Goal: Use online tool/utility: Utilize a website feature to perform a specific function

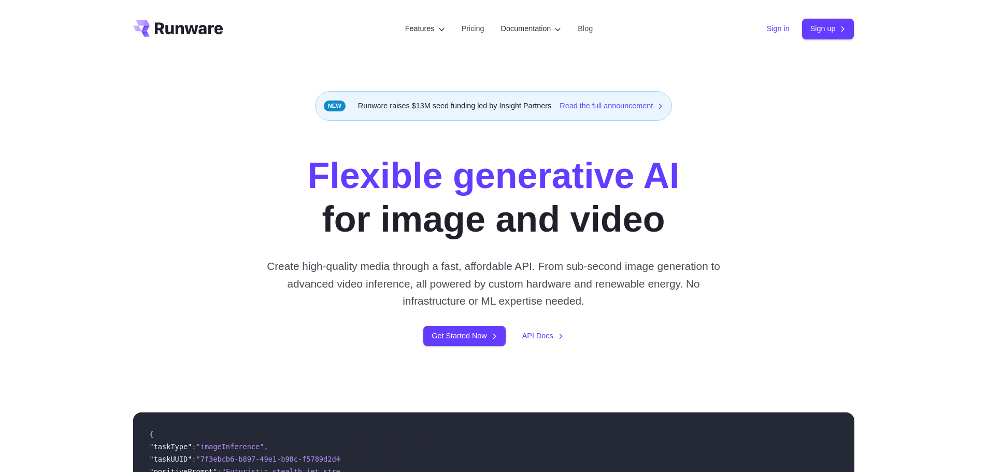
click at [768, 31] on link "Sign in" at bounding box center [778, 29] width 23 height 12
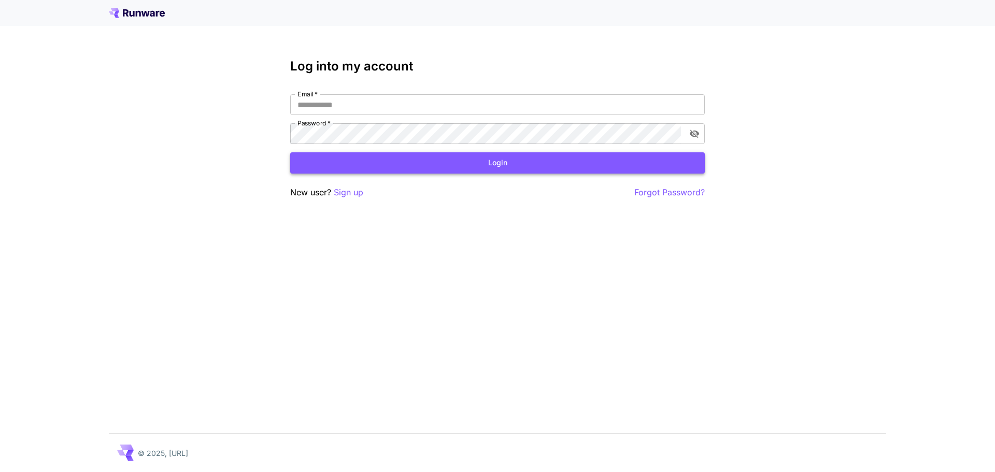
type input "**********"
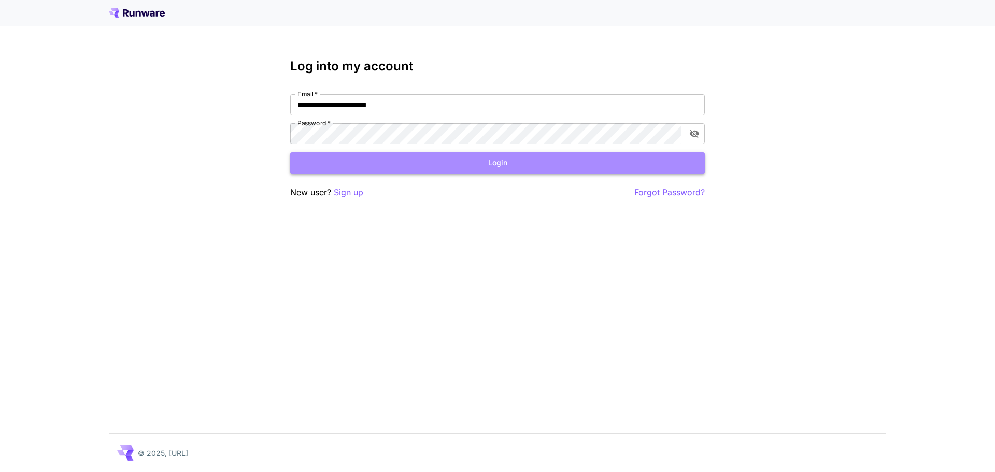
click at [507, 165] on button "Login" at bounding box center [497, 162] width 415 height 21
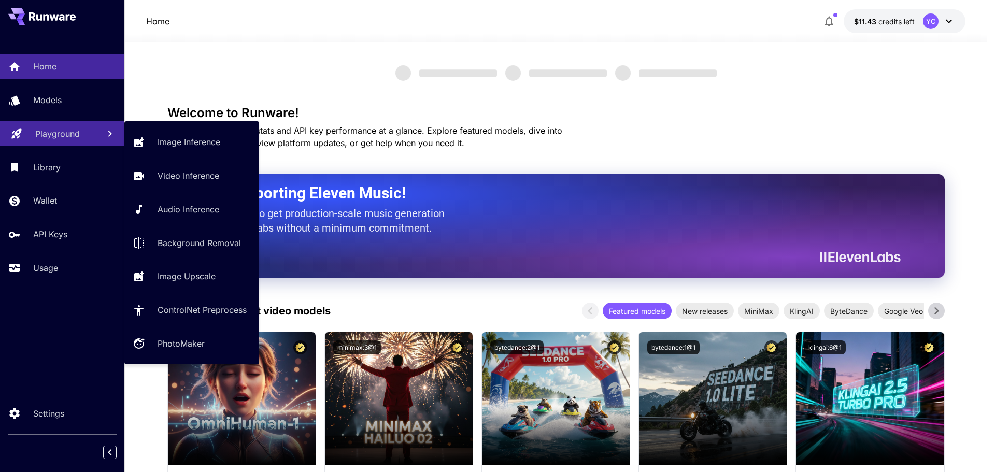
click at [51, 135] on p "Playground" at bounding box center [57, 134] width 45 height 12
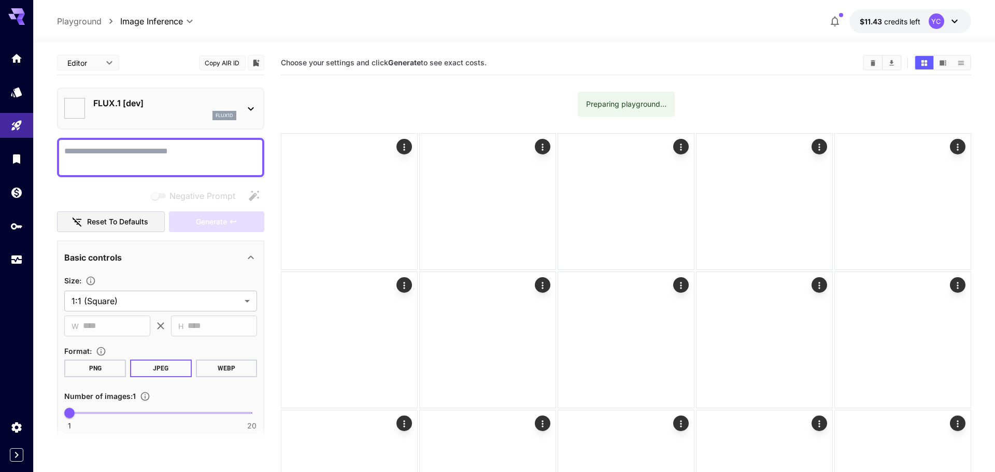
click at [179, 138] on div at bounding box center [160, 157] width 207 height 39
type input "**********"
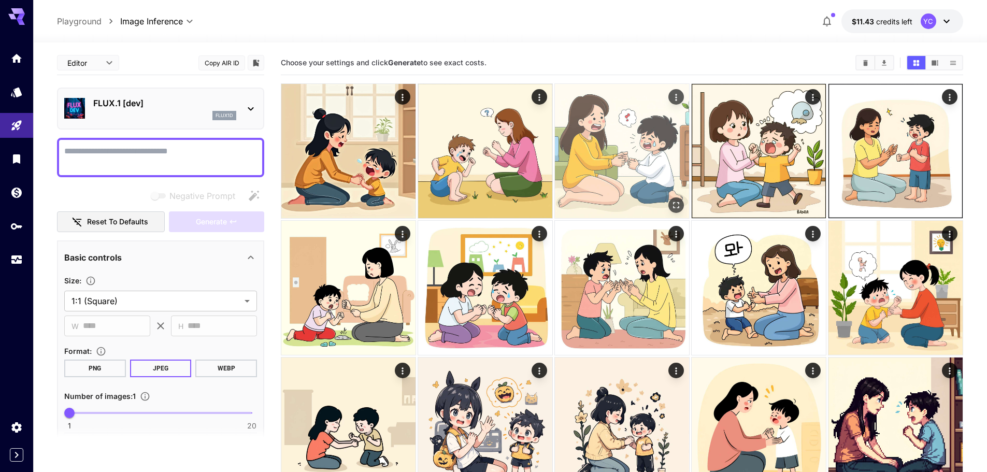
click at [618, 164] on img at bounding box center [622, 151] width 134 height 134
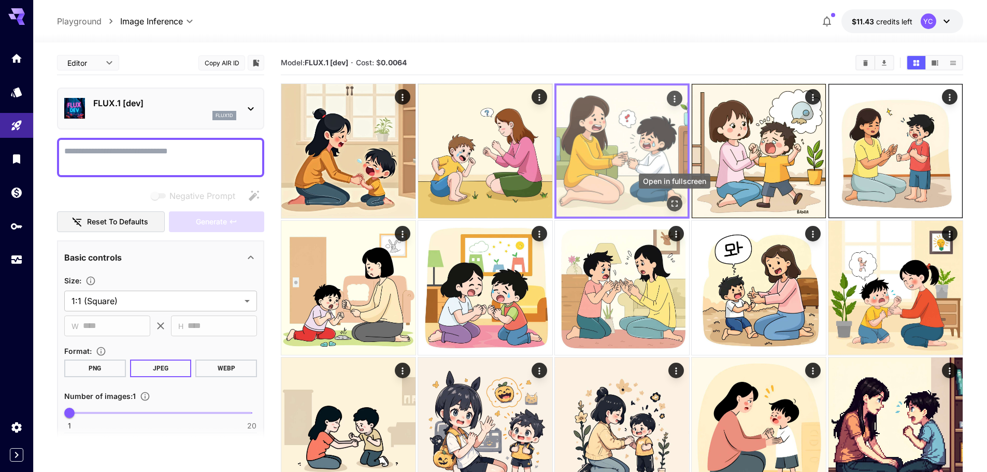
click at [675, 205] on icon "Open in fullscreen" at bounding box center [675, 204] width 10 height 10
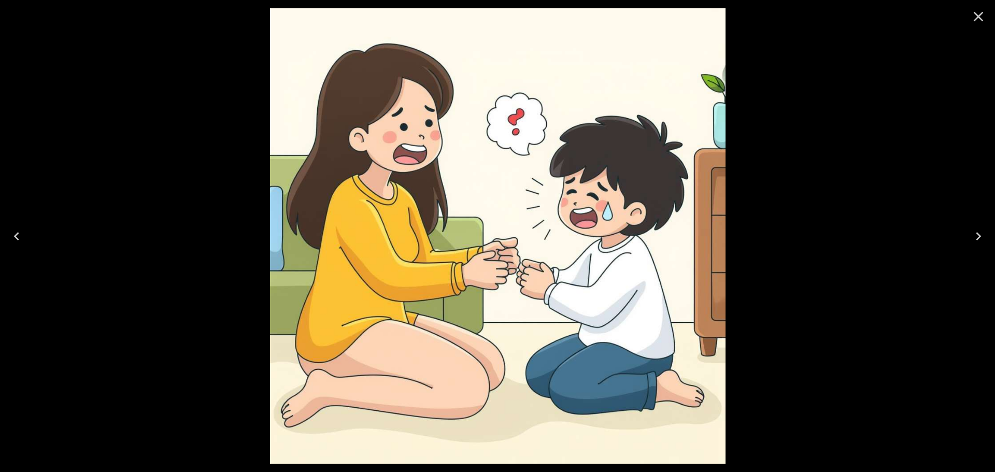
click at [979, 13] on icon "Close" at bounding box center [978, 16] width 17 height 17
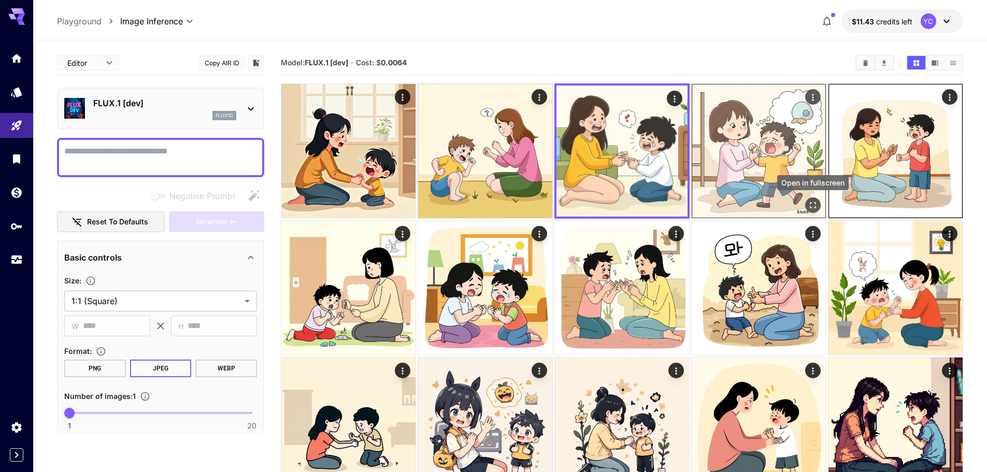
click at [815, 204] on icon "Open in fullscreen" at bounding box center [813, 205] width 10 height 10
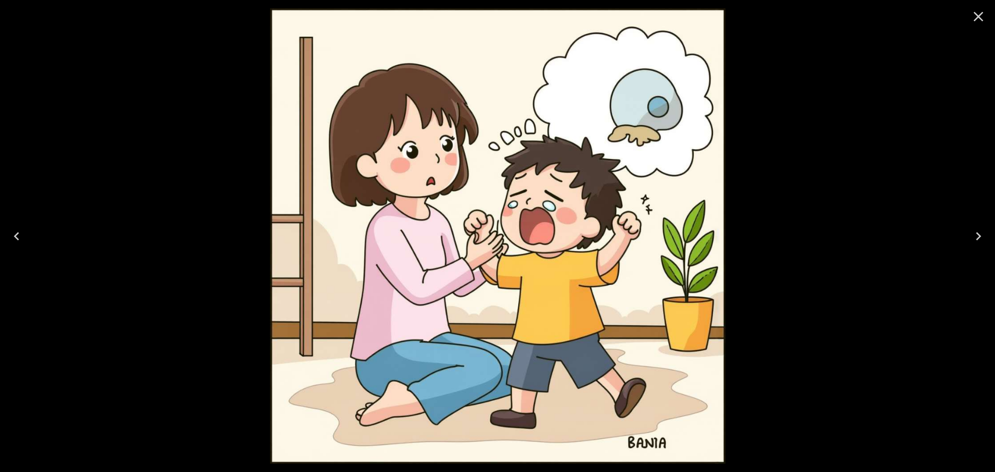
click at [976, 17] on icon "Close" at bounding box center [978, 16] width 17 height 17
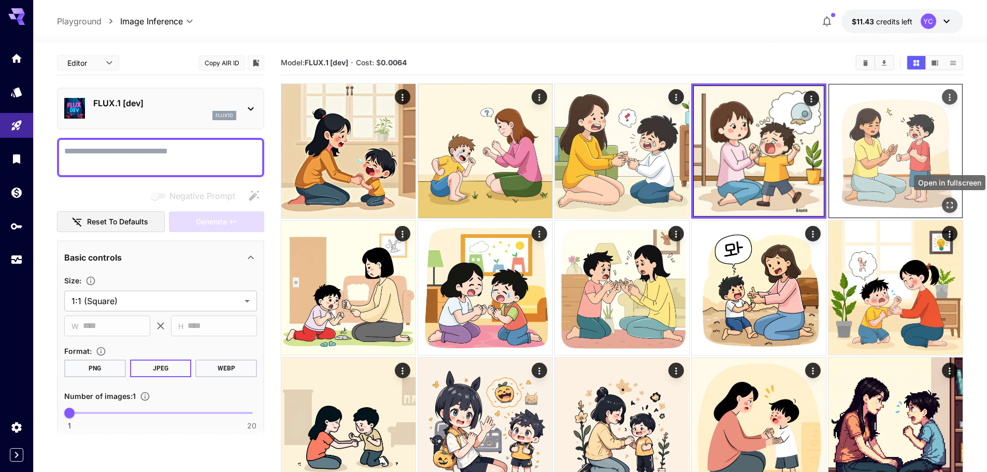
click at [952, 206] on icon "Open in fullscreen" at bounding box center [950, 205] width 10 height 10
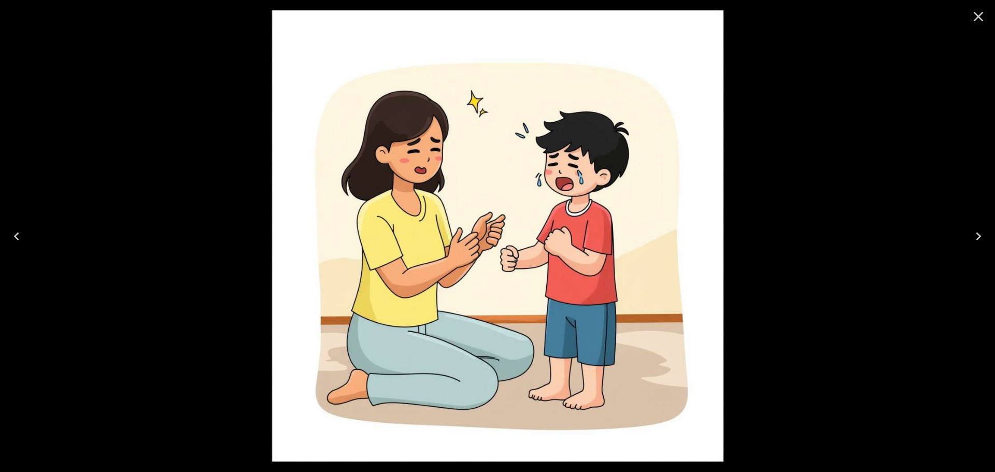
click at [979, 16] on icon "Close" at bounding box center [978, 16] width 17 height 17
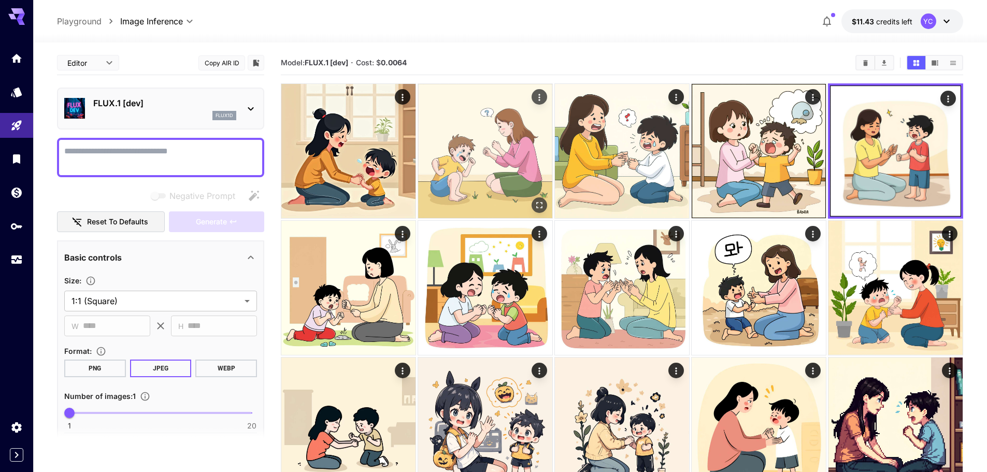
click at [503, 166] on img at bounding box center [485, 151] width 134 height 134
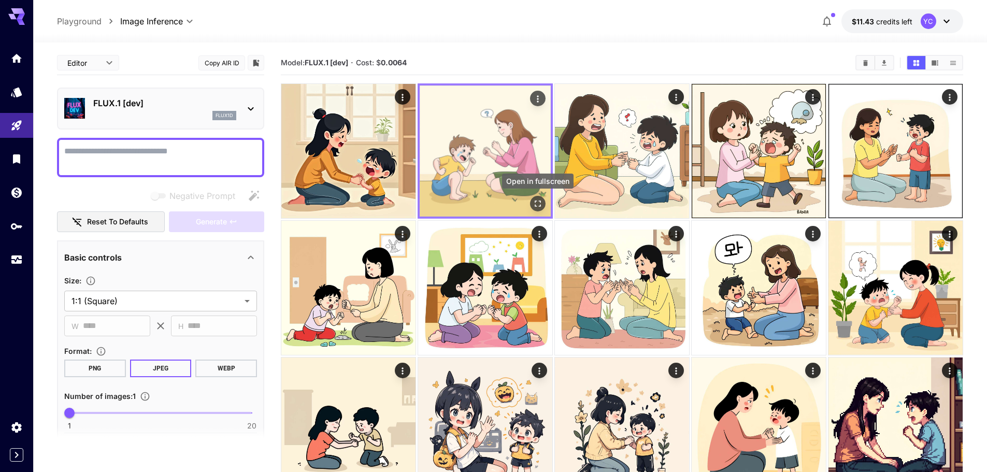
click at [540, 204] on icon "Open in fullscreen" at bounding box center [538, 204] width 10 height 10
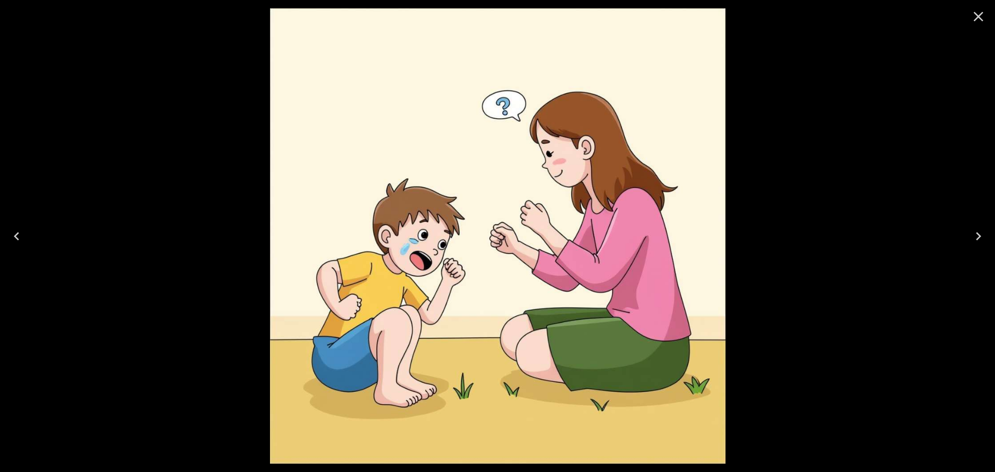
click at [977, 12] on icon "Close" at bounding box center [978, 16] width 17 height 17
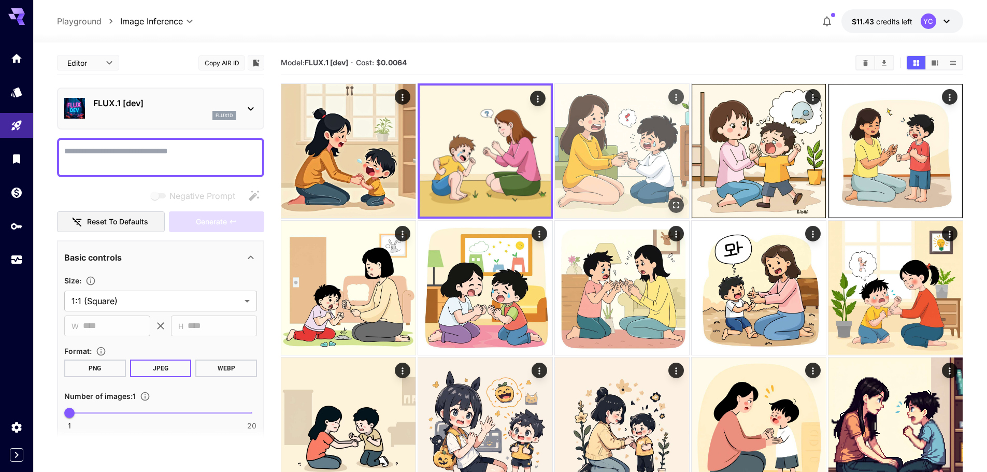
click at [624, 147] on img at bounding box center [622, 151] width 134 height 134
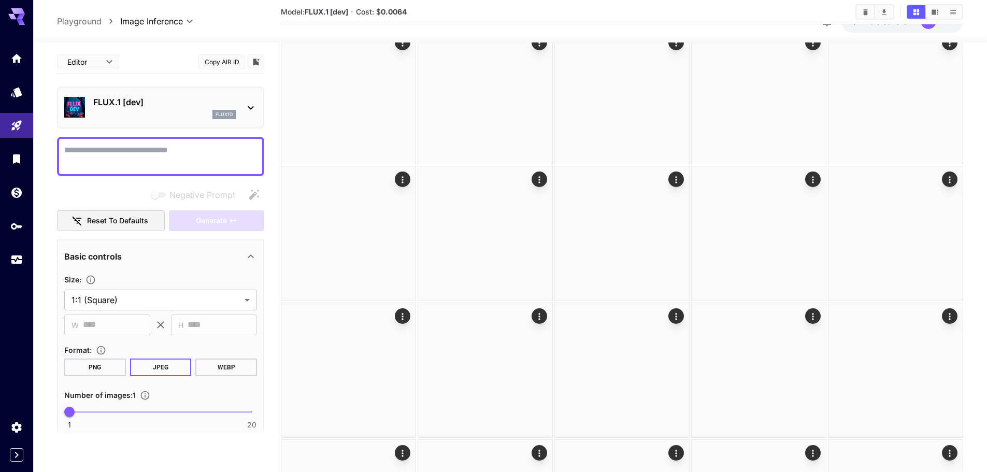
scroll to position [467, 0]
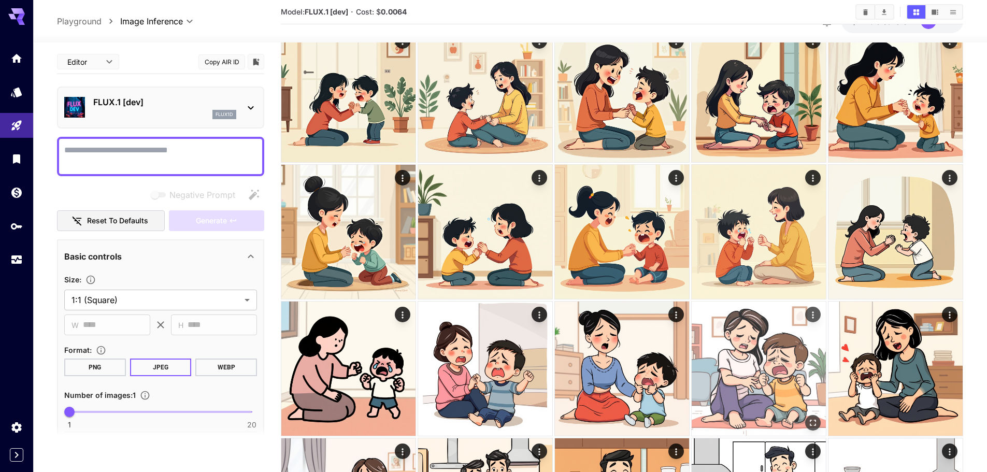
click at [769, 380] on img at bounding box center [759, 369] width 134 height 134
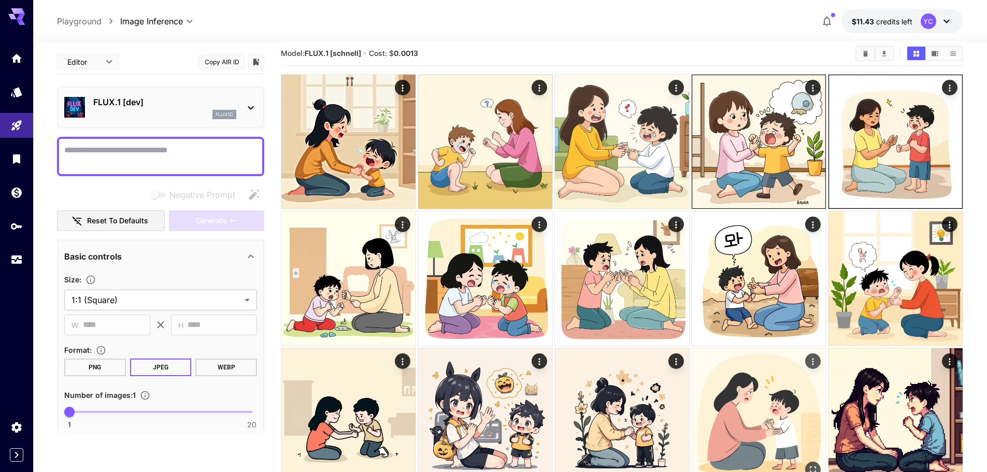
scroll to position [0, 0]
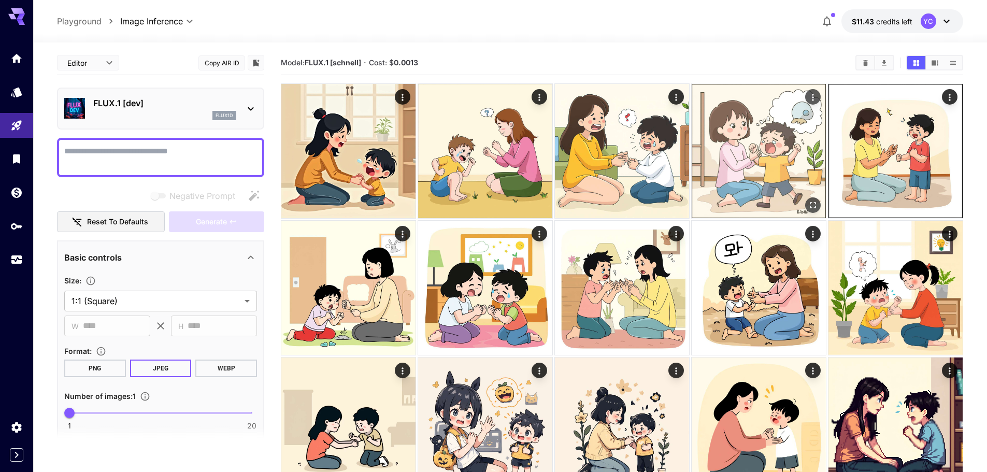
click at [755, 152] on img at bounding box center [759, 151] width 134 height 134
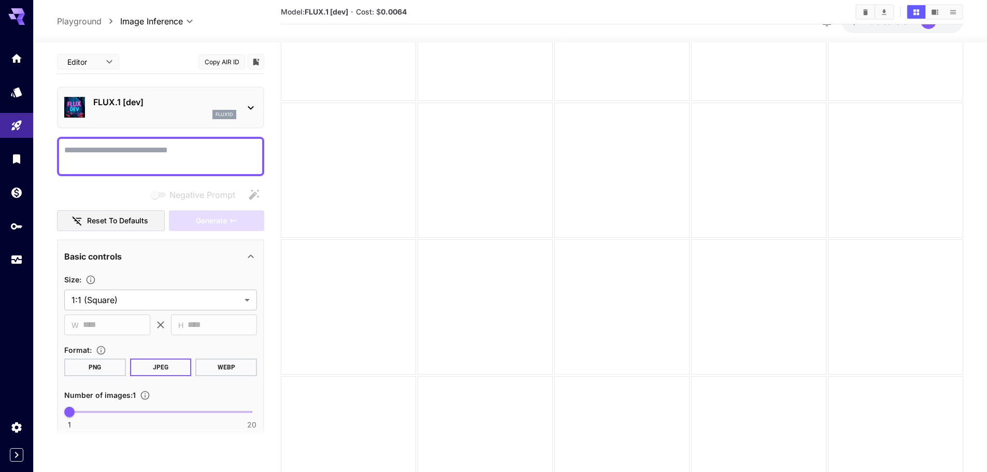
scroll to position [726, 0]
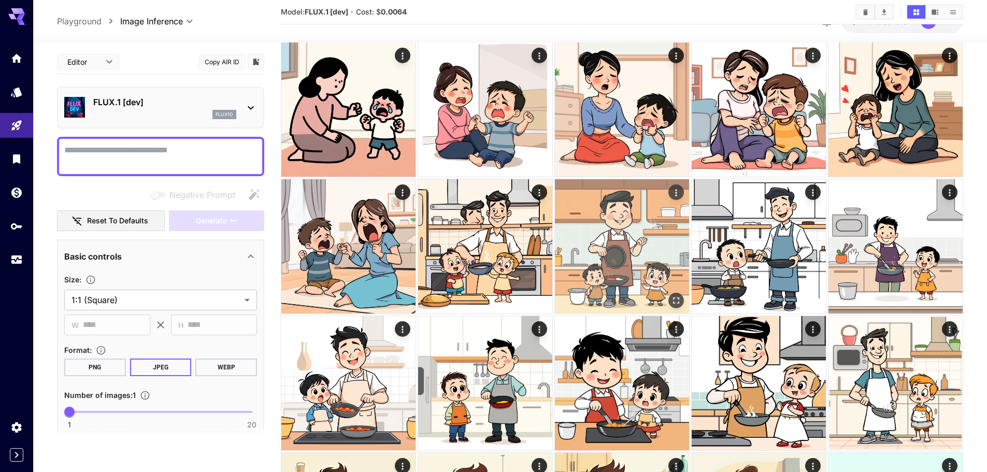
click at [626, 243] on img at bounding box center [622, 246] width 134 height 134
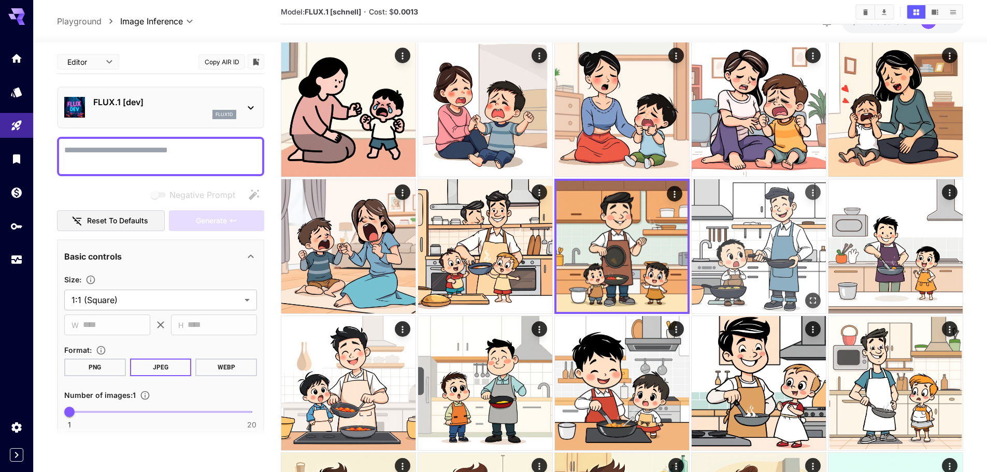
click at [769, 247] on img at bounding box center [759, 246] width 134 height 134
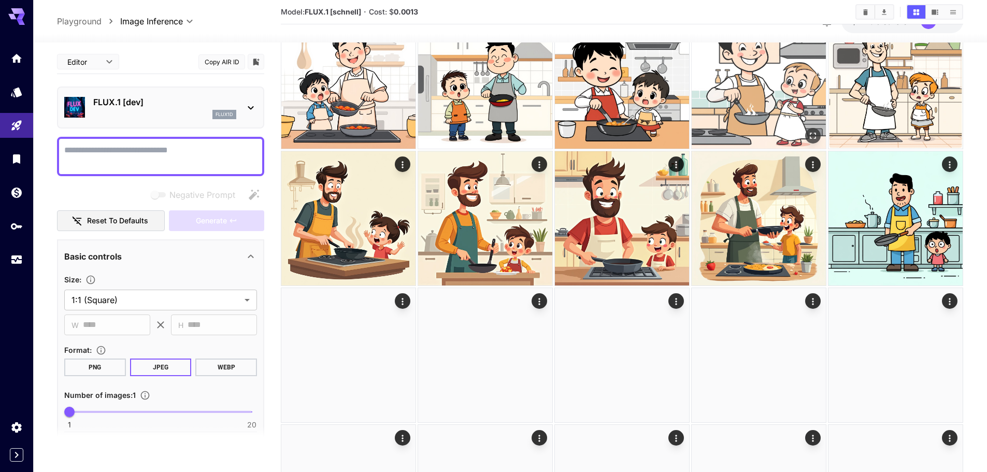
scroll to position [1089, 0]
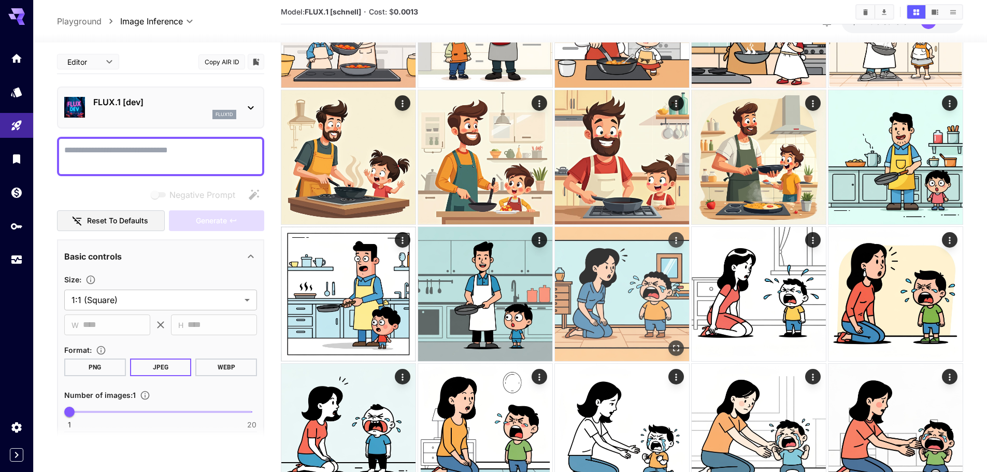
click at [615, 298] on img at bounding box center [622, 294] width 134 height 134
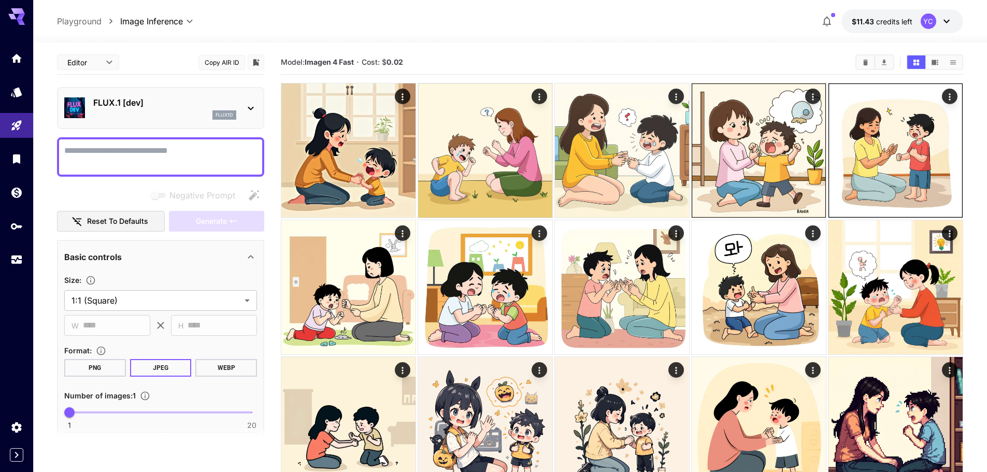
scroll to position [0, 0]
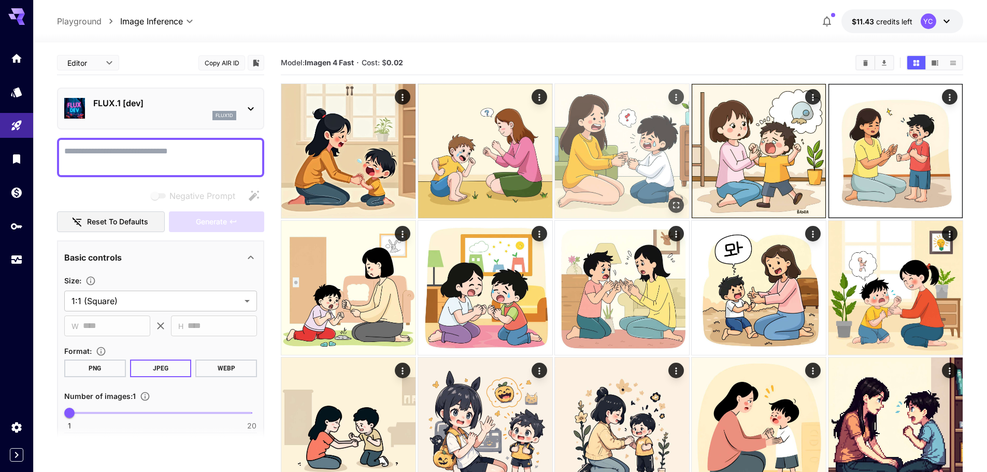
click at [617, 168] on img at bounding box center [622, 151] width 134 height 134
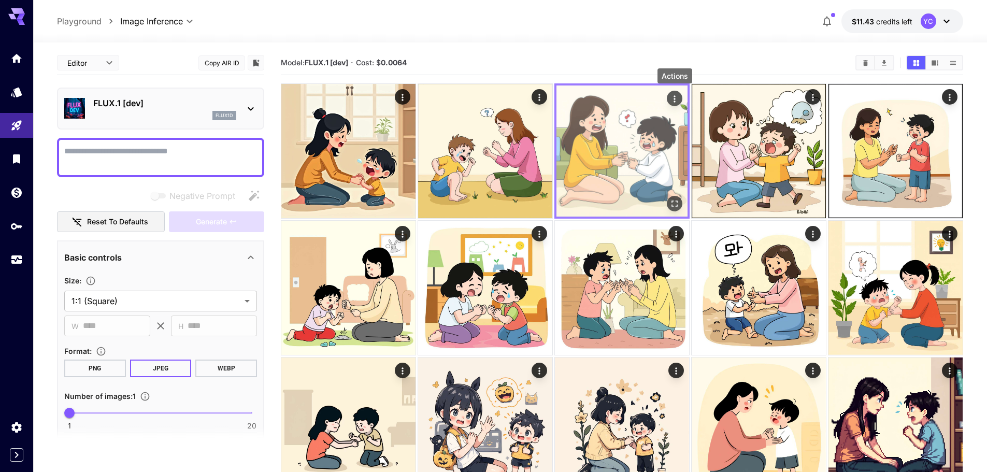
click at [671, 96] on icon "Actions" at bounding box center [675, 99] width 10 height 10
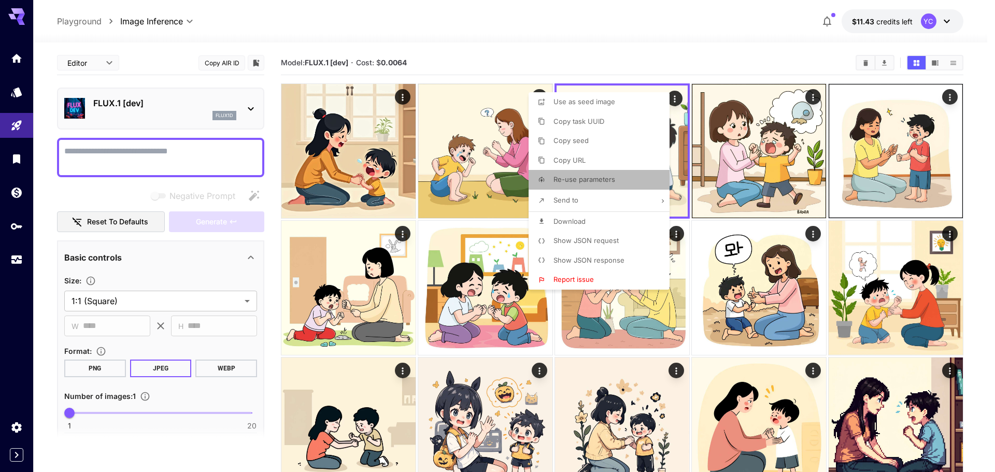
click at [599, 181] on span "Re-use parameters" at bounding box center [585, 179] width 62 height 8
type input "*********"
type input "*"
type input "*******"
type input "*"
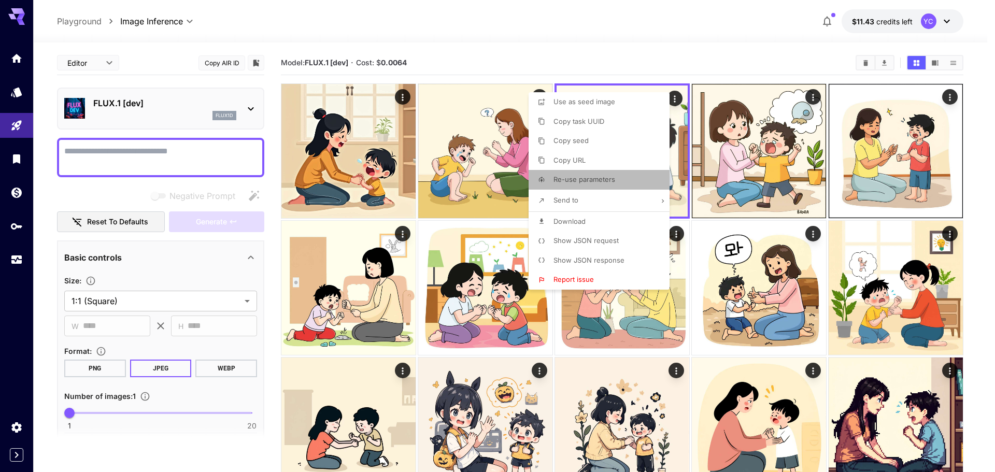
type input "*"
type input "*******"
type input "**"
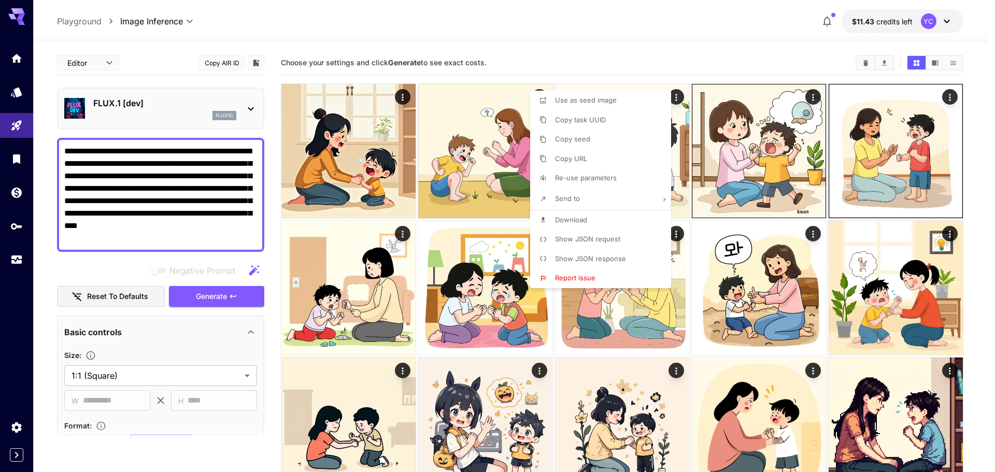
type textarea "**********"
type input "**********"
type input "****"
type input "**"
type input "****"
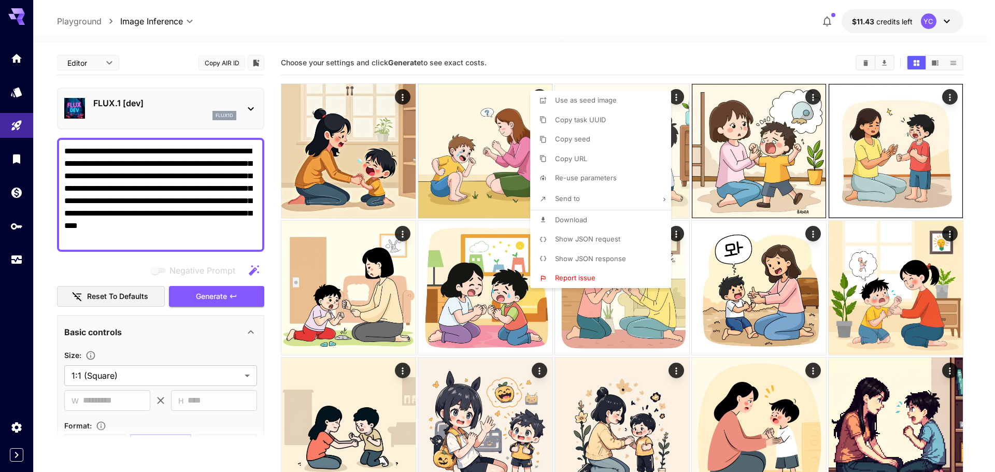
type input "*"
type input "**"
type input "*****"
click at [121, 264] on div at bounding box center [497, 236] width 995 height 472
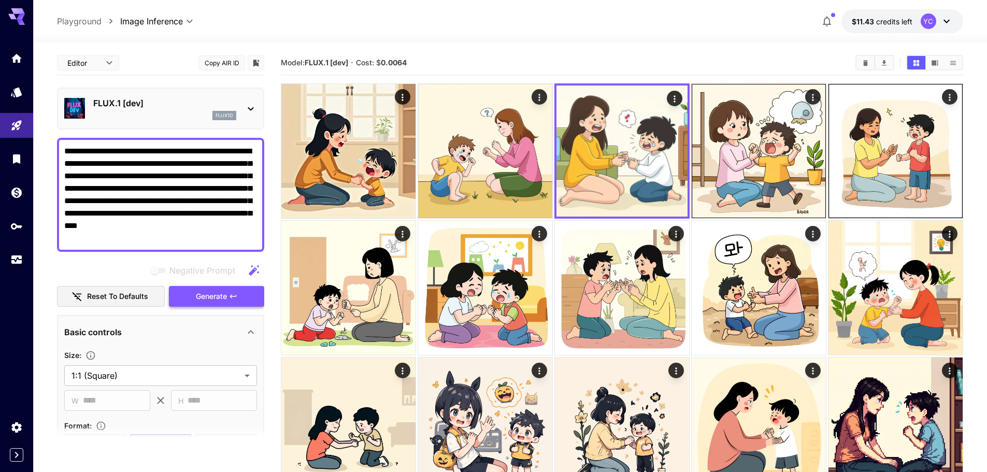
click at [209, 298] on span "Generate" at bounding box center [211, 296] width 31 height 13
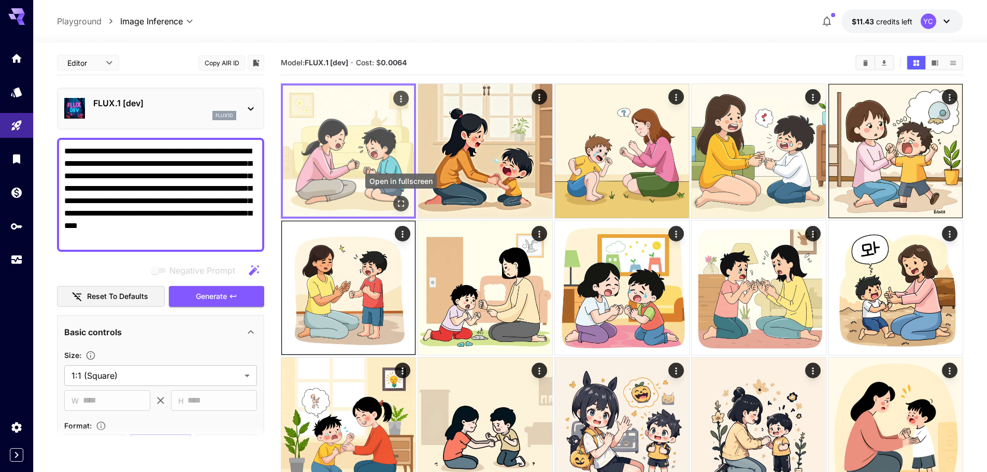
click at [399, 206] on icon "Open in fullscreen" at bounding box center [401, 204] width 6 height 6
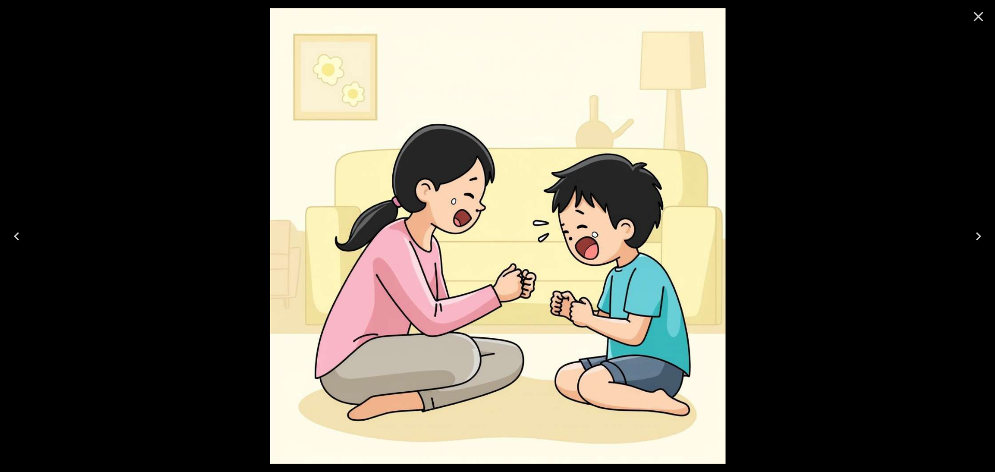
click at [979, 17] on icon "Close" at bounding box center [979, 17] width 10 height 10
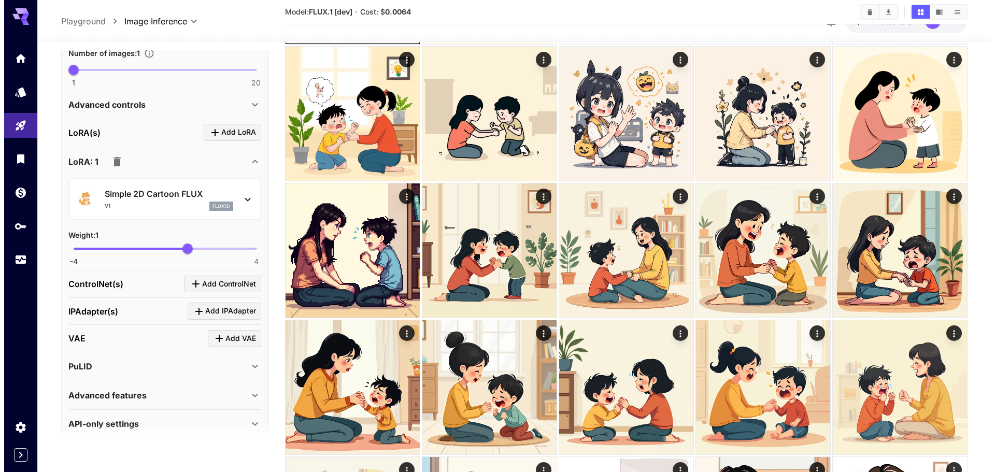
scroll to position [431, 0]
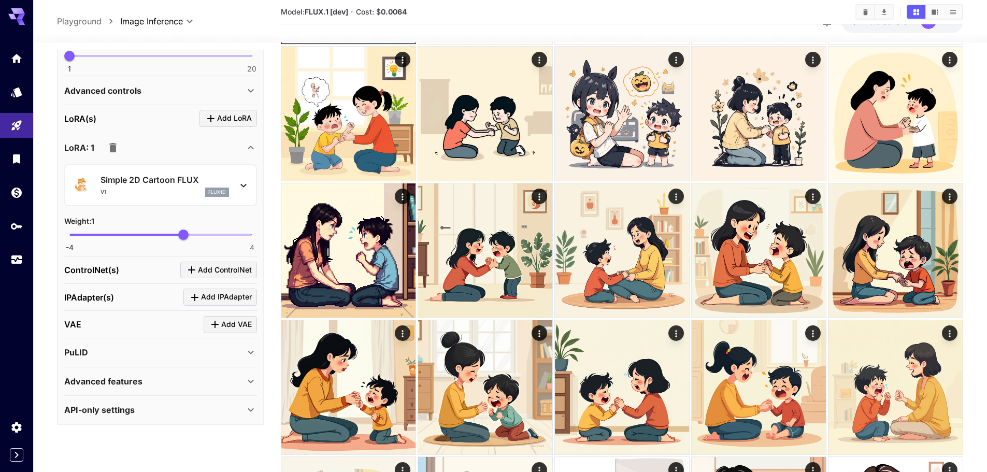
click at [241, 184] on icon at bounding box center [243, 185] width 12 height 12
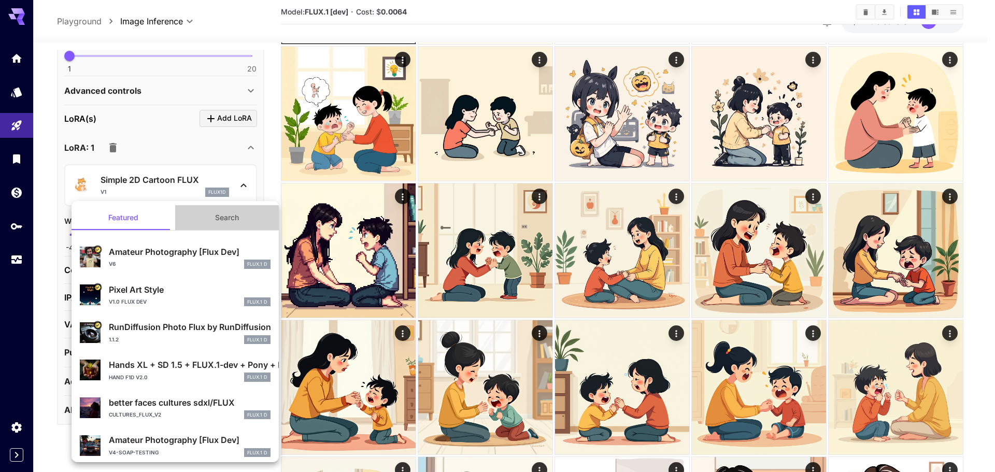
click at [238, 215] on button "Search" at bounding box center [227, 217] width 104 height 25
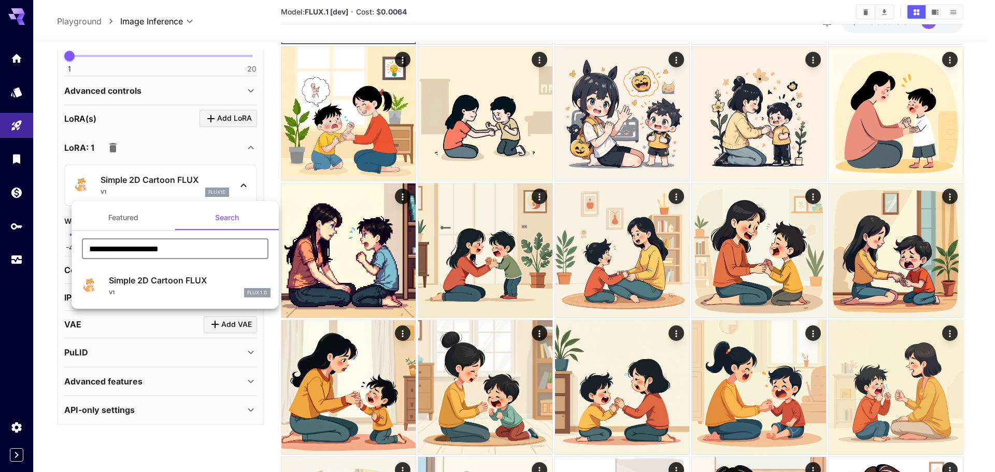
drag, startPoint x: 199, startPoint y: 247, endPoint x: 163, endPoint y: 248, distance: 35.3
click at [163, 248] on input "**********" at bounding box center [175, 248] width 187 height 21
drag, startPoint x: 132, startPoint y: 247, endPoint x: 80, endPoint y: 247, distance: 51.8
click at [80, 247] on div "**********" at bounding box center [175, 252] width 207 height 29
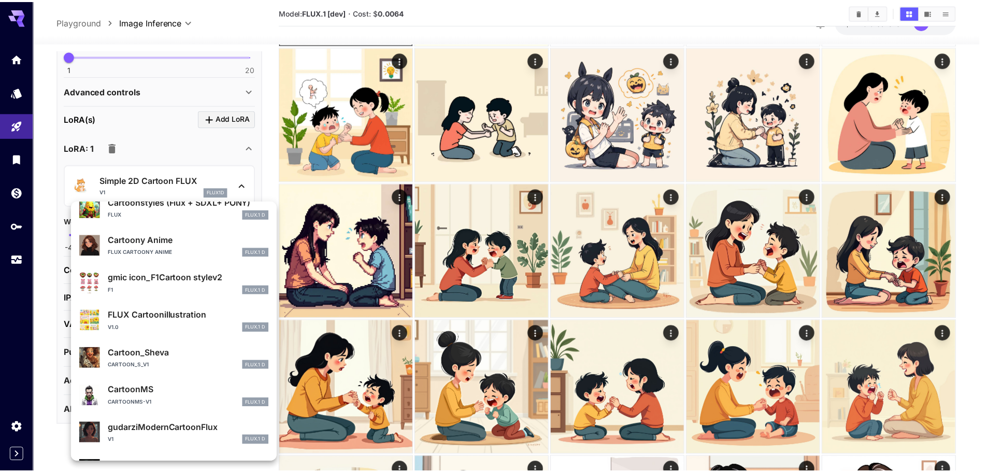
scroll to position [207, 0]
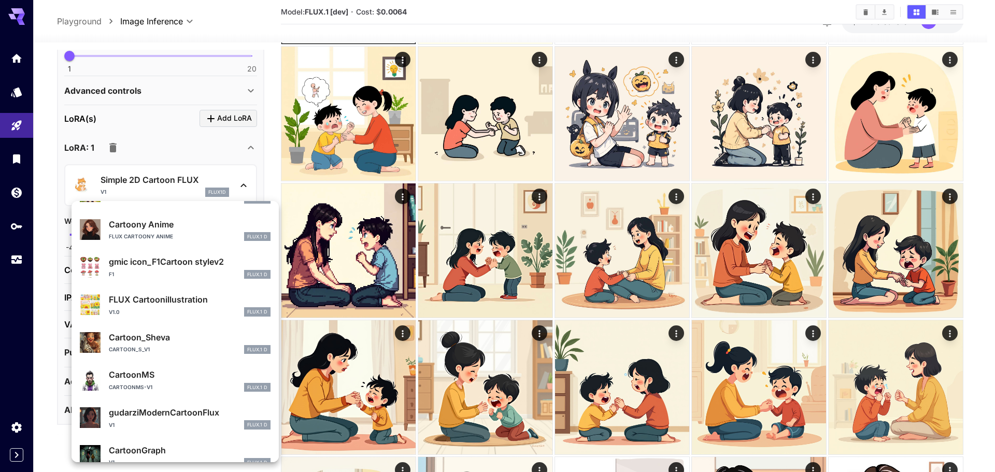
type input "*******"
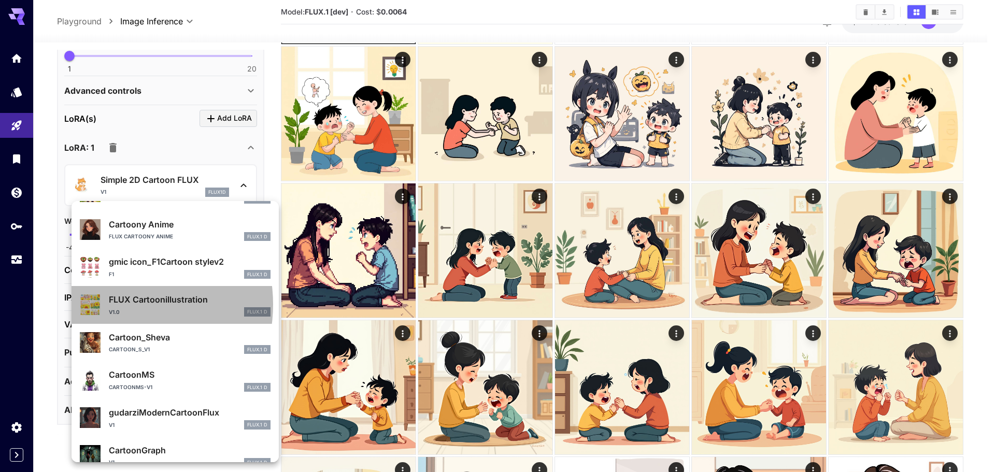
click at [116, 304] on p "FLUX Cartoonillustration" at bounding box center [190, 299] width 162 height 12
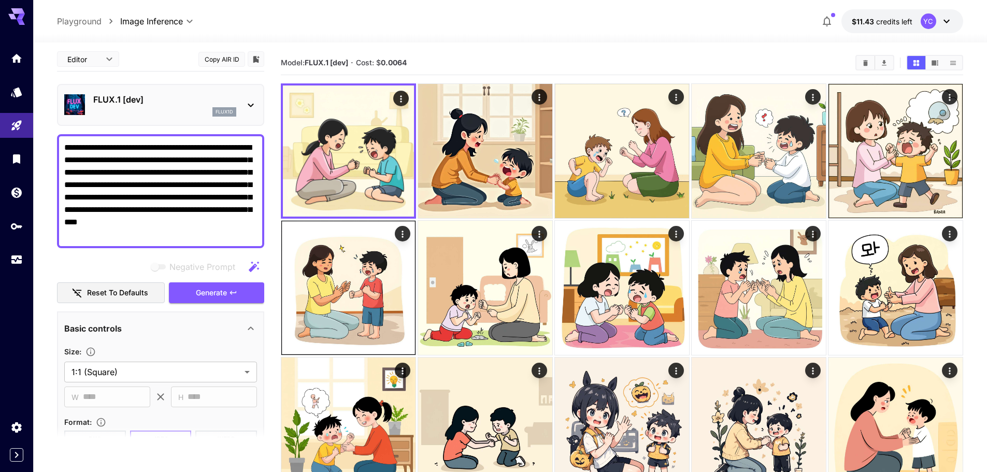
scroll to position [0, 0]
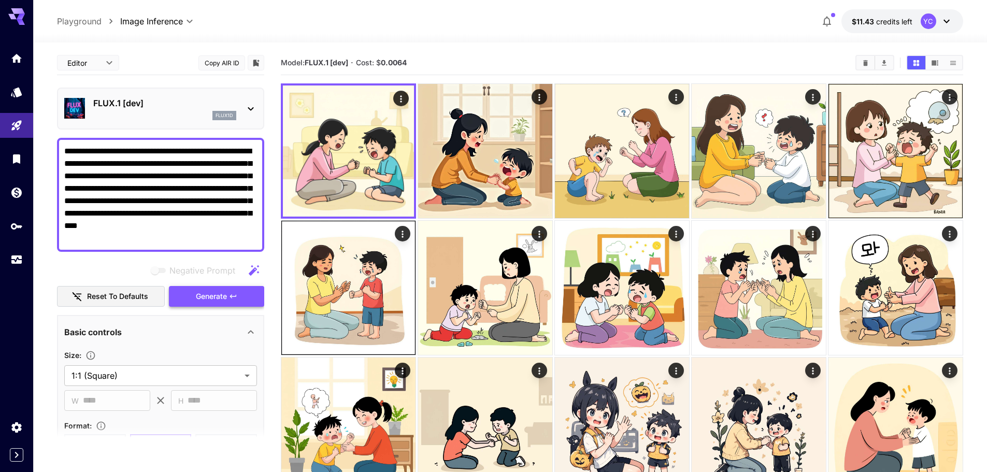
click at [218, 295] on span "Generate" at bounding box center [211, 296] width 31 height 13
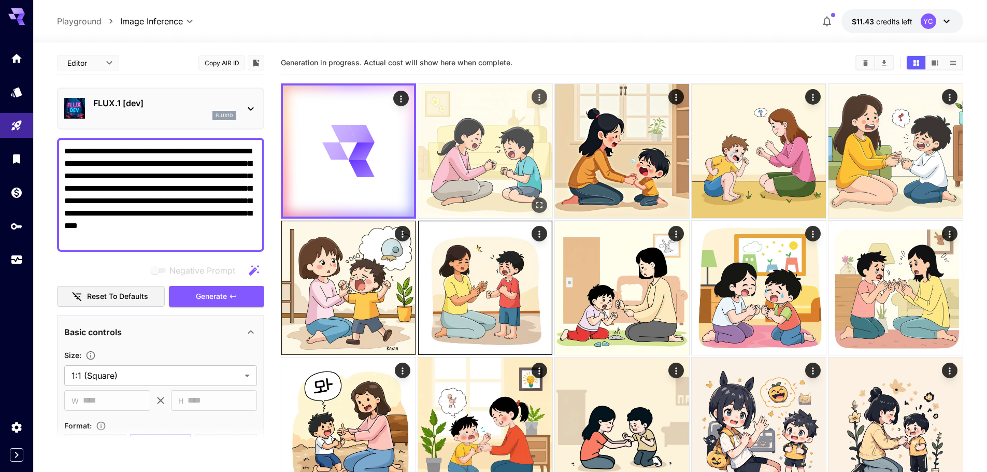
click at [493, 163] on img at bounding box center [485, 151] width 134 height 134
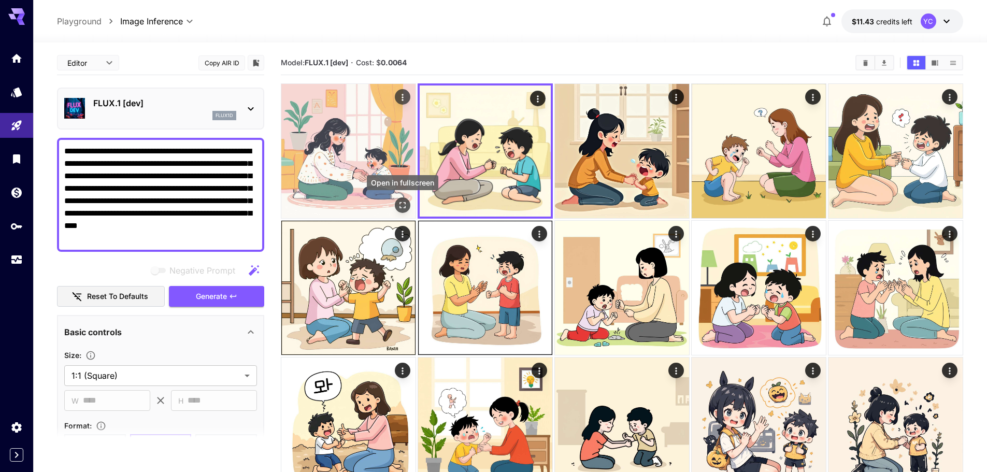
click at [403, 202] on icon "Open in fullscreen" at bounding box center [403, 205] width 10 height 10
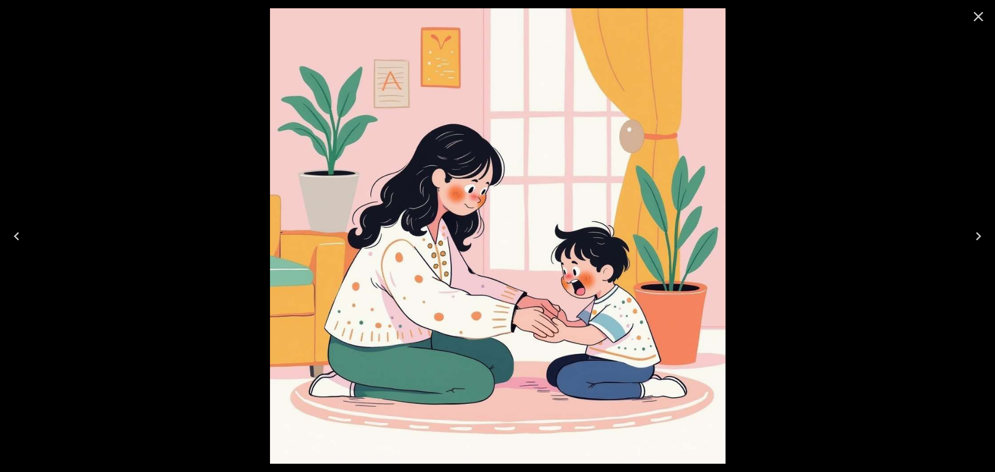
click at [976, 17] on icon "Close" at bounding box center [978, 16] width 17 height 17
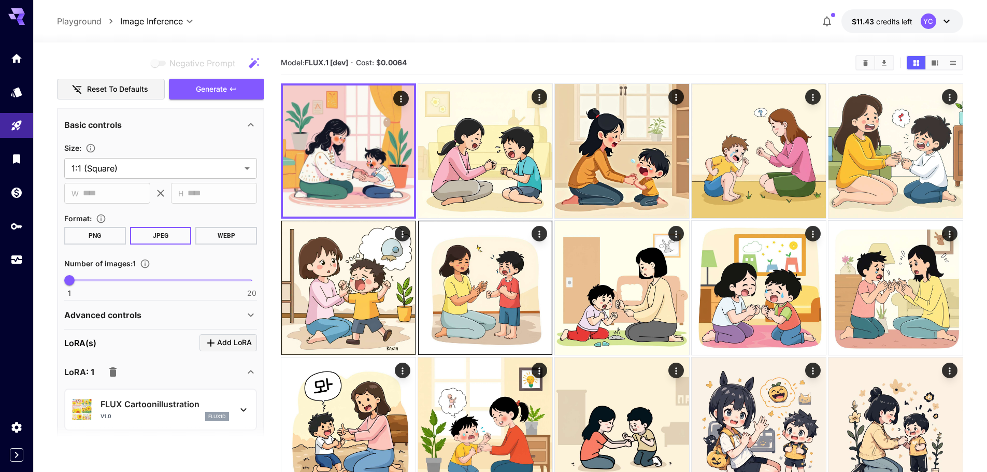
click at [242, 410] on icon at bounding box center [244, 410] width 6 height 4
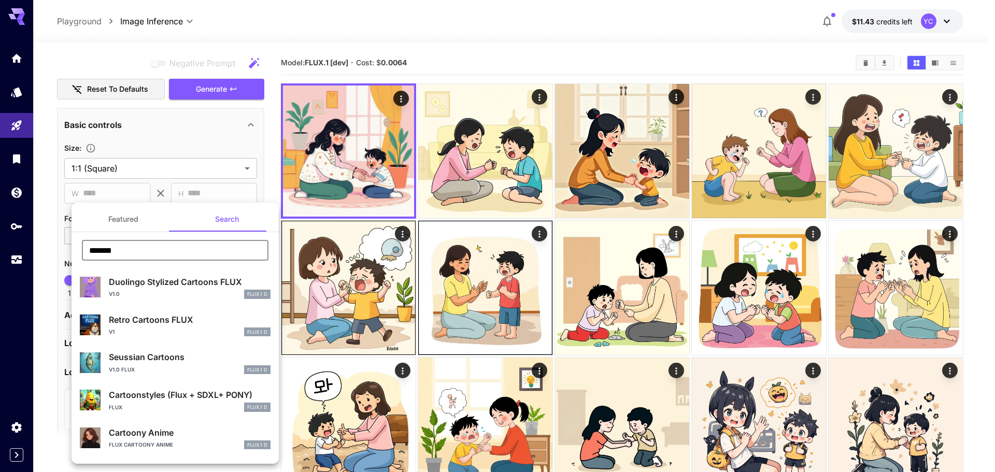
drag, startPoint x: 101, startPoint y: 253, endPoint x: 66, endPoint y: 252, distance: 34.7
click at [66, 252] on div "Featured Search ******* ​ Duolingo Stylized Cartoons FLUX v1.0 FLUX.1 D Retro C…" at bounding box center [103, 155] width 207 height 311
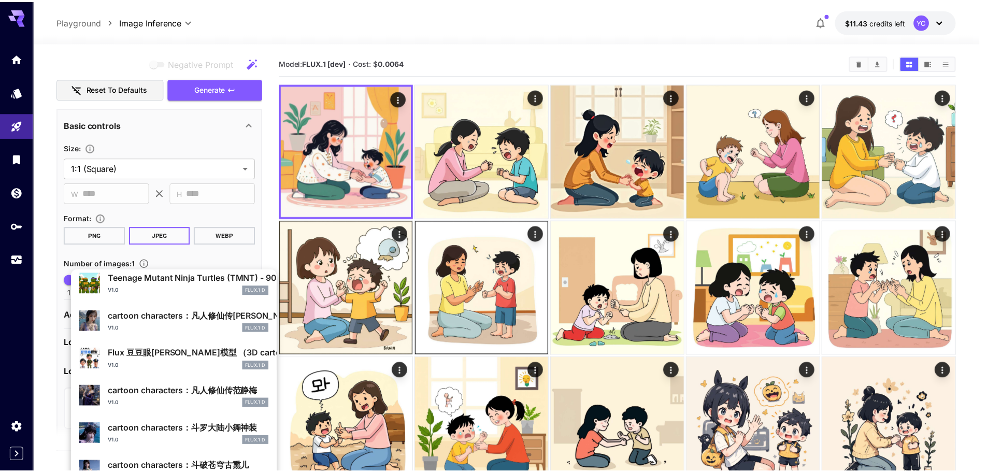
scroll to position [564, 0]
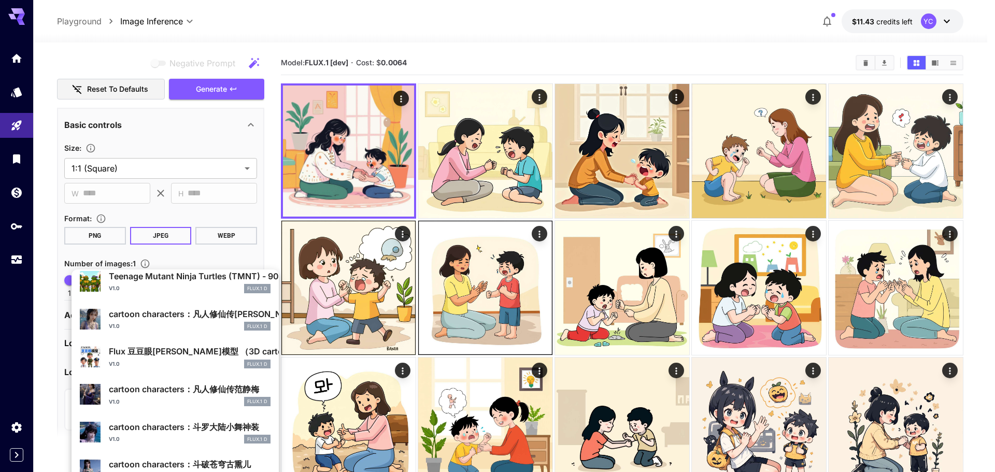
type input "****"
click at [270, 256] on div at bounding box center [497, 236] width 995 height 472
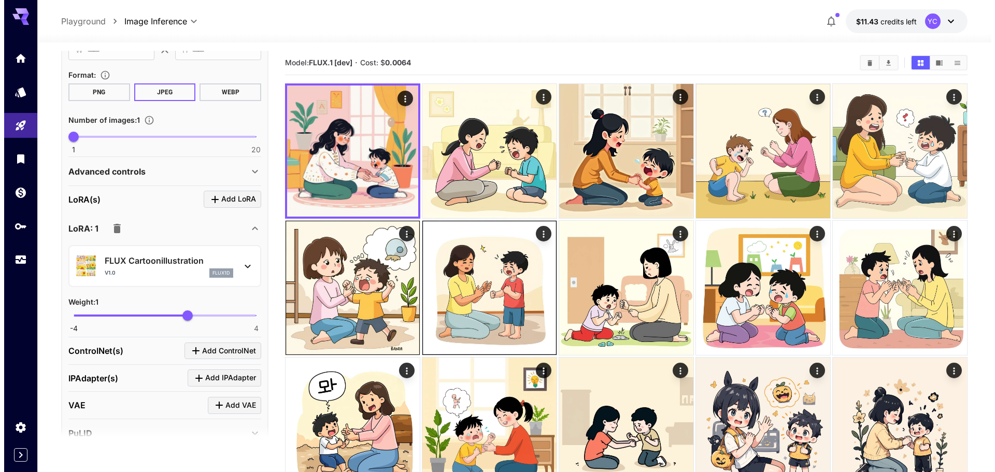
scroll to position [363, 0]
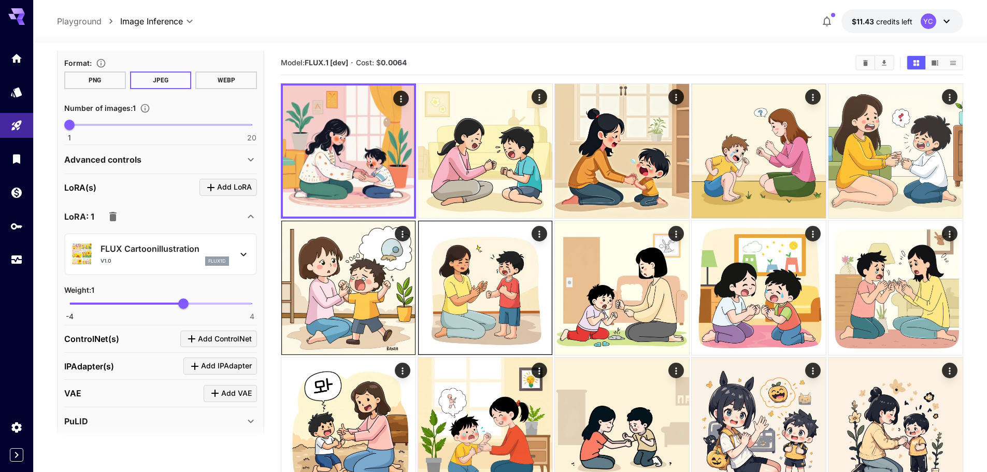
click at [240, 252] on icon at bounding box center [243, 254] width 12 height 12
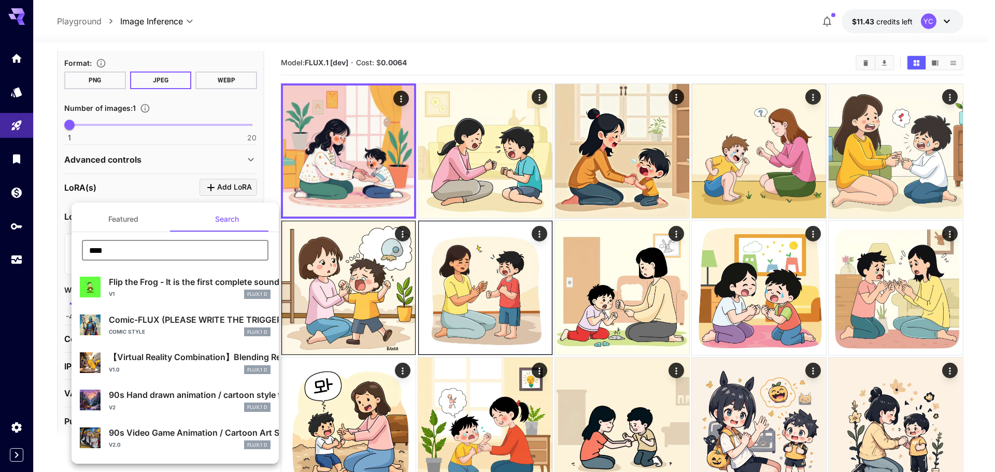
click at [131, 251] on input "****" at bounding box center [175, 250] width 187 height 21
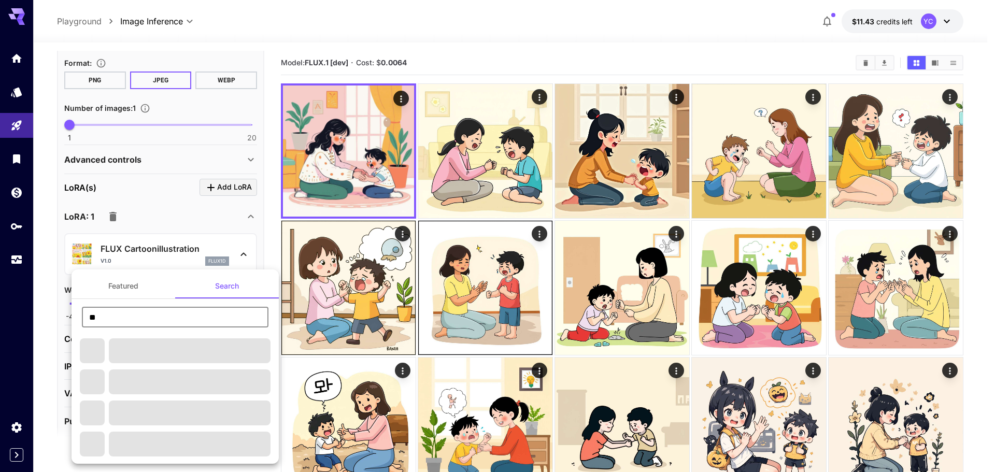
type input "*"
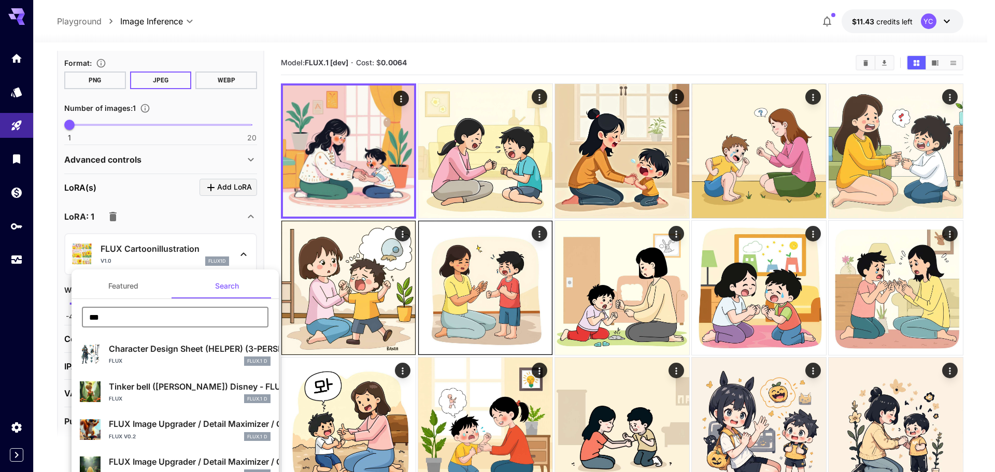
type input "**********"
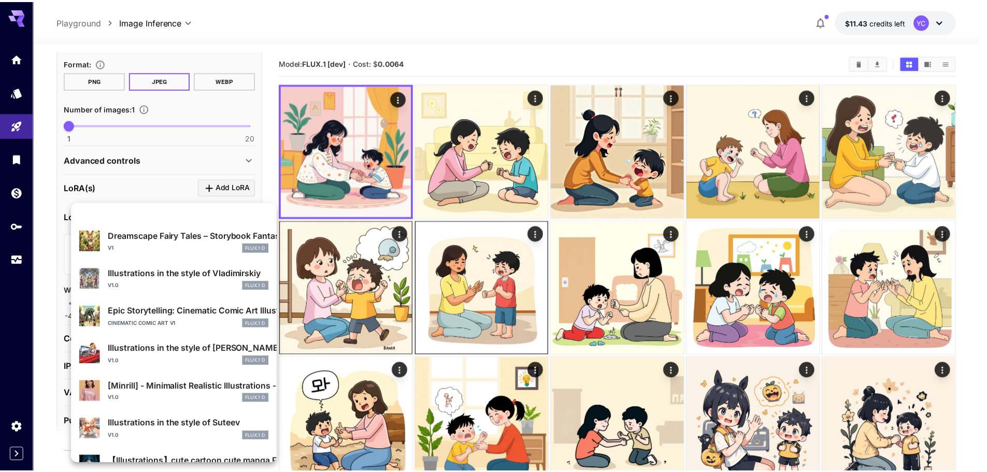
scroll to position [461, 0]
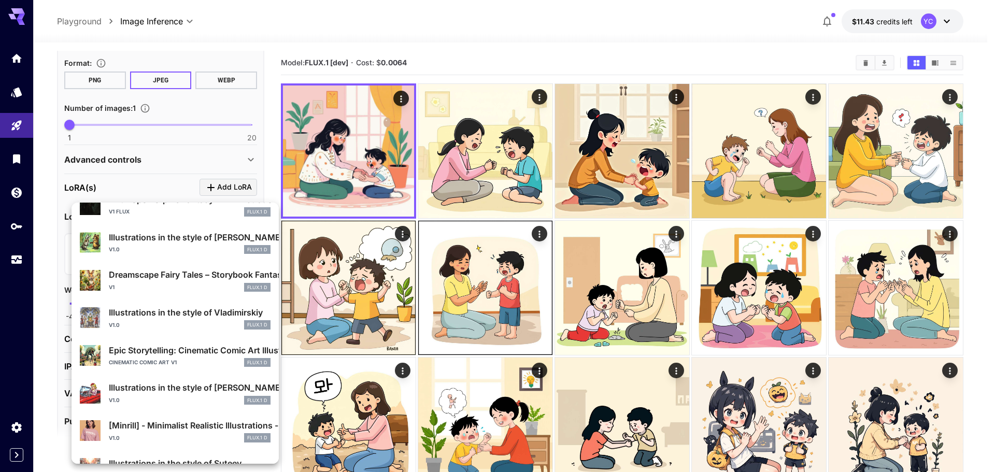
click at [147, 239] on p "Illustrations in the style of Chizhikov" at bounding box center [190, 237] width 162 height 12
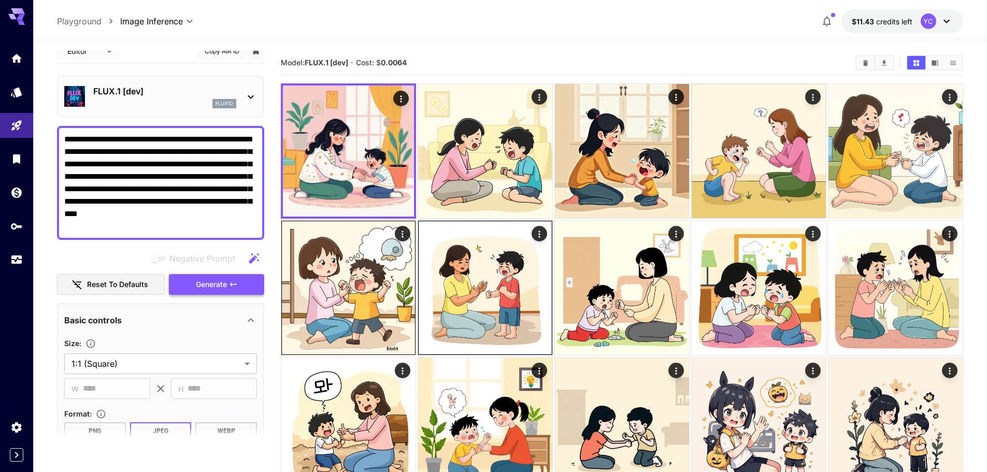
scroll to position [0, 0]
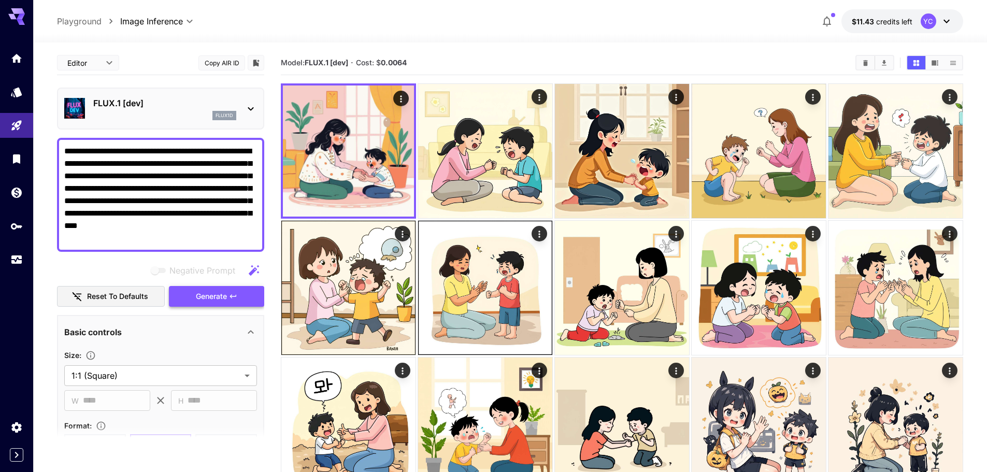
click at [217, 300] on span "Generate" at bounding box center [211, 296] width 31 height 13
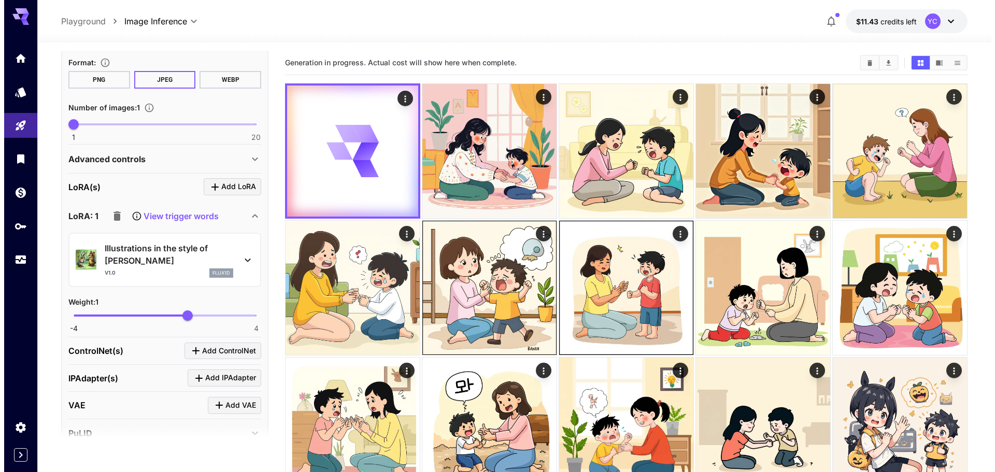
scroll to position [415, 0]
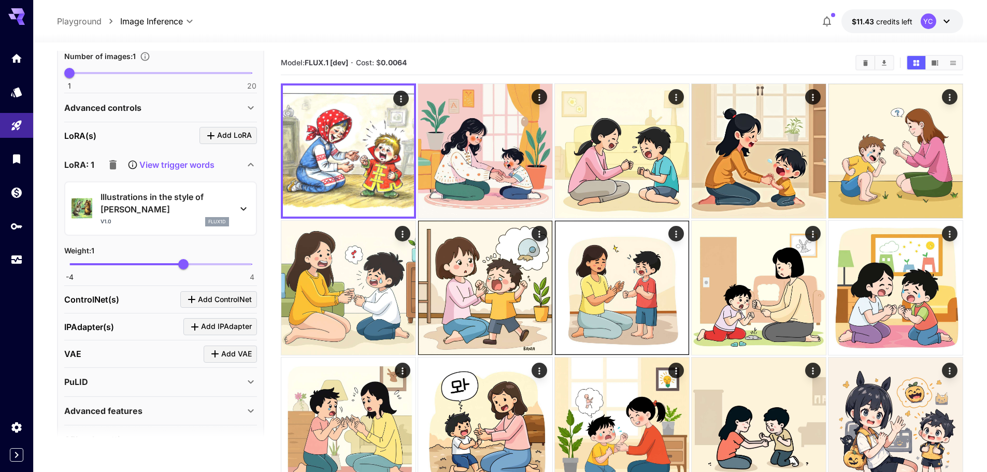
click at [232, 205] on div "Illustrations in the style of Chizhikov v1.0 flux1d" at bounding box center [161, 209] width 178 height 44
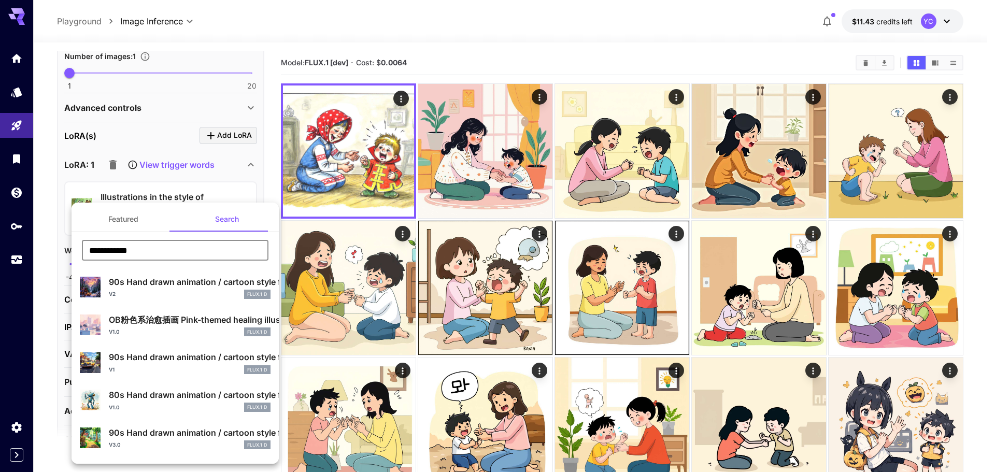
click at [151, 256] on input "**********" at bounding box center [175, 250] width 187 height 21
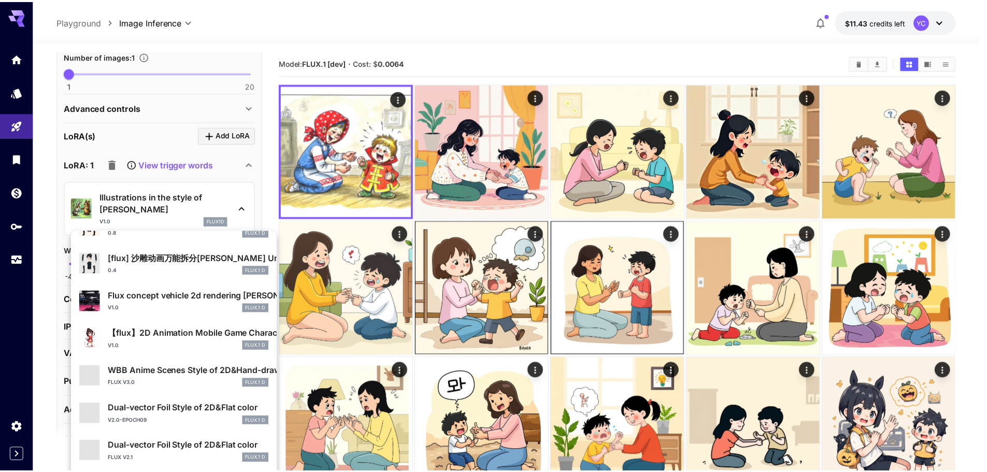
scroll to position [363, 0]
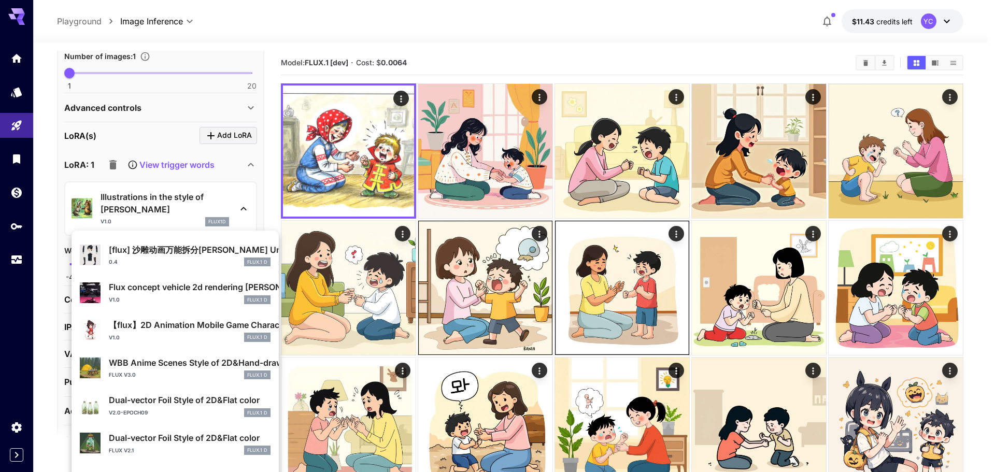
type input "**"
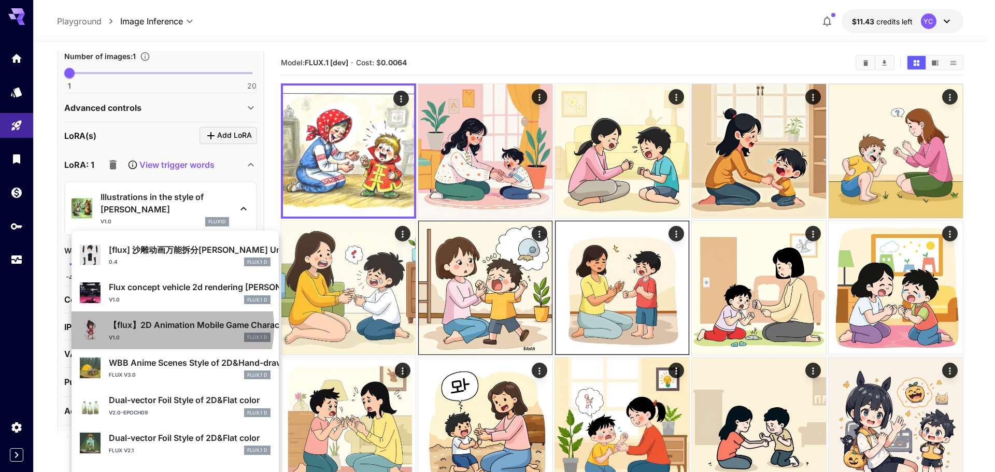
click at [167, 327] on p "【flux】2D Animation Mobile Game Characters - 2D动画 手机游戏角色 万能模型 - Game weapons, ga…" at bounding box center [190, 325] width 162 height 12
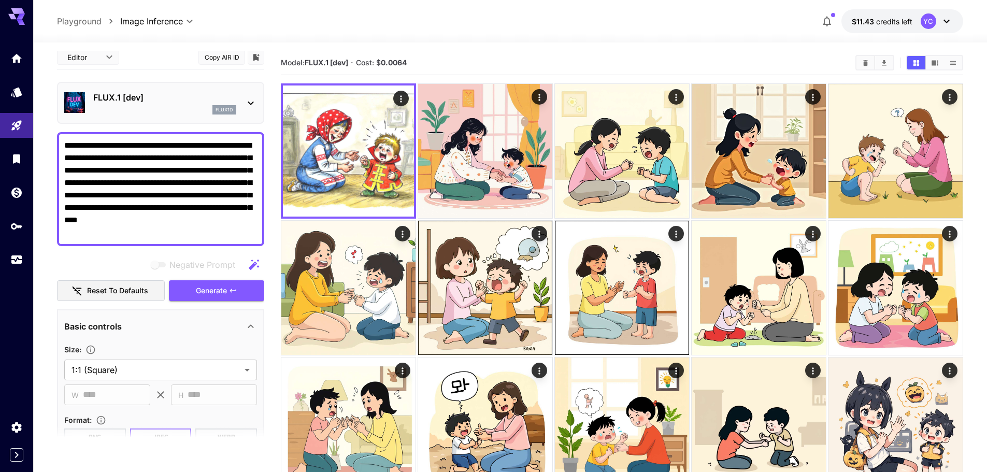
scroll to position [0, 0]
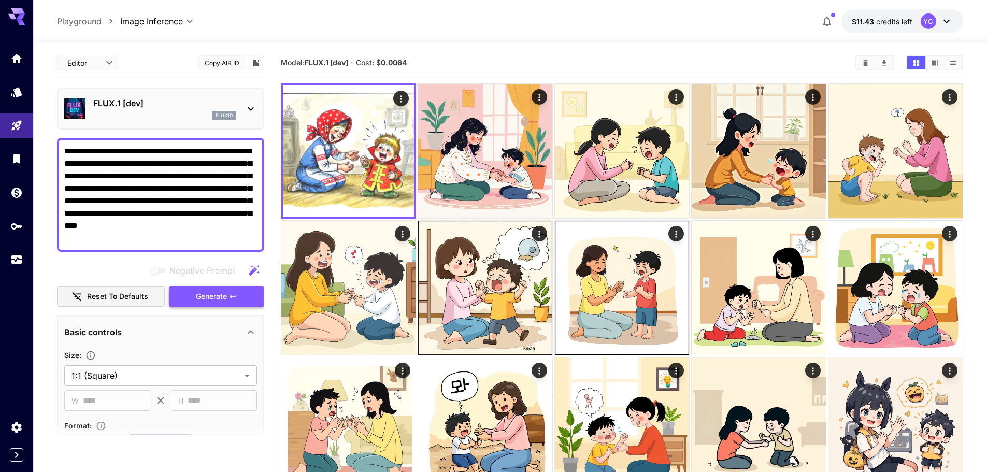
click at [213, 293] on span "Generate" at bounding box center [211, 296] width 31 height 13
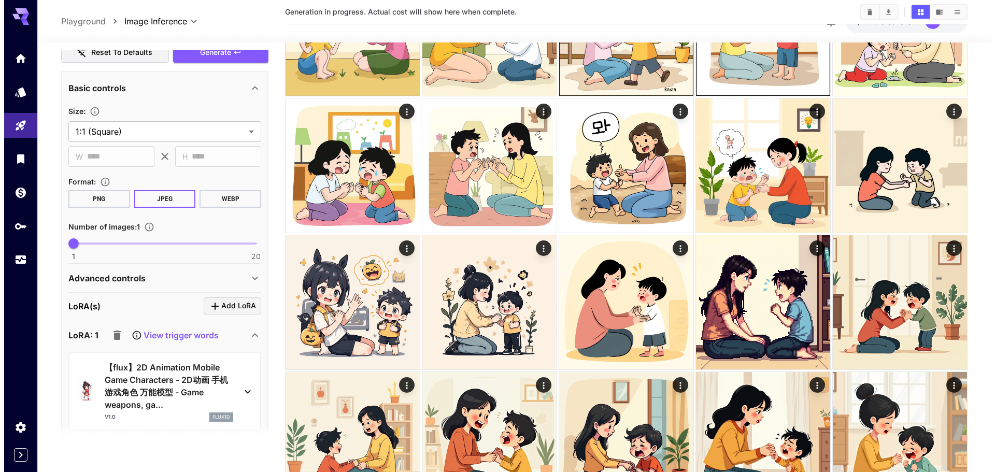
scroll to position [259, 0]
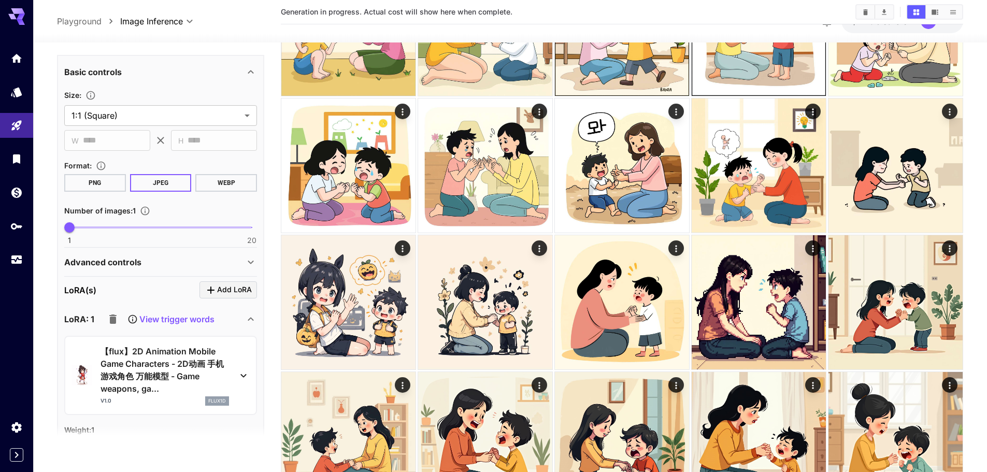
click at [244, 374] on icon at bounding box center [243, 376] width 12 height 12
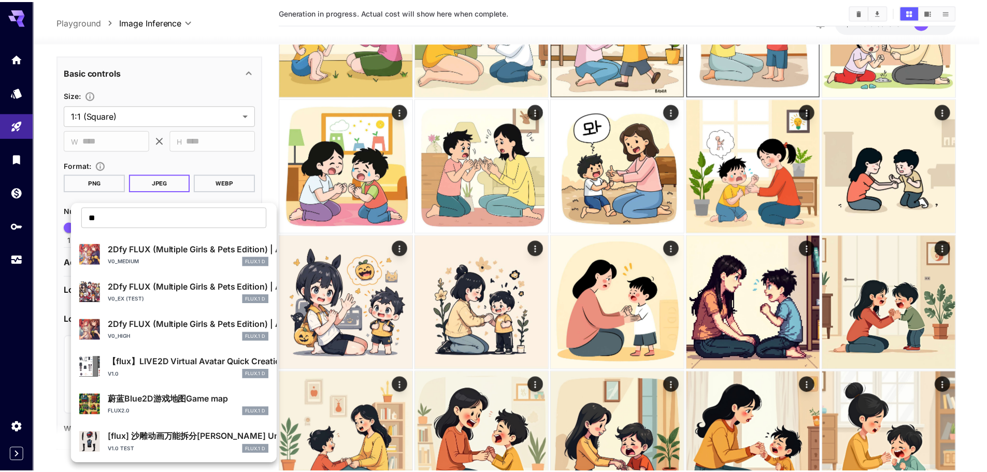
scroll to position [0, 0]
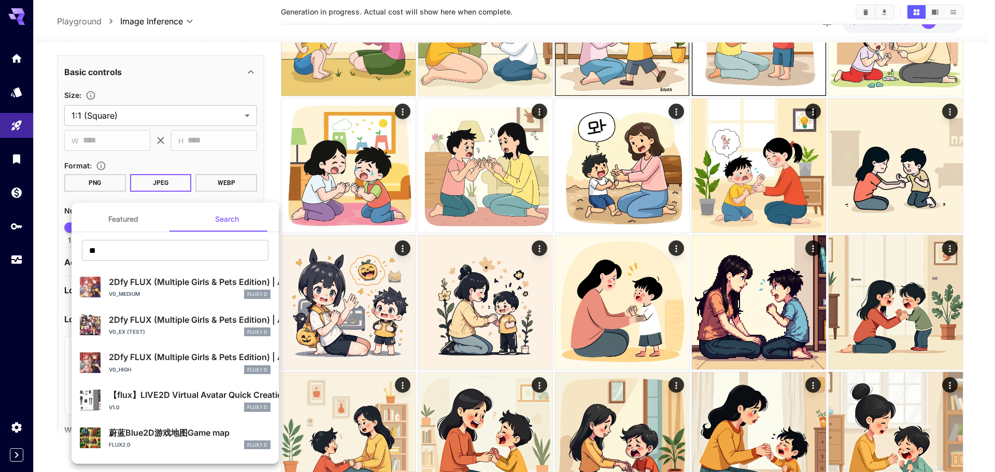
click at [272, 165] on div at bounding box center [497, 236] width 995 height 472
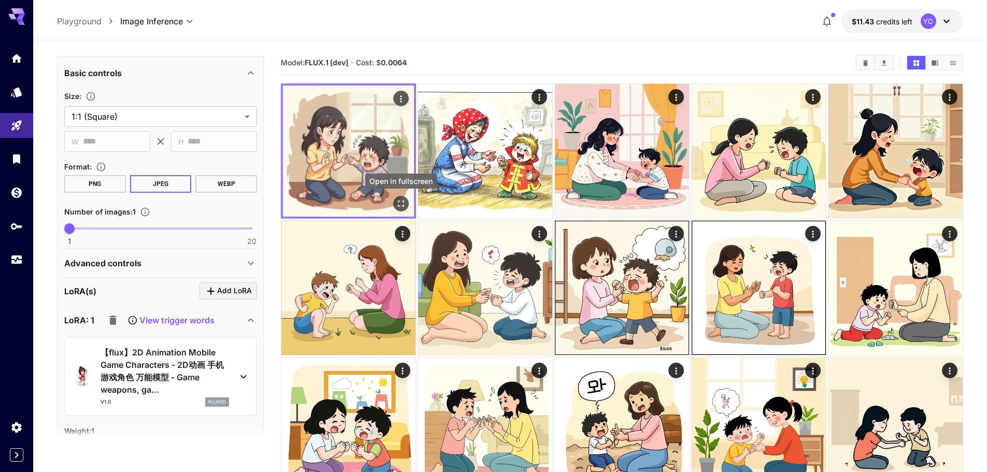
click at [400, 199] on icon "Open in fullscreen" at bounding box center [401, 204] width 10 height 10
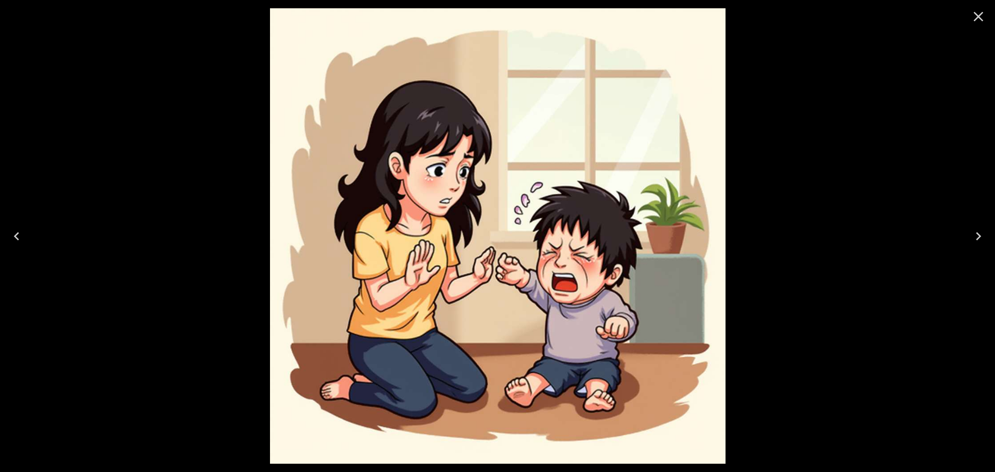
click at [982, 14] on icon "Close" at bounding box center [978, 16] width 17 height 17
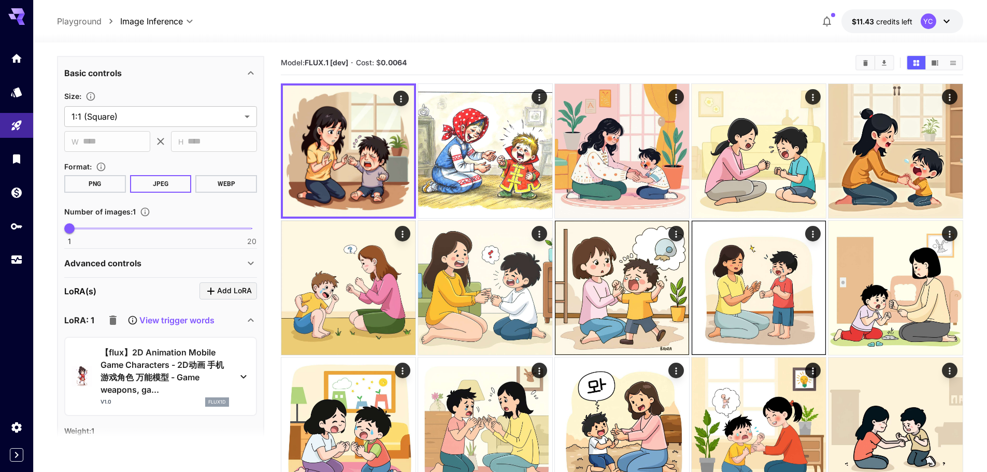
click at [242, 376] on icon at bounding box center [244, 377] width 6 height 4
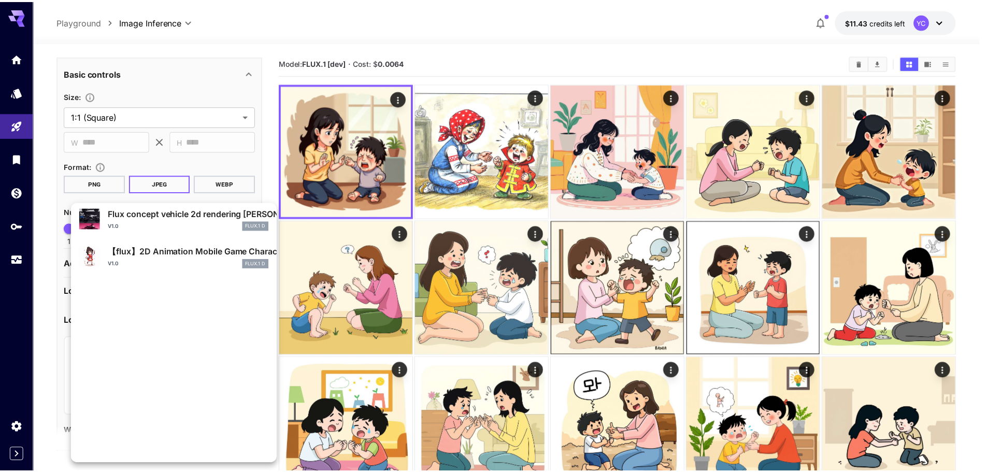
scroll to position [519, 0]
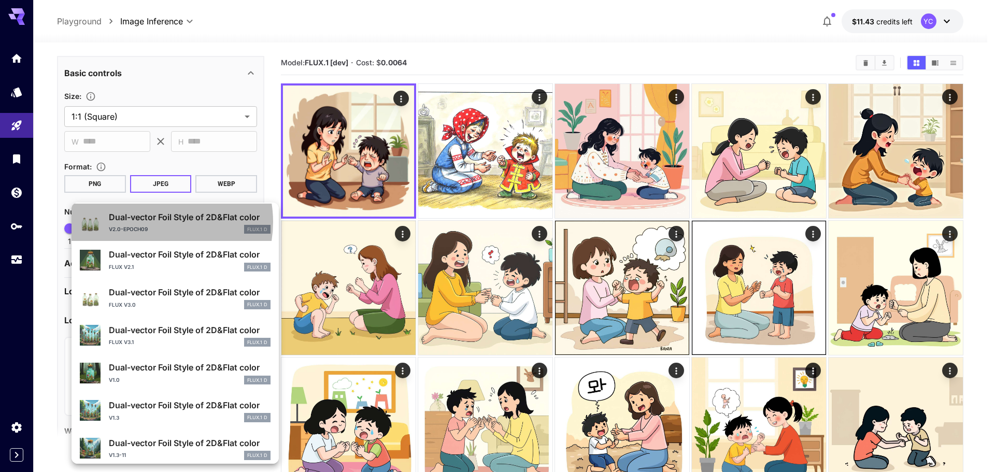
click at [159, 222] on p "Dual-vector Foil Style of 2D&Flat color" at bounding box center [190, 217] width 162 height 12
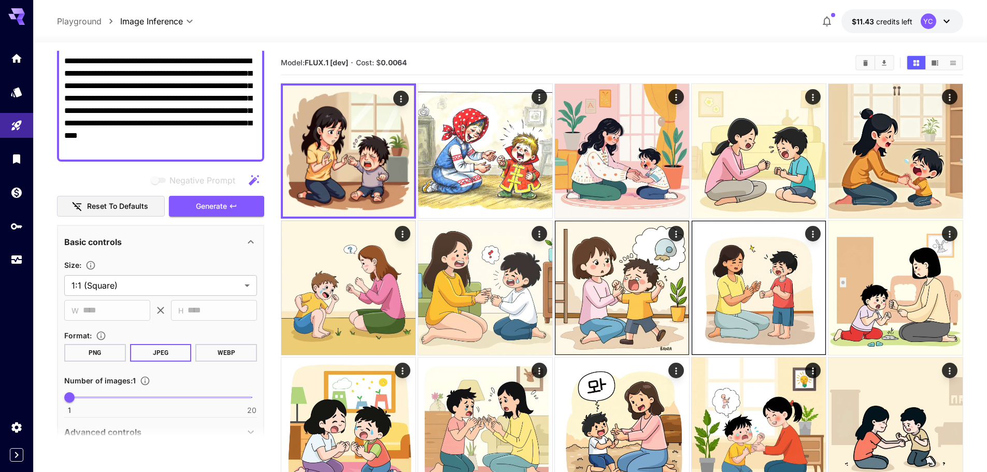
scroll to position [52, 0]
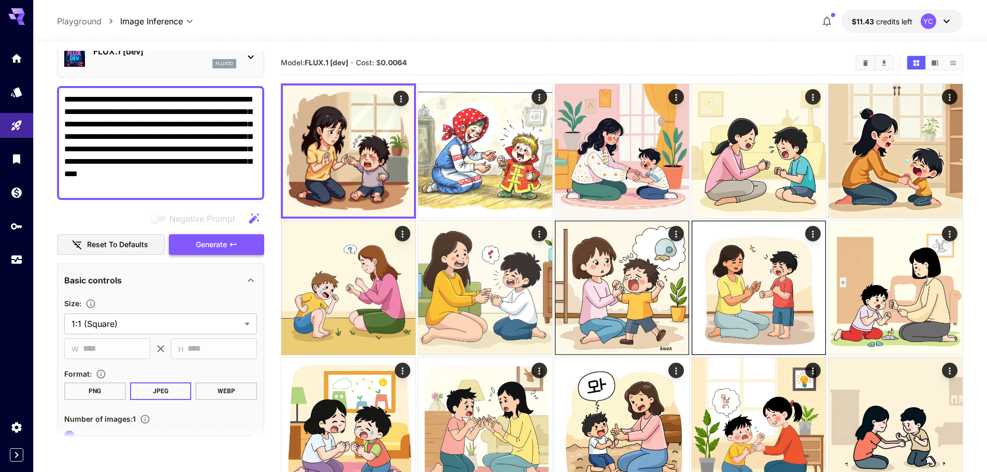
click at [221, 240] on span "Generate" at bounding box center [211, 244] width 31 height 13
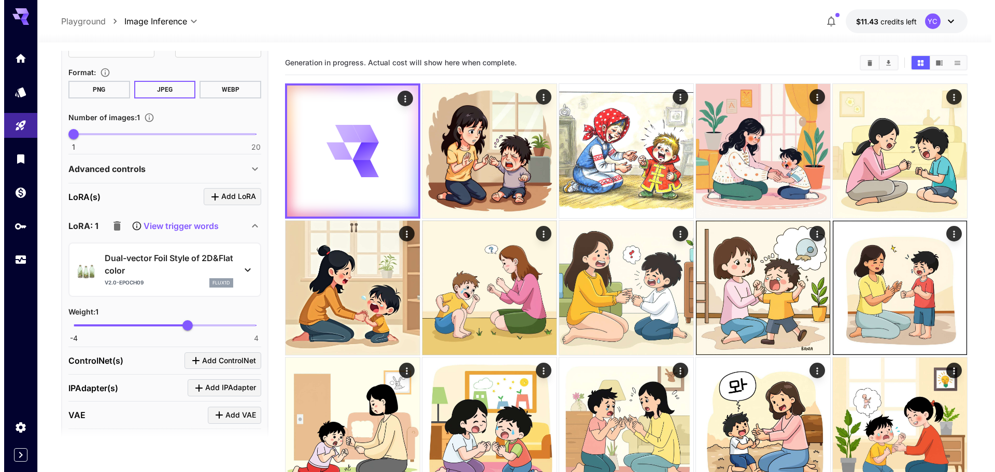
scroll to position [415, 0]
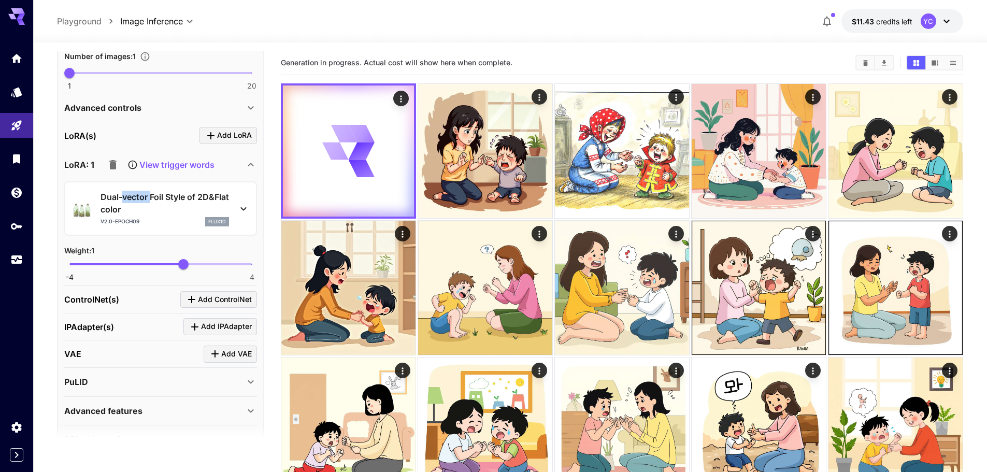
drag, startPoint x: 149, startPoint y: 198, endPoint x: 122, endPoint y: 201, distance: 27.1
click at [122, 201] on p "Dual-vector Foil Style of 2D&Flat color" at bounding box center [165, 203] width 129 height 25
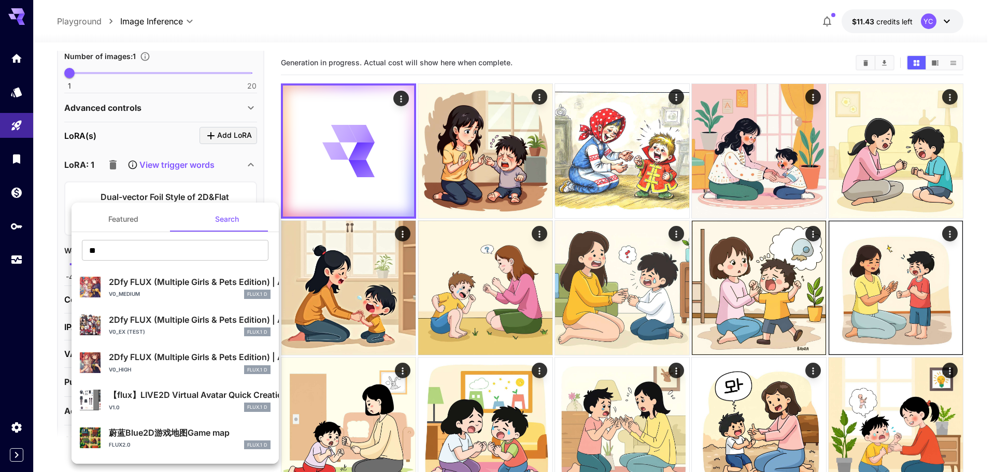
click at [123, 192] on div at bounding box center [497, 236] width 995 height 472
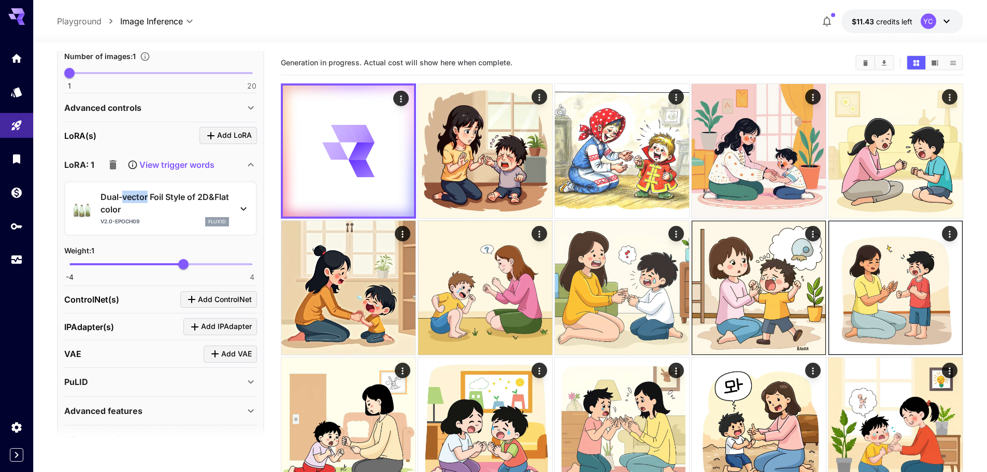
drag, startPoint x: 124, startPoint y: 191, endPoint x: 149, endPoint y: 197, distance: 25.6
click at [149, 197] on p "Dual-vector Foil Style of 2D&Flat color" at bounding box center [165, 203] width 129 height 25
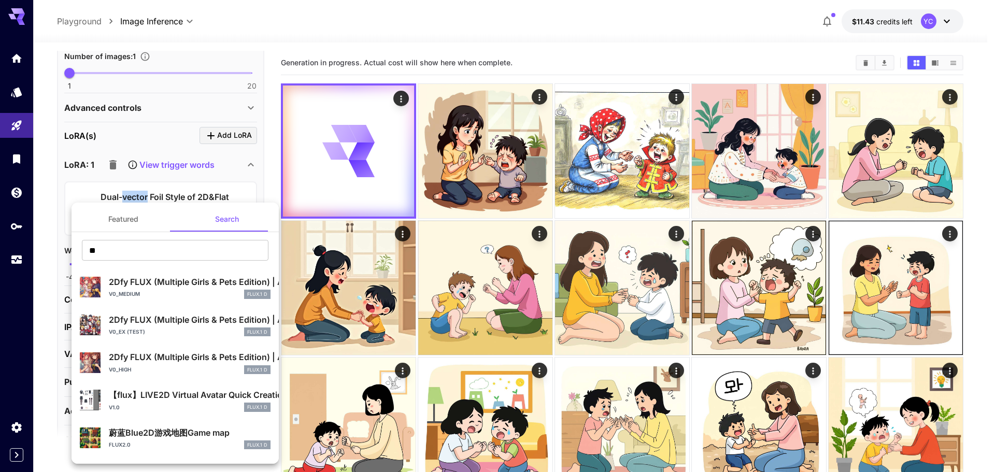
copy p "vector"
click at [266, 191] on div at bounding box center [497, 236] width 995 height 472
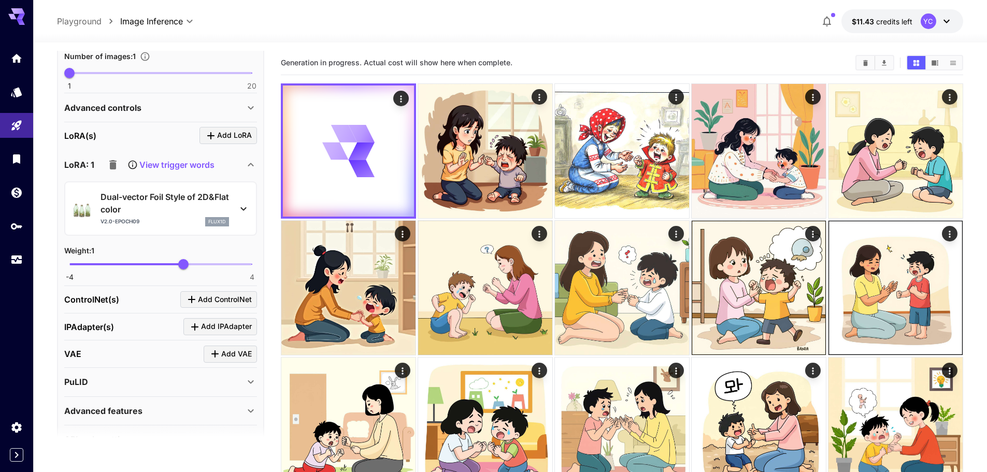
click at [248, 207] on icon at bounding box center [243, 209] width 12 height 12
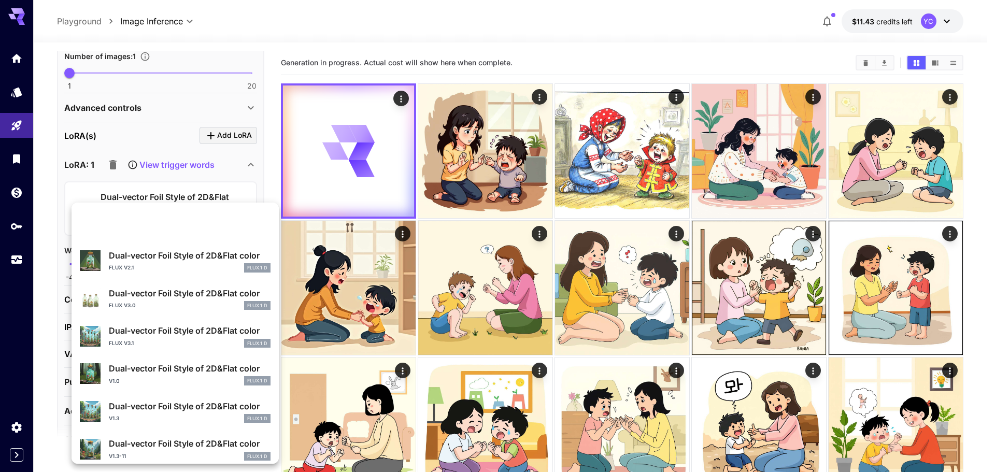
scroll to position [513, 0]
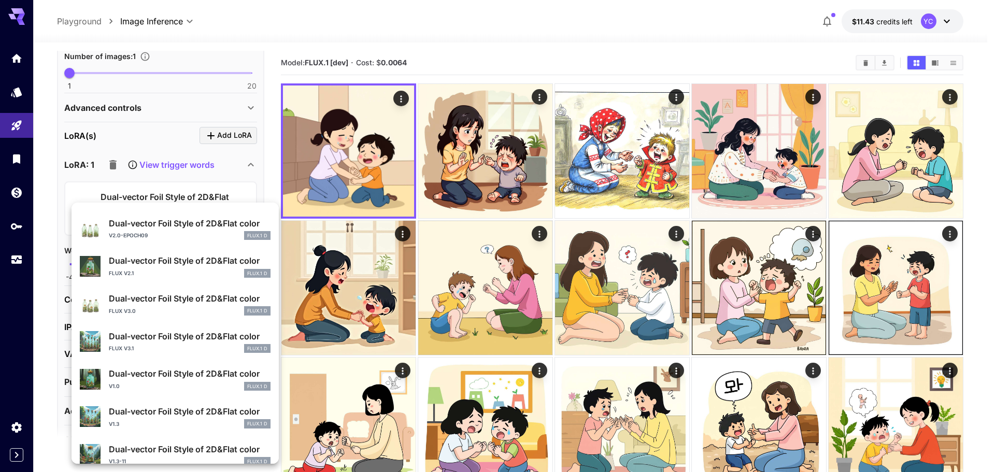
click at [357, 173] on div at bounding box center [497, 236] width 995 height 472
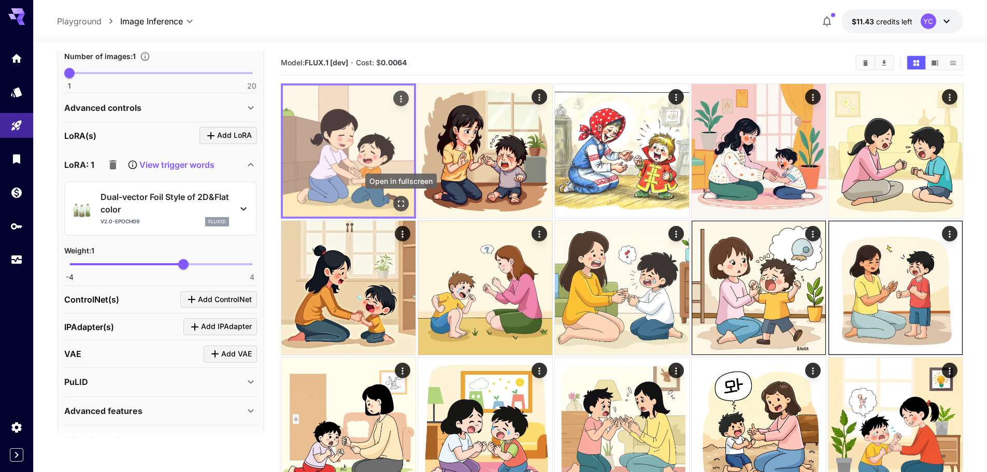
click at [399, 201] on icon "Open in fullscreen" at bounding box center [401, 204] width 6 height 6
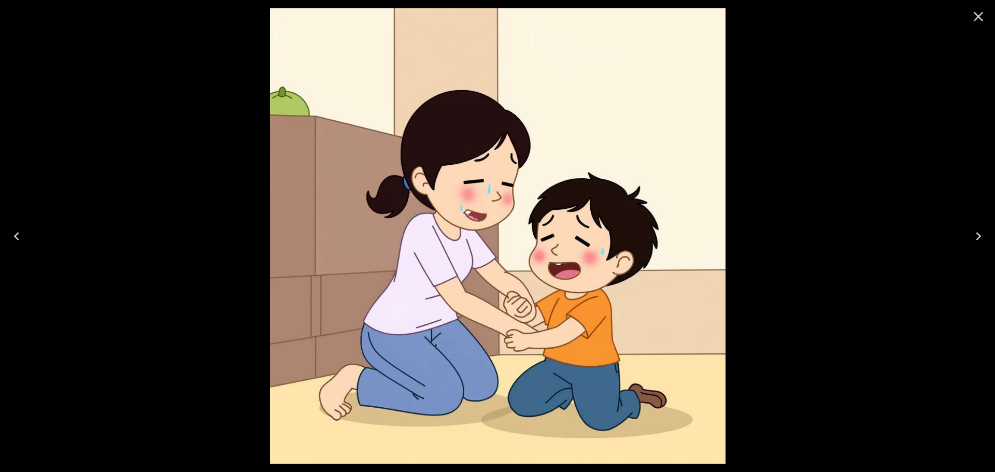
click at [977, 20] on icon "Close" at bounding box center [978, 16] width 17 height 17
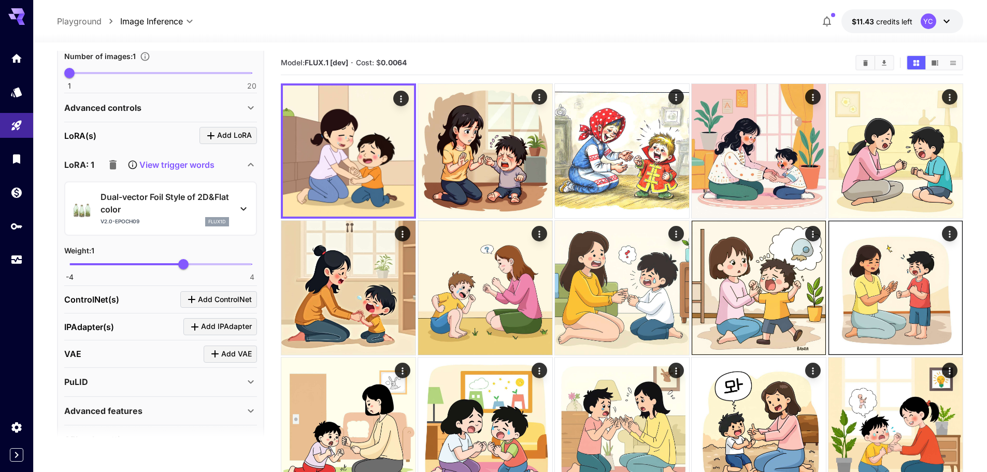
click at [245, 213] on icon at bounding box center [243, 209] width 12 height 12
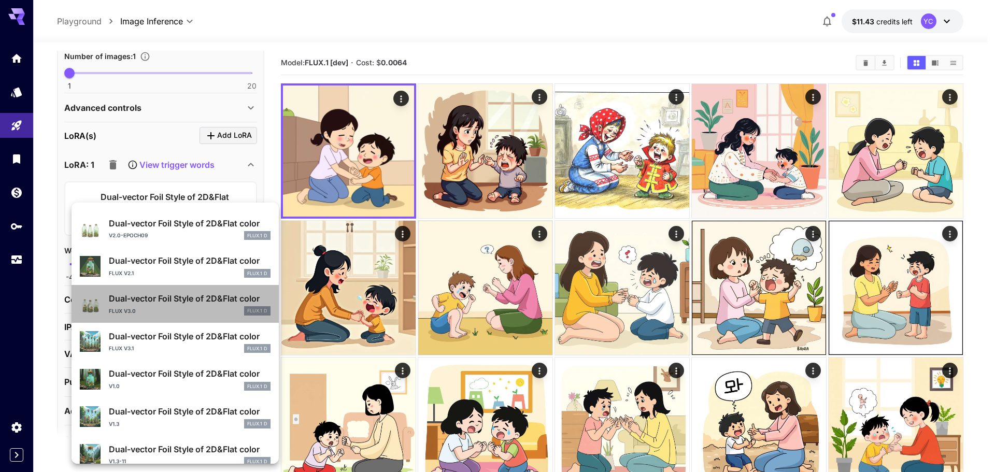
click at [195, 300] on p "Dual-vector Foil Style of 2D&Flat color" at bounding box center [190, 298] width 162 height 12
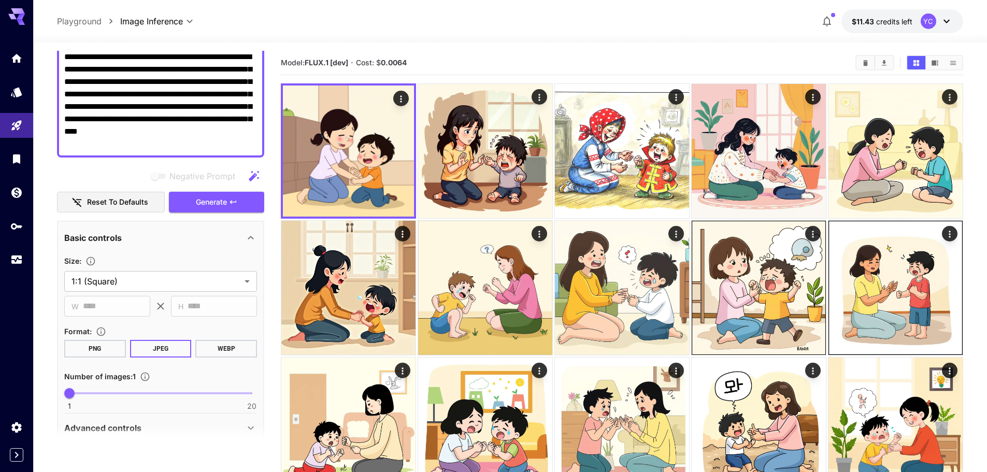
scroll to position [52, 0]
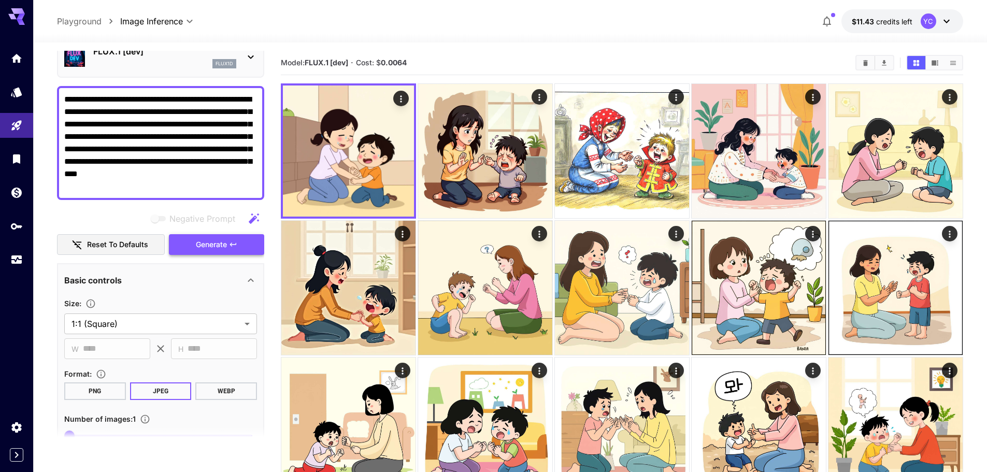
click at [218, 243] on span "Generate" at bounding box center [211, 244] width 31 height 13
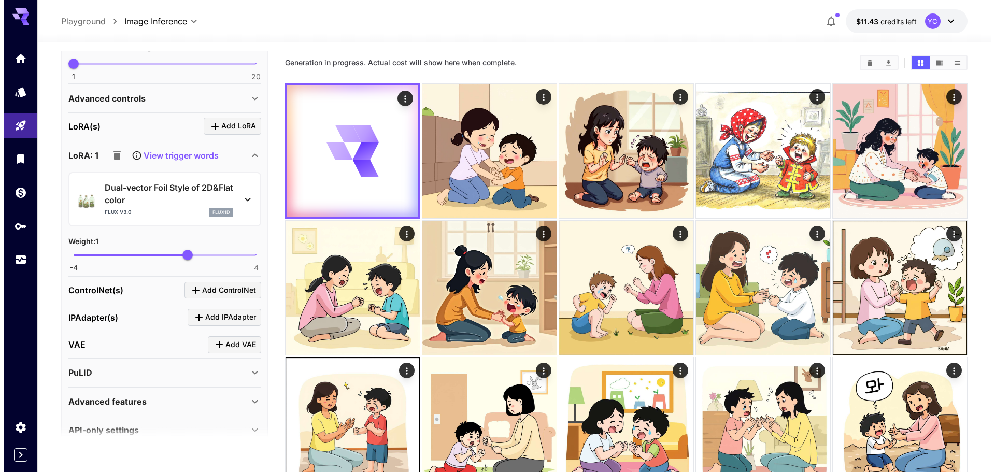
scroll to position [443, 0]
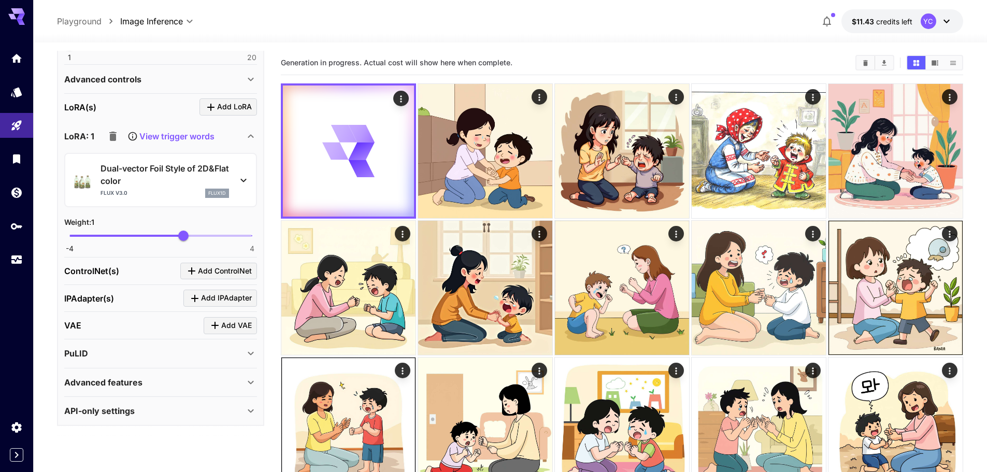
click at [241, 179] on icon at bounding box center [244, 181] width 6 height 4
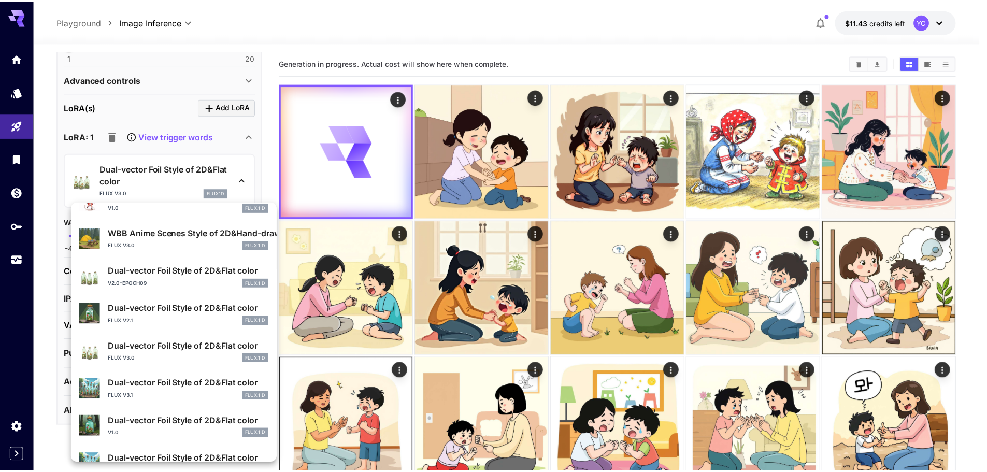
scroll to position [461, 0]
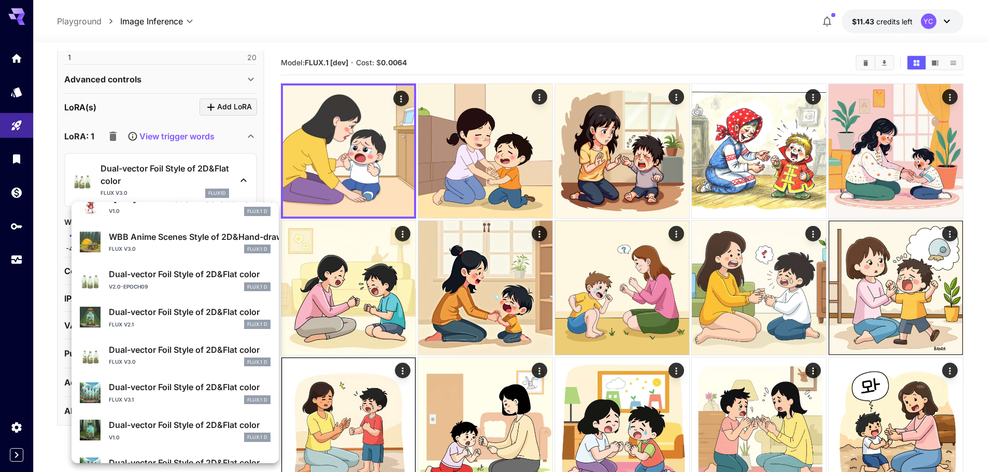
click at [179, 233] on p "WBB Anime Scenes Style of 2D&Hand-drawn [Flux & SDXL]" at bounding box center [190, 237] width 162 height 12
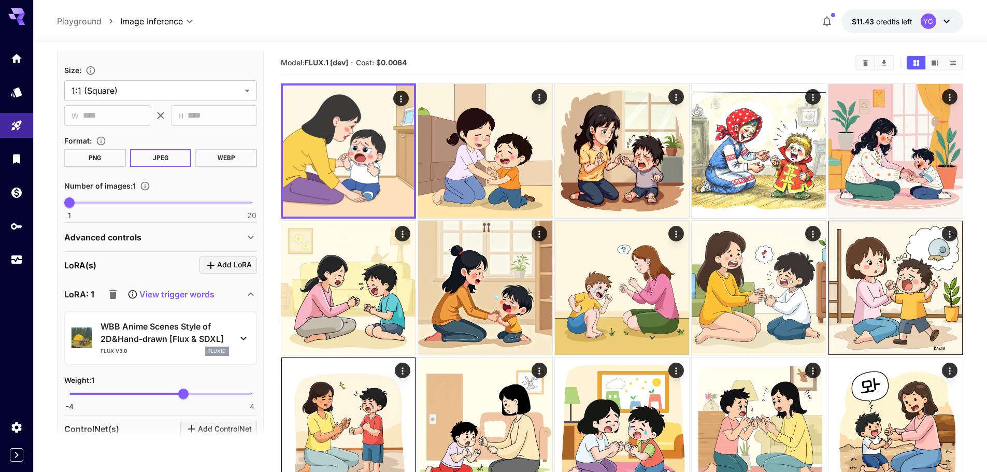
scroll to position [236, 0]
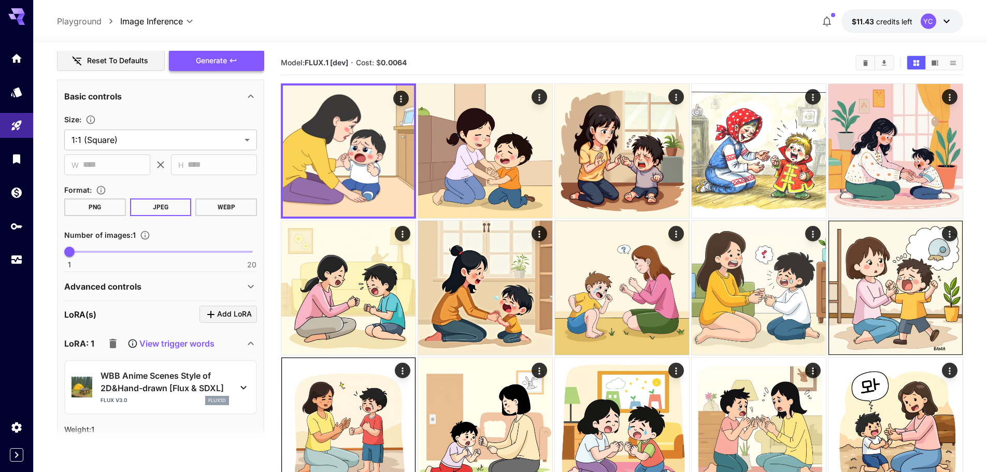
click at [214, 58] on span "Generate" at bounding box center [211, 60] width 31 height 13
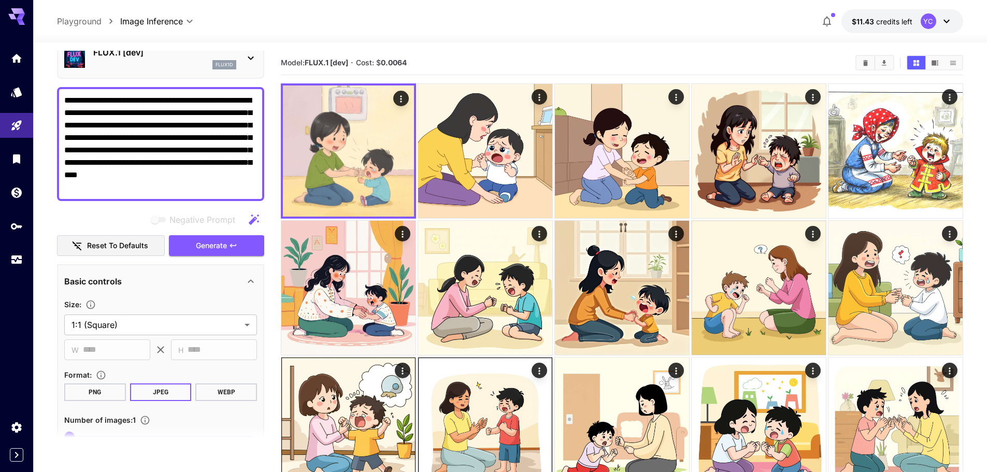
scroll to position [29, 0]
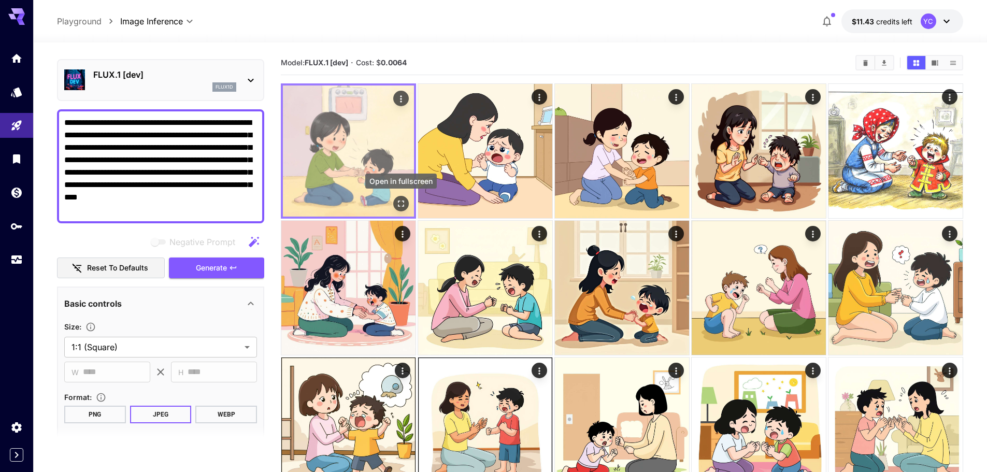
click at [402, 204] on icon "Open in fullscreen" at bounding box center [401, 204] width 10 height 10
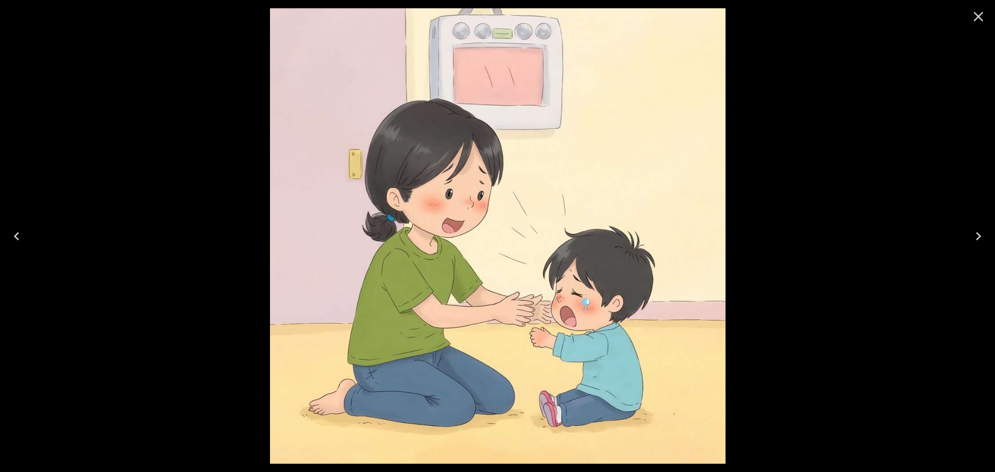
click at [977, 20] on icon "Close" at bounding box center [978, 16] width 17 height 17
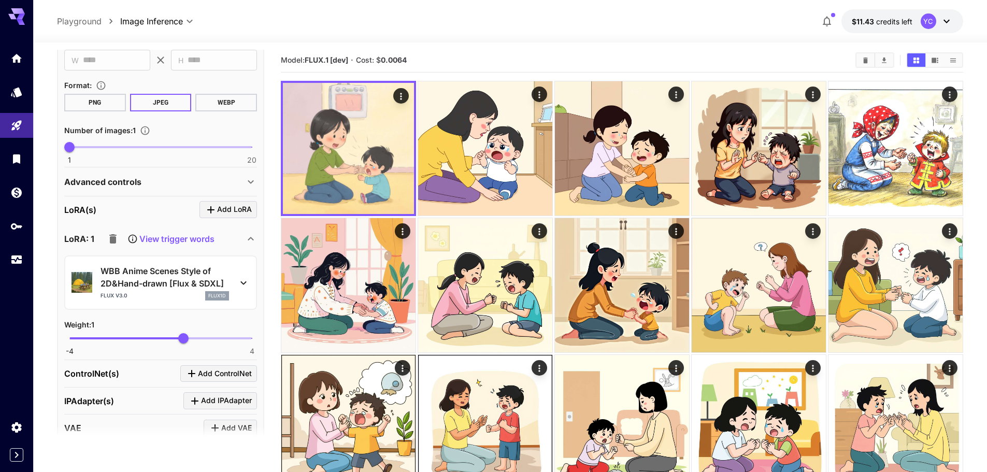
scroll to position [0, 0]
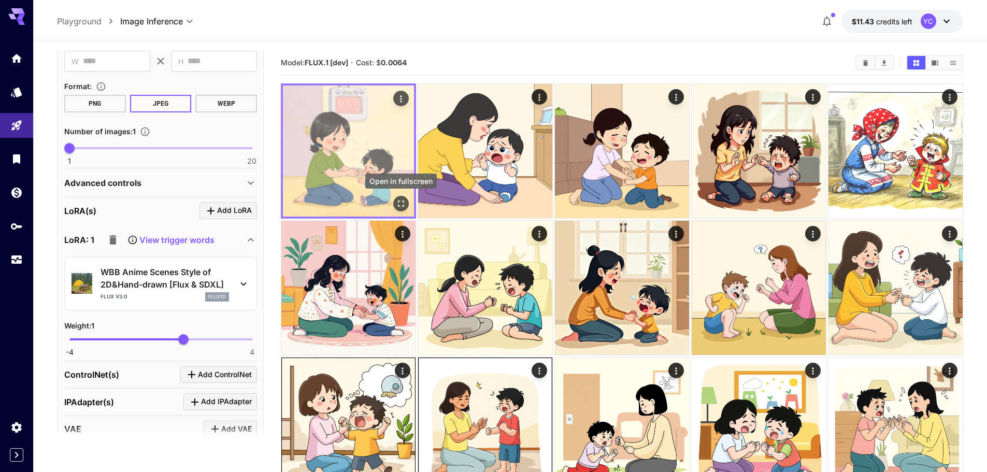
click at [395, 201] on button "Open in fullscreen" at bounding box center [401, 204] width 16 height 16
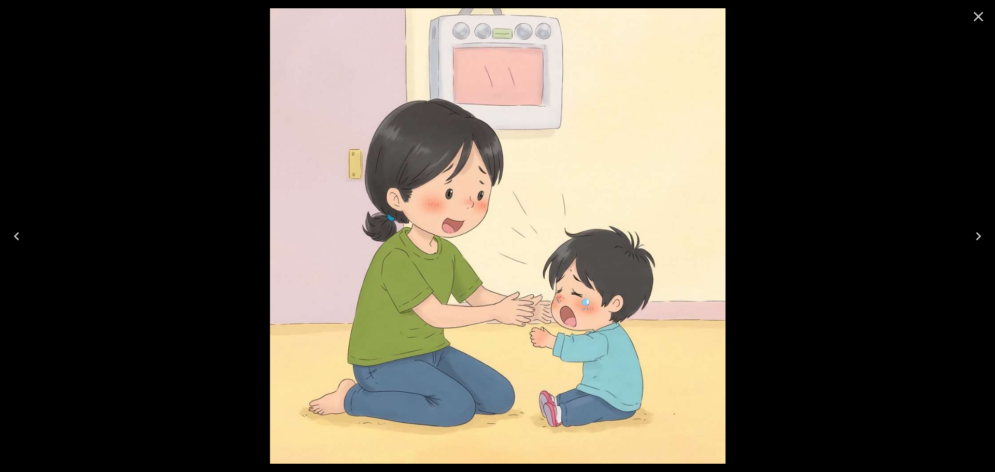
click at [981, 15] on icon "Close" at bounding box center [979, 17] width 10 height 10
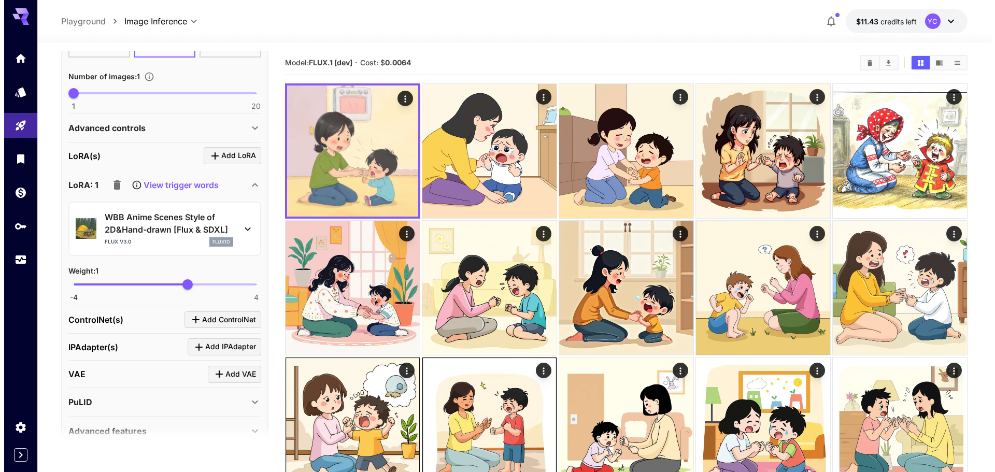
scroll to position [415, 0]
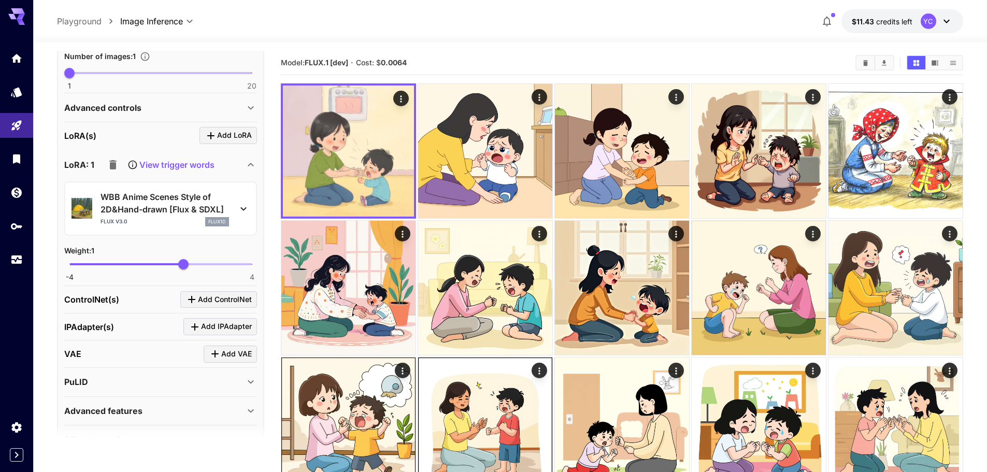
click at [238, 207] on icon at bounding box center [243, 209] width 12 height 12
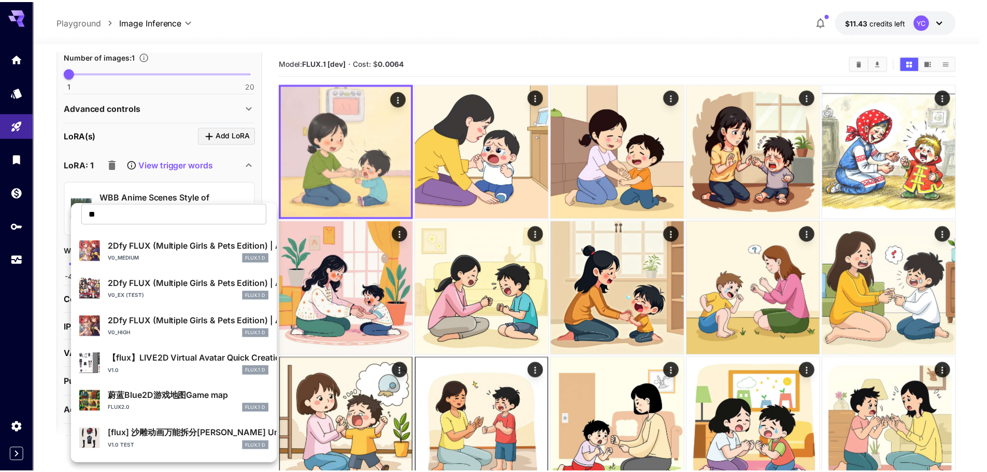
scroll to position [0, 0]
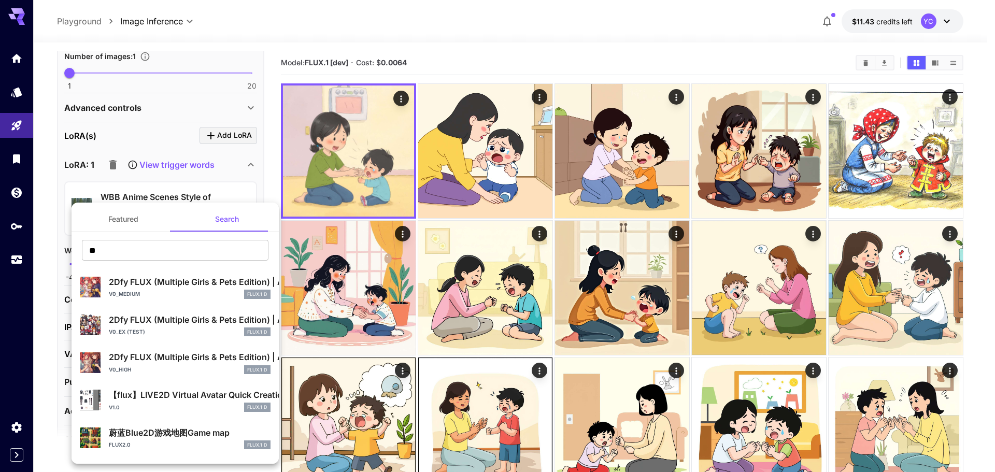
click at [265, 174] on div at bounding box center [497, 236] width 995 height 472
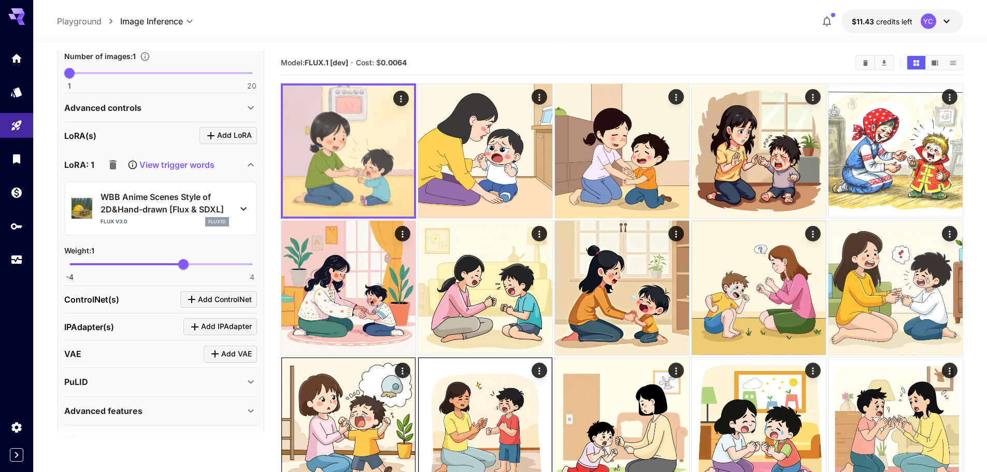
click at [191, 200] on p "WBB Anime Scenes Style of 2D&Hand-drawn [Flux & SDXL]" at bounding box center [165, 203] width 129 height 25
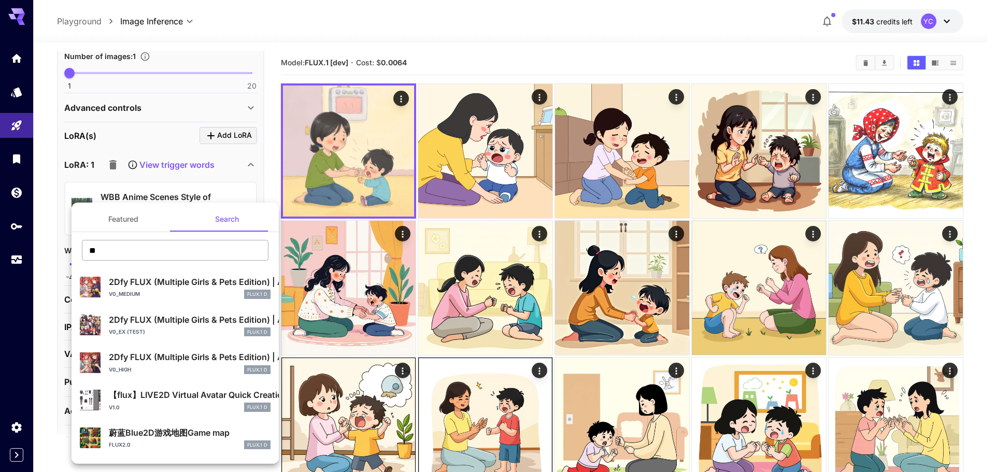
click at [120, 250] on input "**" at bounding box center [175, 250] width 187 height 21
paste input "****"
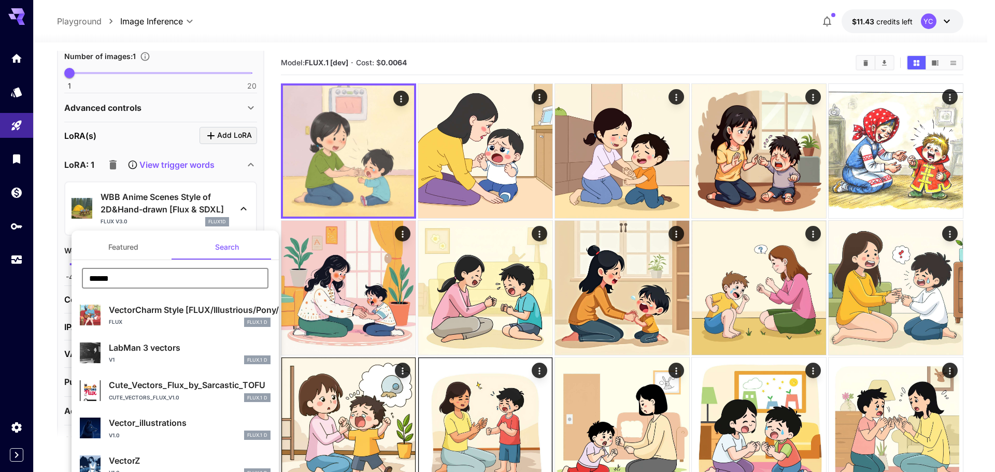
type input "******"
click at [140, 310] on p "VectorCharm Style [FLUX/Illustrious/Pony/SD15]" at bounding box center [190, 310] width 162 height 12
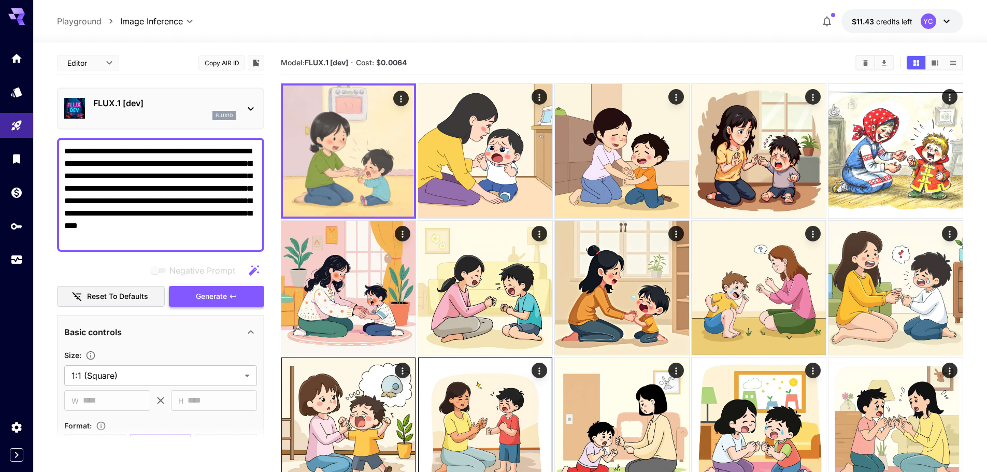
click at [216, 294] on span "Generate" at bounding box center [211, 296] width 31 height 13
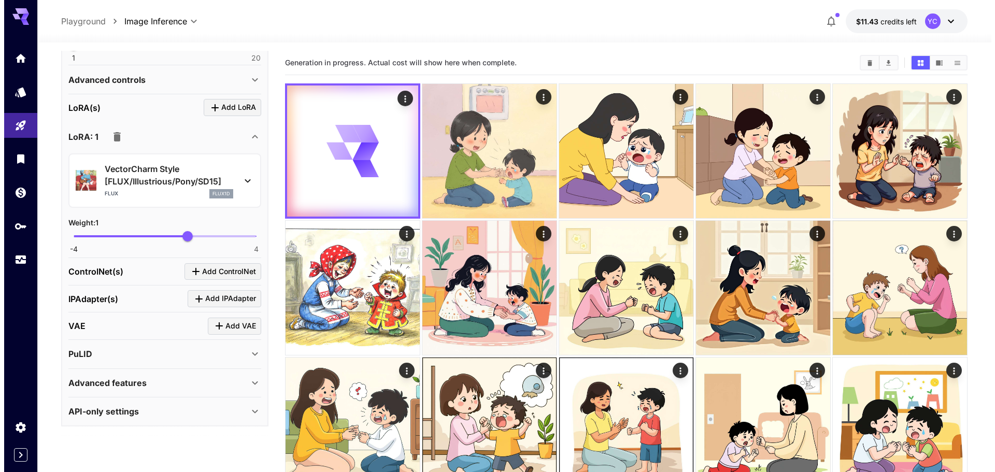
scroll to position [443, 0]
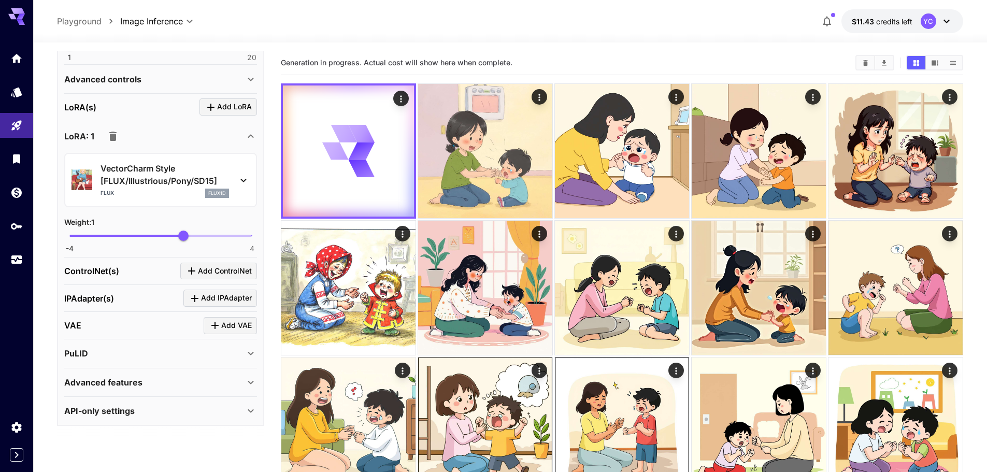
click at [241, 183] on icon at bounding box center [243, 180] width 12 height 12
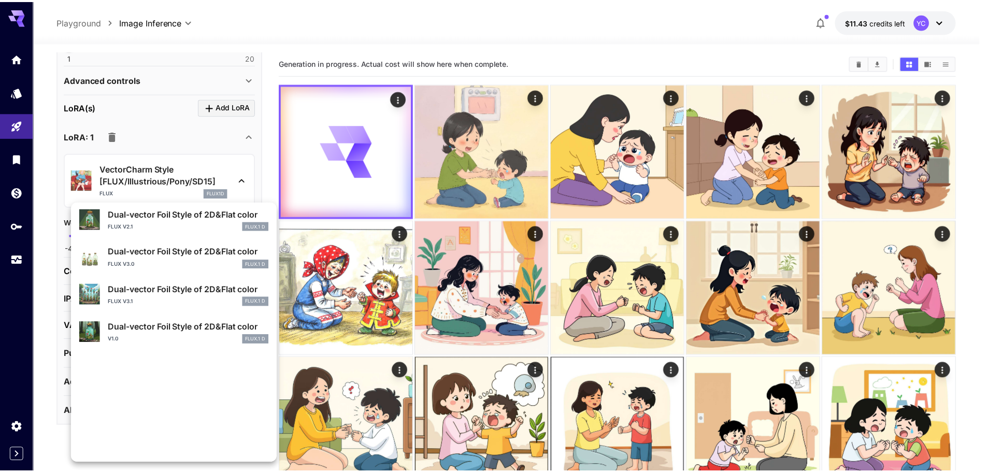
scroll to position [415, 0]
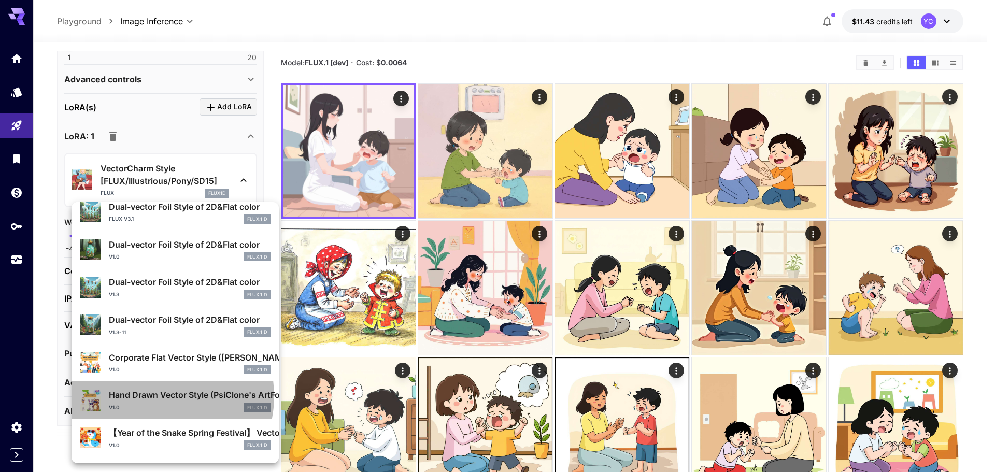
click at [154, 396] on p "Hand Drawn Vector Style (PsiClone's ArtForge MasterKit)" at bounding box center [190, 395] width 162 height 12
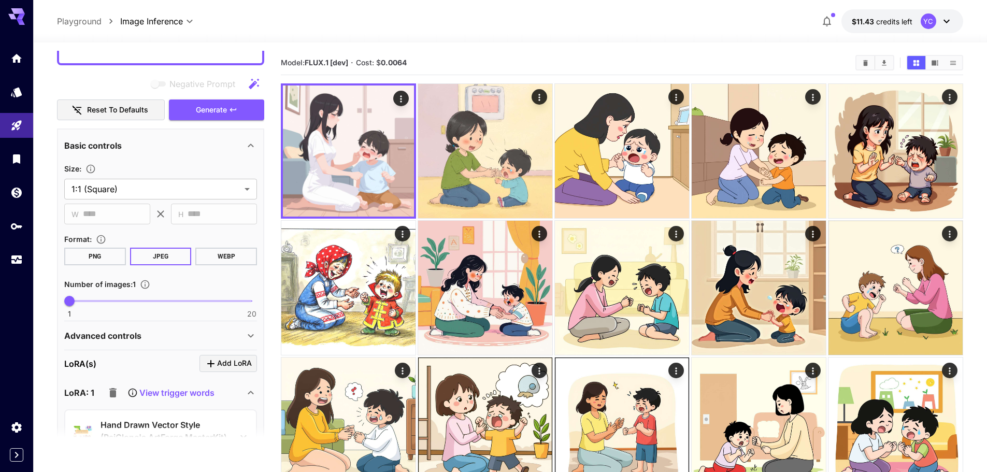
scroll to position [184, 0]
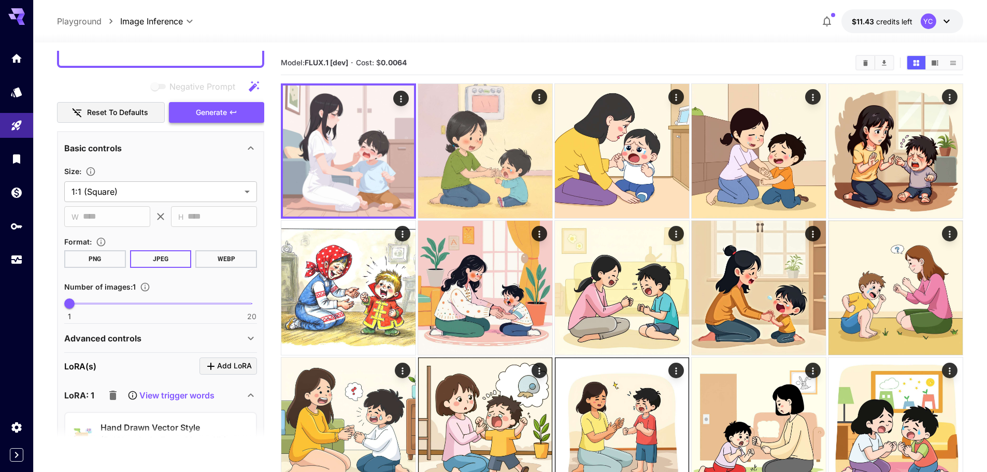
click at [218, 115] on span "Generate" at bounding box center [211, 112] width 31 height 13
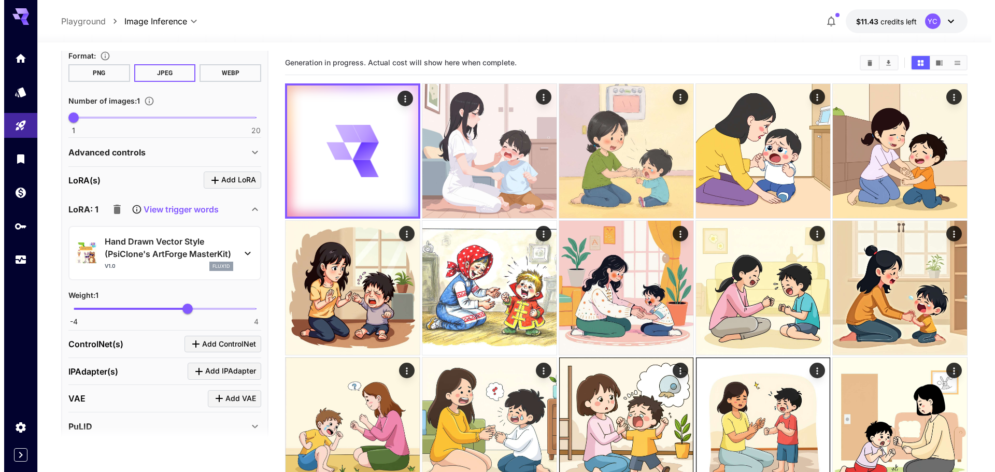
scroll to position [391, 0]
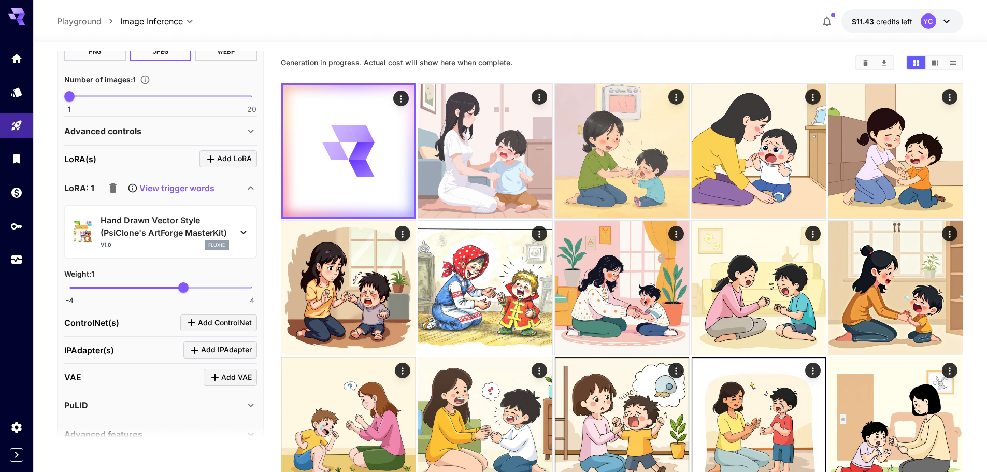
click at [243, 228] on icon at bounding box center [243, 232] width 12 height 12
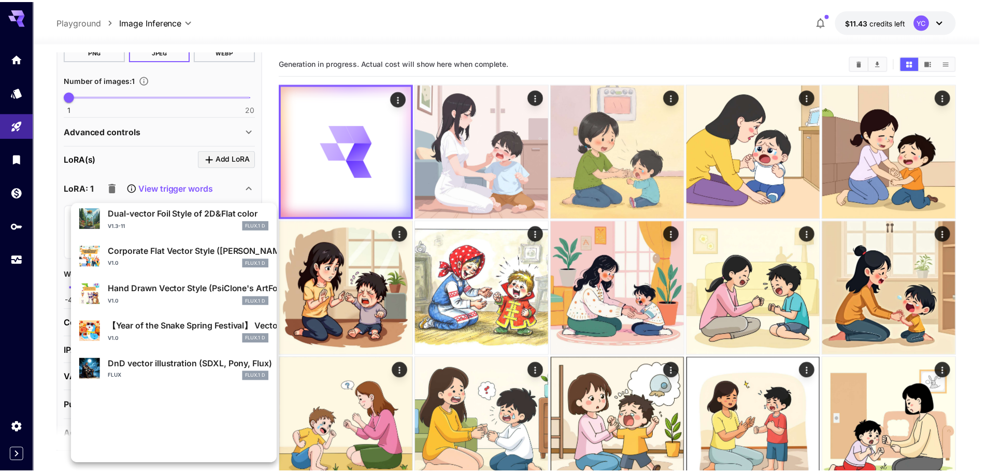
scroll to position [564, 0]
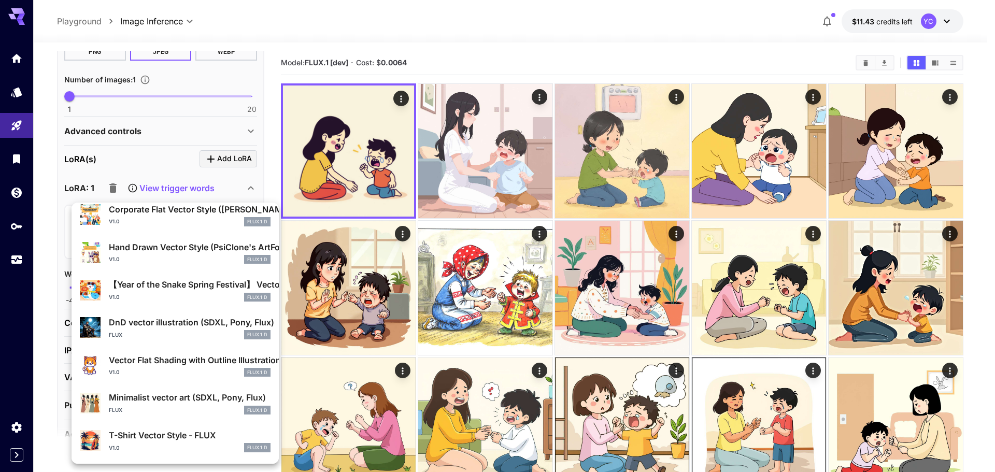
click at [266, 117] on div at bounding box center [497, 236] width 995 height 472
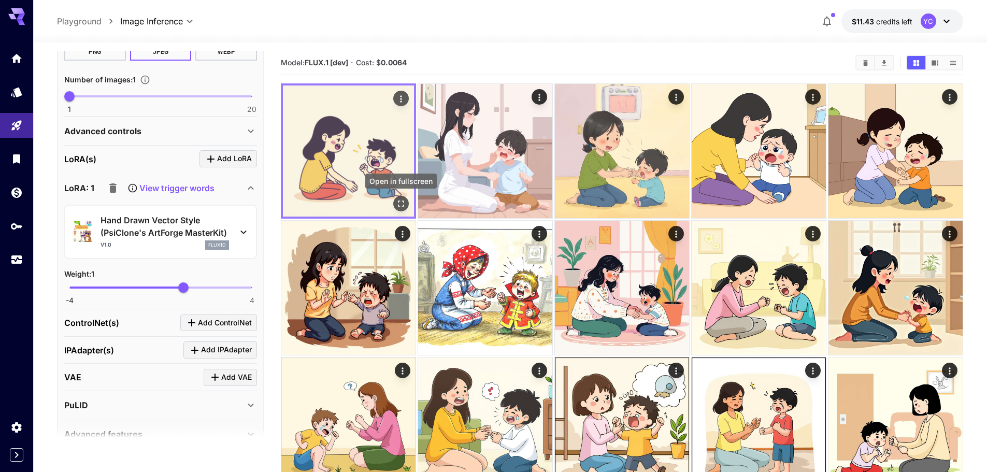
click at [403, 202] on icon "Open in fullscreen" at bounding box center [401, 204] width 10 height 10
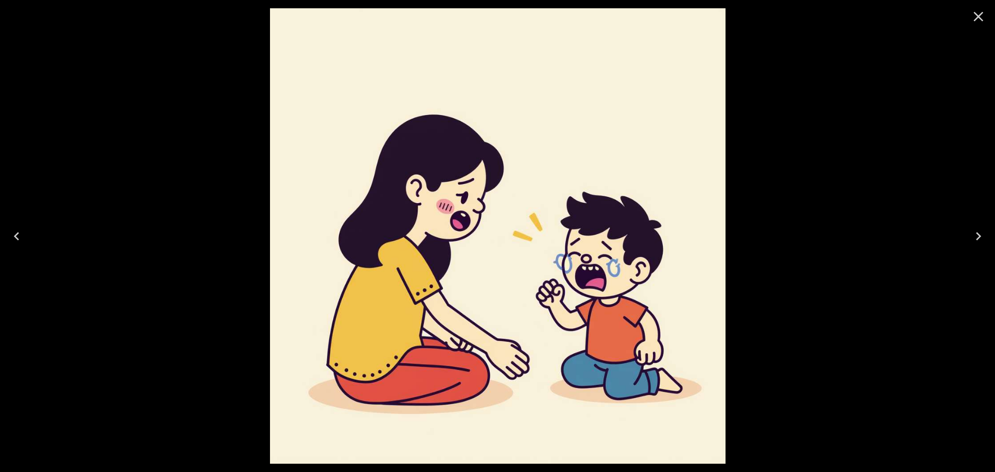
click at [973, 14] on icon "Close" at bounding box center [978, 16] width 17 height 17
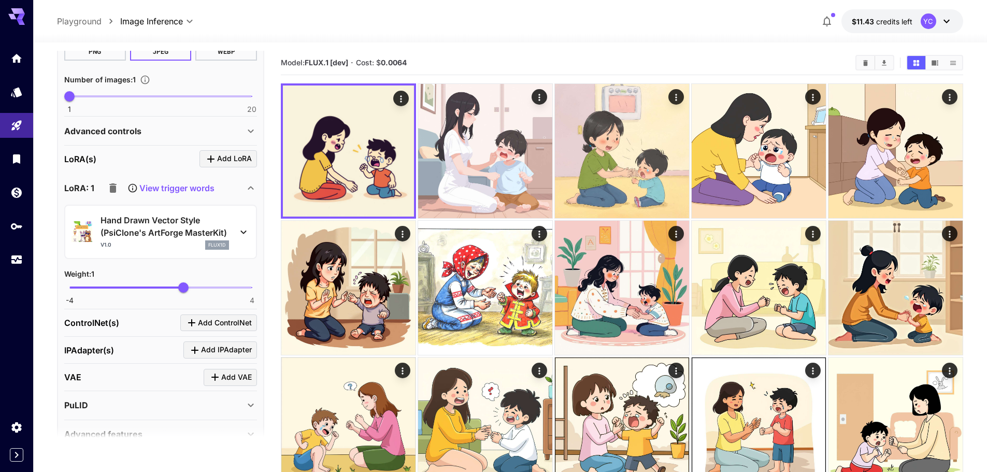
scroll to position [184, 0]
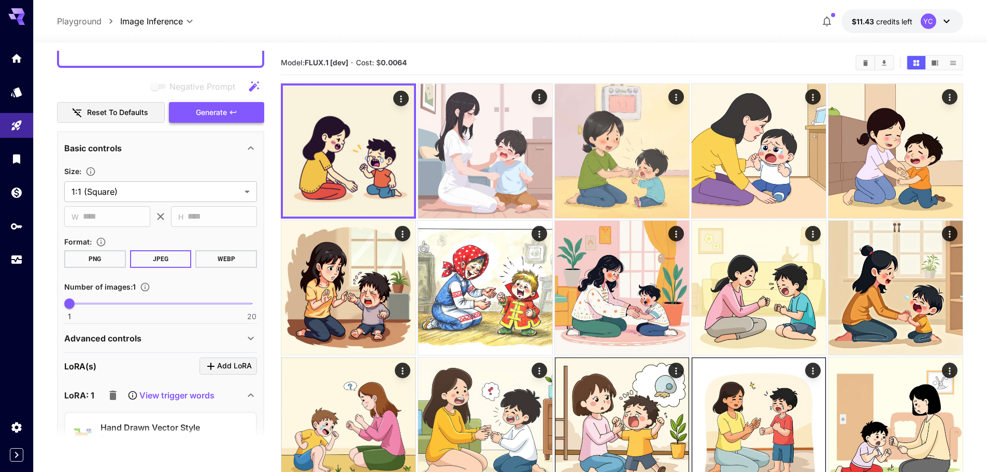
click at [216, 114] on span "Generate" at bounding box center [211, 112] width 31 height 13
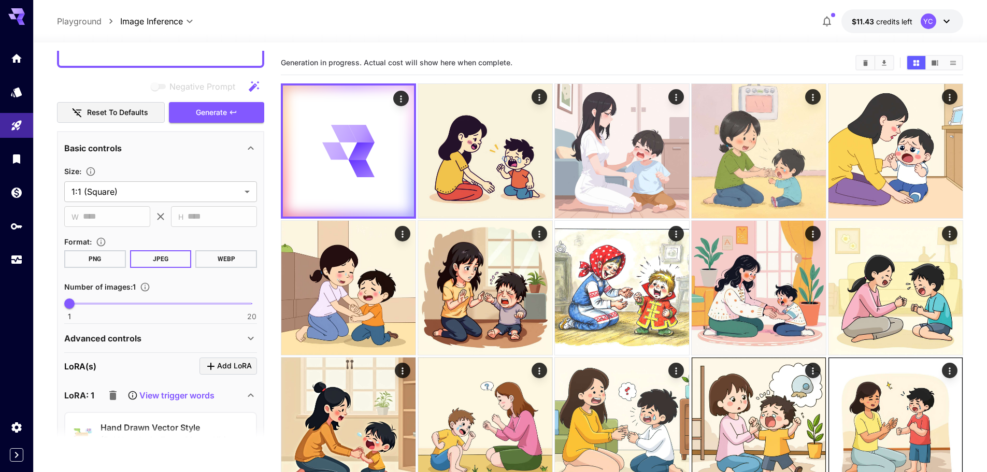
click at [264, 267] on div "**********" at bounding box center [160, 408] width 207 height 554
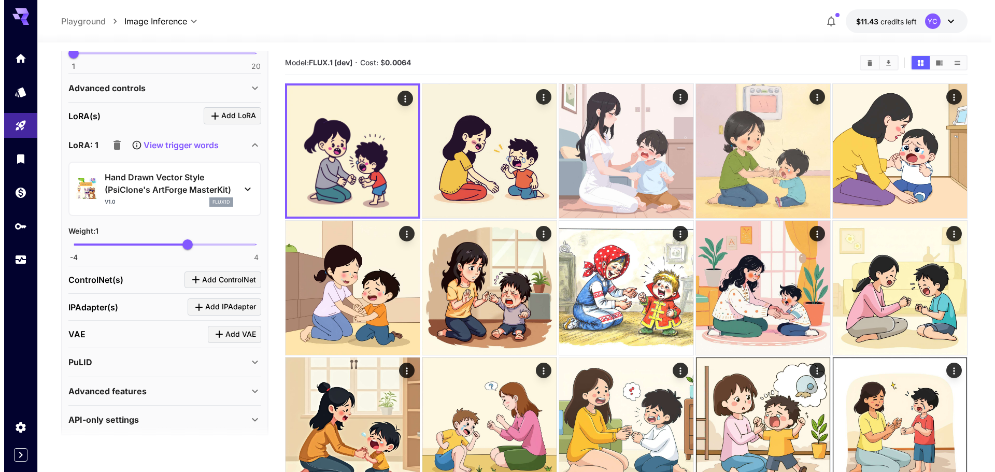
scroll to position [443, 0]
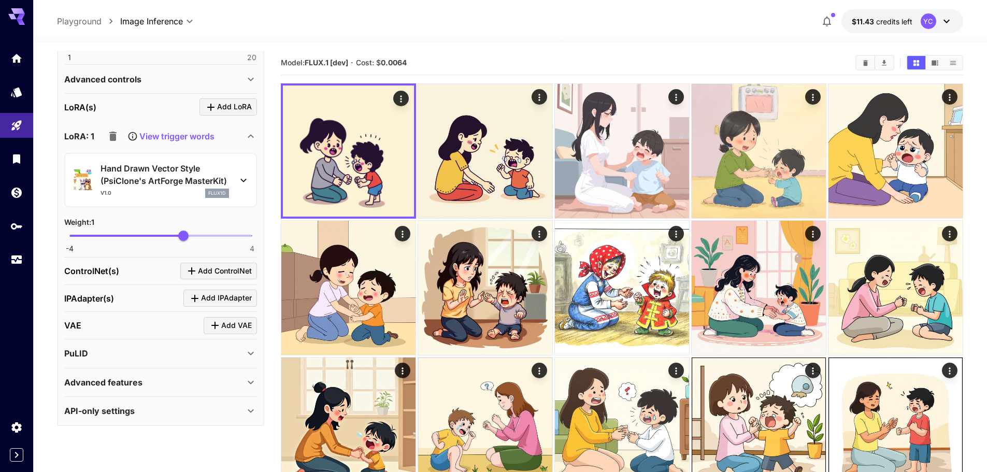
click at [244, 181] on icon at bounding box center [244, 181] width 6 height 4
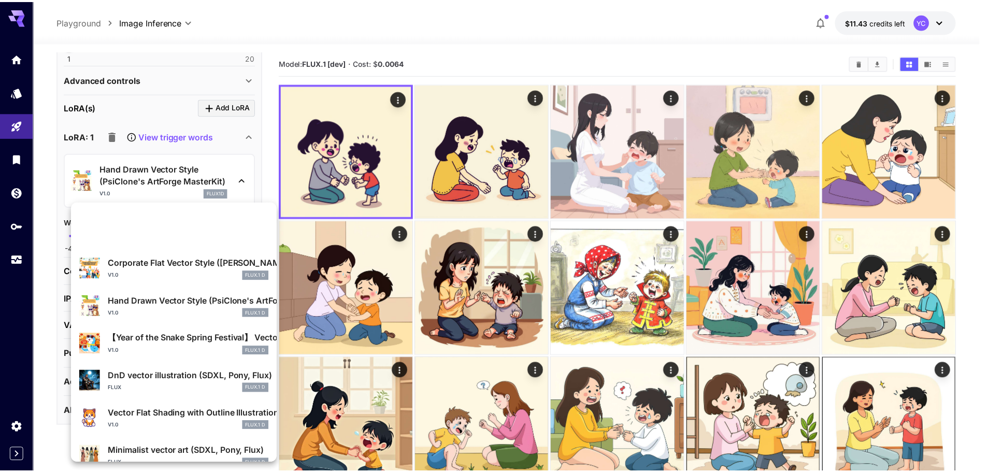
scroll to position [564, 0]
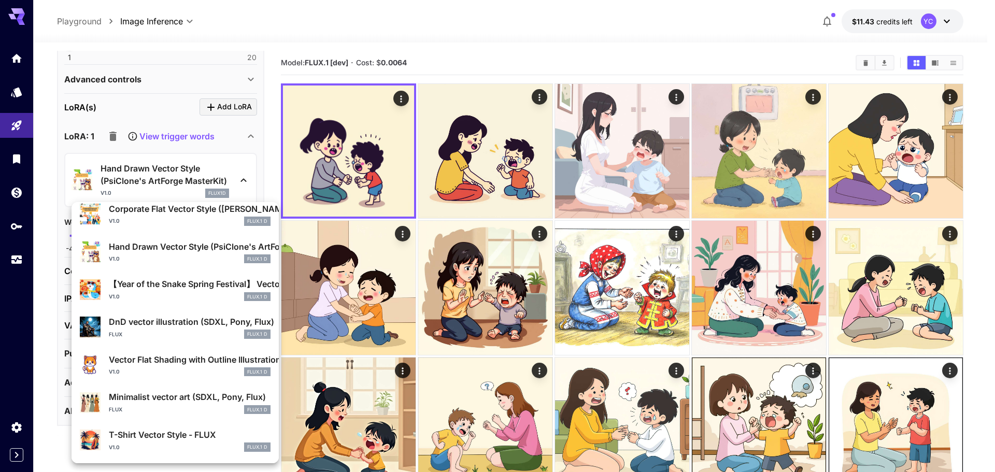
click at [165, 366] on div "Vector Flat Shading with Outline Illustration v1.0 FLUX.1 D" at bounding box center [190, 365] width 162 height 23
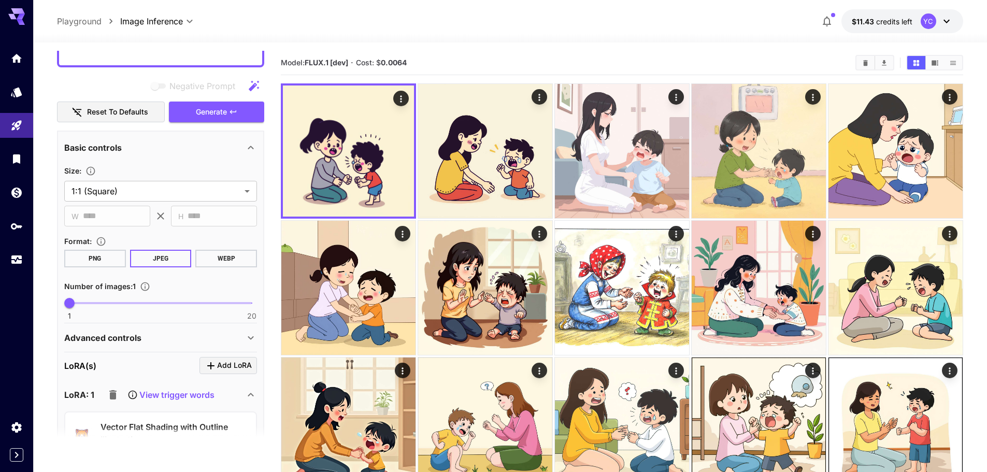
scroll to position [184, 0]
click at [227, 111] on span "Generate" at bounding box center [211, 112] width 31 height 13
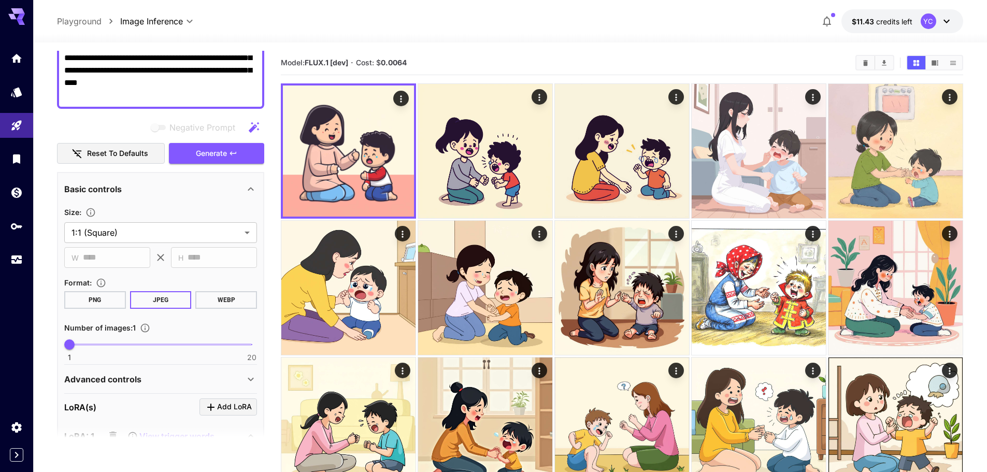
scroll to position [0, 0]
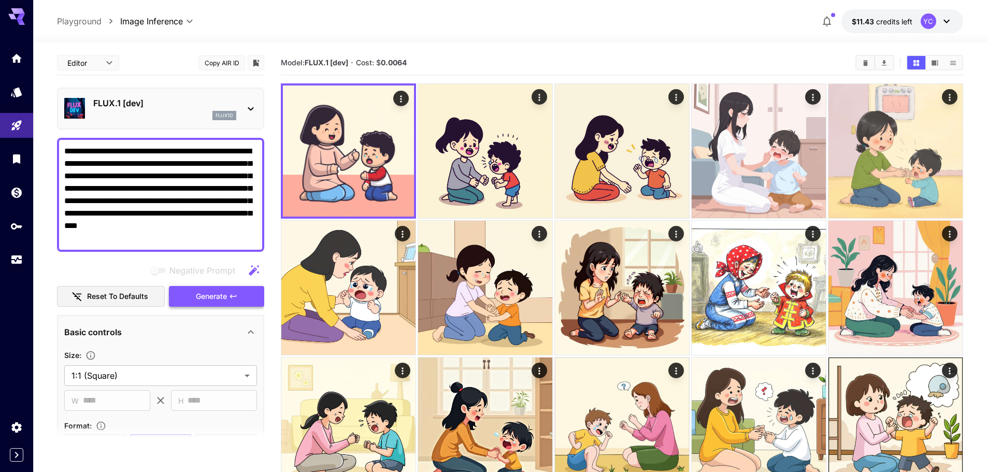
click at [221, 294] on span "Generate" at bounding box center [211, 296] width 31 height 13
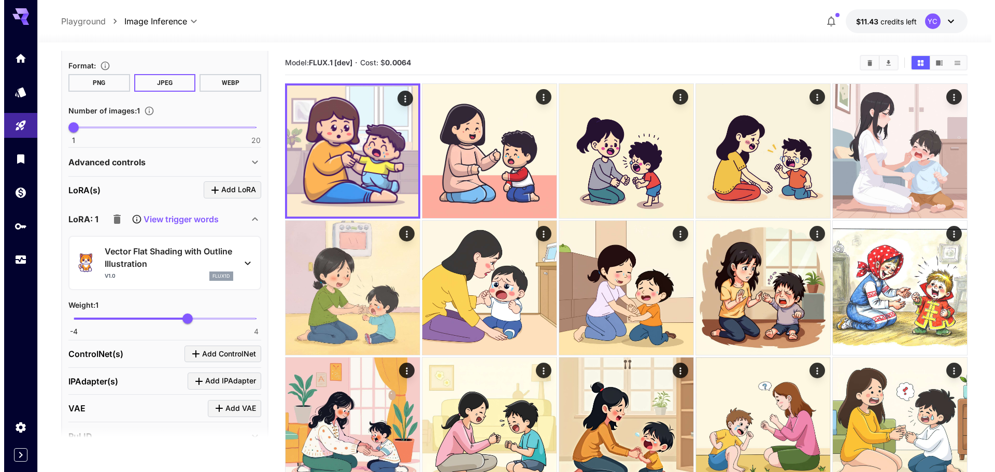
scroll to position [363, 0]
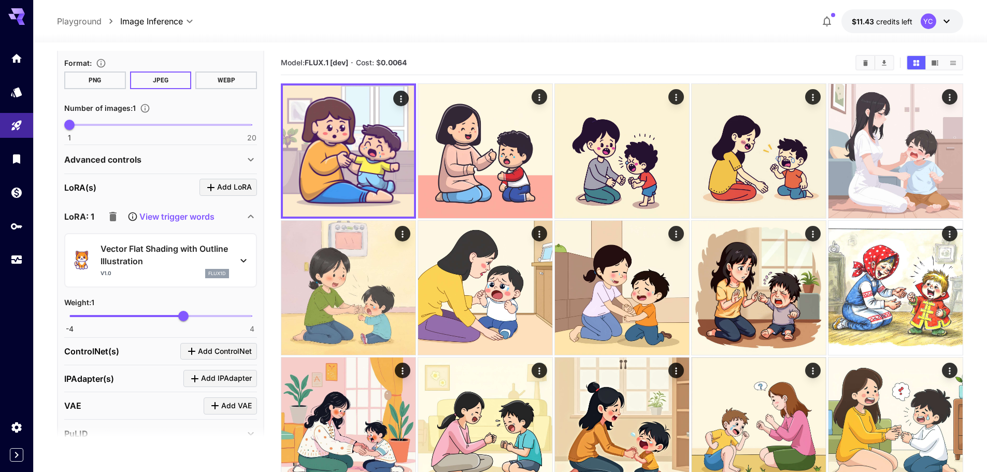
click at [242, 256] on icon at bounding box center [243, 261] width 12 height 12
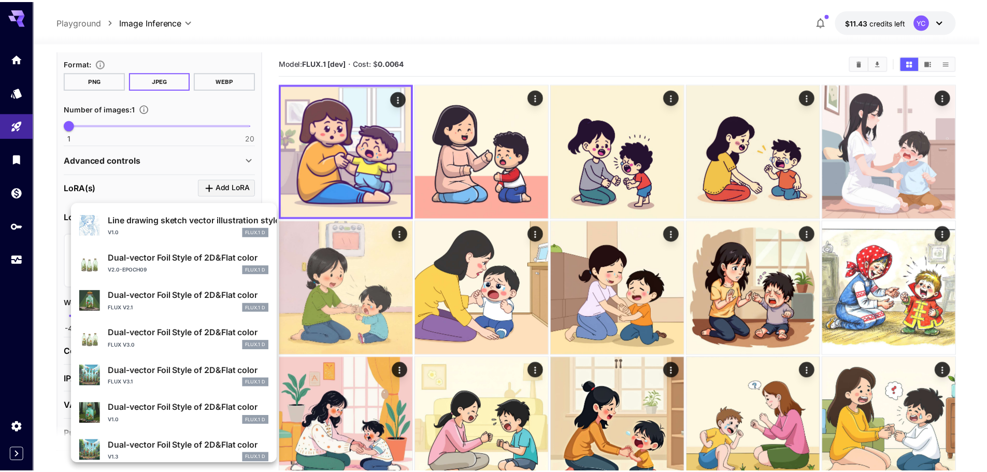
scroll to position [0, 0]
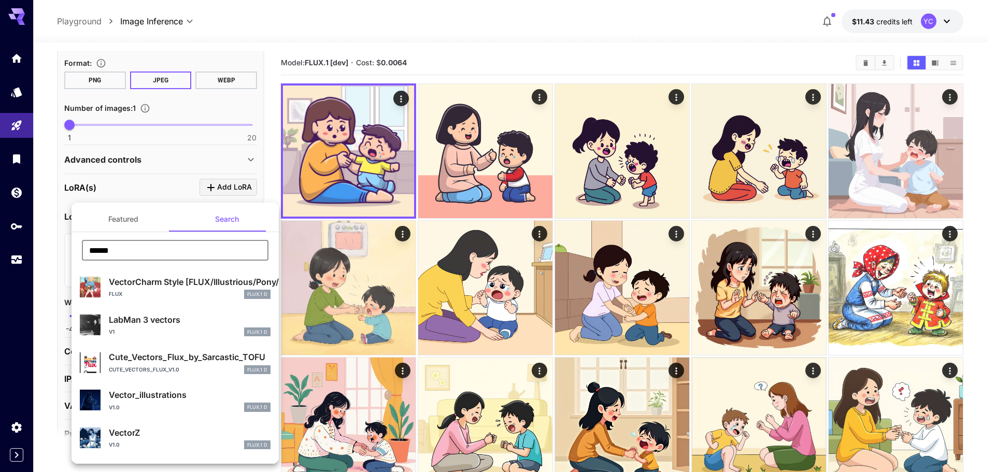
drag, startPoint x: 144, startPoint y: 247, endPoint x: 64, endPoint y: 254, distance: 79.6
click at [64, 254] on div "Featured Search ****** ​ VectorCharm Style [FLUX/Illustrious/Pony/SD15] FLUX FL…" at bounding box center [103, 155] width 207 height 311
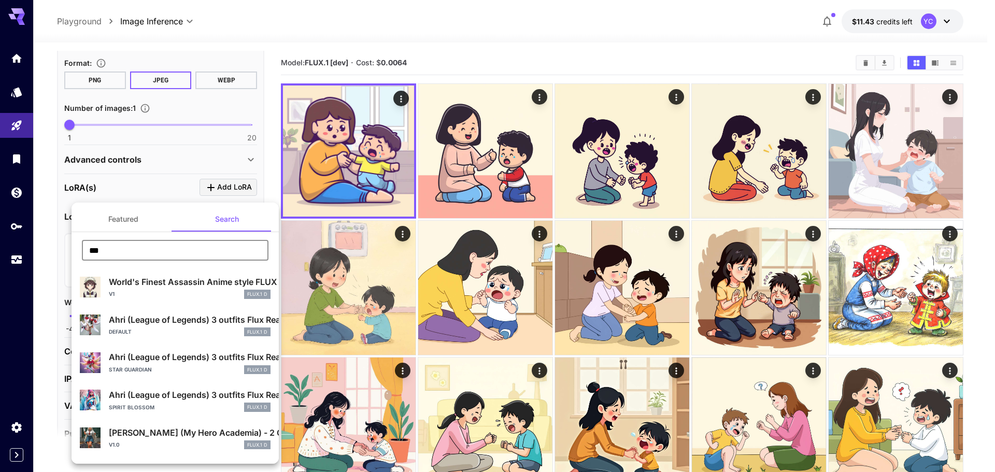
type input "*******"
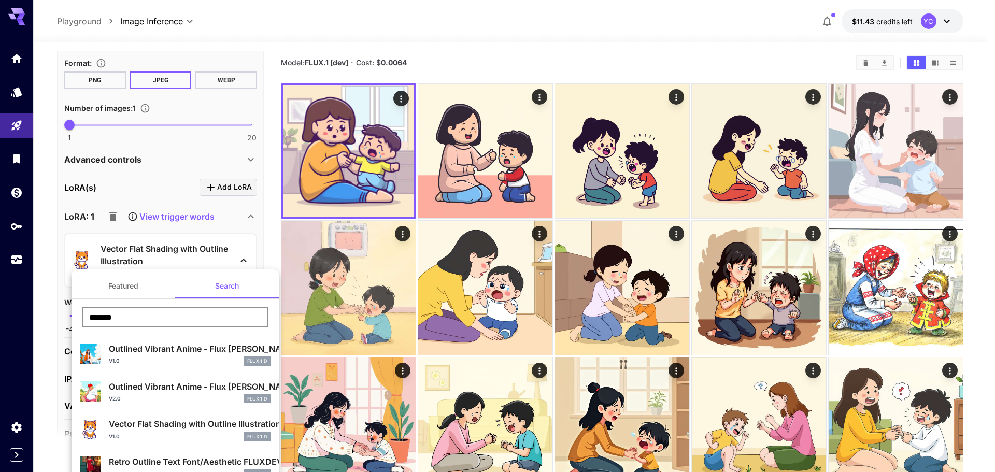
click at [39, 359] on div at bounding box center [497, 236] width 995 height 472
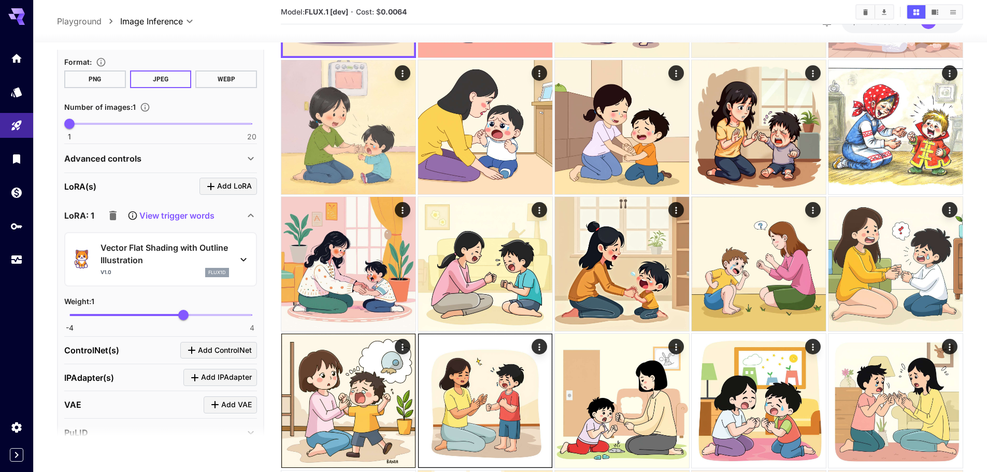
scroll to position [207, 0]
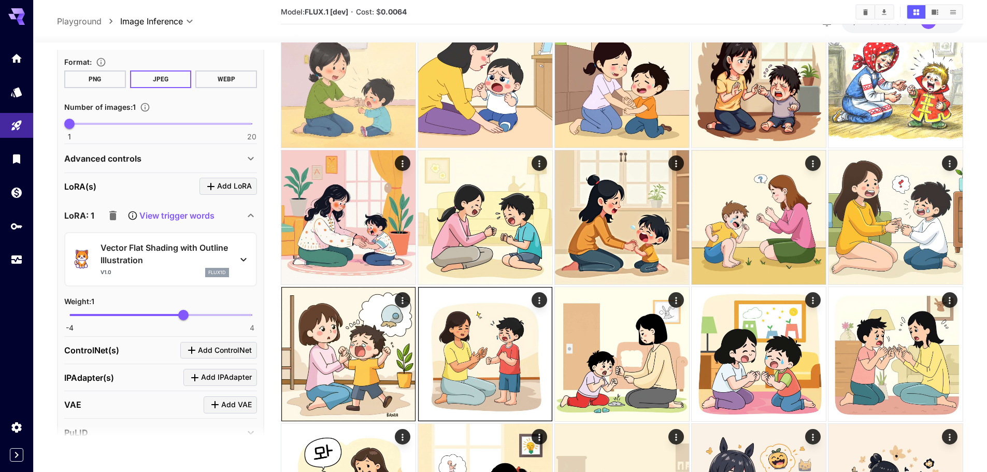
click at [170, 252] on p "Vector Flat Shading with Outline Illustration" at bounding box center [165, 254] width 129 height 25
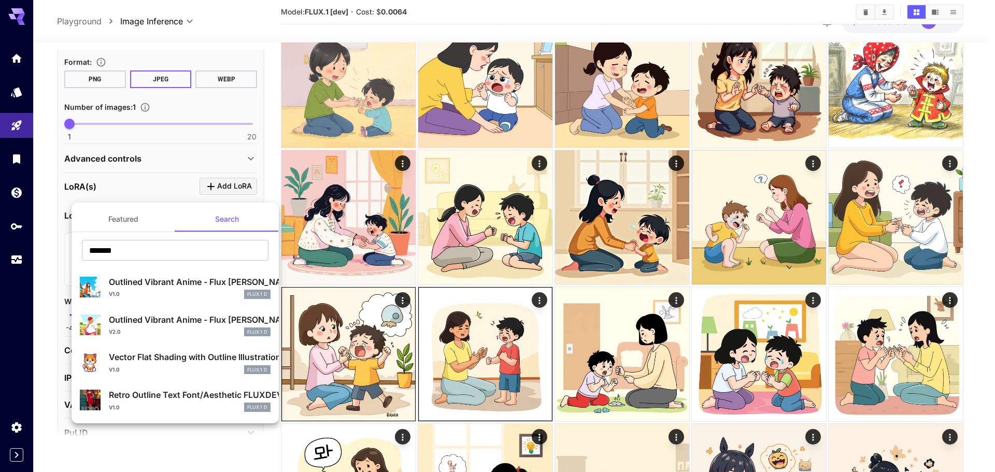
click at [143, 321] on p "Outlined Vibrant Anime - Flux Lora style" at bounding box center [190, 320] width 162 height 12
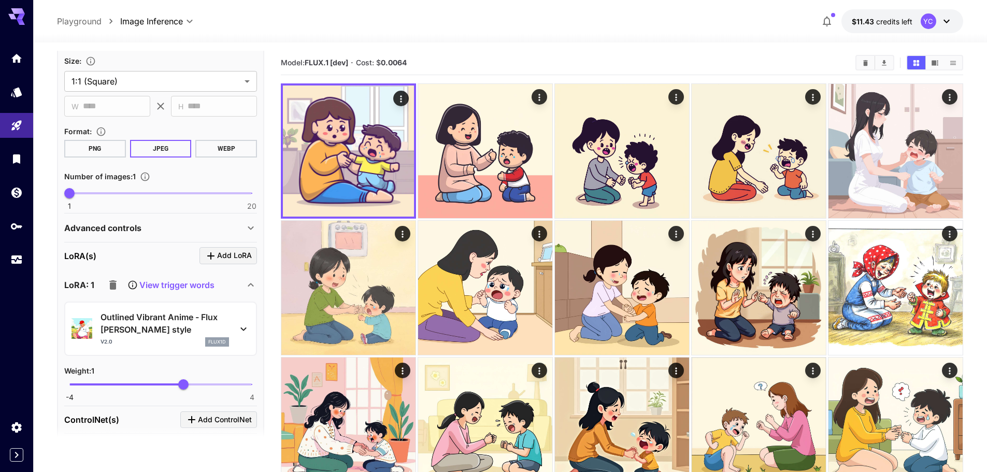
scroll to position [104, 0]
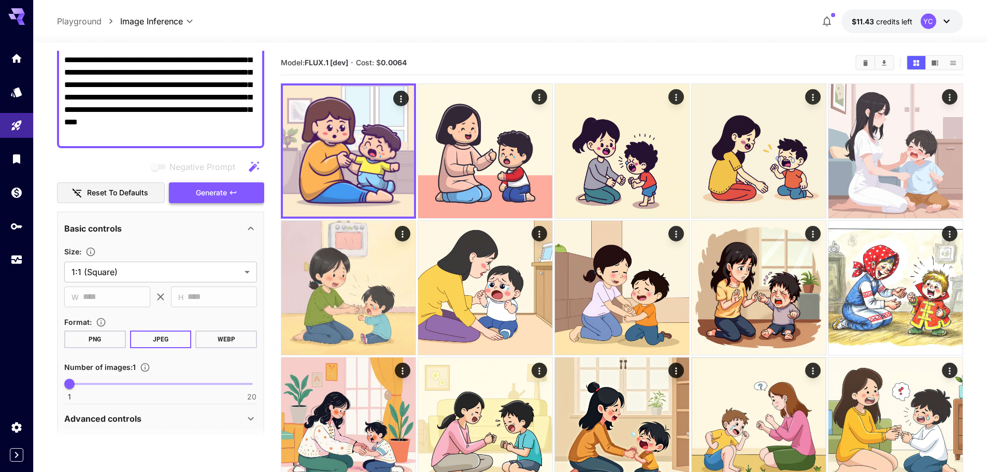
click at [222, 187] on span "Generate" at bounding box center [211, 193] width 31 height 13
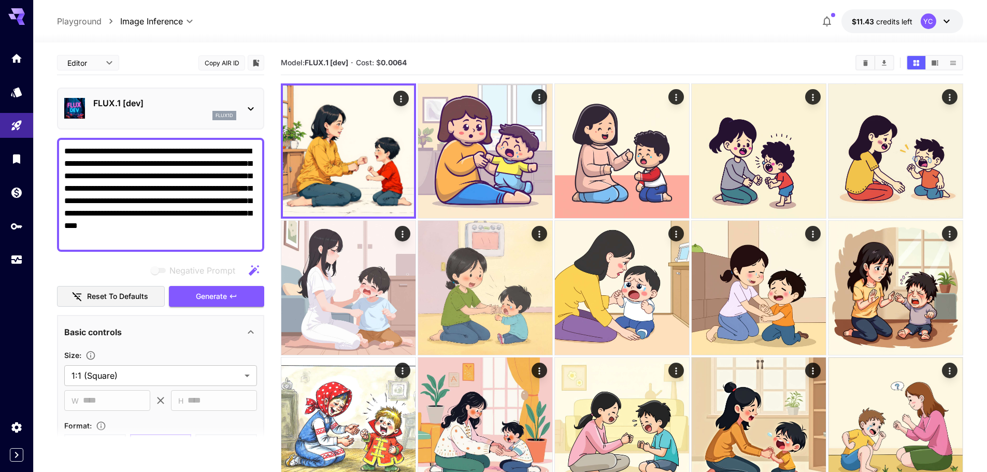
scroll to position [104, 0]
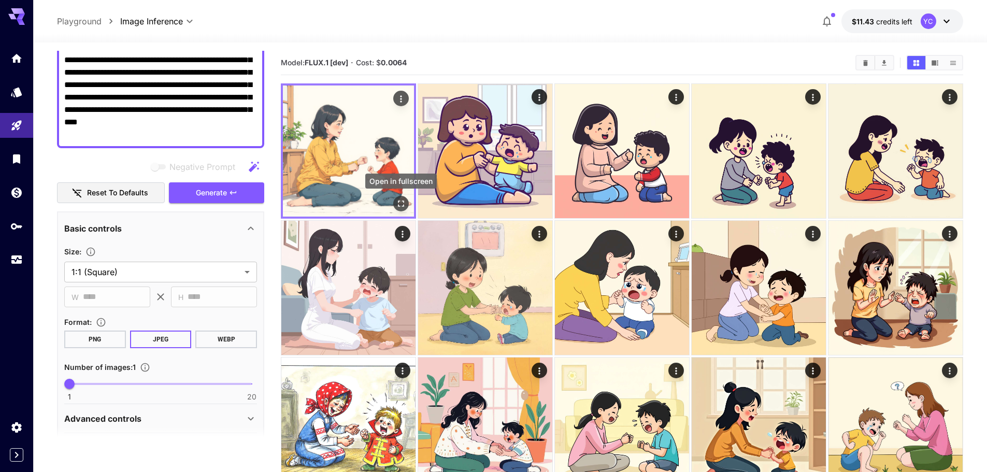
click at [399, 202] on icon "Open in fullscreen" at bounding box center [401, 204] width 6 height 6
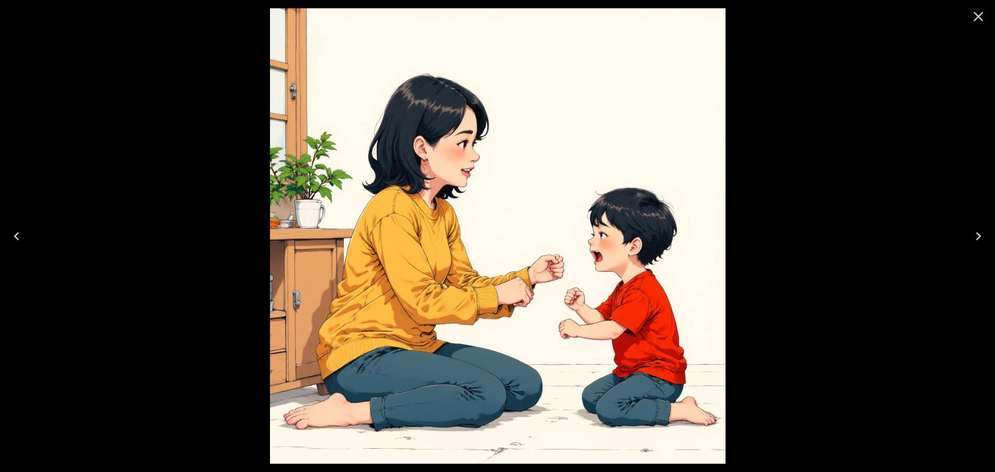
click at [979, 16] on icon "Close" at bounding box center [979, 17] width 10 height 10
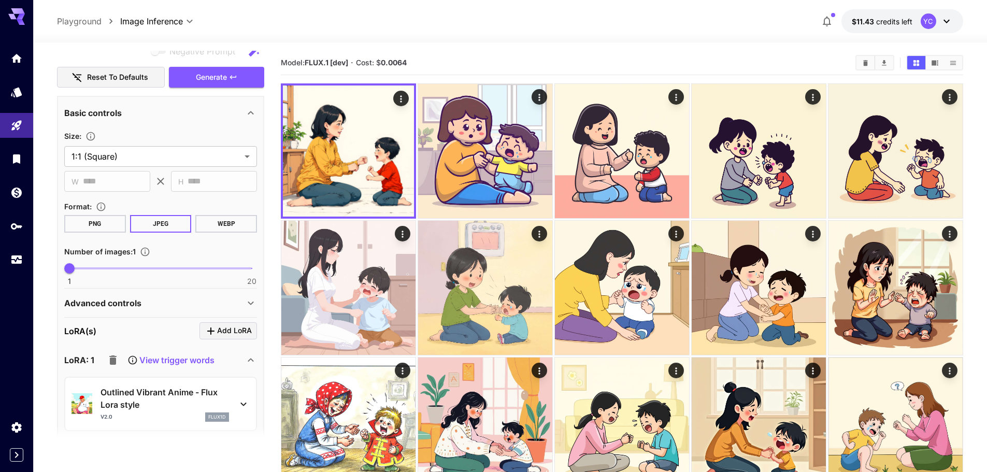
scroll to position [415, 0]
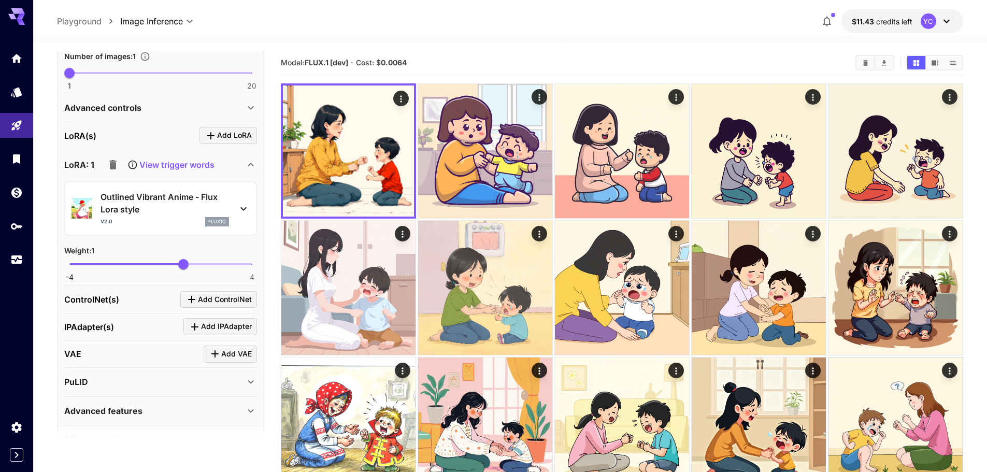
click at [240, 207] on icon at bounding box center [243, 209] width 12 height 12
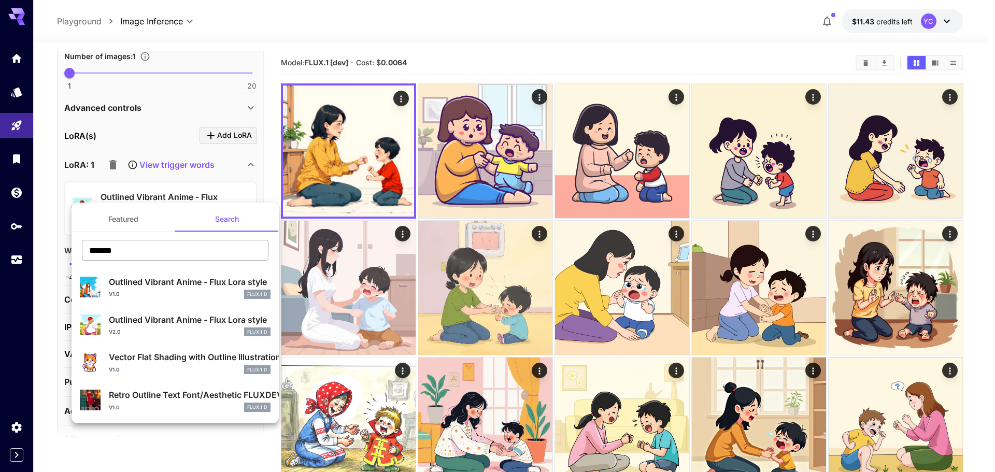
click at [137, 249] on input "*******" at bounding box center [175, 250] width 187 height 21
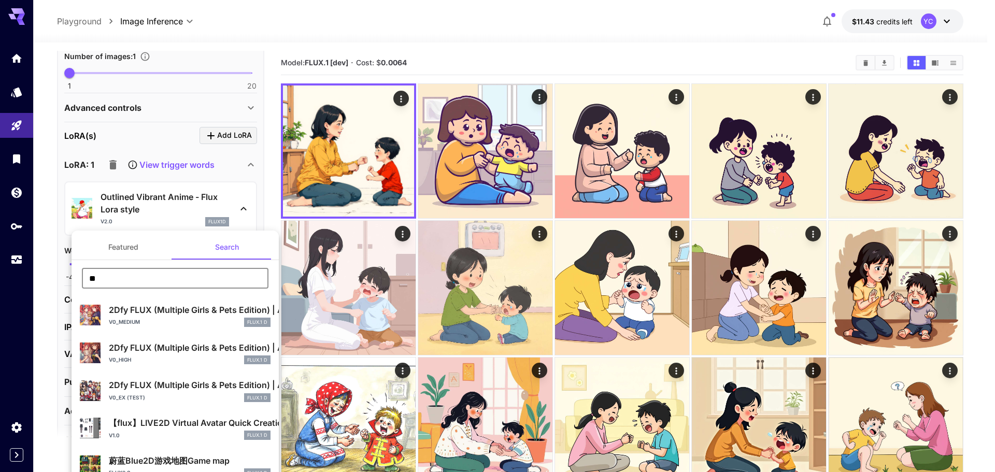
type input "**"
click at [179, 387] on p "2Dfy FLUX (Multiple Girls & Pets Edition) | Anime Wallpaper" at bounding box center [190, 385] width 162 height 12
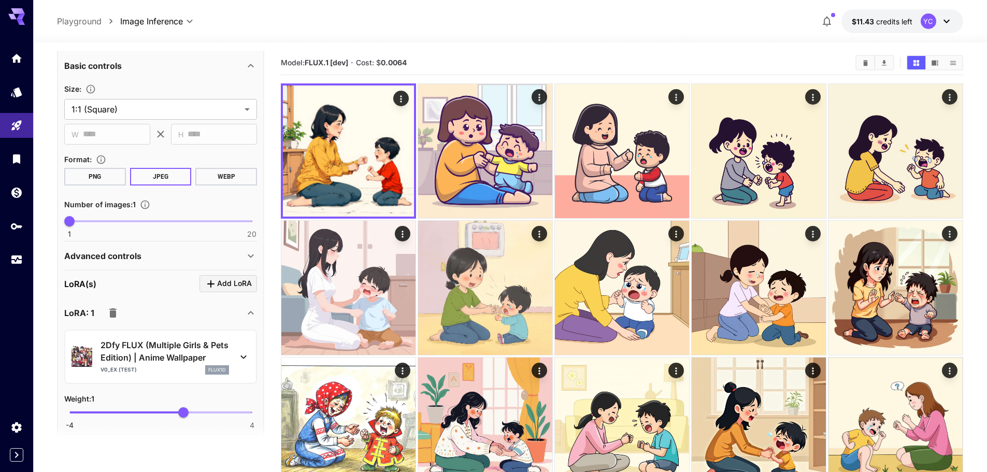
scroll to position [207, 0]
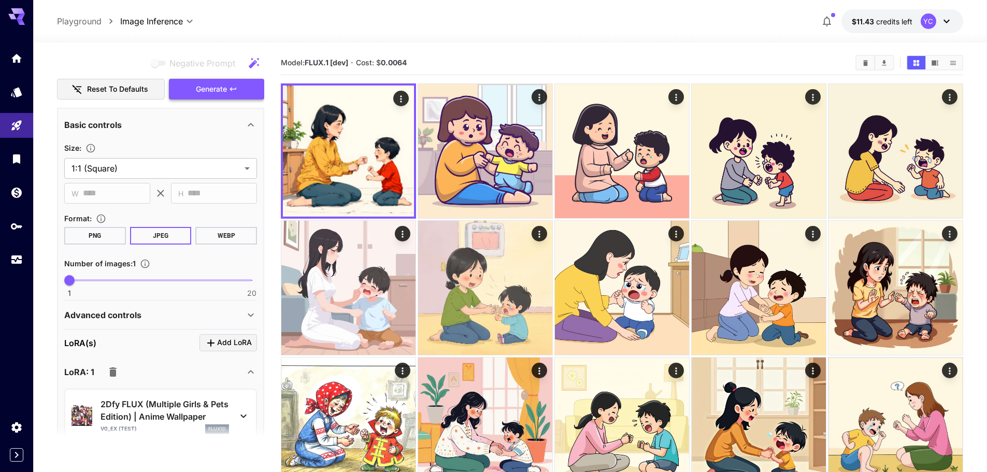
click at [219, 84] on span "Generate" at bounding box center [211, 89] width 31 height 13
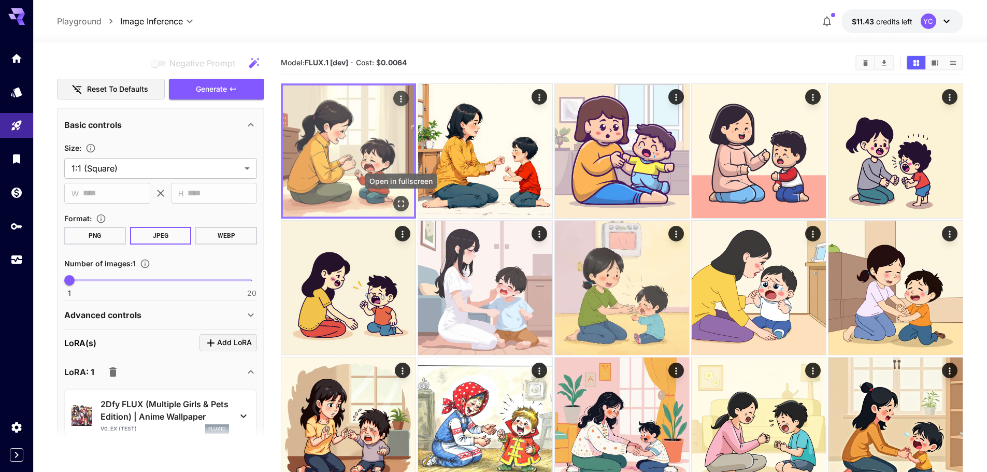
click at [400, 203] on icon "Open in fullscreen" at bounding box center [401, 204] width 10 height 10
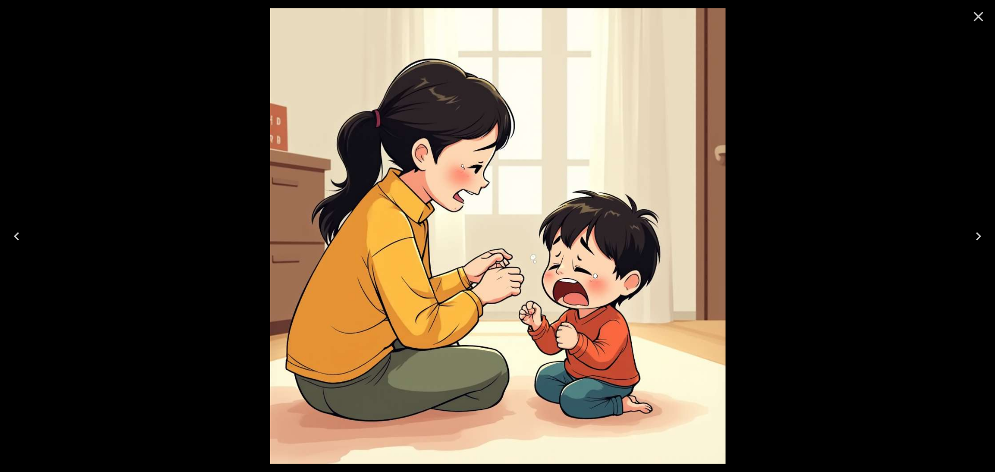
click at [979, 15] on icon "Close" at bounding box center [978, 16] width 17 height 17
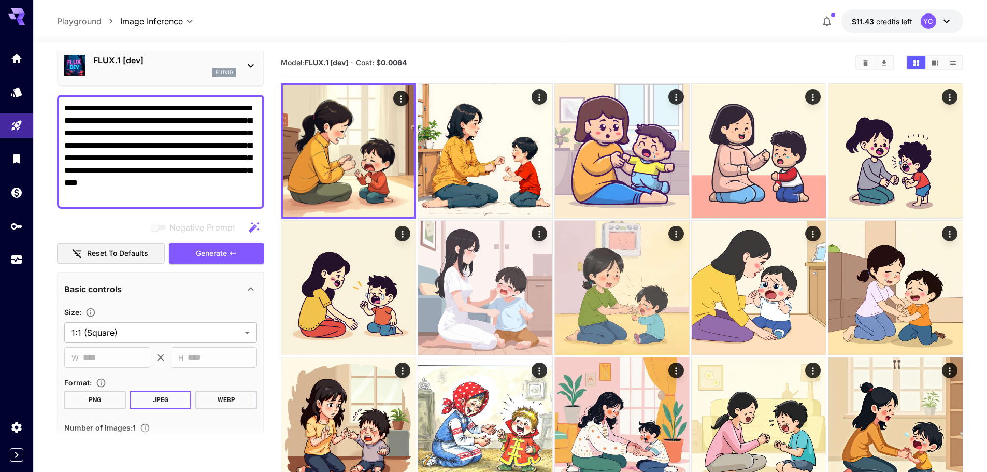
scroll to position [0, 0]
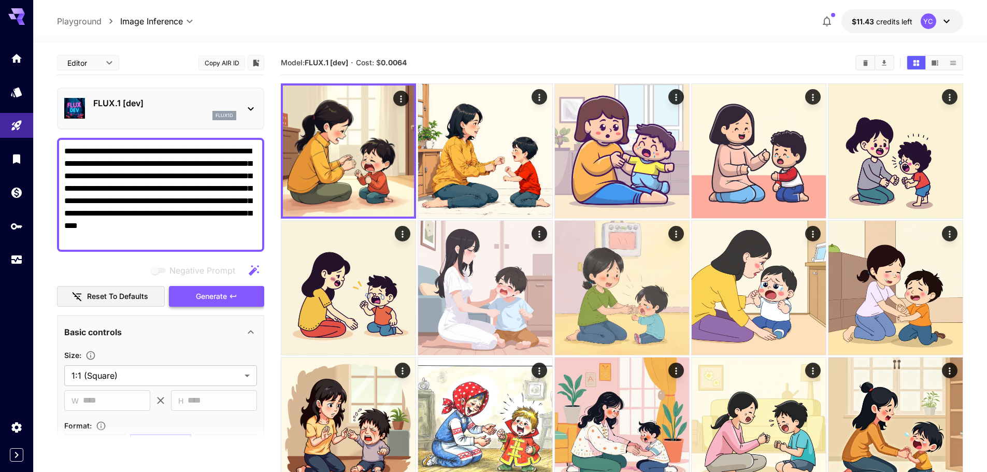
click at [220, 294] on span "Generate" at bounding box center [211, 296] width 31 height 13
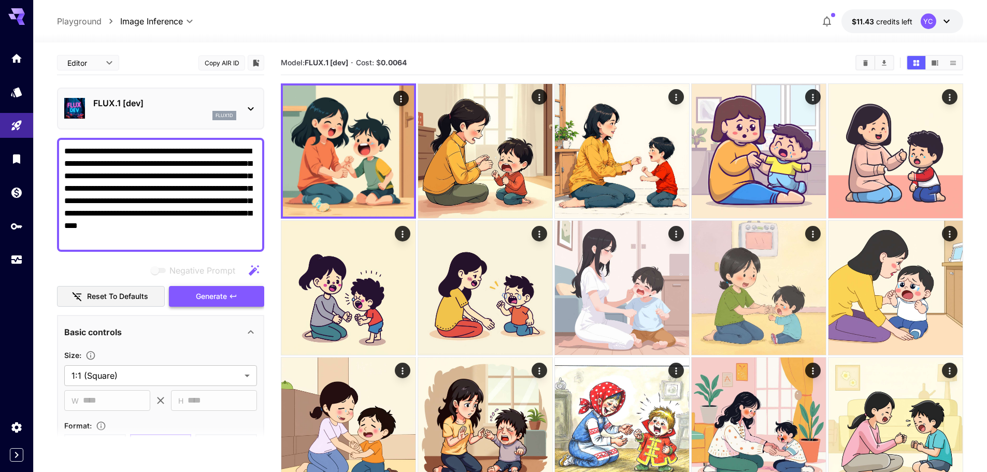
click at [216, 294] on span "Generate" at bounding box center [211, 296] width 31 height 13
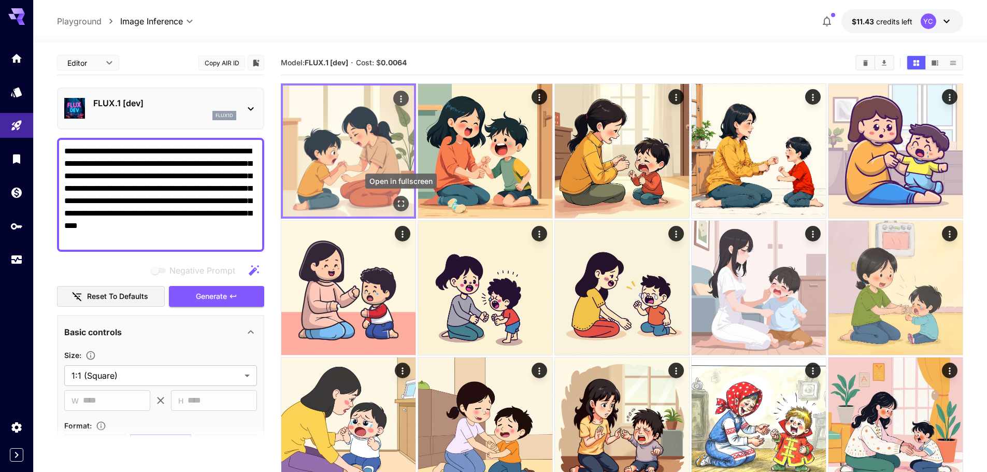
click at [404, 199] on icon "Open in fullscreen" at bounding box center [401, 204] width 10 height 10
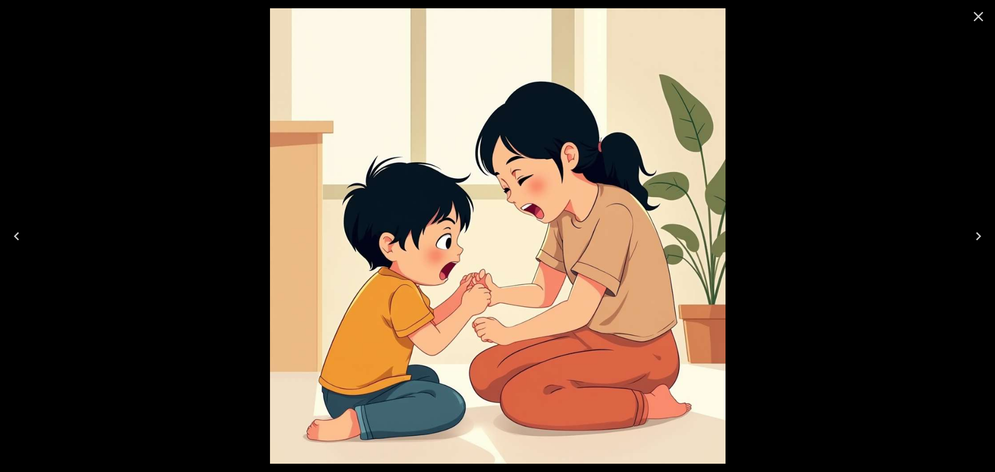
click at [979, 14] on icon "Close" at bounding box center [978, 16] width 17 height 17
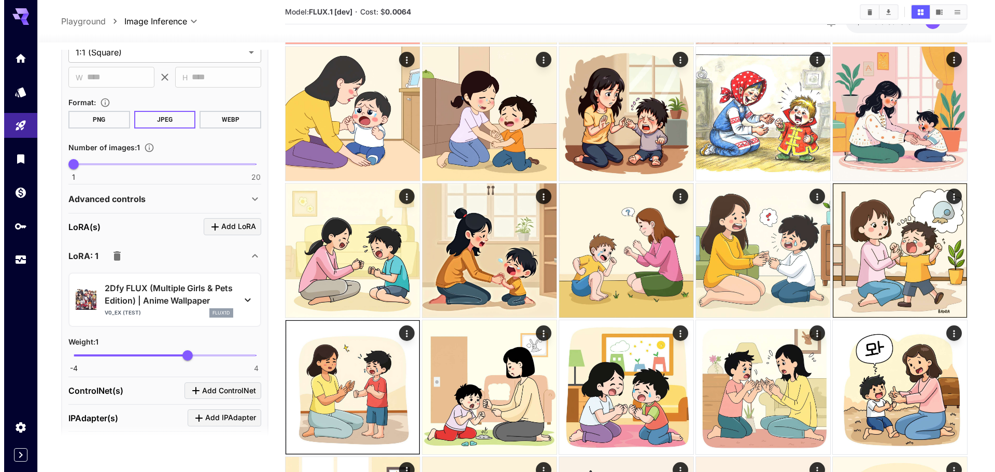
scroll to position [363, 0]
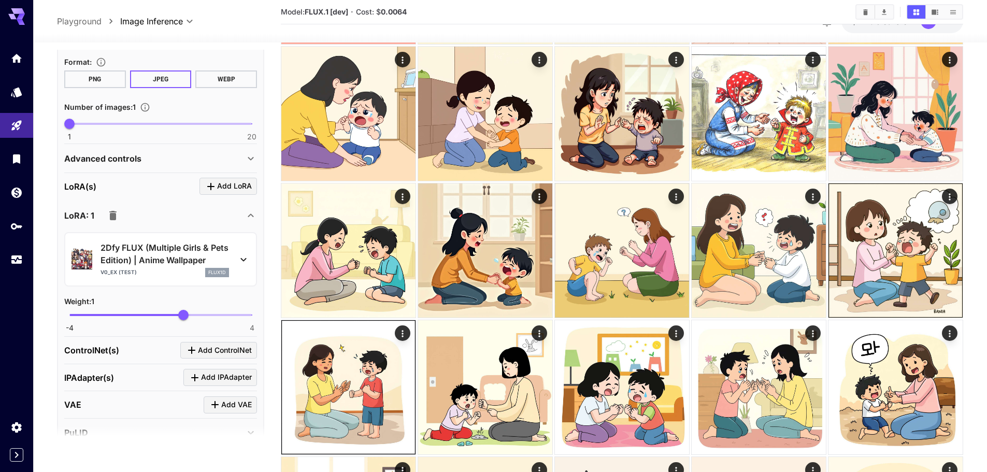
click at [243, 257] on icon at bounding box center [243, 259] width 12 height 12
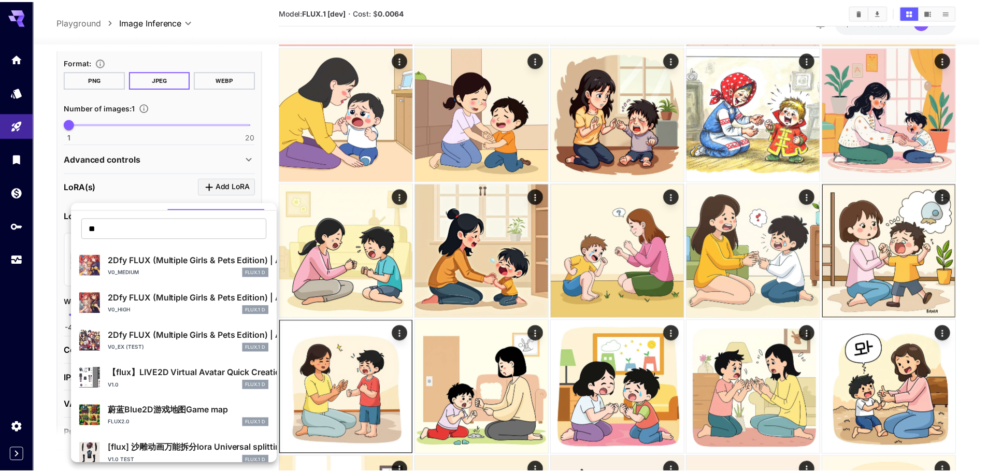
scroll to position [52, 0]
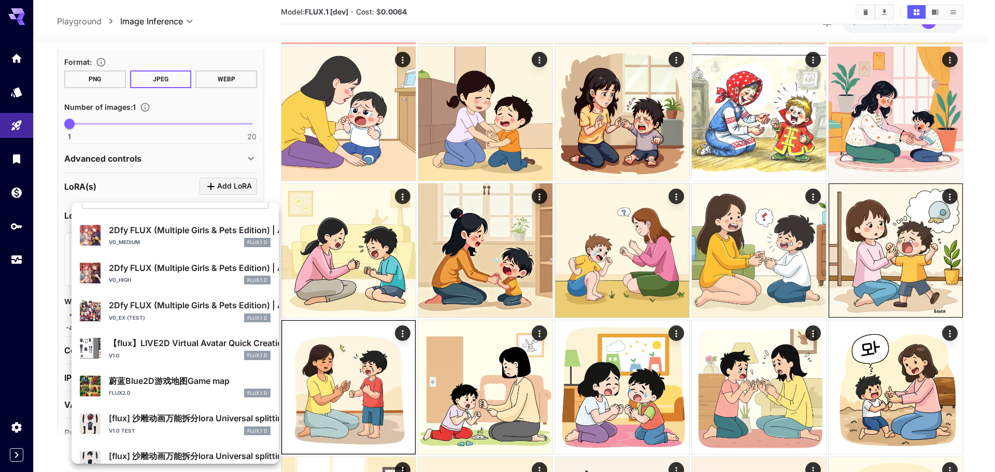
click at [183, 344] on p "【flux】LIVE2D Virtual Avatar Quick Creation - LIVE2D万能模型 正式版本 -vroid" at bounding box center [190, 343] width 162 height 12
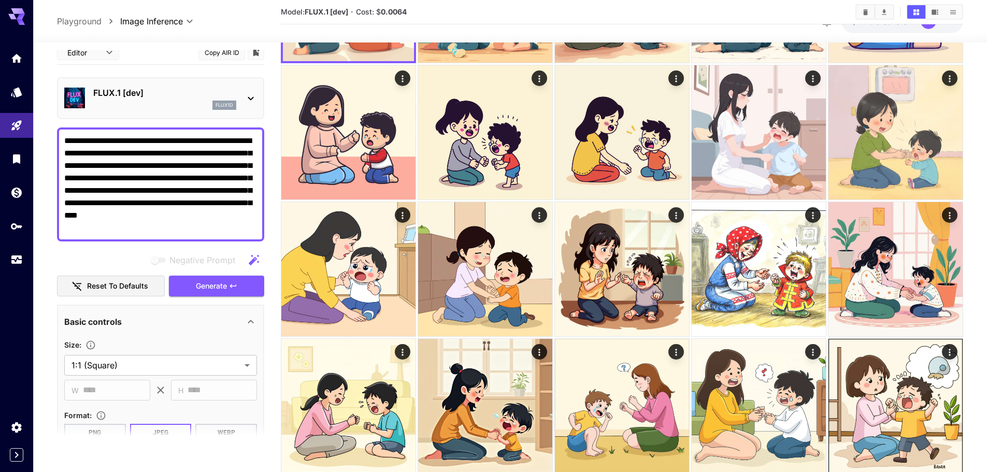
scroll to position [0, 0]
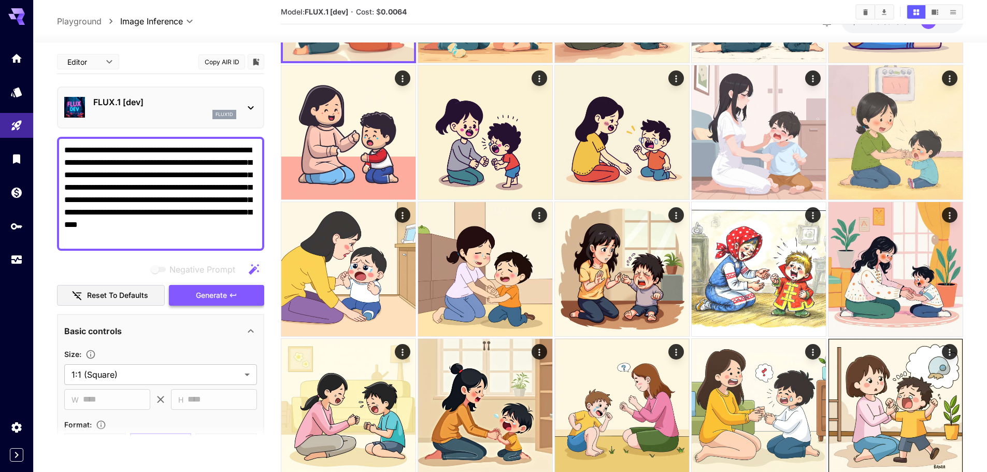
click at [219, 288] on button "Generate" at bounding box center [216, 295] width 95 height 21
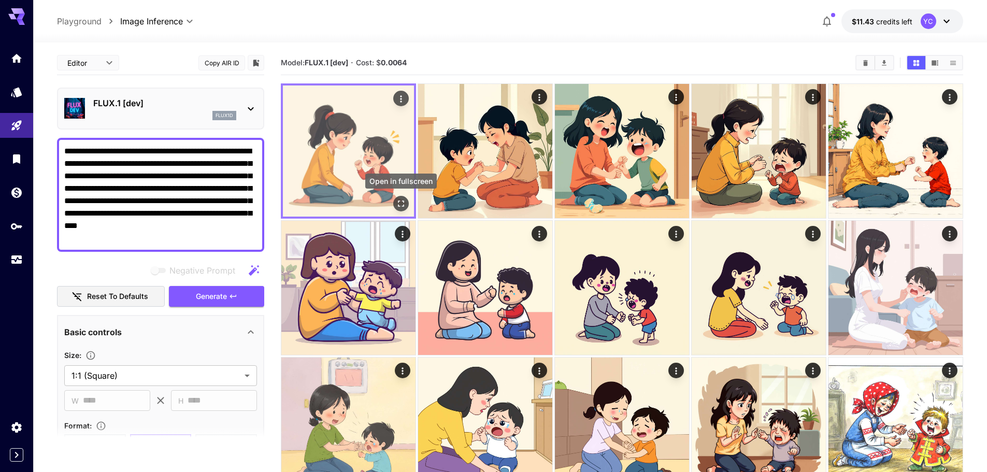
click at [398, 203] on icon "Open in fullscreen" at bounding box center [401, 204] width 10 height 10
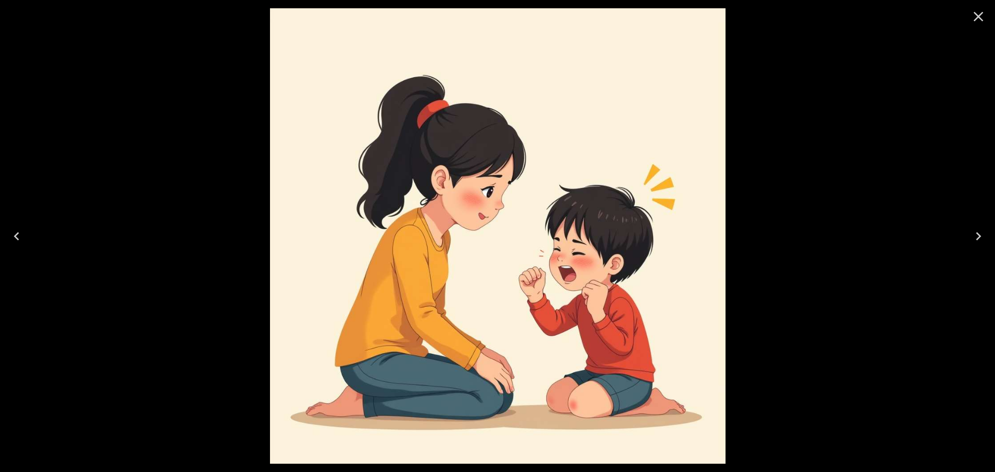
click at [980, 16] on icon "Close" at bounding box center [979, 17] width 10 height 10
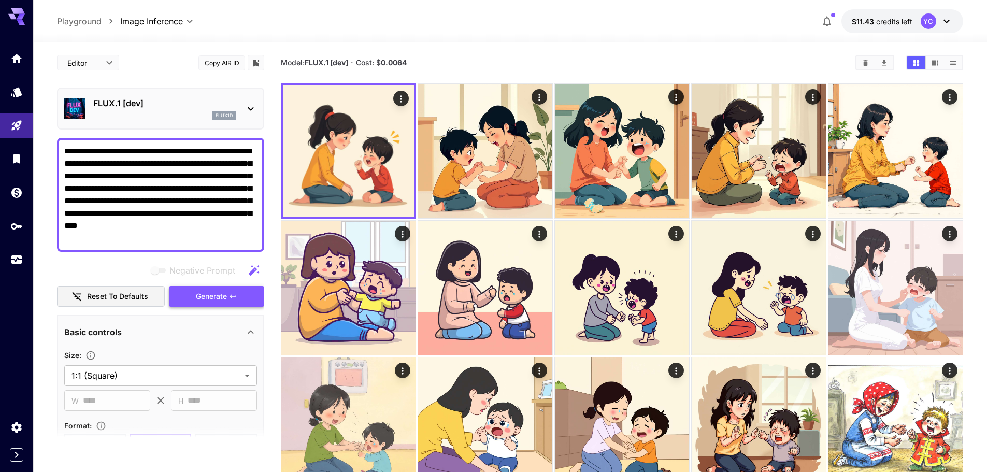
click at [220, 301] on span "Generate" at bounding box center [211, 296] width 31 height 13
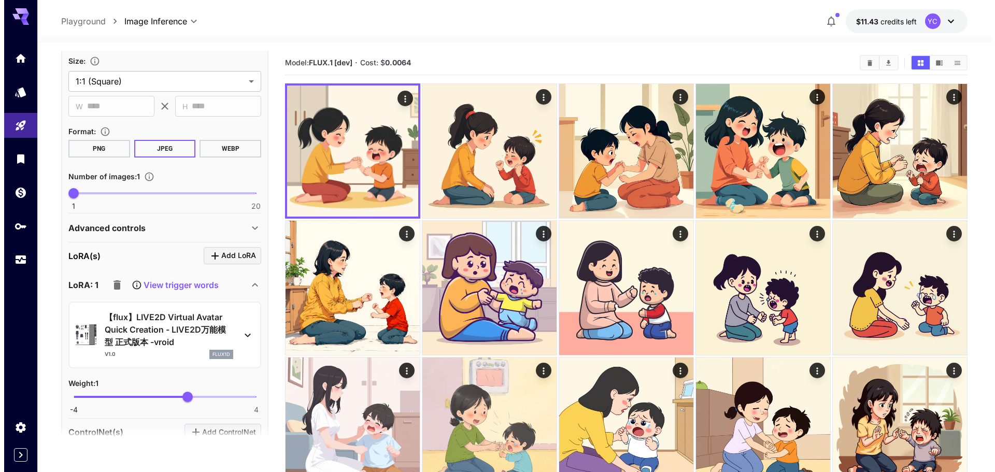
scroll to position [415, 0]
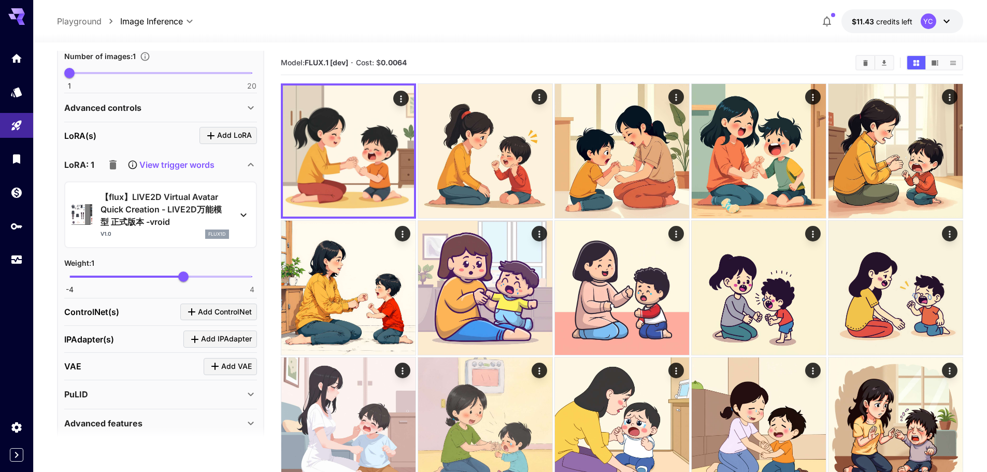
click at [245, 210] on icon at bounding box center [243, 215] width 12 height 12
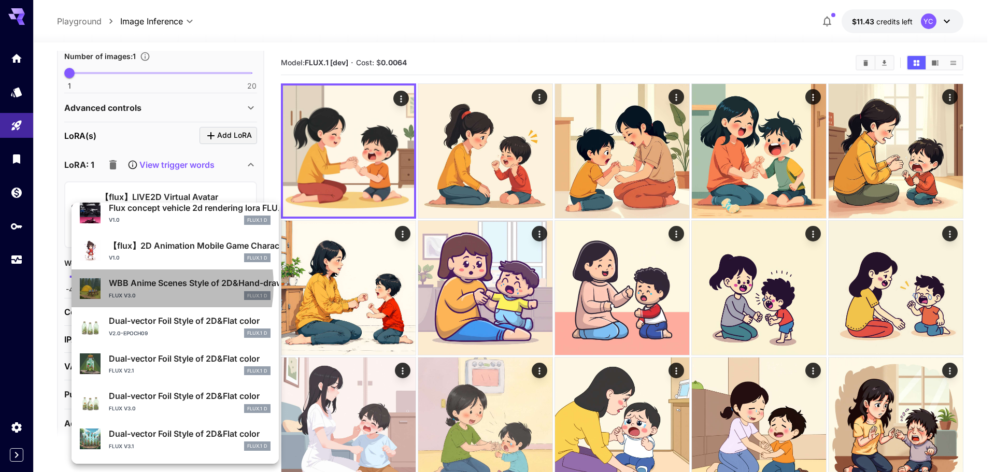
click at [139, 285] on p "WBB Anime Scenes Style of 2D&Hand-drawn [Flux & SDXL]" at bounding box center [190, 283] width 162 height 12
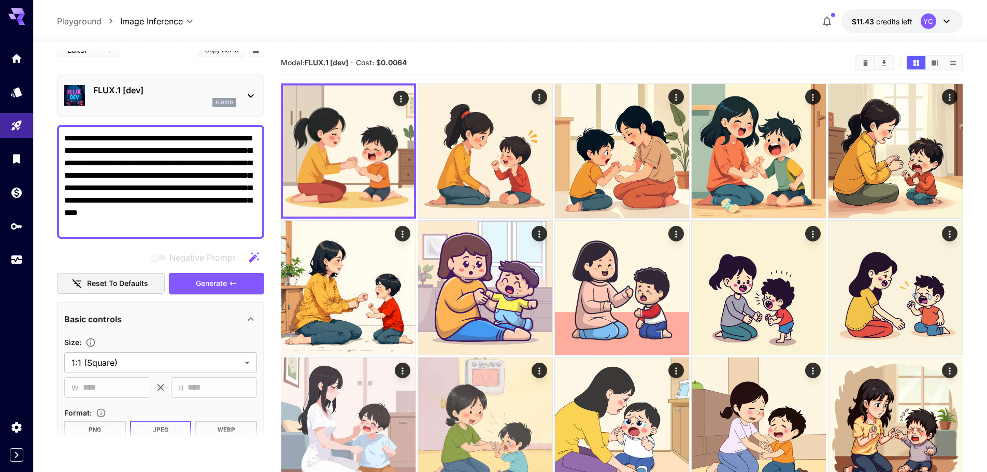
scroll to position [0, 0]
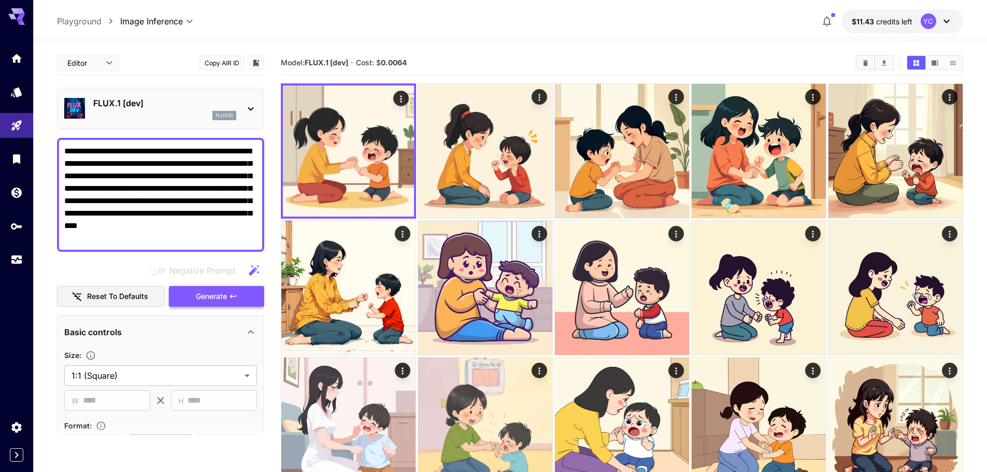
click at [215, 292] on span "Generate" at bounding box center [211, 296] width 31 height 13
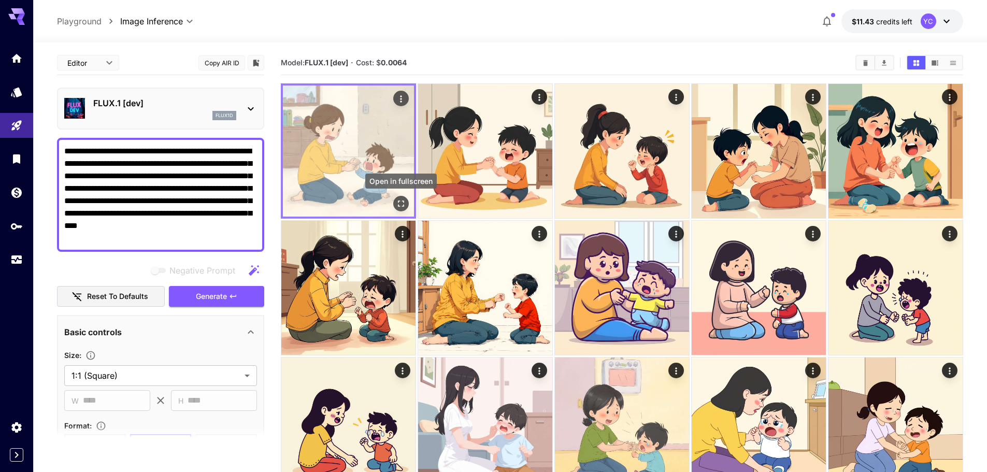
click at [399, 200] on icon "Open in fullscreen" at bounding box center [401, 204] width 10 height 10
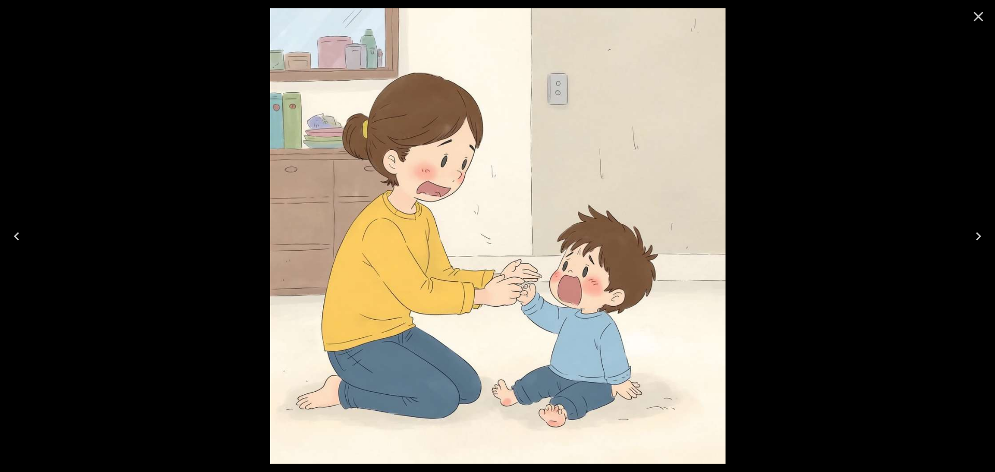
click at [977, 16] on icon "Close" at bounding box center [978, 16] width 17 height 17
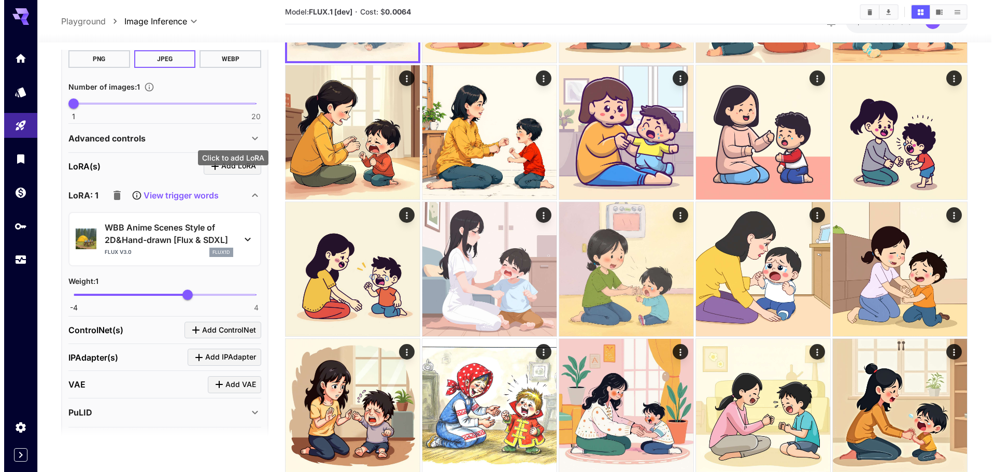
scroll to position [415, 0]
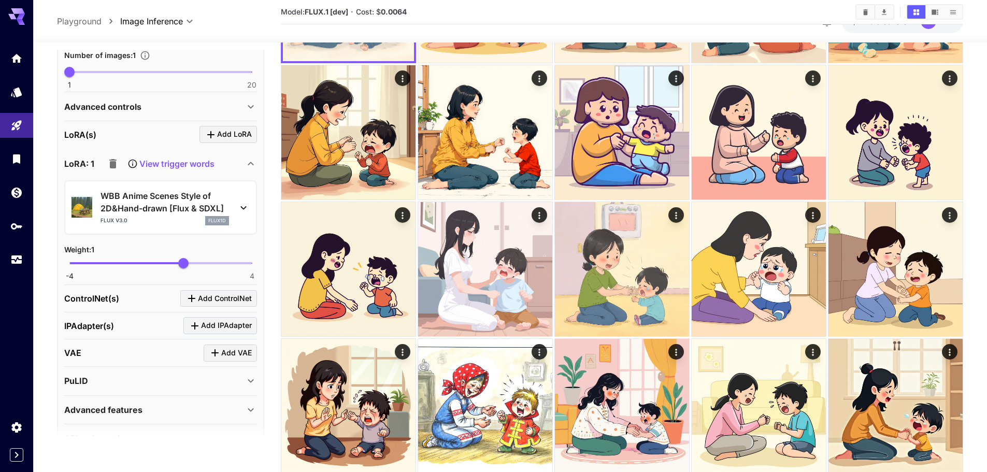
click at [243, 205] on icon at bounding box center [243, 208] width 12 height 12
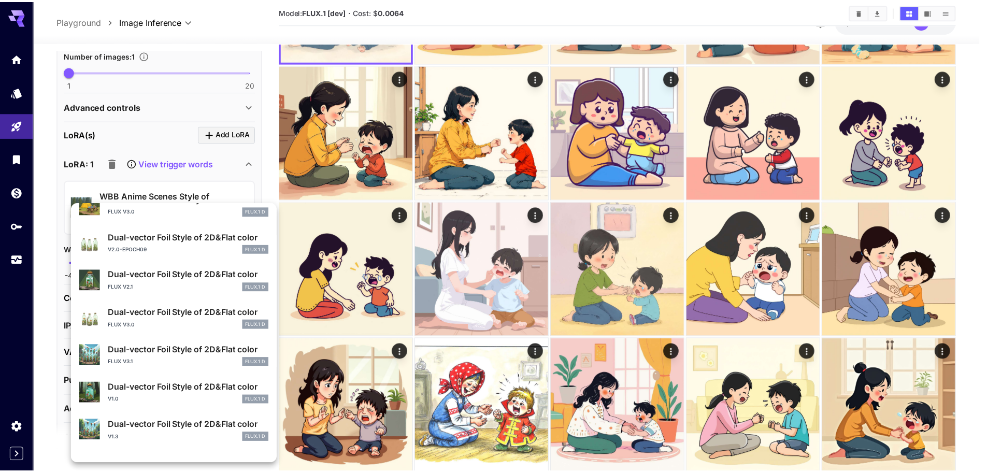
scroll to position [564, 0]
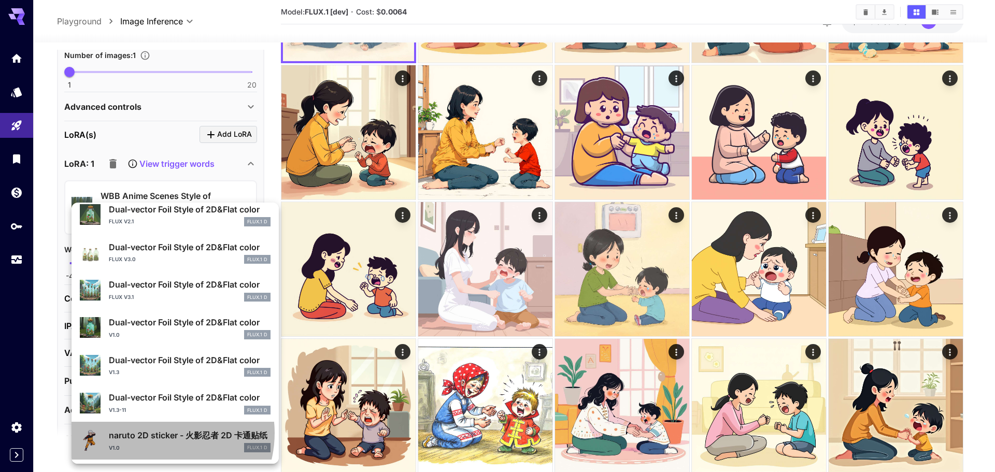
click at [160, 433] on p "naruto 2D sticker - 火影忍者 2D 卡通贴纸" at bounding box center [190, 435] width 162 height 12
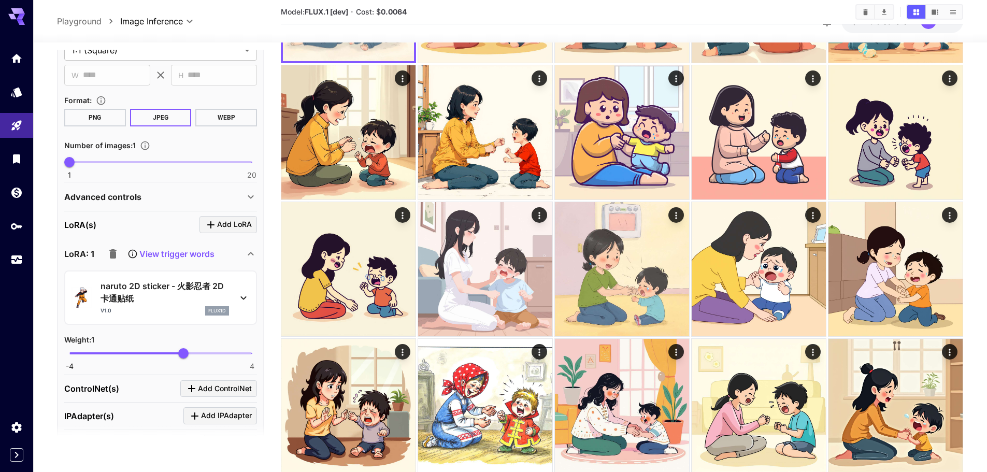
scroll to position [156, 0]
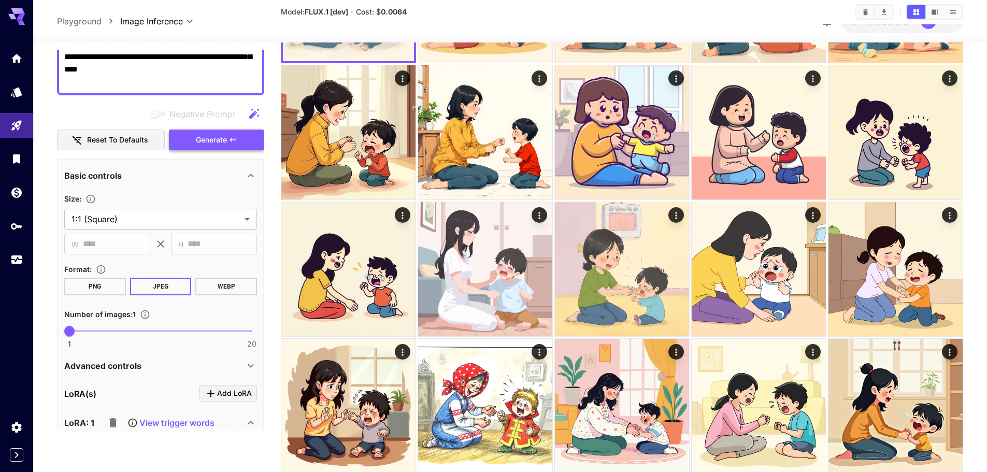
click at [227, 145] on span "Generate" at bounding box center [211, 140] width 31 height 13
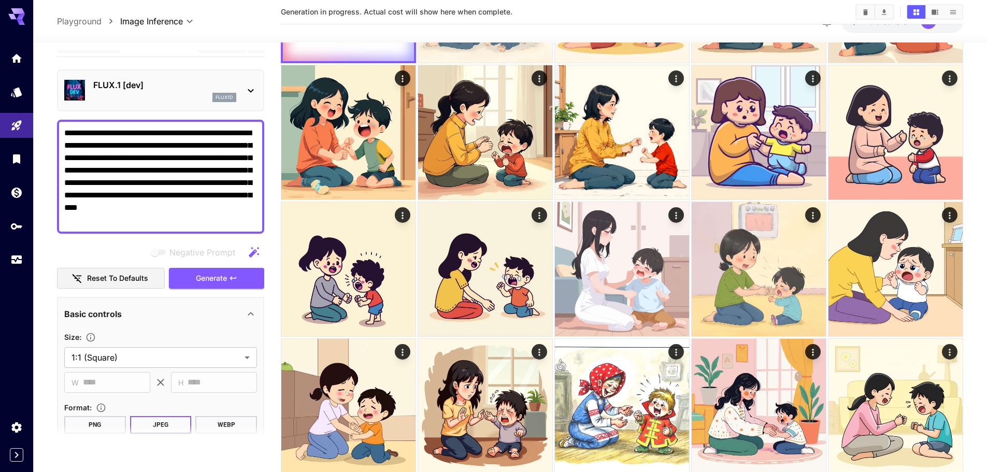
scroll to position [0, 0]
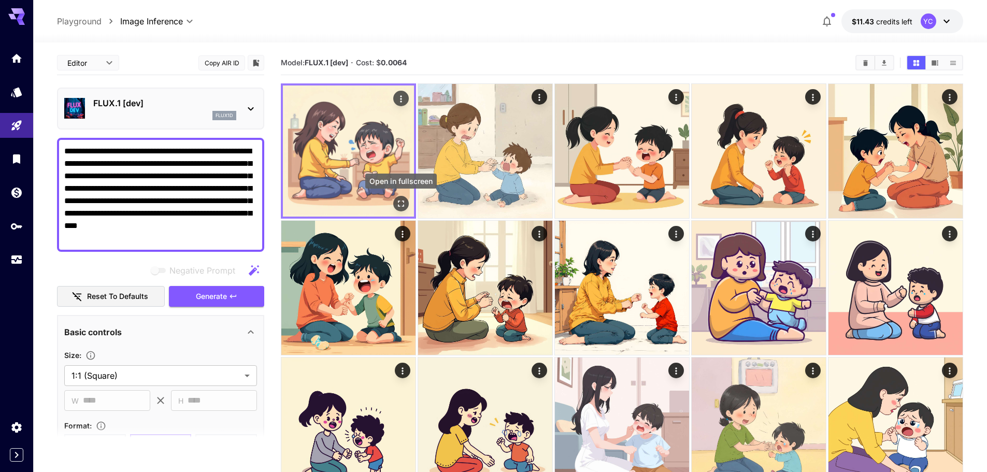
click at [396, 203] on icon "Open in fullscreen" at bounding box center [401, 204] width 10 height 10
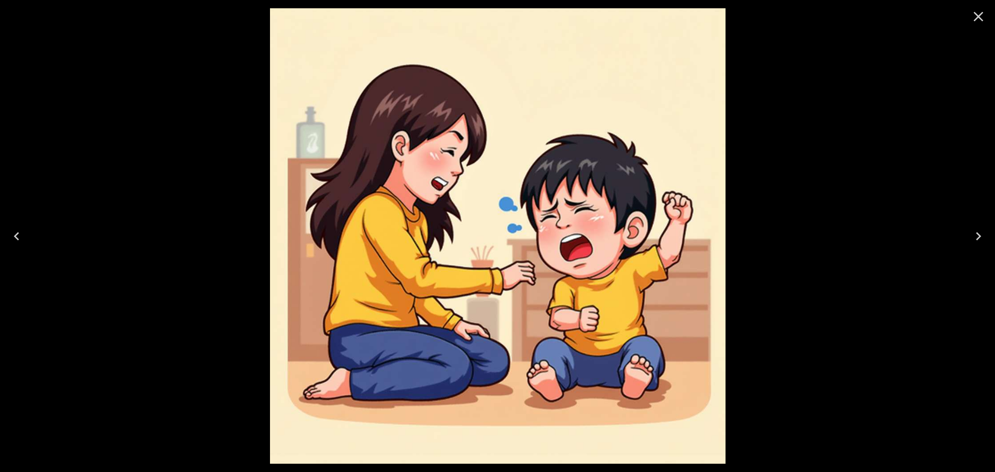
click at [980, 15] on icon "Close" at bounding box center [979, 17] width 10 height 10
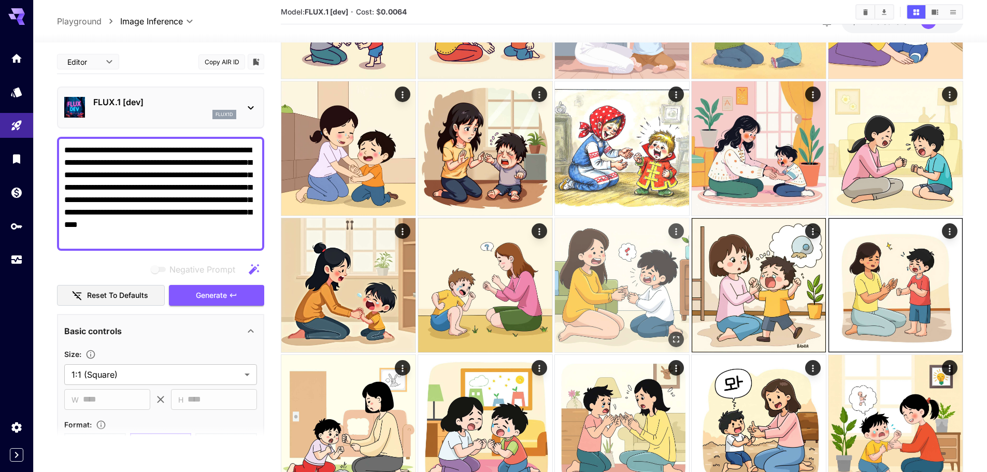
scroll to position [415, 0]
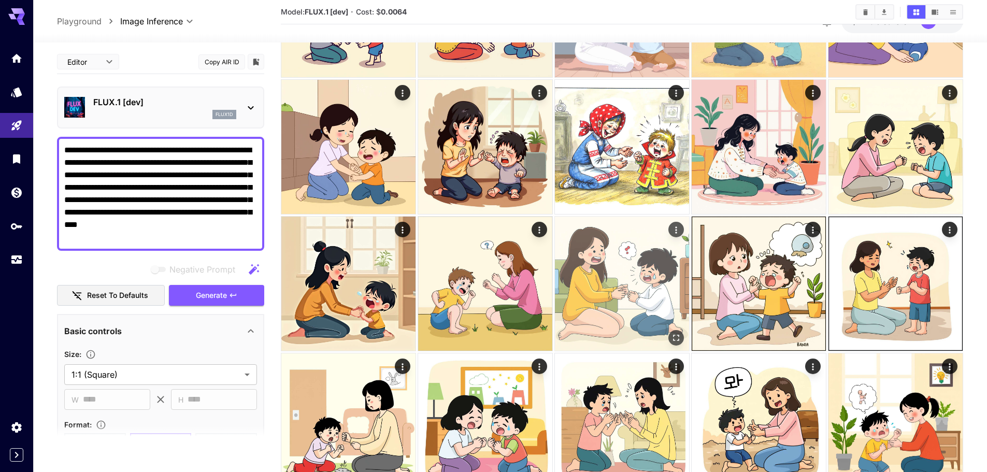
click at [607, 299] on img at bounding box center [622, 284] width 134 height 134
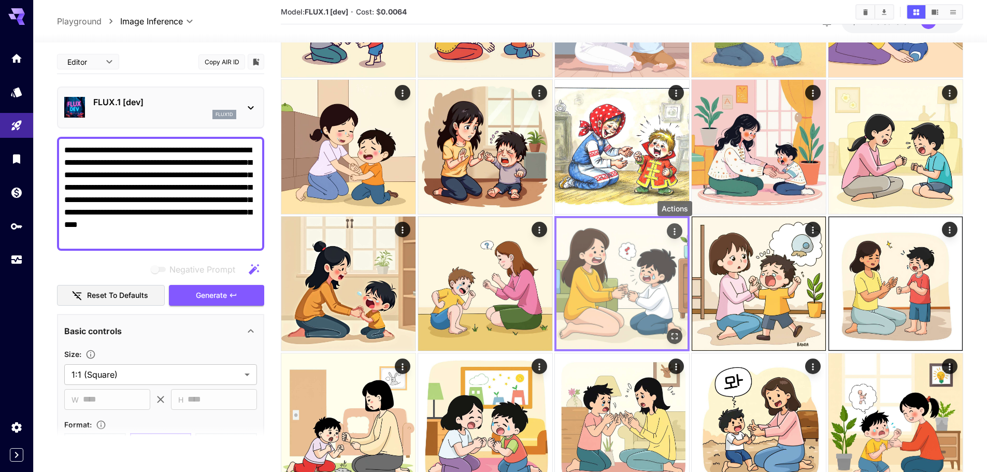
click at [673, 231] on icon "Actions" at bounding box center [675, 232] width 10 height 10
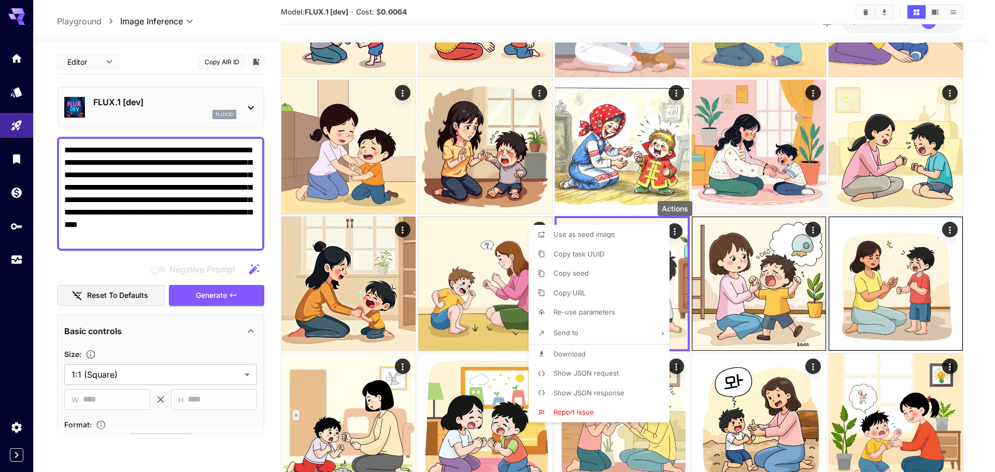
click at [594, 310] on span "Re-use parameters" at bounding box center [585, 312] width 62 height 8
type input "*********"
type input "*"
type input "*******"
type input "*"
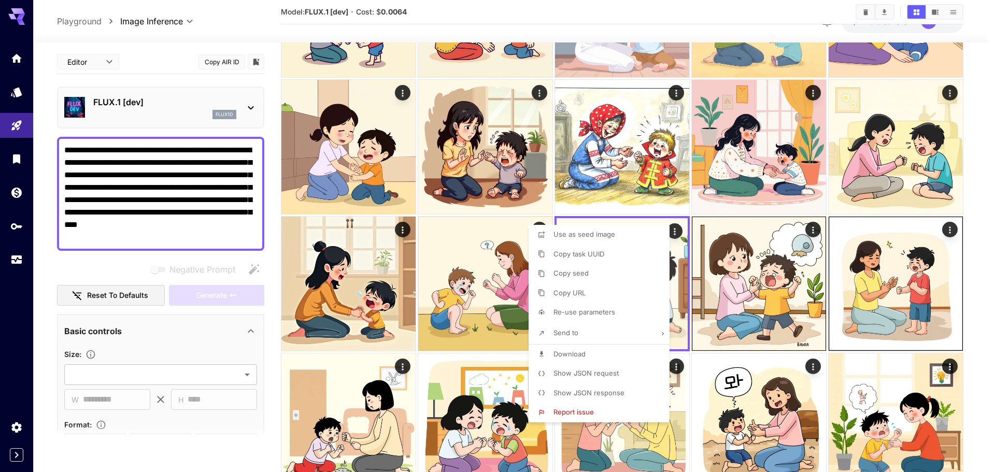
type input "**"
type input "**********"
type input "****"
type input "**"
type input "****"
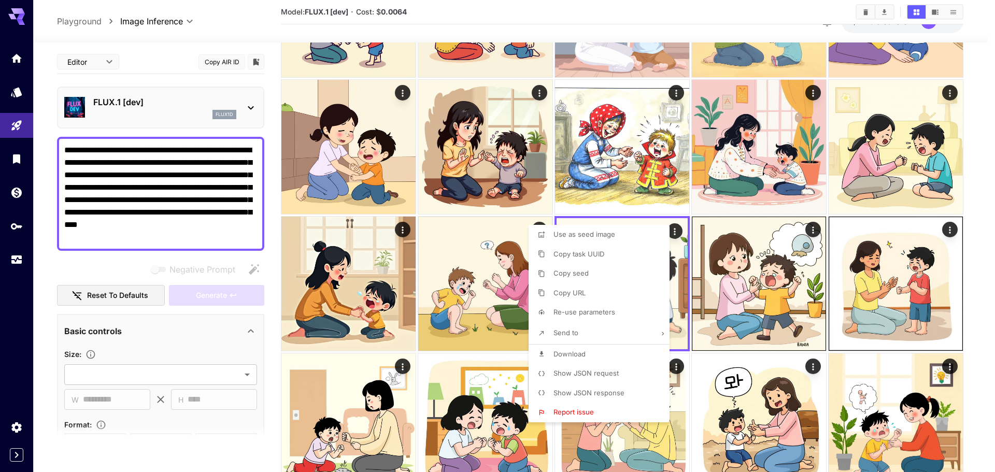
type input "*"
type input "**"
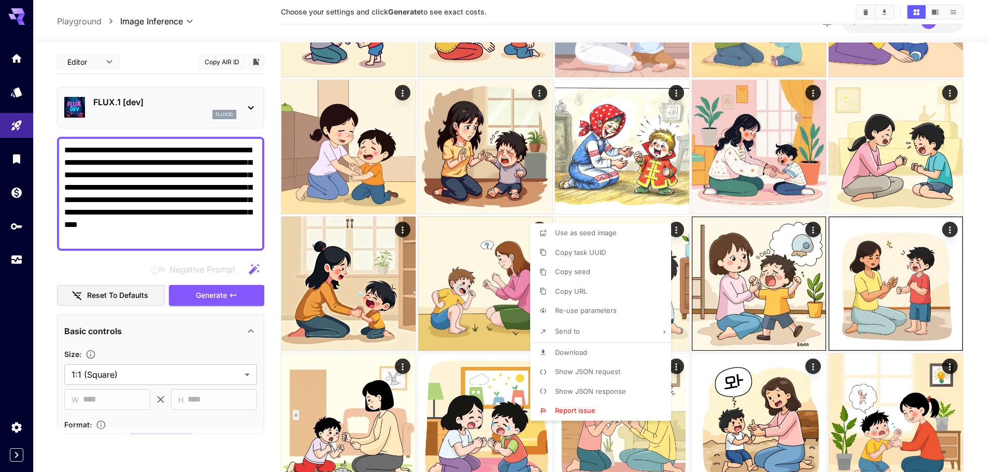
click at [268, 351] on div at bounding box center [497, 236] width 995 height 472
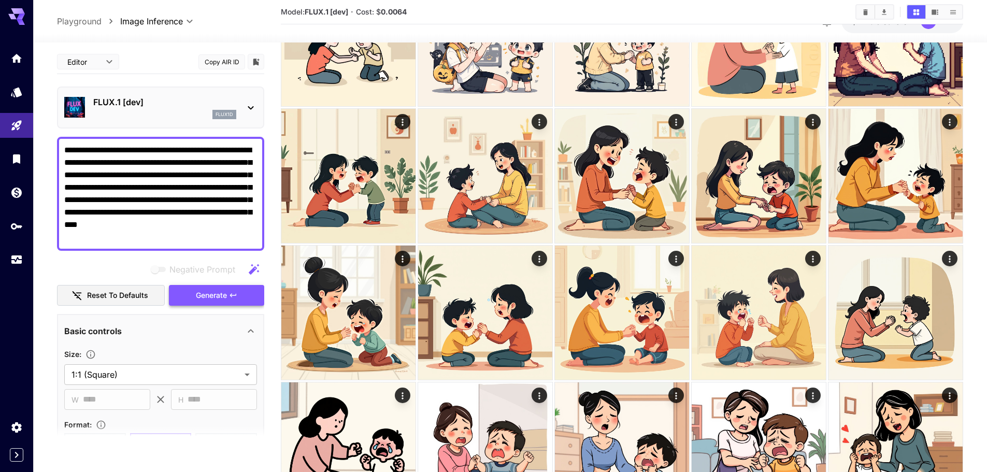
click at [224, 297] on span "Generate" at bounding box center [211, 295] width 31 height 13
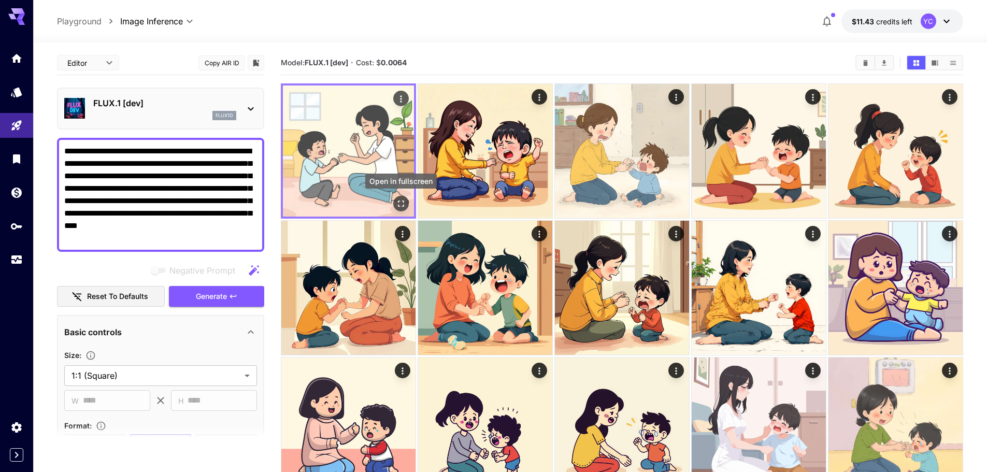
click at [398, 200] on icon "Open in fullscreen" at bounding box center [401, 204] width 10 height 10
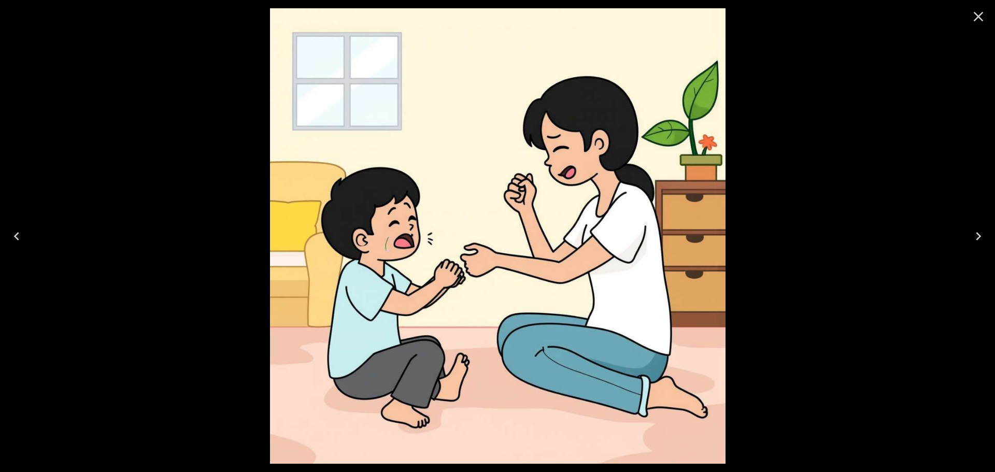
click at [980, 16] on icon "Close" at bounding box center [979, 17] width 10 height 10
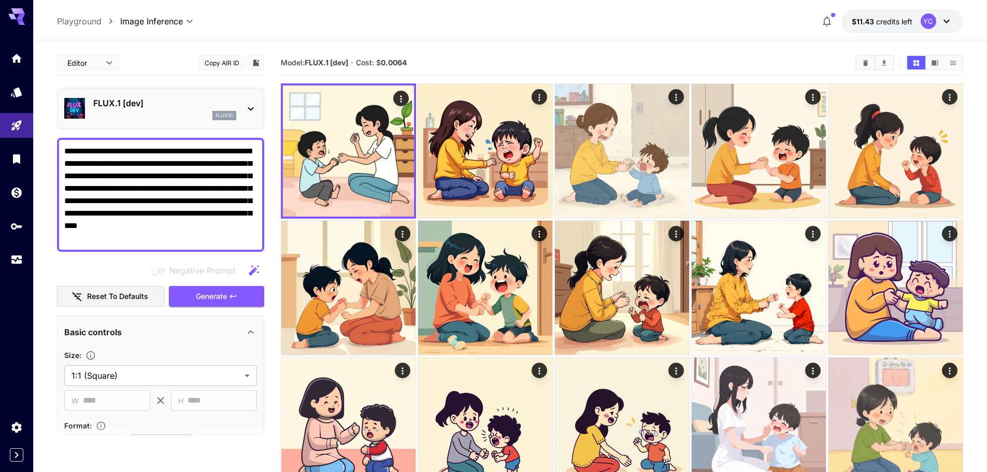
click at [92, 150] on textarea "**********" at bounding box center [160, 195] width 193 height 100
type textarea "**********"
click at [208, 300] on span "Generate" at bounding box center [211, 296] width 31 height 13
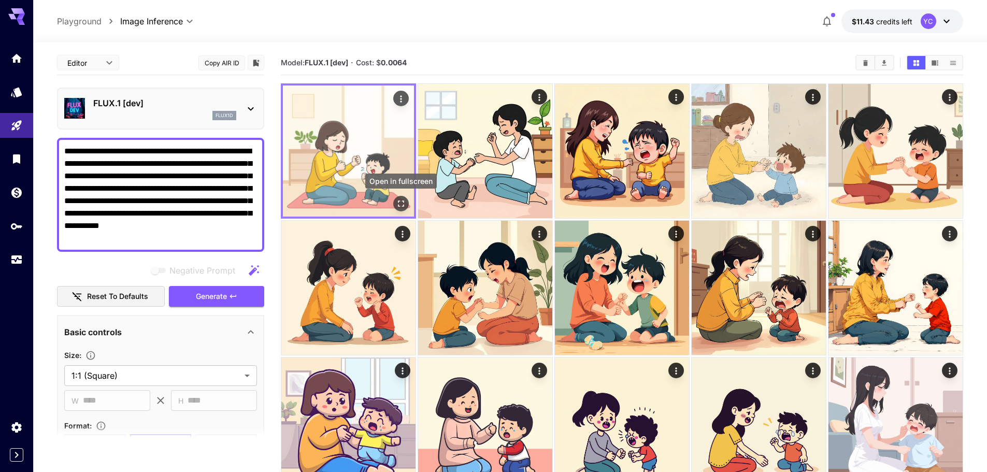
click at [403, 204] on icon "Open in fullscreen" at bounding box center [401, 204] width 10 height 10
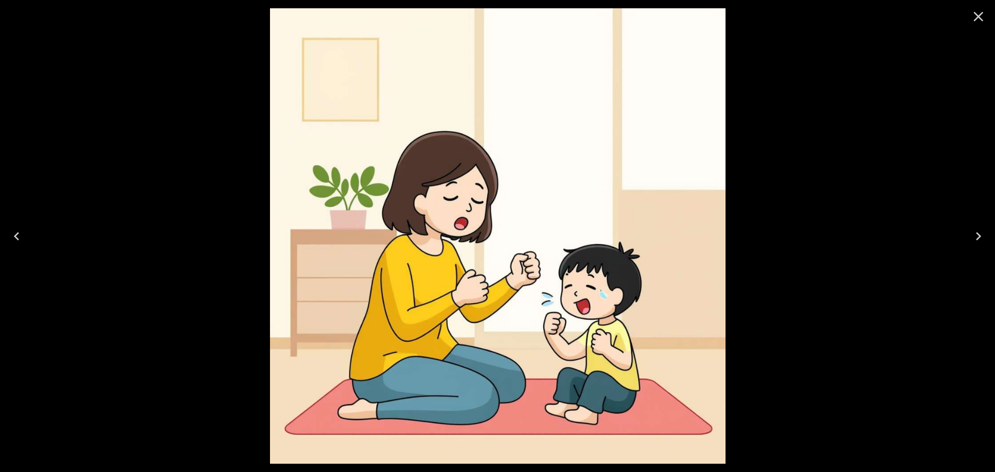
click at [979, 19] on icon "Close" at bounding box center [978, 16] width 17 height 17
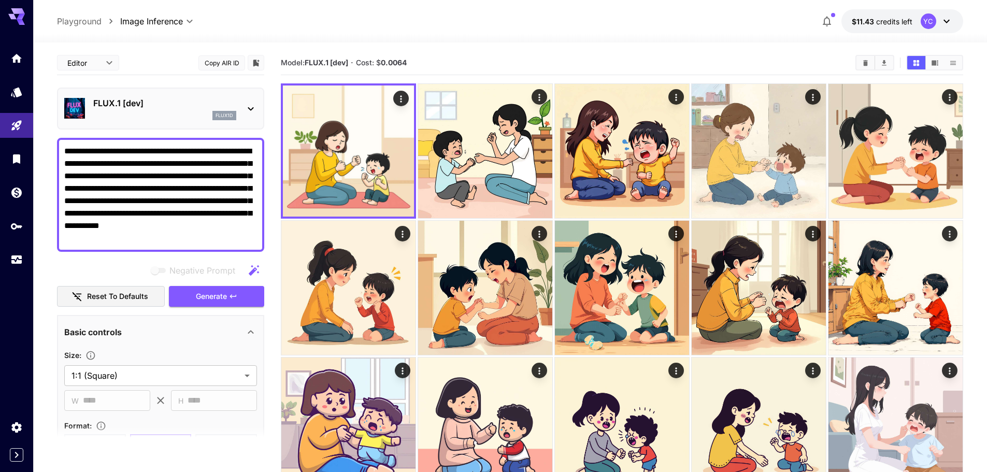
click at [367, 34] on div at bounding box center [510, 36] width 954 height 12
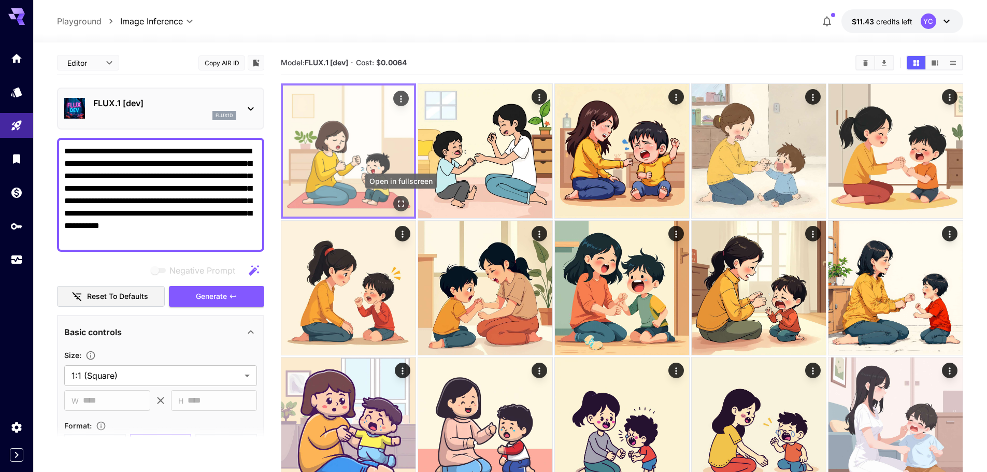
click at [402, 203] on icon "Open in fullscreen" at bounding box center [401, 204] width 10 height 10
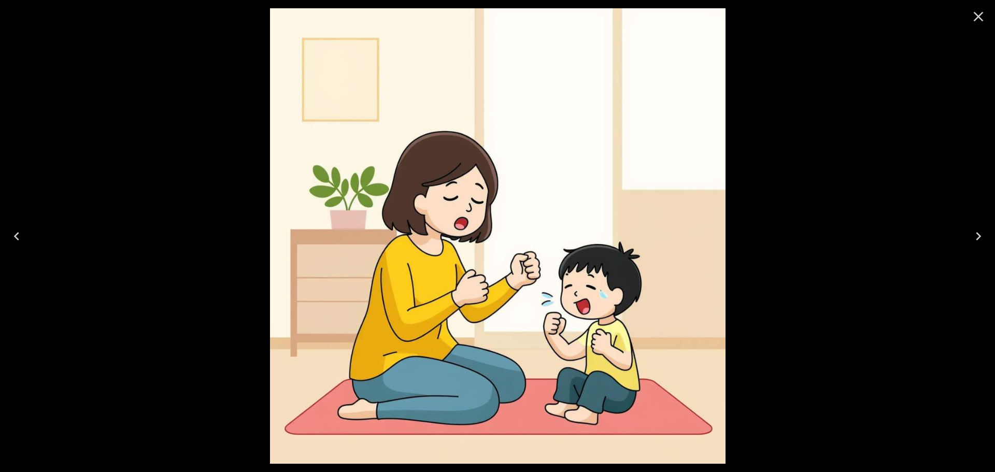
click at [976, 17] on icon "Close" at bounding box center [978, 16] width 17 height 17
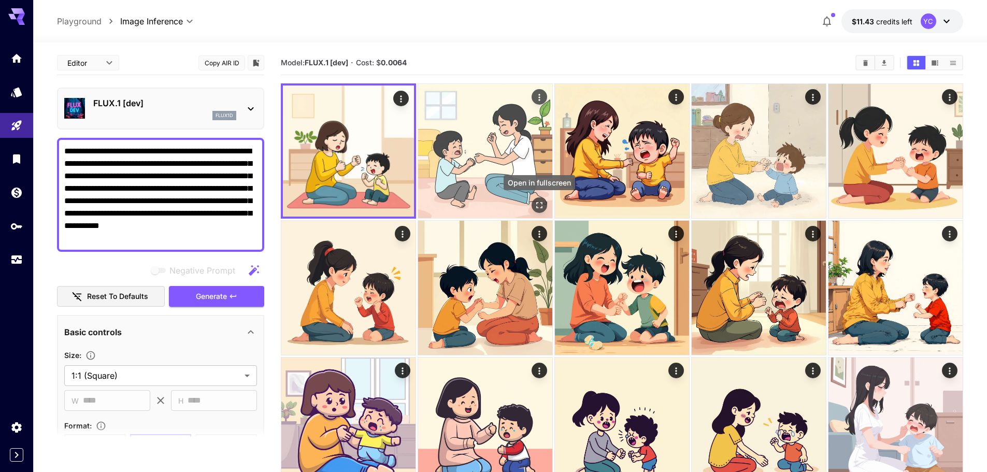
click at [538, 202] on icon "Open in fullscreen" at bounding box center [539, 205] width 10 height 10
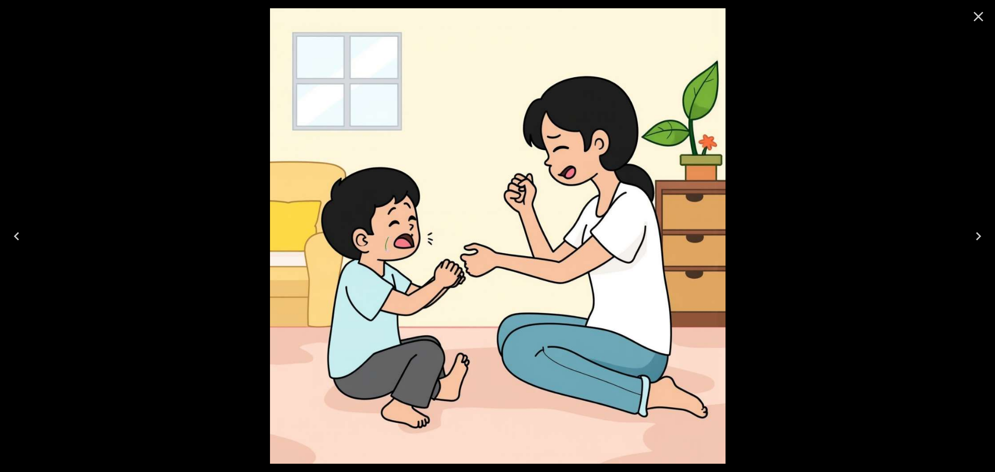
click at [981, 15] on icon "Close" at bounding box center [979, 17] width 10 height 10
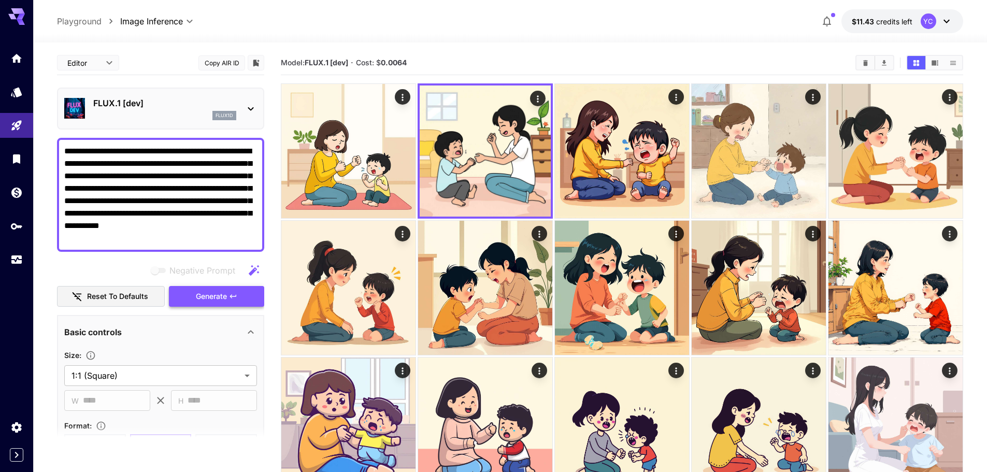
click at [215, 290] on span "Generate" at bounding box center [211, 296] width 31 height 13
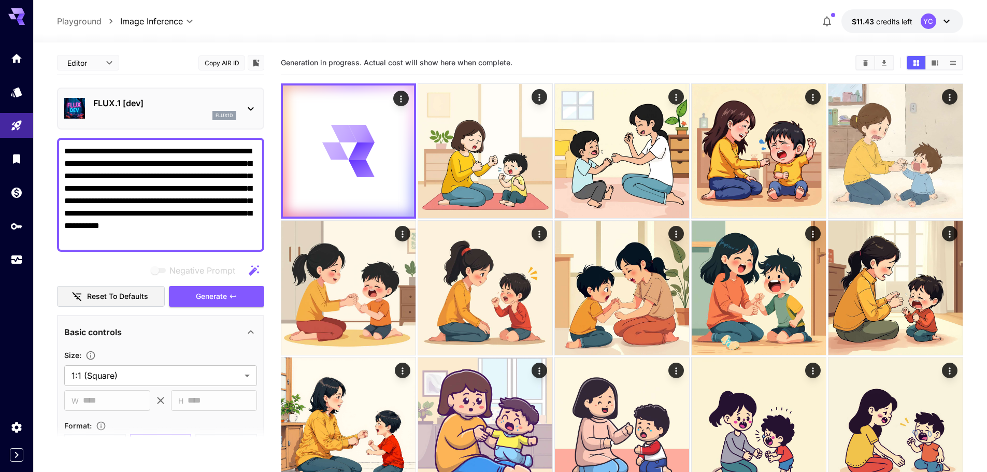
click at [633, 37] on div at bounding box center [510, 36] width 954 height 12
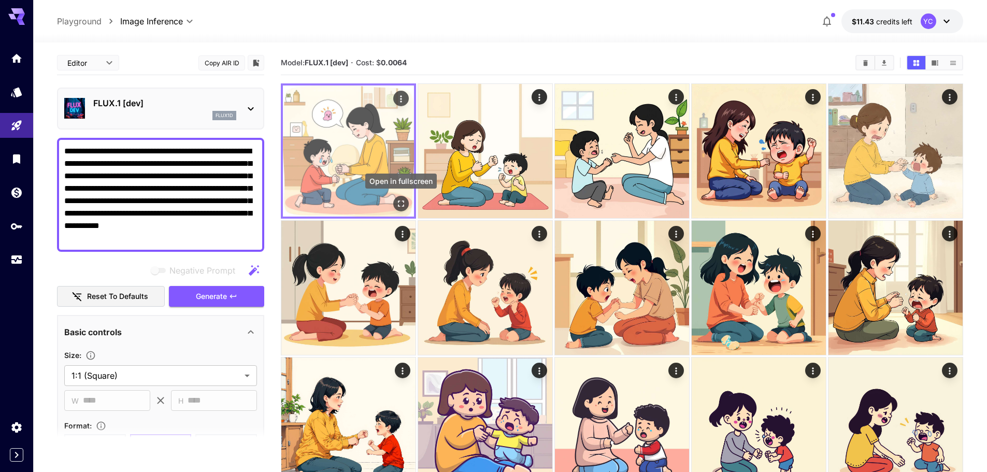
click at [401, 200] on icon "Open in fullscreen" at bounding box center [401, 204] width 10 height 10
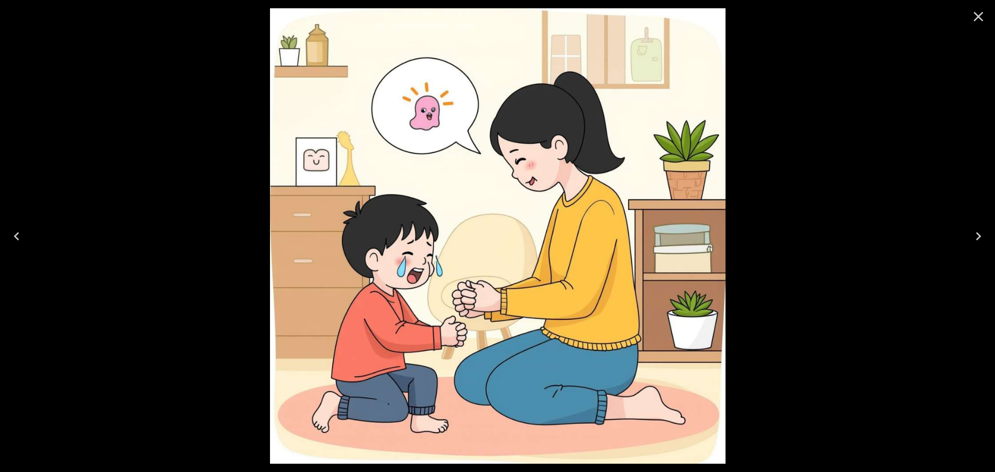
click at [978, 13] on icon "Close" at bounding box center [978, 16] width 17 height 17
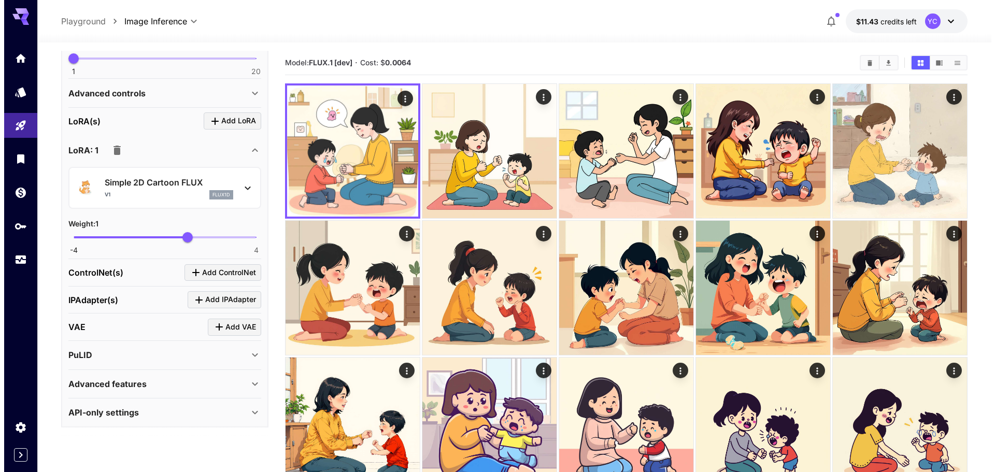
scroll to position [431, 0]
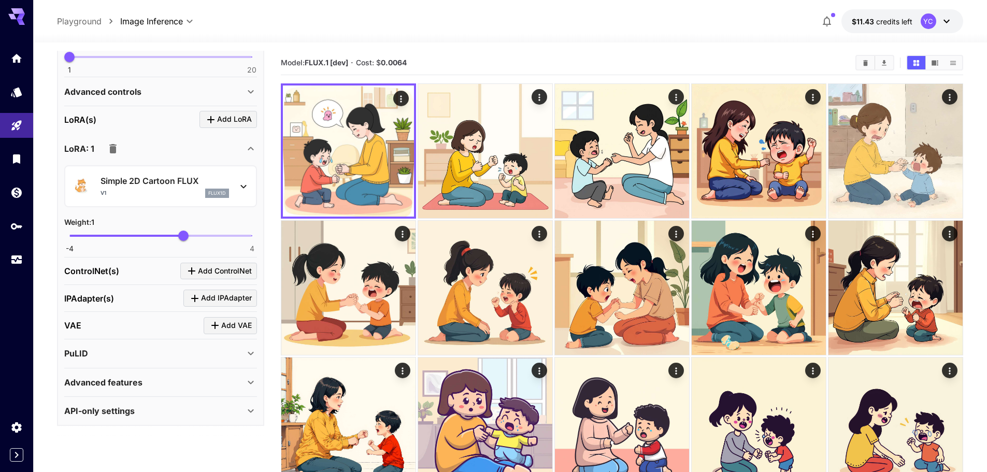
click at [242, 184] on icon at bounding box center [243, 186] width 12 height 12
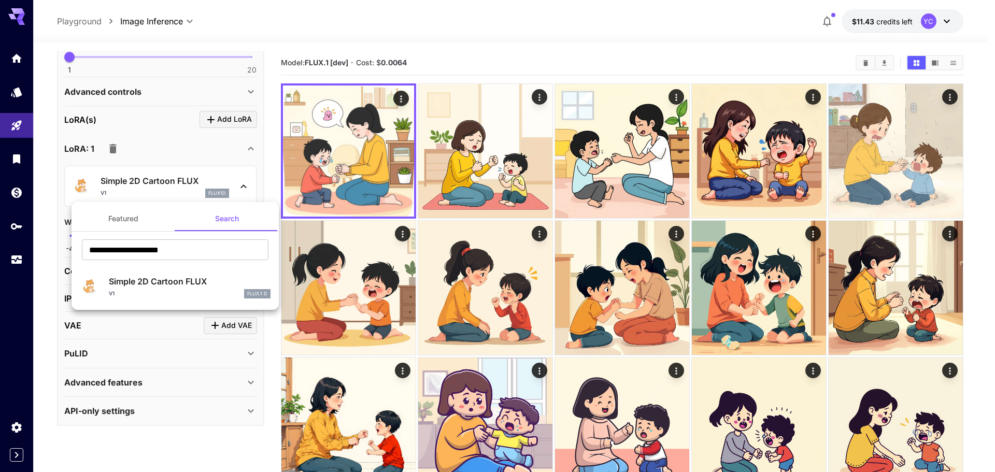
click at [130, 221] on button "Featured" at bounding box center [124, 218] width 104 height 25
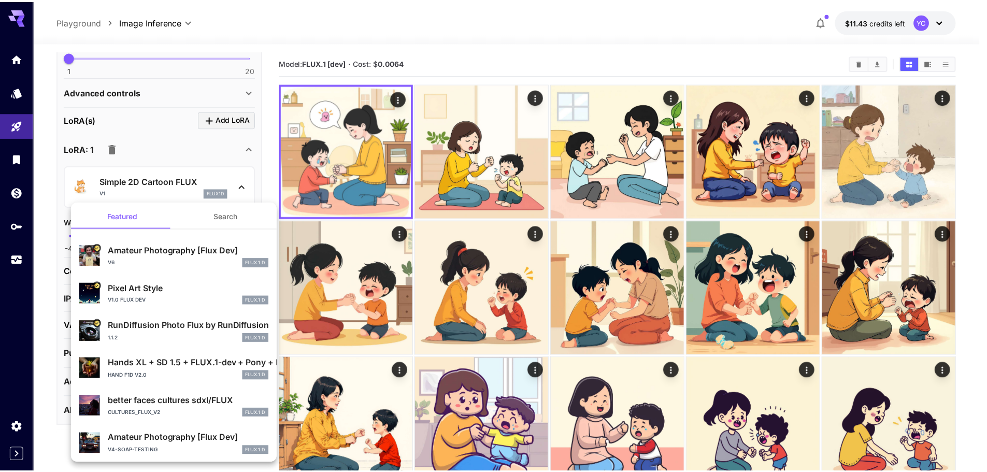
scroll to position [0, 0]
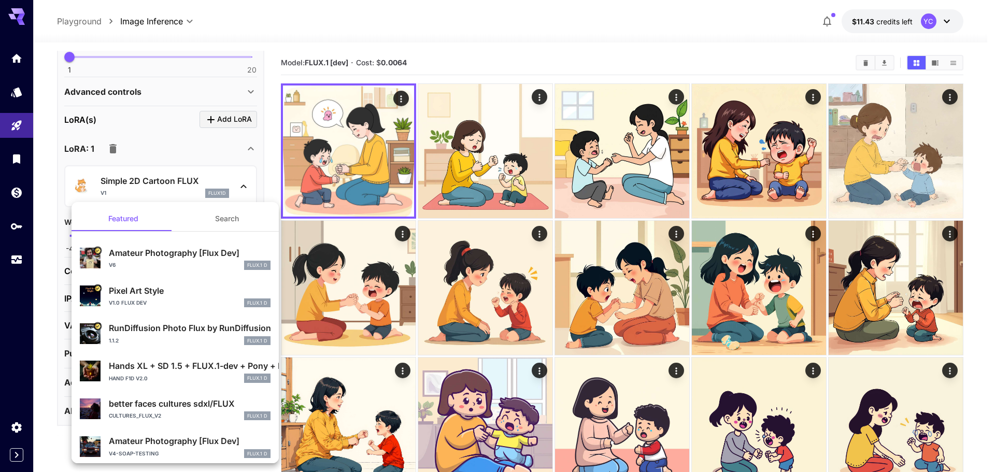
click at [219, 163] on div at bounding box center [497, 236] width 995 height 472
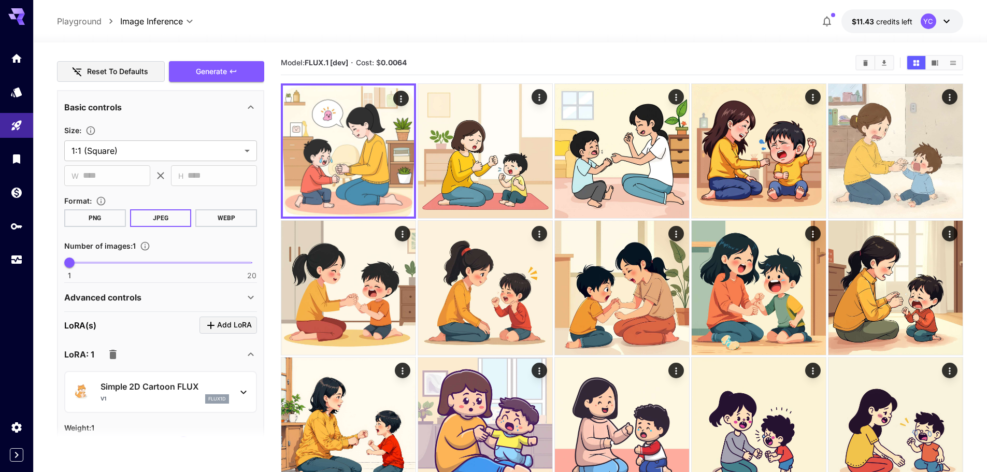
scroll to position [223, 0]
click at [248, 296] on icon at bounding box center [251, 299] width 12 height 12
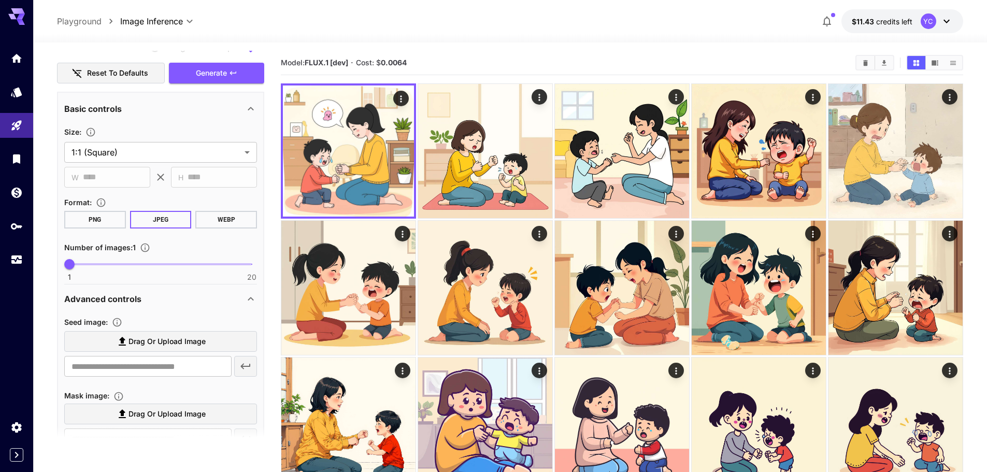
click at [248, 298] on icon at bounding box center [251, 299] width 12 height 12
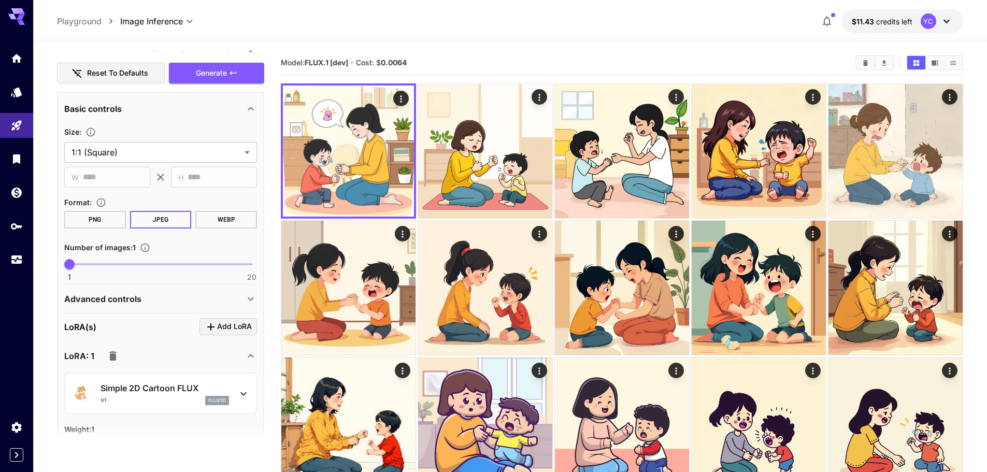
click at [248, 298] on icon at bounding box center [251, 300] width 6 height 4
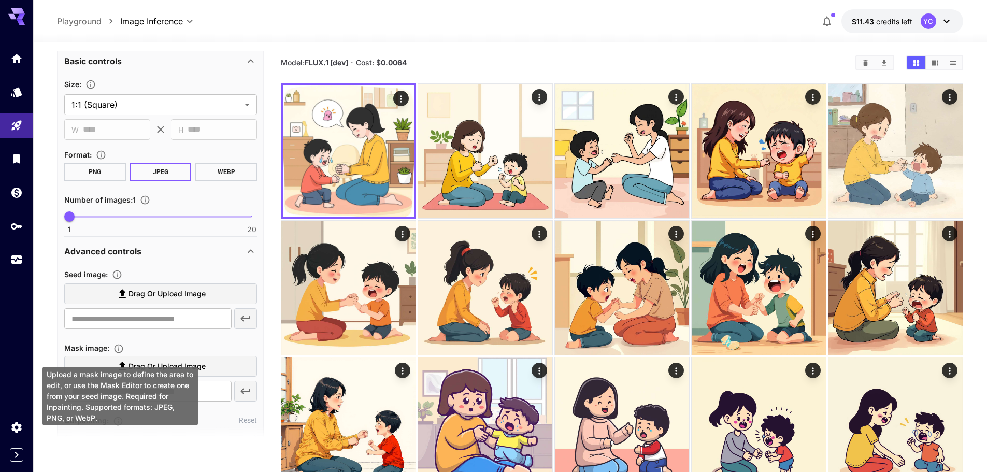
scroll to position [275, 0]
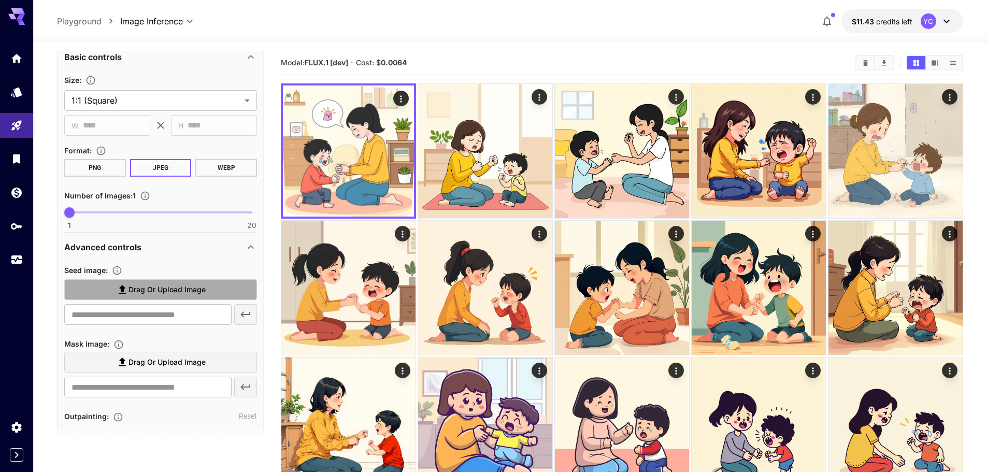
click at [171, 288] on span "Drag or upload image" at bounding box center [167, 290] width 77 height 13
click at [0, 0] on input "Drag or upload image" at bounding box center [0, 0] width 0 height 0
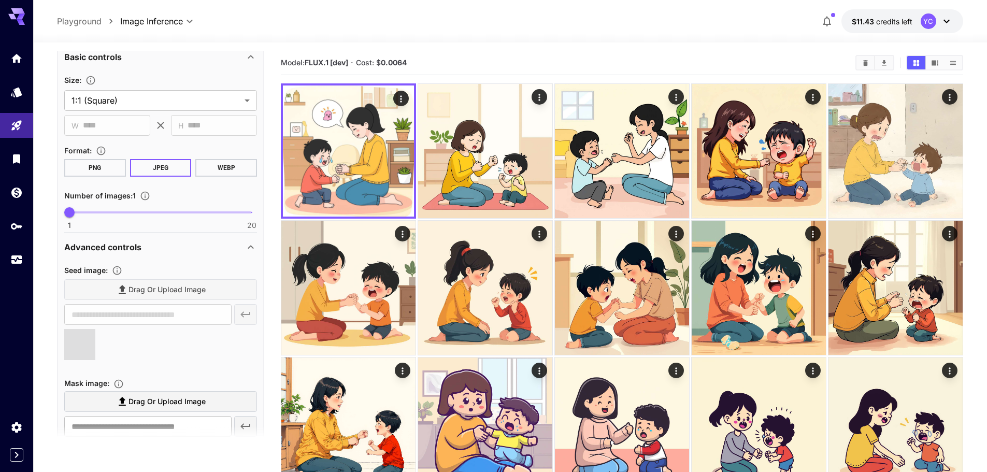
type input "**********"
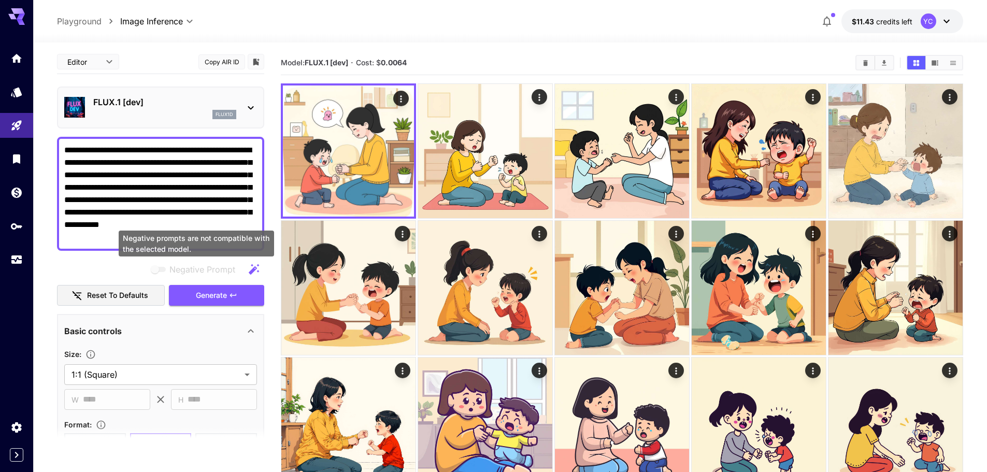
scroll to position [0, 0]
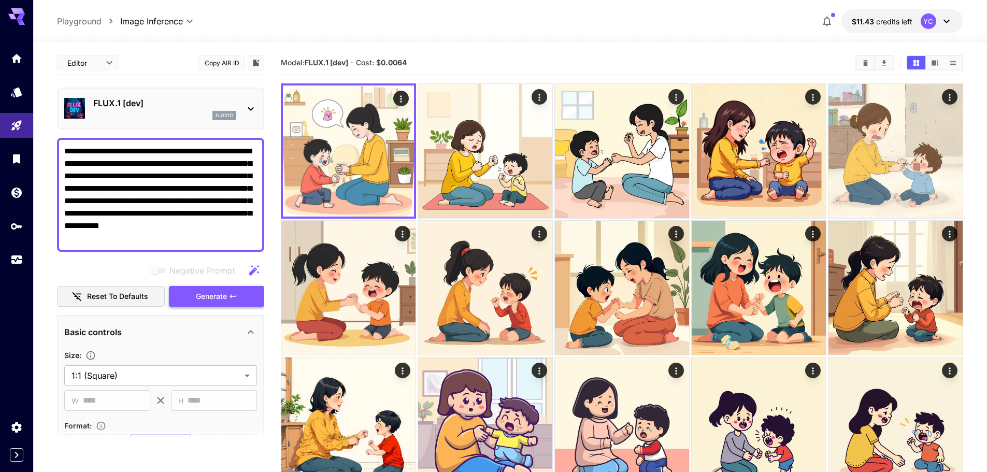
click at [208, 294] on span "Generate" at bounding box center [211, 296] width 31 height 13
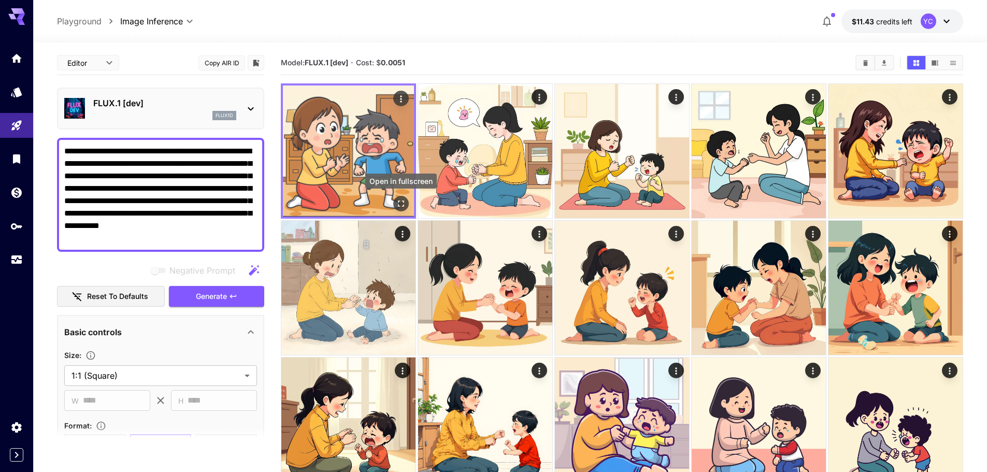
click at [399, 203] on icon "Open in fullscreen" at bounding box center [401, 204] width 10 height 10
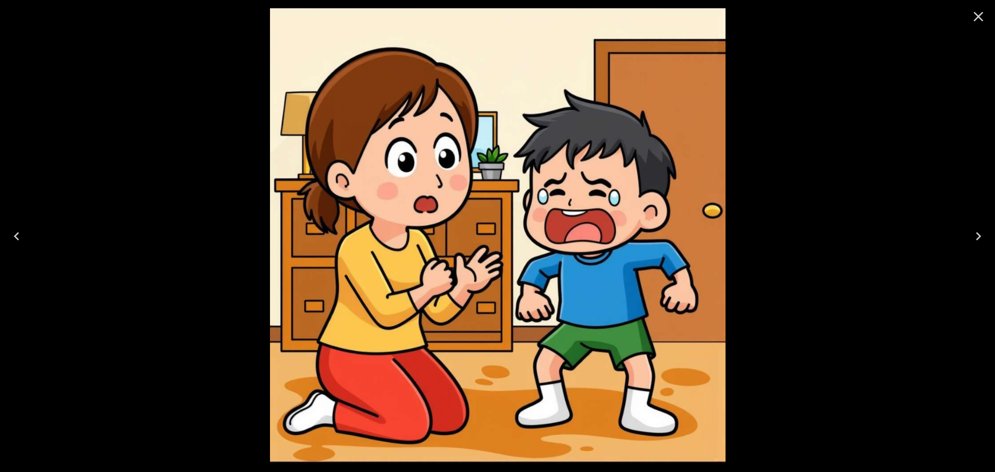
click at [977, 18] on icon "Close" at bounding box center [978, 16] width 17 height 17
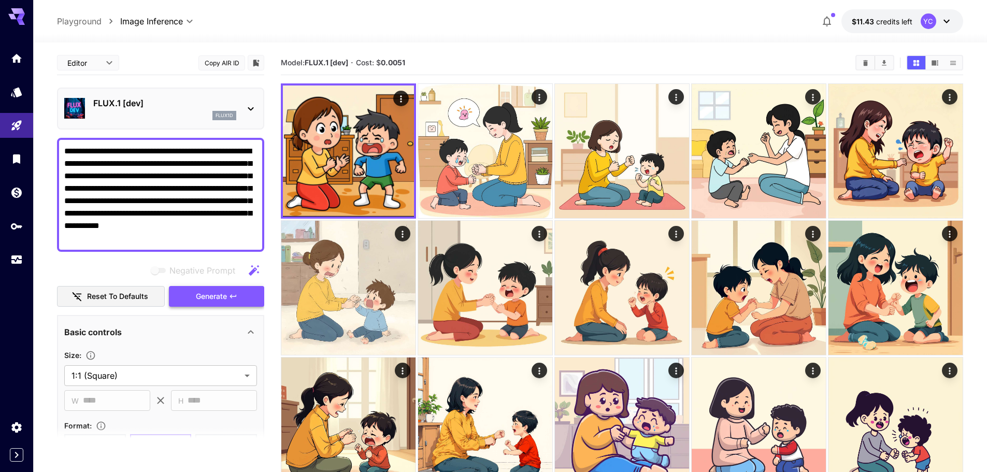
click at [212, 294] on span "Generate" at bounding box center [211, 296] width 31 height 13
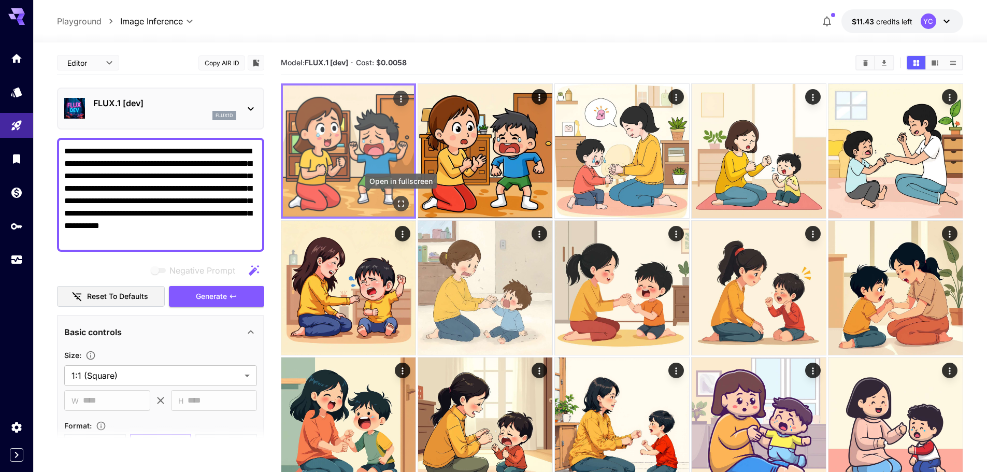
click at [397, 203] on icon "Open in fullscreen" at bounding box center [401, 204] width 10 height 10
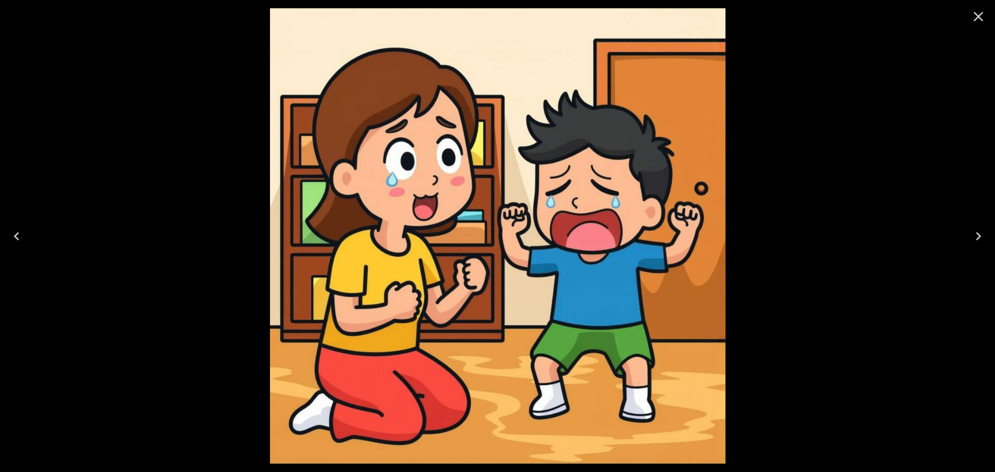
click at [978, 13] on icon "Close" at bounding box center [978, 16] width 17 height 17
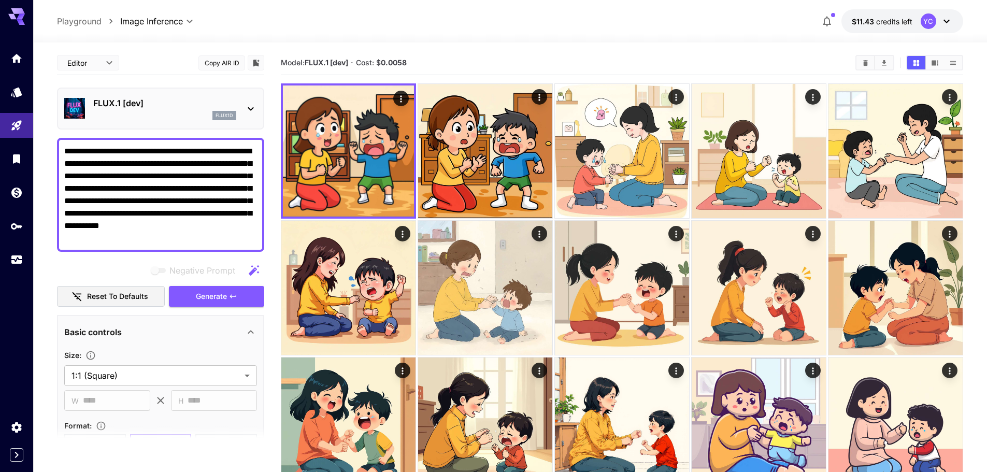
click at [468, 28] on div "**********" at bounding box center [510, 21] width 907 height 24
click at [473, 16] on div "**********" at bounding box center [510, 21] width 907 height 24
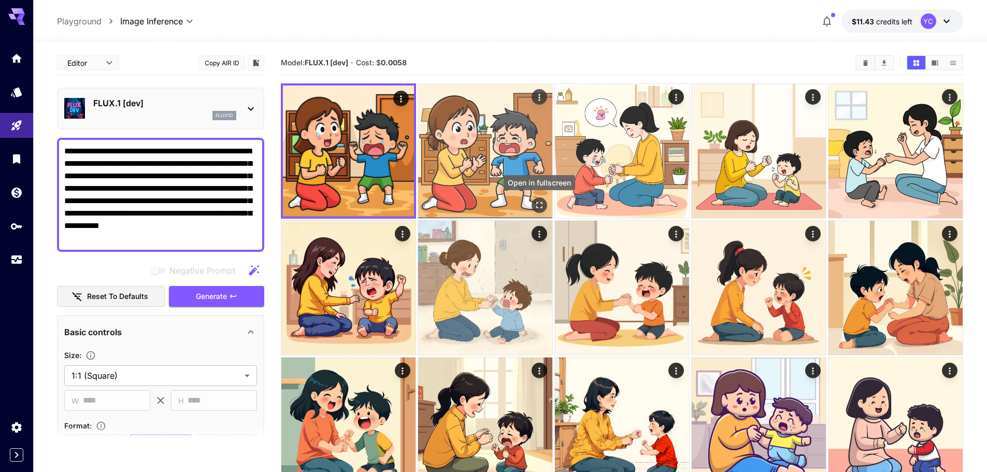
click at [538, 202] on icon "Open in fullscreen" at bounding box center [539, 205] width 10 height 10
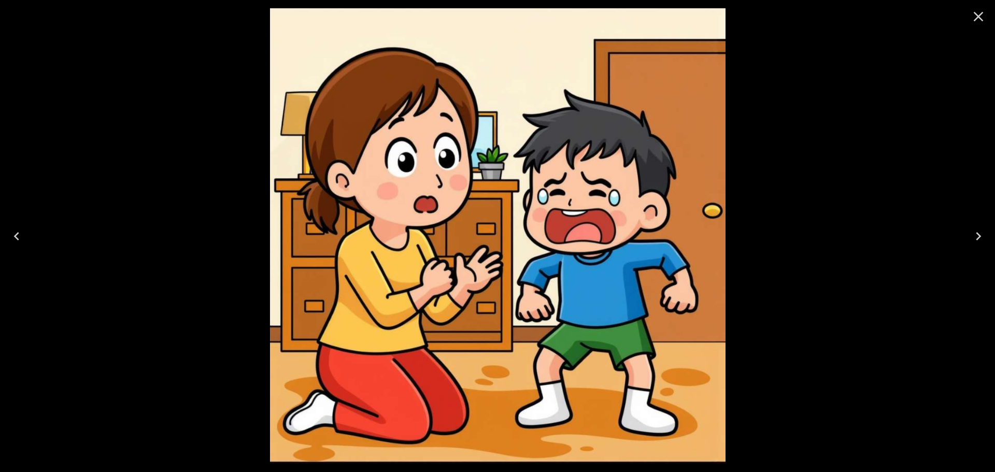
click at [980, 15] on icon "Close" at bounding box center [979, 17] width 10 height 10
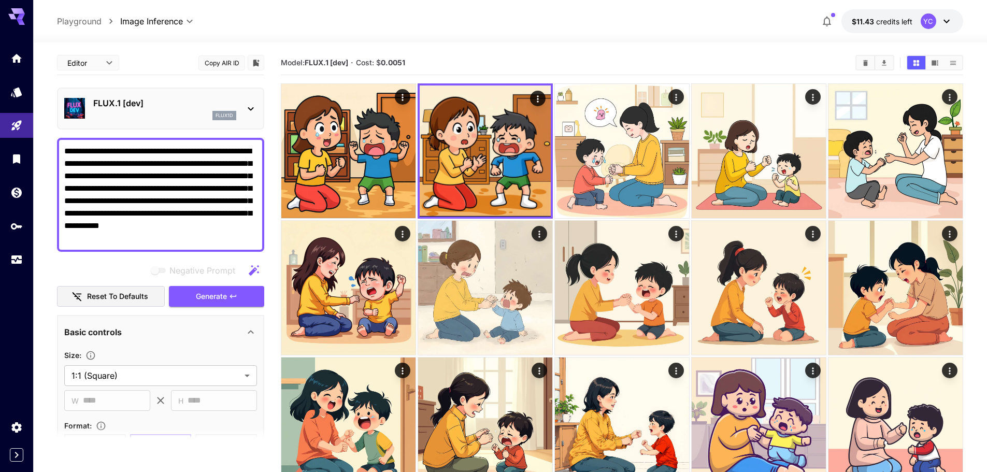
click at [572, 32] on div at bounding box center [510, 36] width 954 height 12
click at [626, 41] on div at bounding box center [510, 36] width 954 height 12
click at [629, 52] on div "Model: FLUX.1 [dev] · Cost: $ 0.0051" at bounding box center [622, 63] width 683 height 24
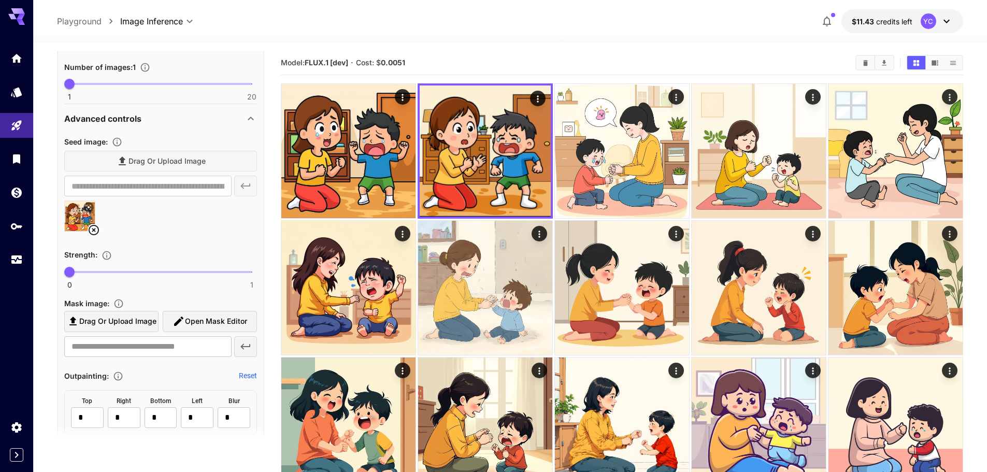
scroll to position [415, 0]
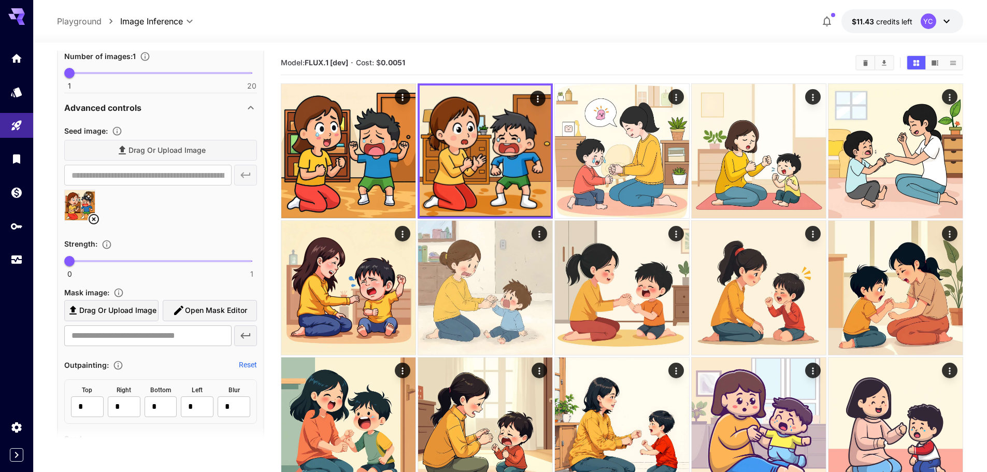
click at [77, 208] on img at bounding box center [80, 205] width 30 height 30
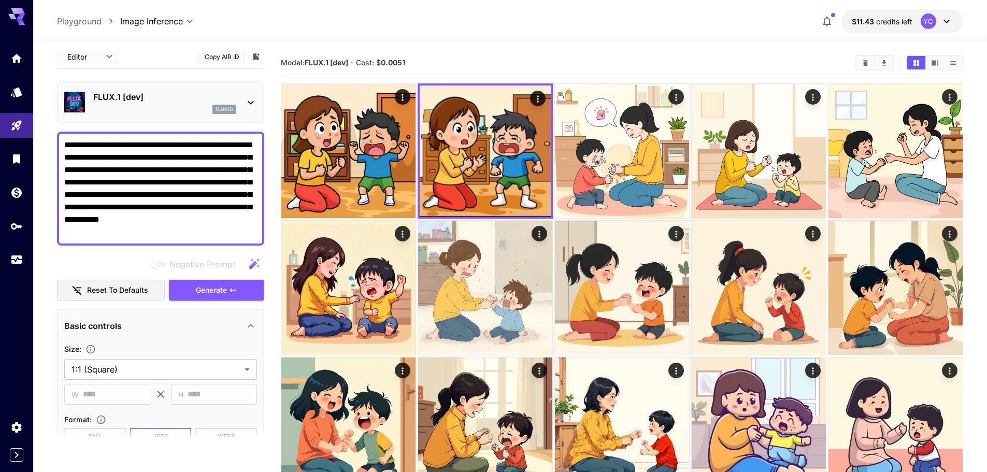
scroll to position [0, 0]
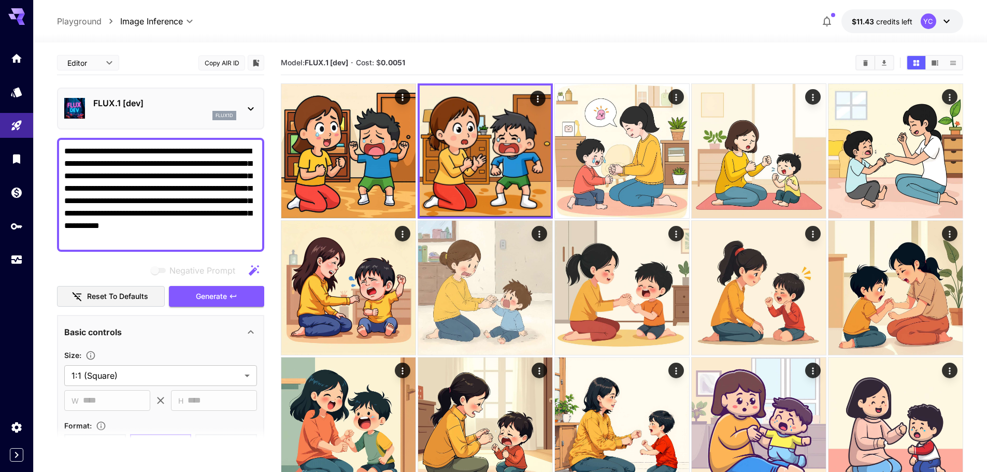
drag, startPoint x: 115, startPoint y: 150, endPoint x: 192, endPoint y: 245, distance: 122.4
click at [192, 245] on div "**********" at bounding box center [160, 195] width 207 height 114
paste textarea
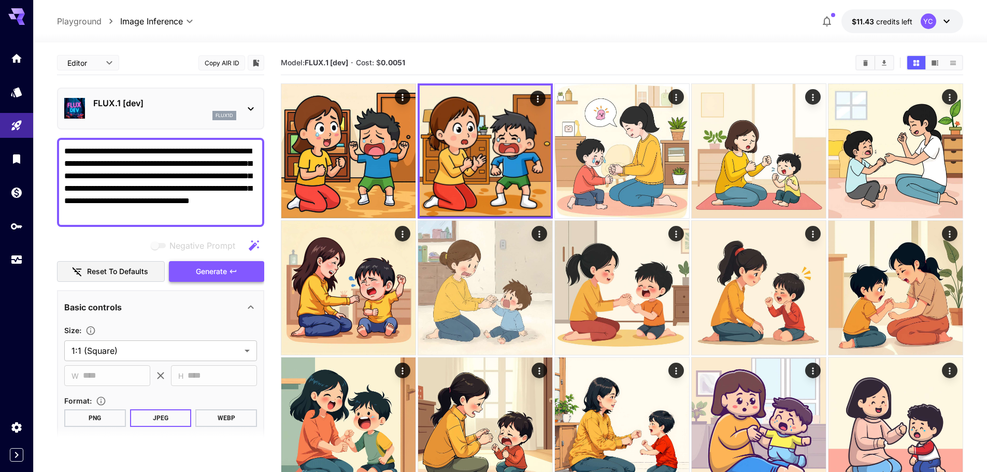
type textarea "**********"
click at [218, 276] on span "Generate" at bounding box center [211, 271] width 31 height 13
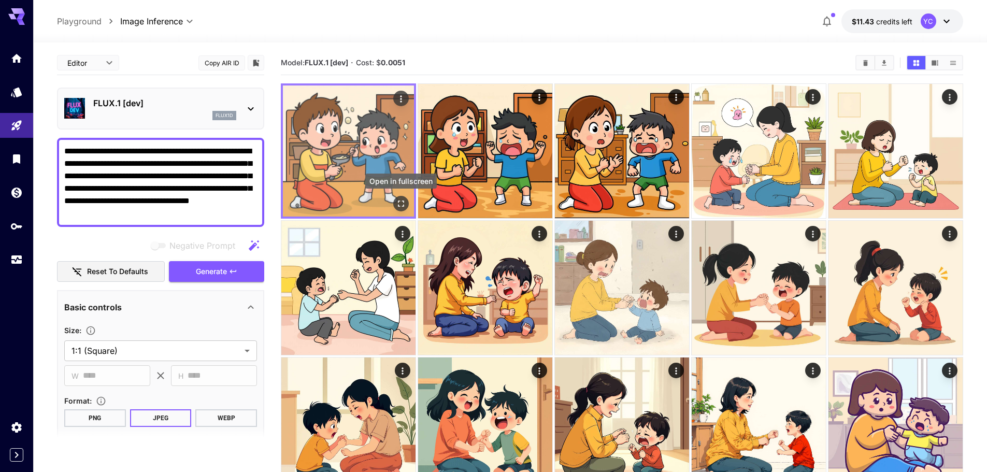
click at [403, 205] on icon "Open in fullscreen" at bounding box center [401, 204] width 10 height 10
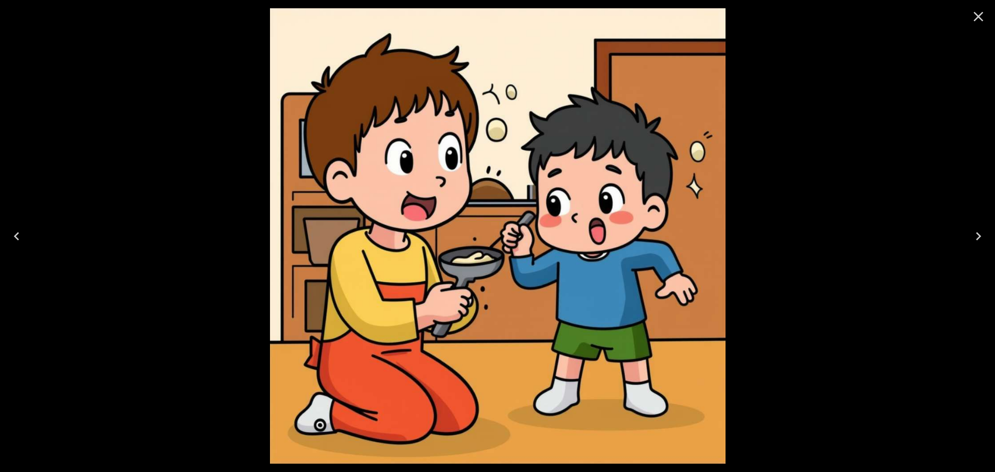
click at [975, 17] on icon "Close" at bounding box center [978, 16] width 17 height 17
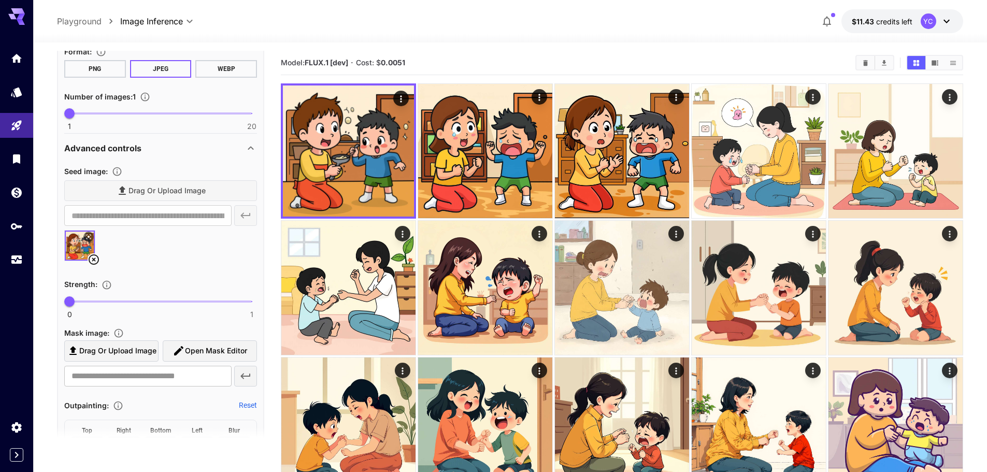
scroll to position [363, 0]
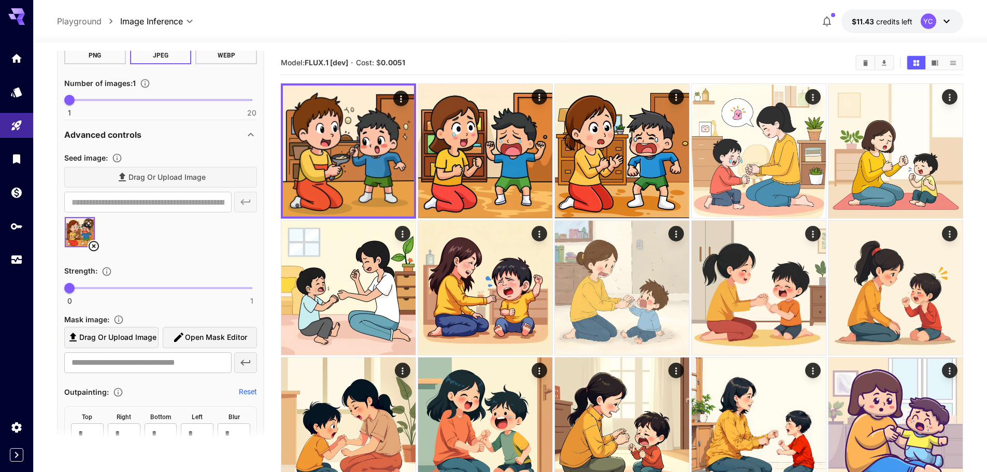
click at [177, 178] on div "Drag or upload image" at bounding box center [160, 177] width 193 height 21
click at [150, 174] on div "Drag or upload image" at bounding box center [160, 177] width 193 height 21
click at [140, 176] on div "Drag or upload image" at bounding box center [160, 177] width 193 height 21
drag, startPoint x: 235, startPoint y: 157, endPoint x: 162, endPoint y: 162, distance: 72.7
click at [232, 157] on div "Seed image :" at bounding box center [160, 157] width 193 height 12
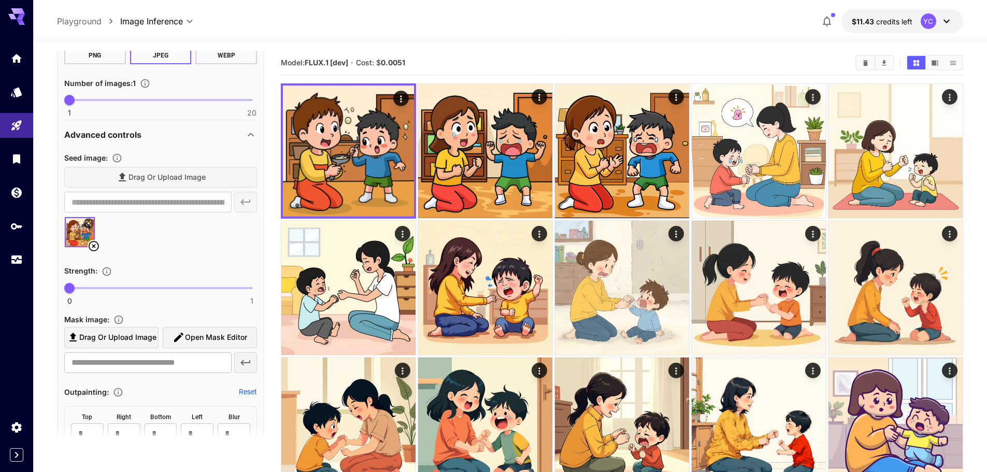
drag, startPoint x: 144, startPoint y: 168, endPoint x: 146, endPoint y: 178, distance: 9.6
click at [144, 171] on div "Drag or upload image" at bounding box center [160, 177] width 193 height 21
click at [147, 180] on div "Drag or upload image" at bounding box center [160, 177] width 193 height 21
click at [194, 250] on div at bounding box center [160, 236] width 193 height 39
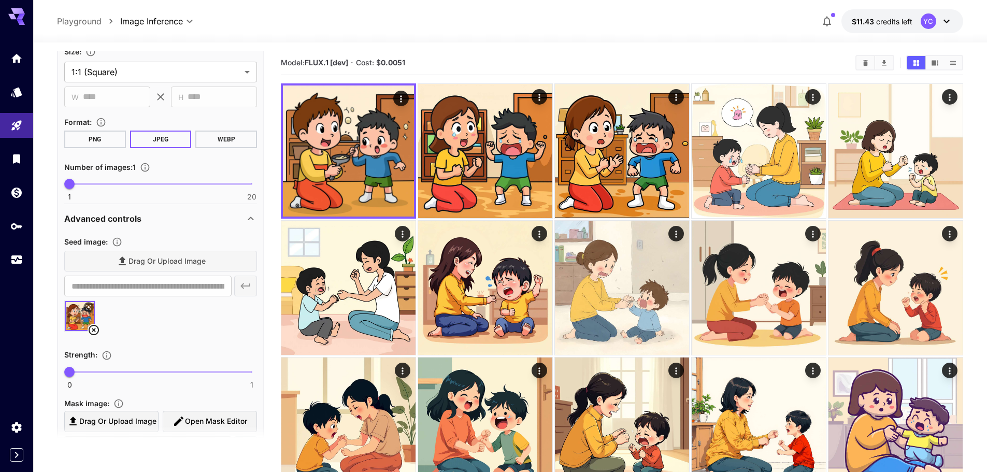
scroll to position [259, 0]
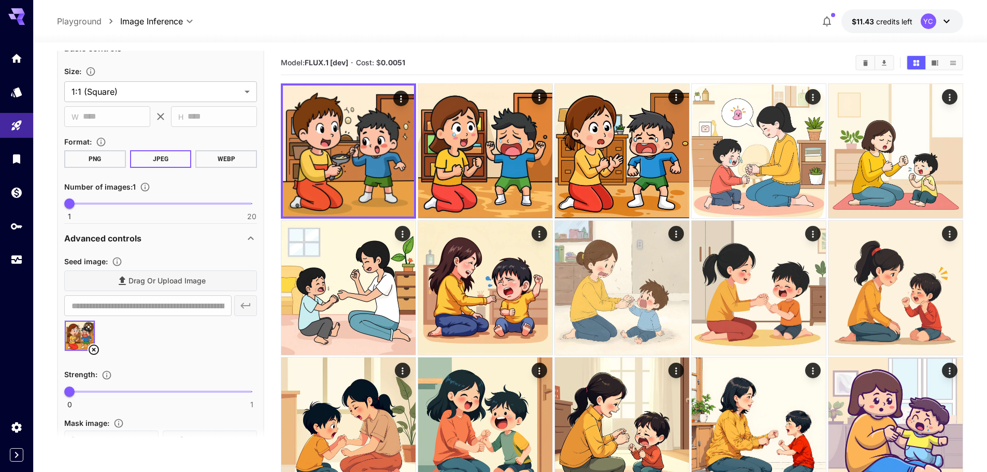
click at [145, 291] on div "Drag or upload image" at bounding box center [160, 281] width 193 height 21
click at [140, 284] on div "Drag or upload image" at bounding box center [160, 281] width 193 height 21
click at [93, 352] on icon at bounding box center [94, 350] width 12 height 12
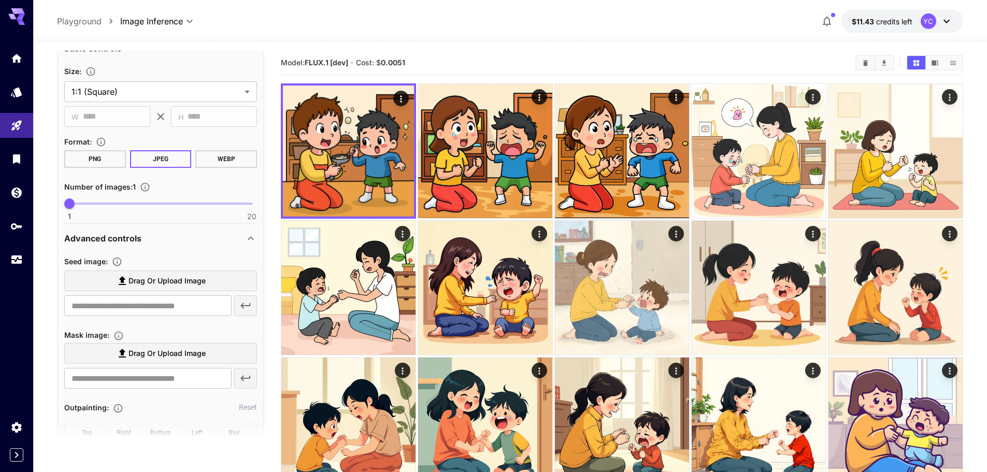
click at [160, 282] on span "Drag or upload image" at bounding box center [167, 281] width 77 height 13
click at [0, 0] on input "Drag or upload image" at bounding box center [0, 0] width 0 height 0
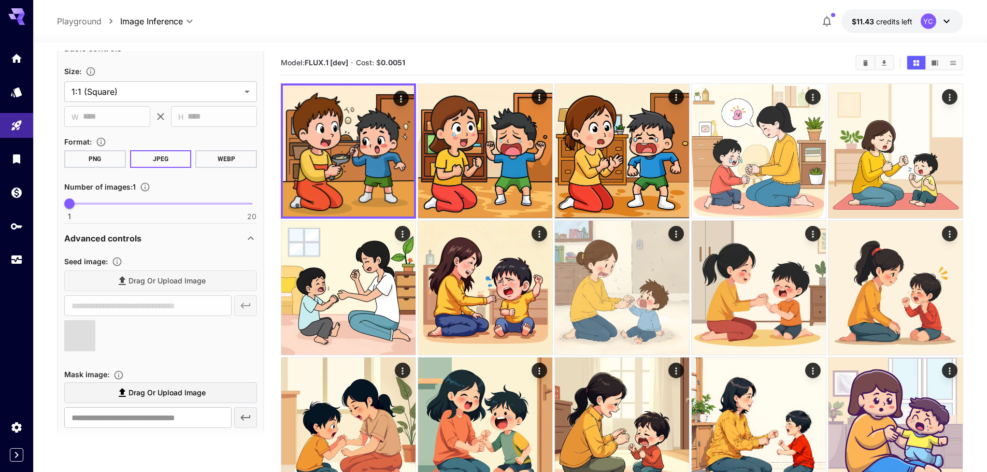
type input "**********"
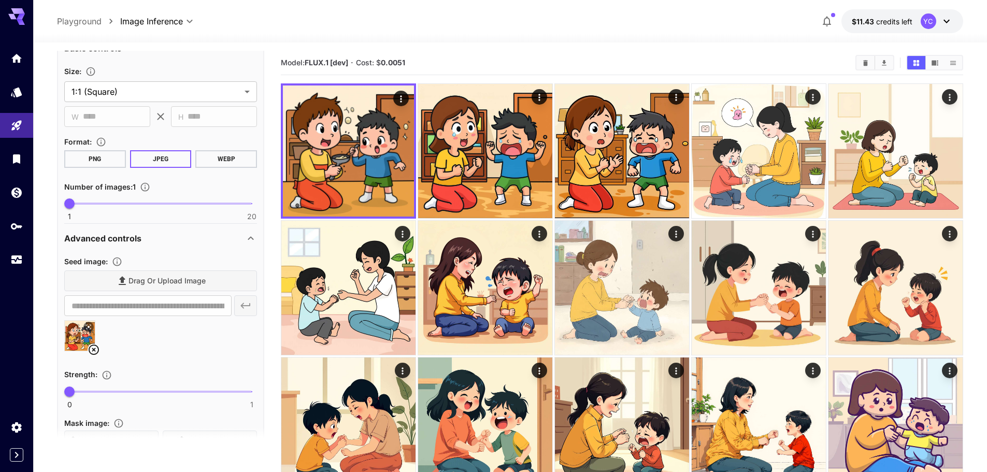
click at [91, 348] on icon at bounding box center [94, 350] width 12 height 12
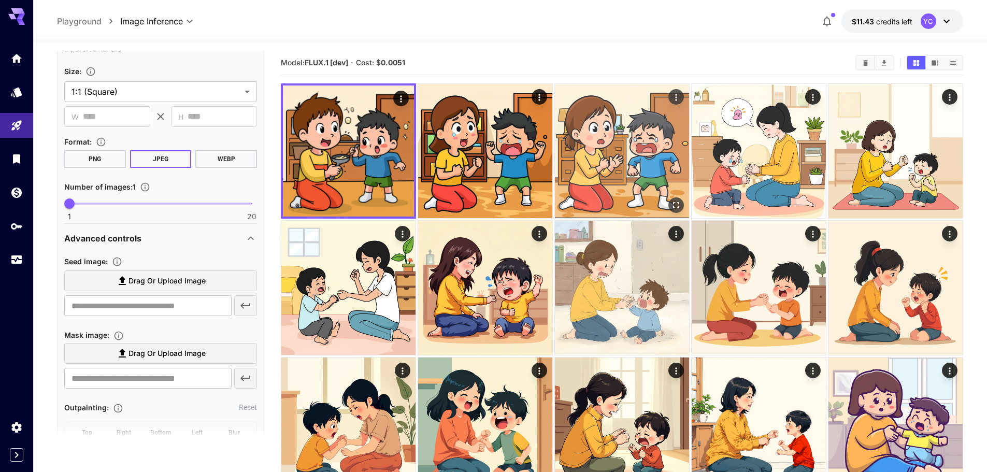
click at [614, 161] on img at bounding box center [622, 151] width 134 height 134
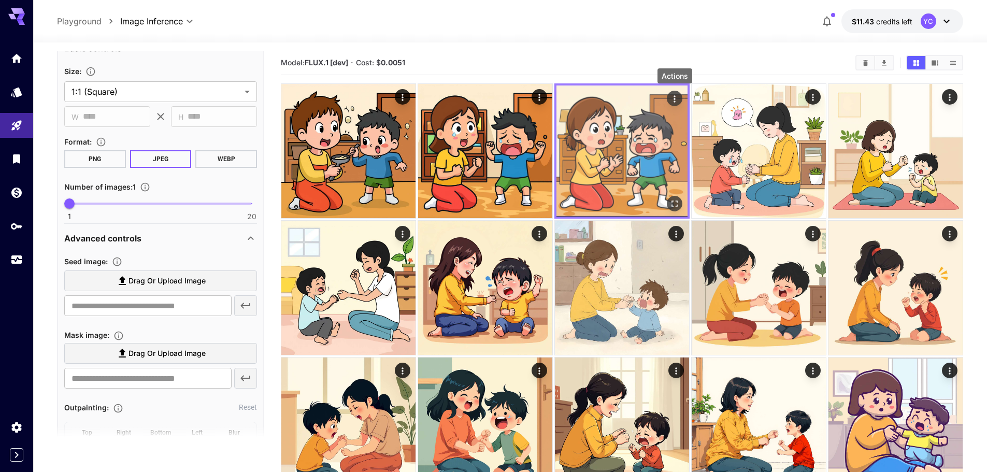
click at [675, 98] on icon "Actions" at bounding box center [675, 99] width 10 height 10
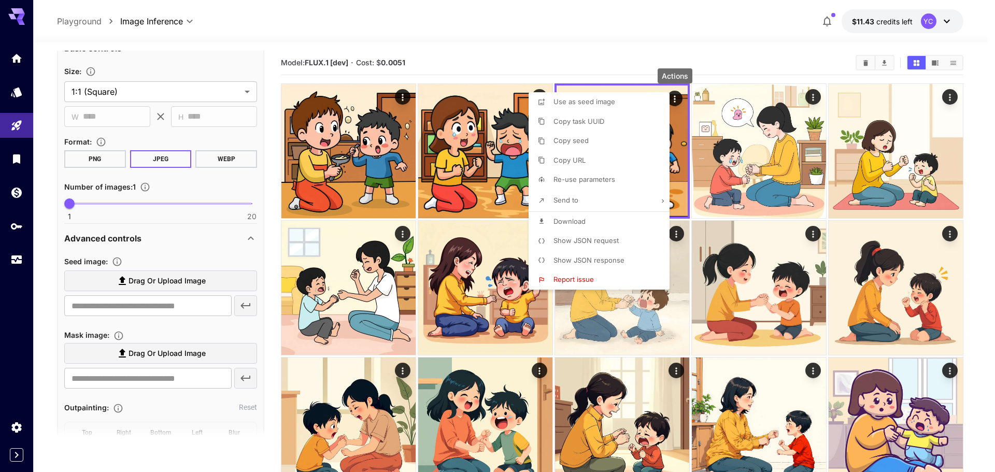
click at [590, 145] on li "Copy seed" at bounding box center [602, 141] width 147 height 20
click at [154, 406] on div at bounding box center [497, 236] width 995 height 472
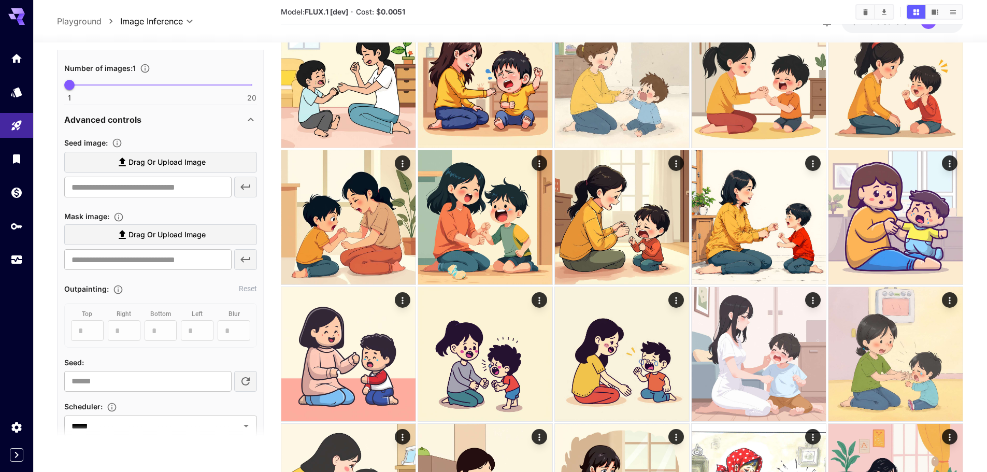
scroll to position [415, 0]
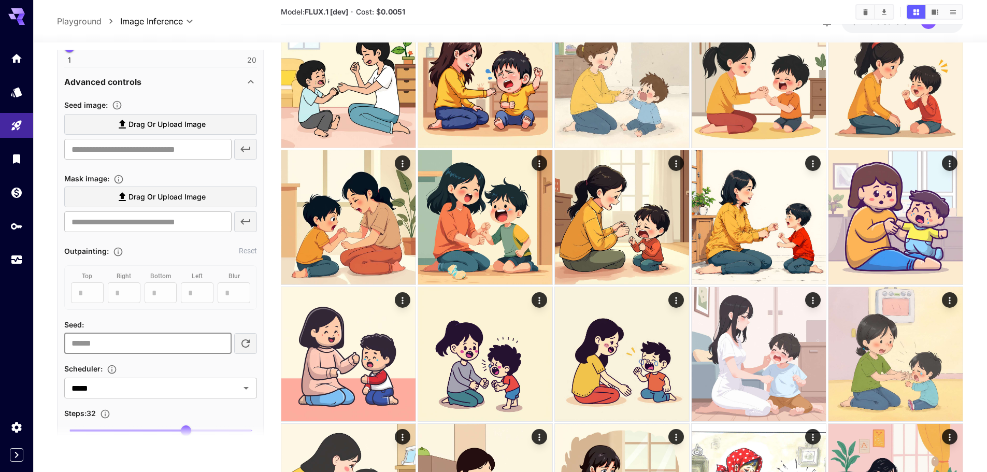
click at [113, 346] on input "number" at bounding box center [147, 343] width 167 height 21
paste input "*********"
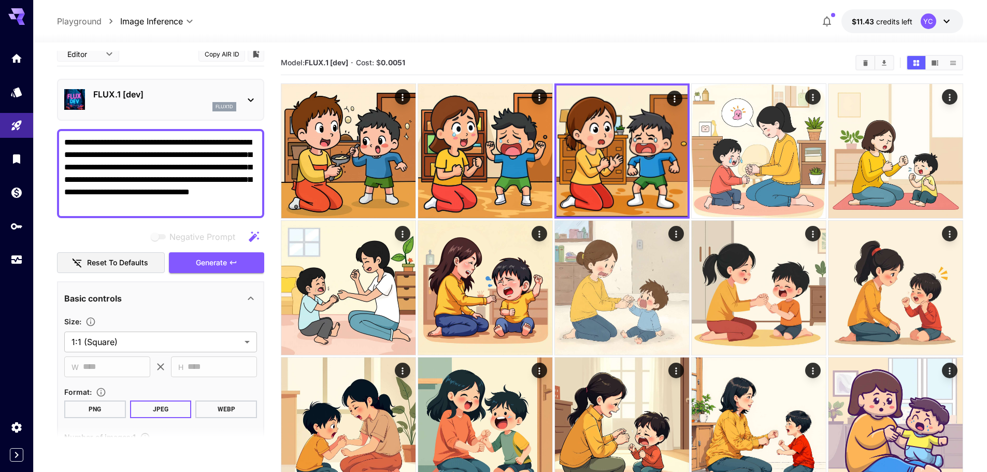
scroll to position [0, 0]
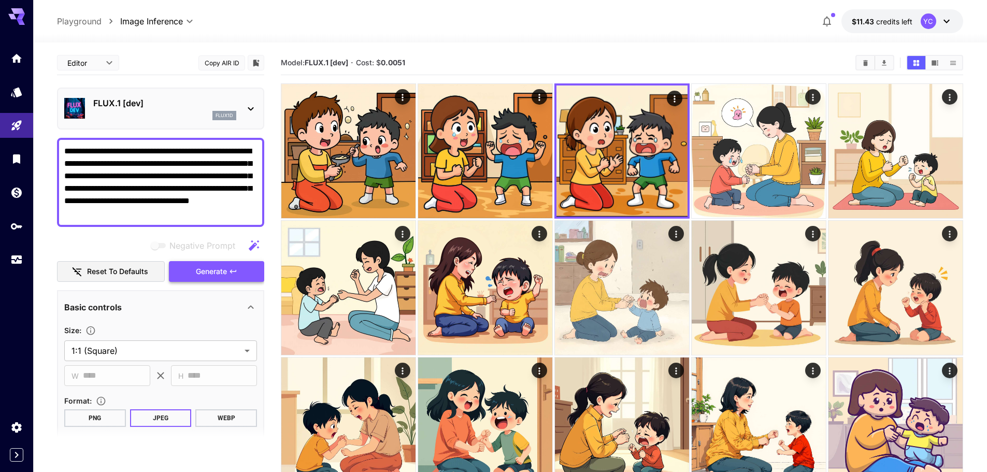
type input "*********"
click at [222, 267] on span "Generate" at bounding box center [211, 271] width 31 height 13
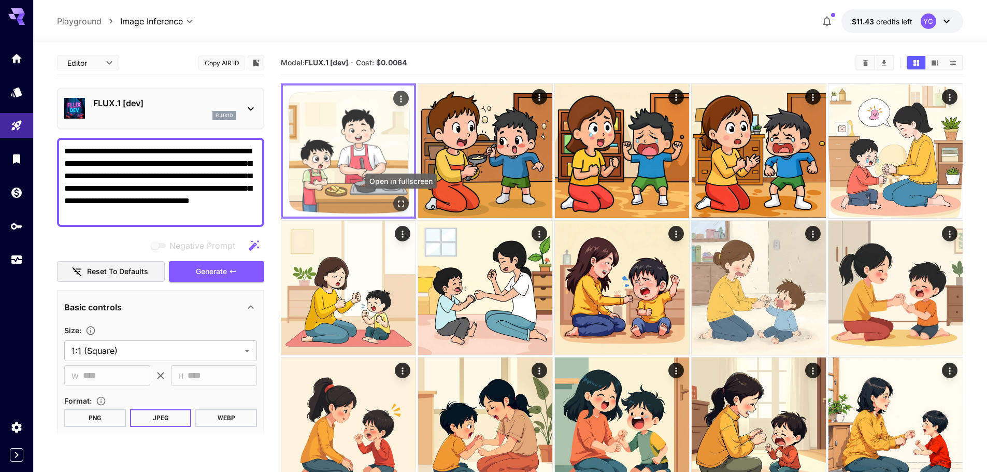
click at [403, 202] on icon "Open in fullscreen" at bounding box center [401, 204] width 6 height 6
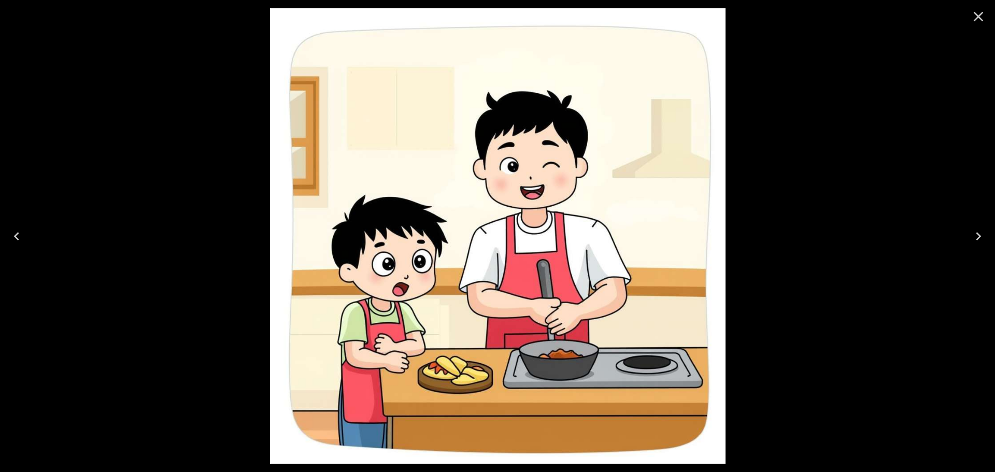
click at [981, 15] on icon "Close" at bounding box center [979, 17] width 10 height 10
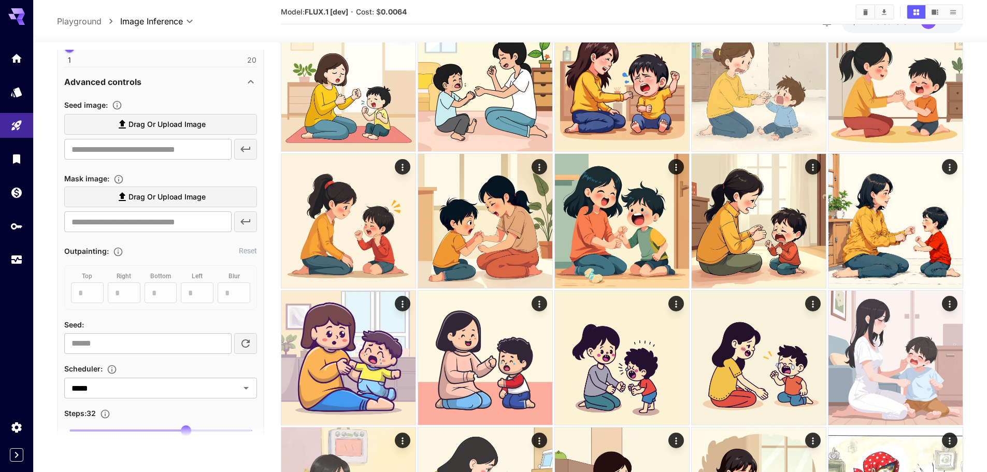
scroll to position [207, 0]
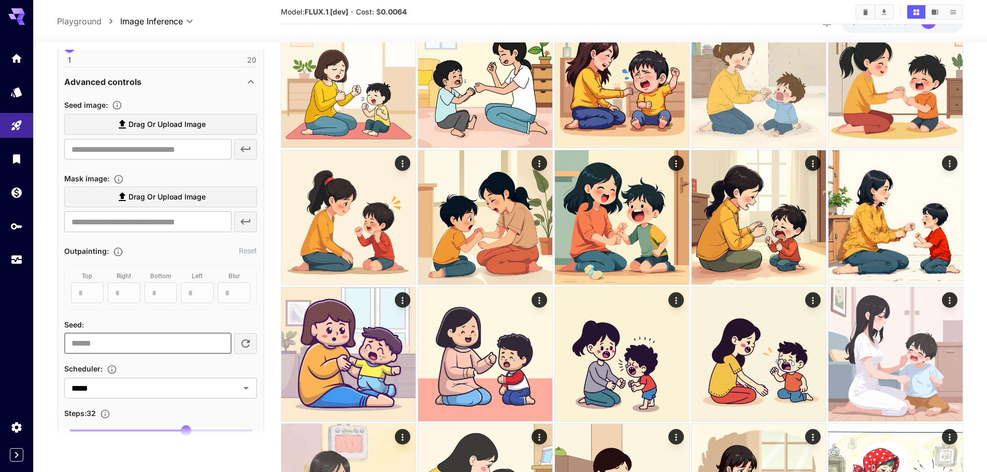
drag, startPoint x: 151, startPoint y: 341, endPoint x: 19, endPoint y: 344, distance: 131.7
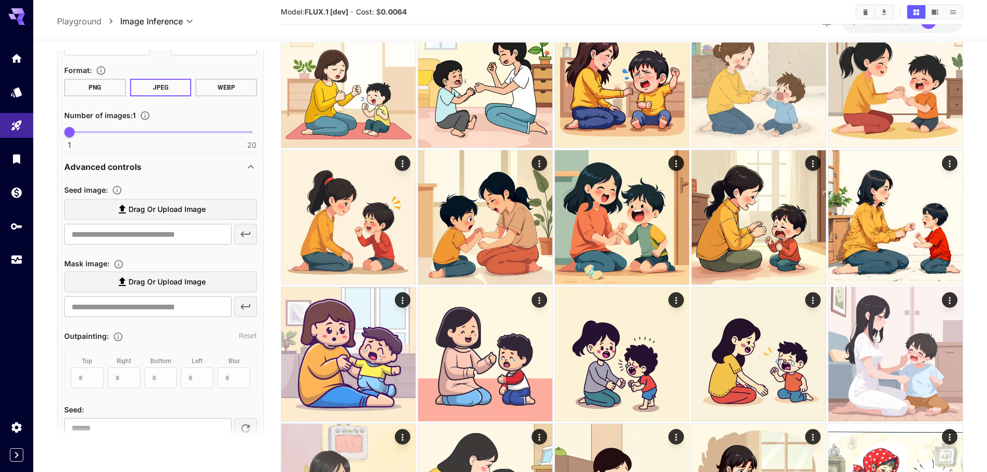
scroll to position [311, 0]
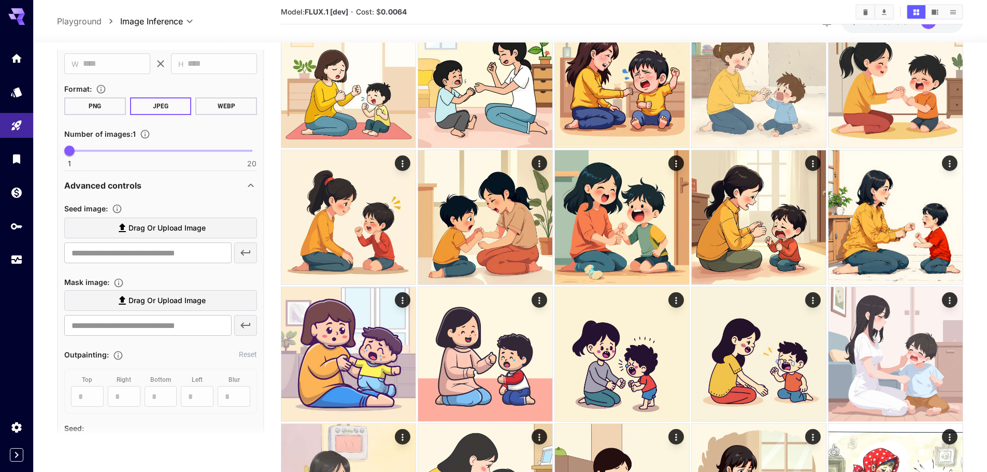
click at [169, 276] on div "Mask image :" at bounding box center [160, 282] width 193 height 12
click at [122, 271] on div "Seed image : Drag or upload image ​ Mask image : Drag or upload image ​" at bounding box center [160, 271] width 193 height 138
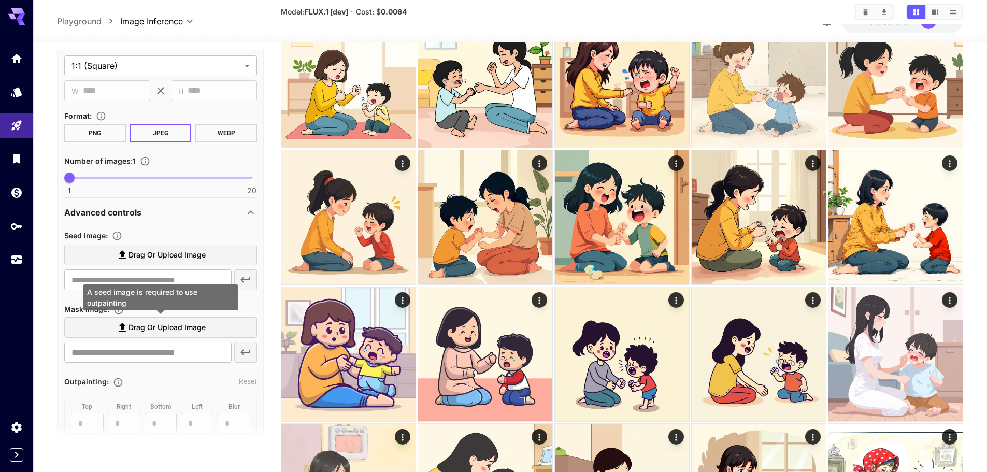
scroll to position [259, 0]
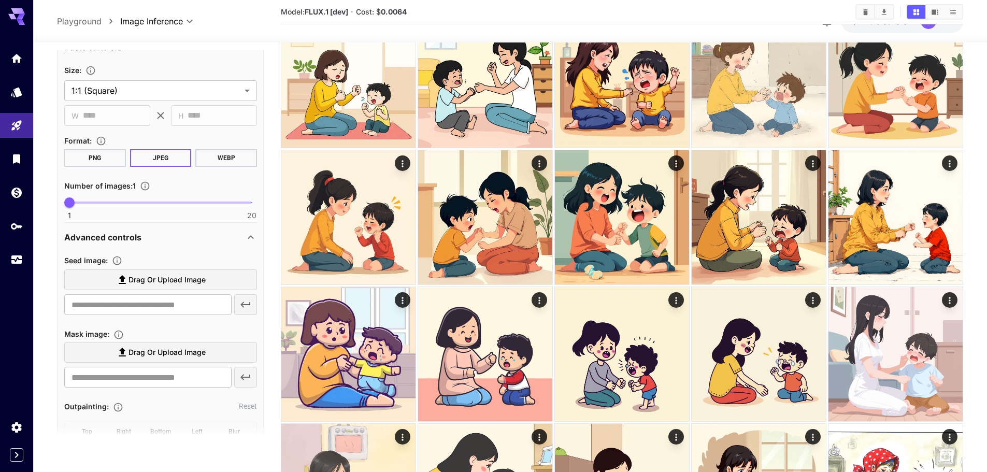
click at [149, 278] on span "Drag or upload image" at bounding box center [167, 280] width 77 height 13
click at [0, 0] on input "Drag or upload image" at bounding box center [0, 0] width 0 height 0
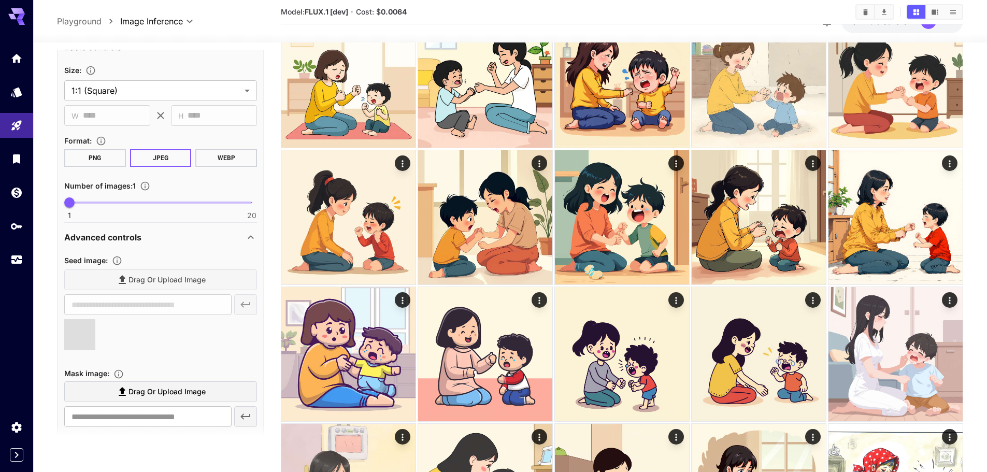
type input "**********"
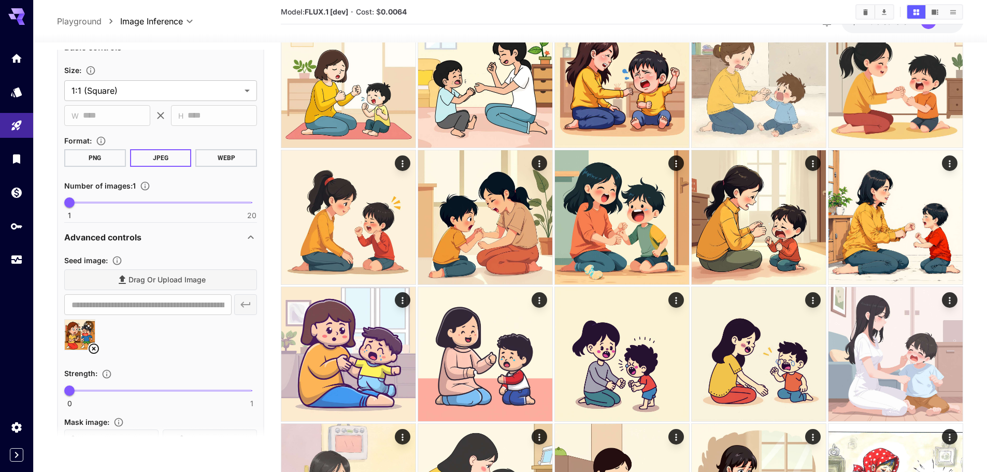
click at [192, 330] on div at bounding box center [160, 338] width 193 height 39
click at [153, 281] on div "Drag or upload image" at bounding box center [160, 280] width 193 height 21
click at [153, 279] on div "Drag or upload image" at bounding box center [160, 280] width 193 height 21
click at [150, 273] on div "Drag or upload image" at bounding box center [160, 280] width 193 height 21
click at [150, 275] on div "Drag or upload image" at bounding box center [160, 280] width 193 height 21
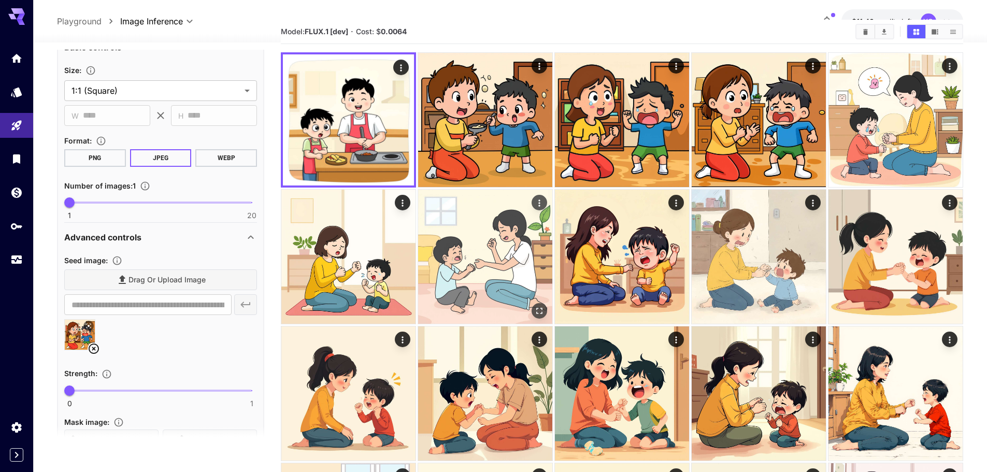
scroll to position [0, 0]
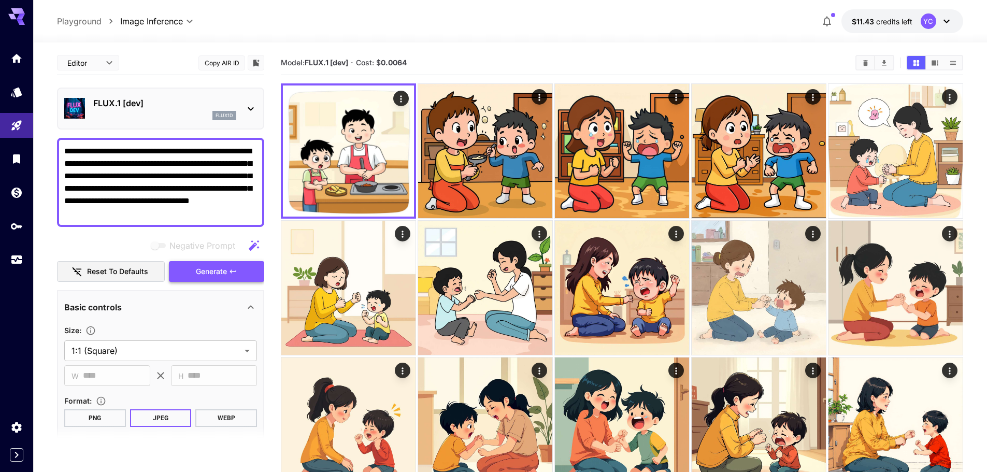
click at [218, 269] on span "Generate" at bounding box center [211, 271] width 31 height 13
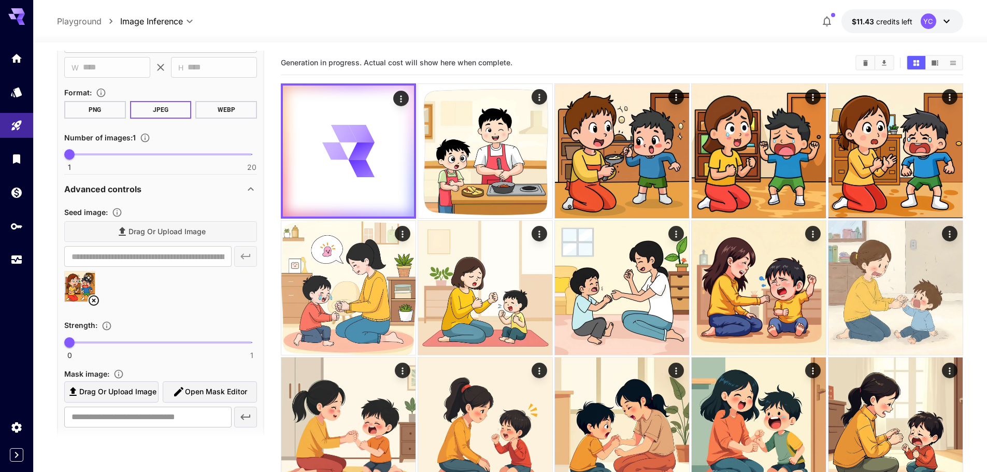
scroll to position [311, 0]
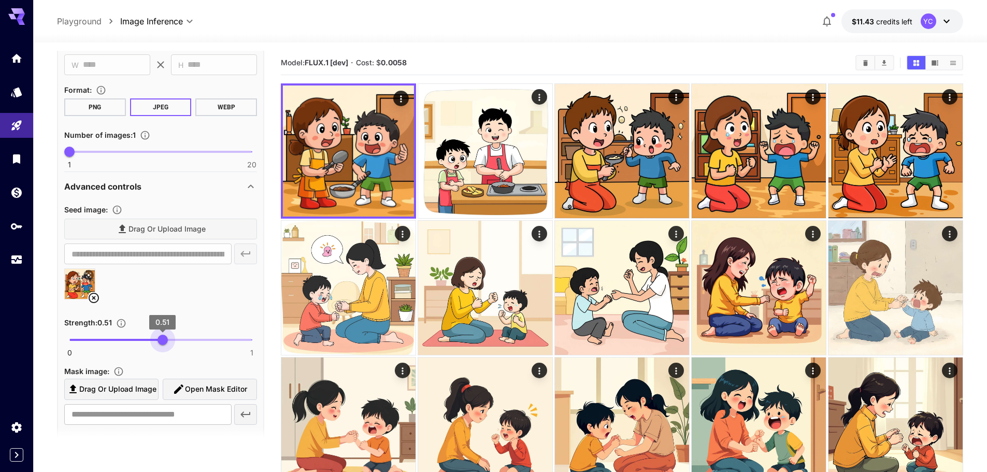
drag, startPoint x: 72, startPoint y: 341, endPoint x: 163, endPoint y: 339, distance: 90.7
click at [163, 339] on span "0.51" at bounding box center [163, 340] width 10 height 10
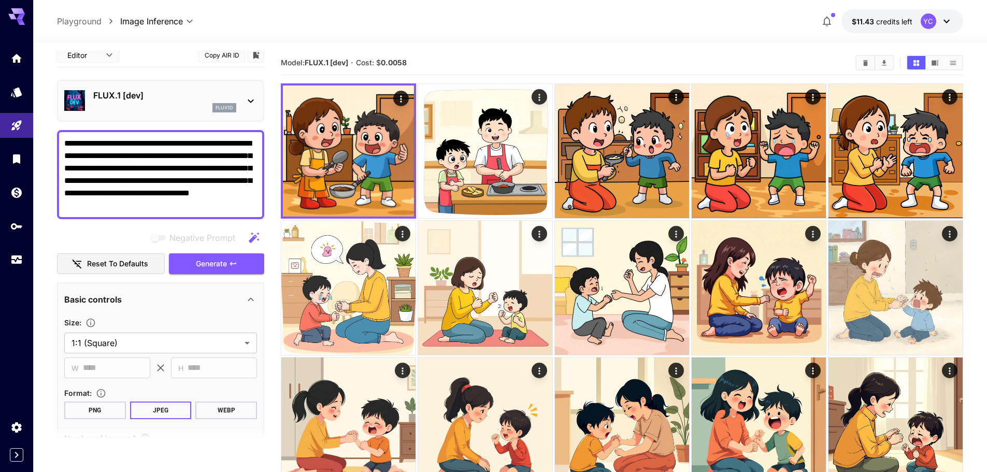
scroll to position [0, 0]
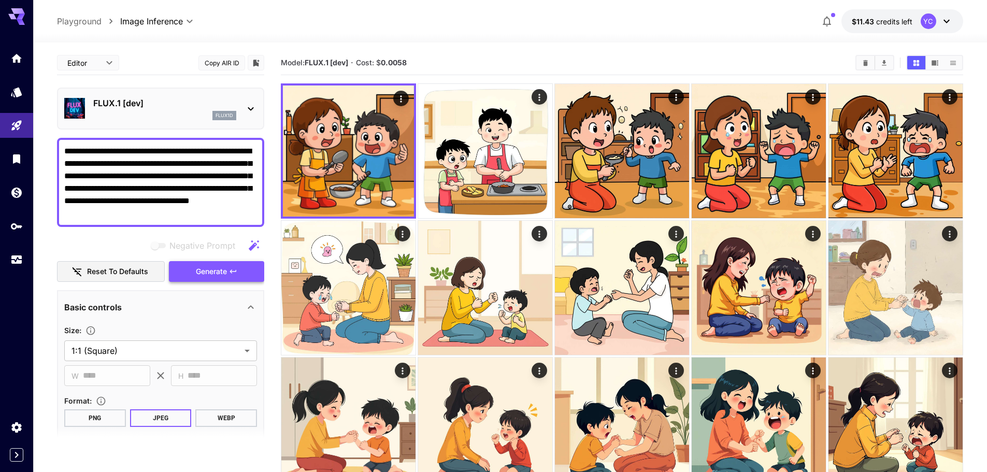
click at [211, 272] on span "Generate" at bounding box center [211, 271] width 31 height 13
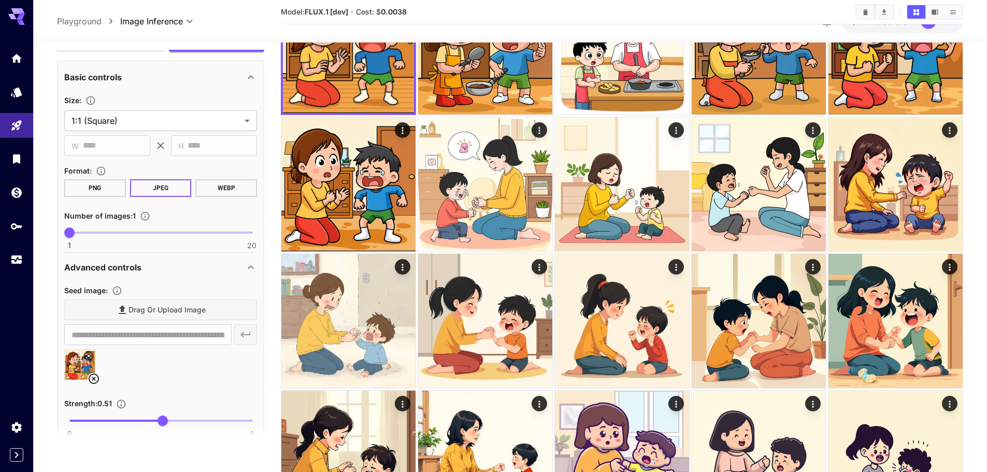
scroll to position [259, 0]
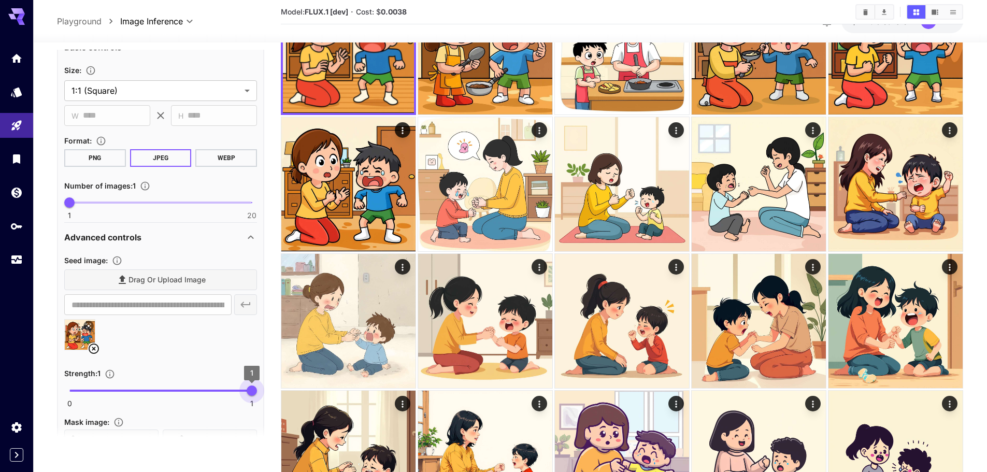
drag, startPoint x: 166, startPoint y: 390, endPoint x: 255, endPoint y: 389, distance: 88.6
click at [255, 389] on span "1" at bounding box center [252, 391] width 10 height 10
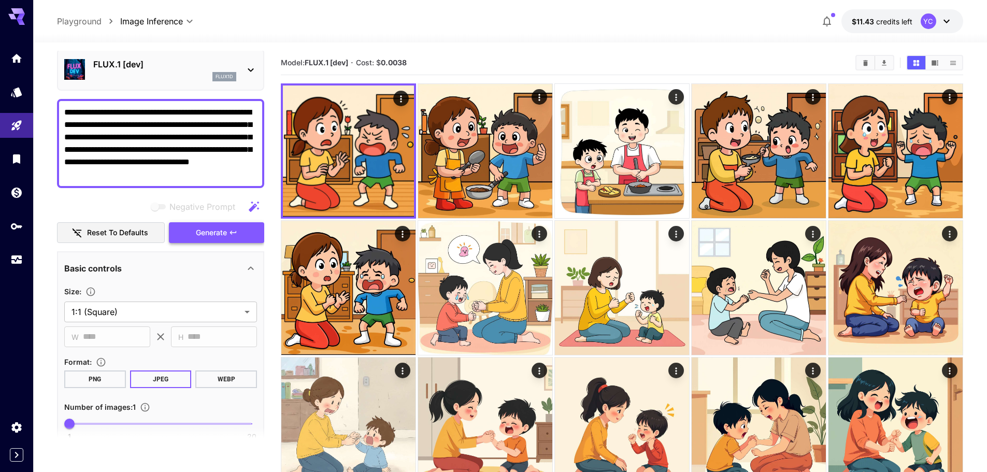
scroll to position [0, 0]
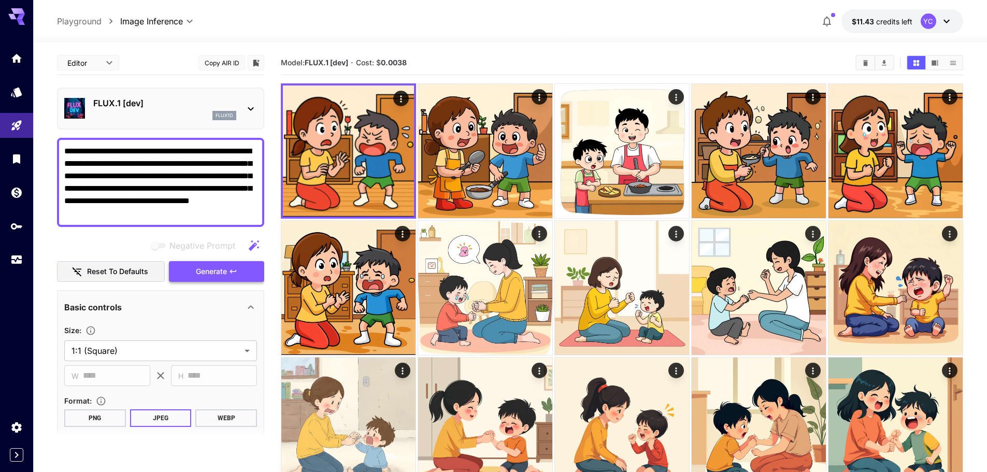
click at [217, 275] on span "Generate" at bounding box center [211, 271] width 31 height 13
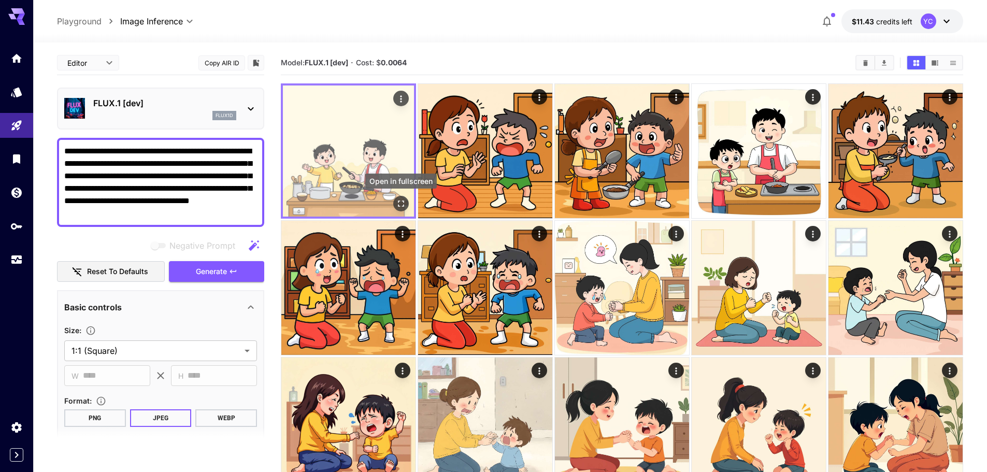
click at [401, 200] on icon "Open in fullscreen" at bounding box center [401, 204] width 10 height 10
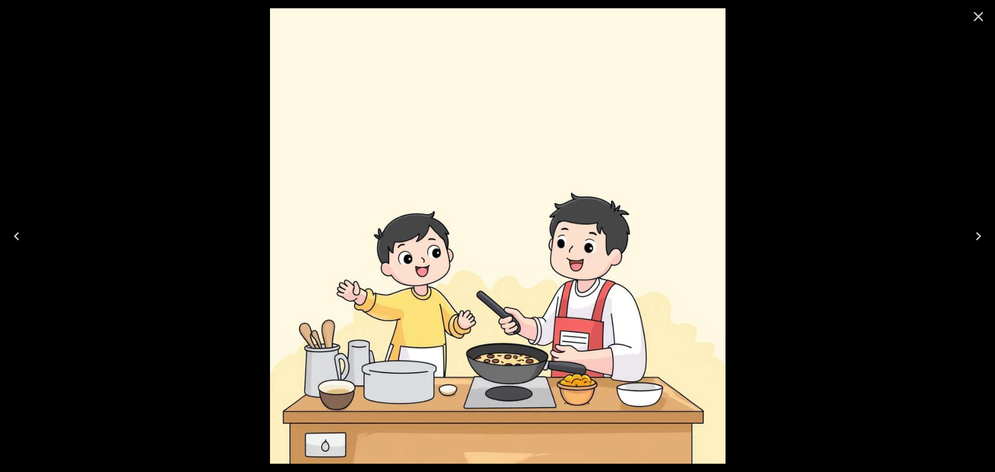
click at [981, 17] on icon "Close" at bounding box center [978, 16] width 17 height 17
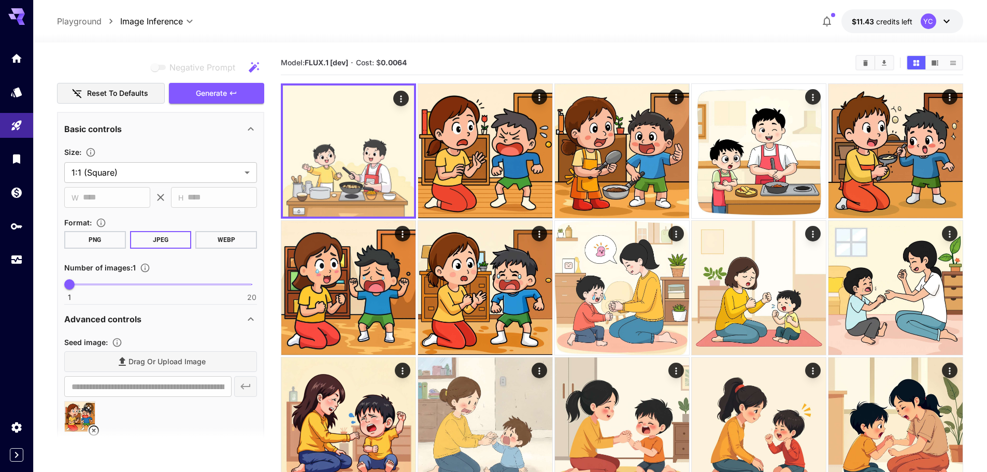
scroll to position [259, 0]
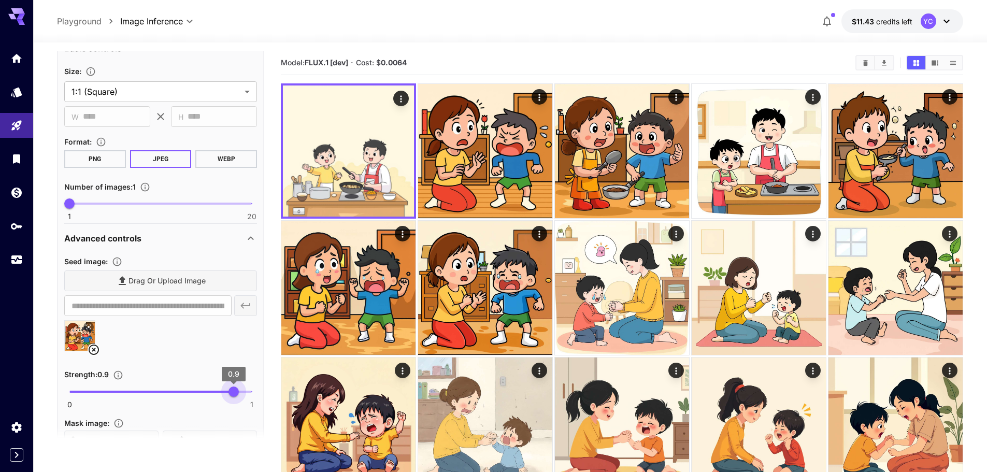
drag, startPoint x: 255, startPoint y: 391, endPoint x: 234, endPoint y: 391, distance: 20.2
click at [234, 391] on span "0.9" at bounding box center [234, 392] width 10 height 10
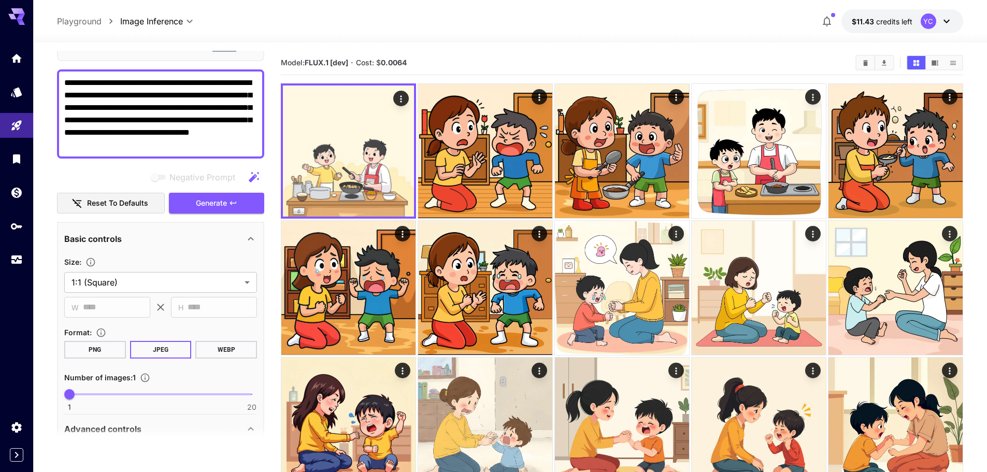
scroll to position [0, 0]
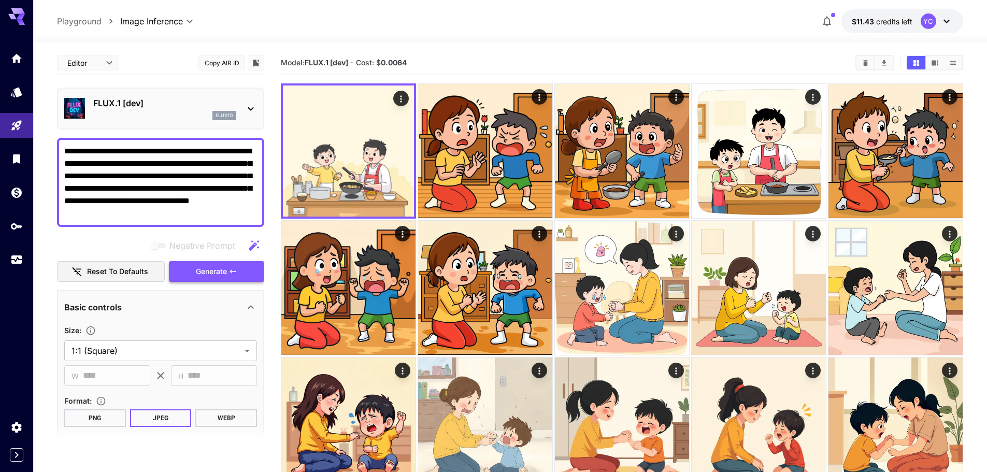
click at [214, 270] on span "Generate" at bounding box center [211, 271] width 31 height 13
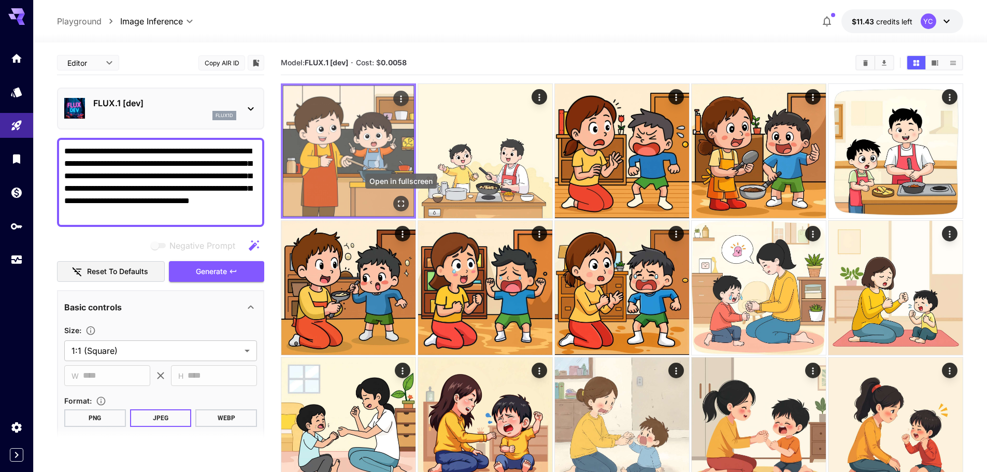
click at [400, 201] on icon "Open in fullscreen" at bounding box center [401, 204] width 6 height 6
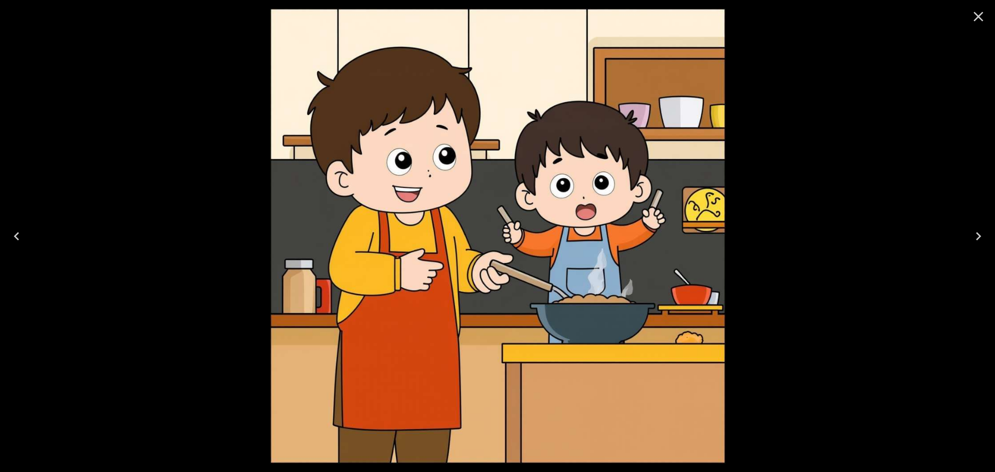
click at [978, 15] on icon "Close" at bounding box center [978, 16] width 17 height 17
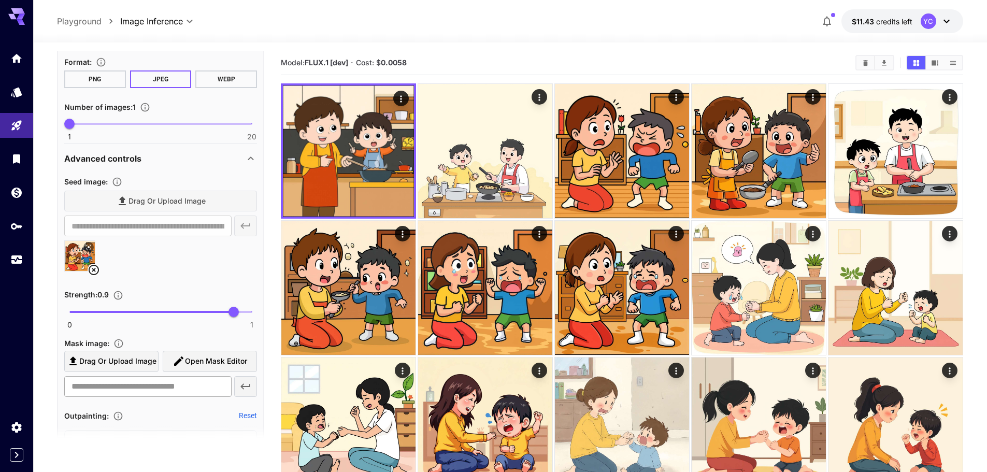
scroll to position [363, 0]
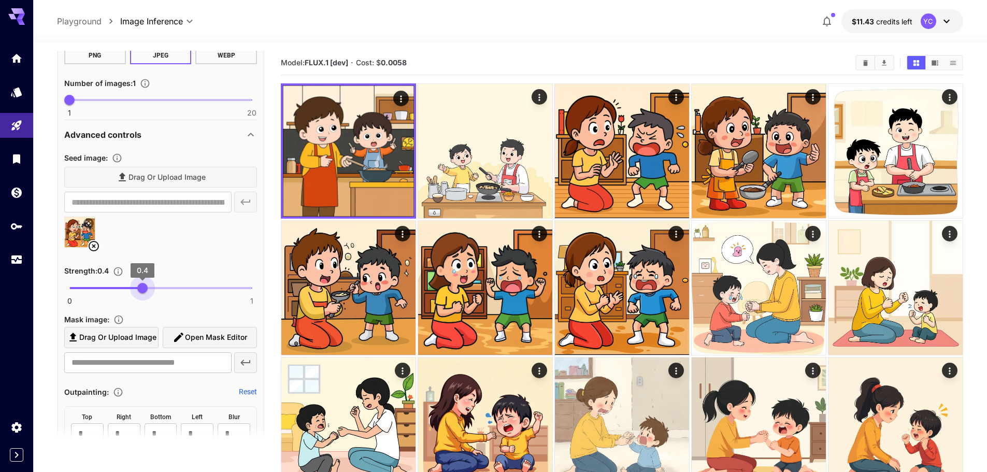
drag, startPoint x: 234, startPoint y: 289, endPoint x: 143, endPoint y: 291, distance: 90.8
click at [143, 291] on span "0.4" at bounding box center [142, 288] width 10 height 10
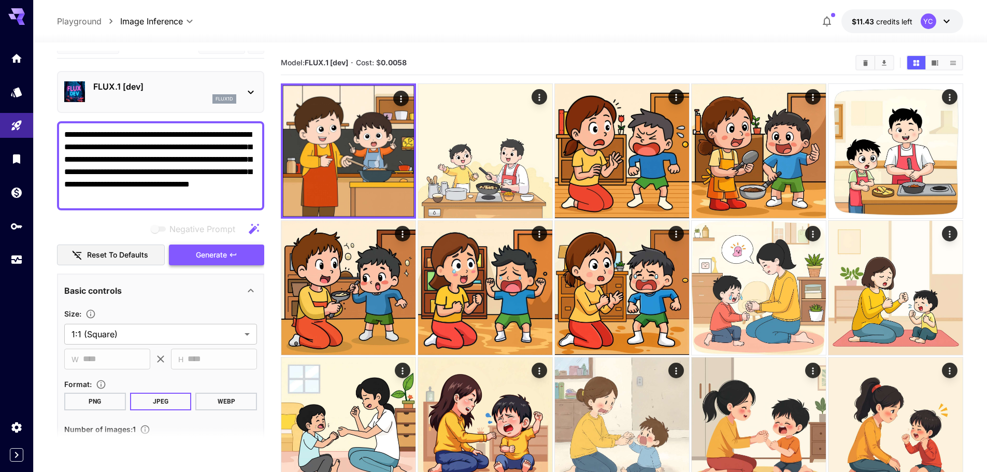
scroll to position [0, 0]
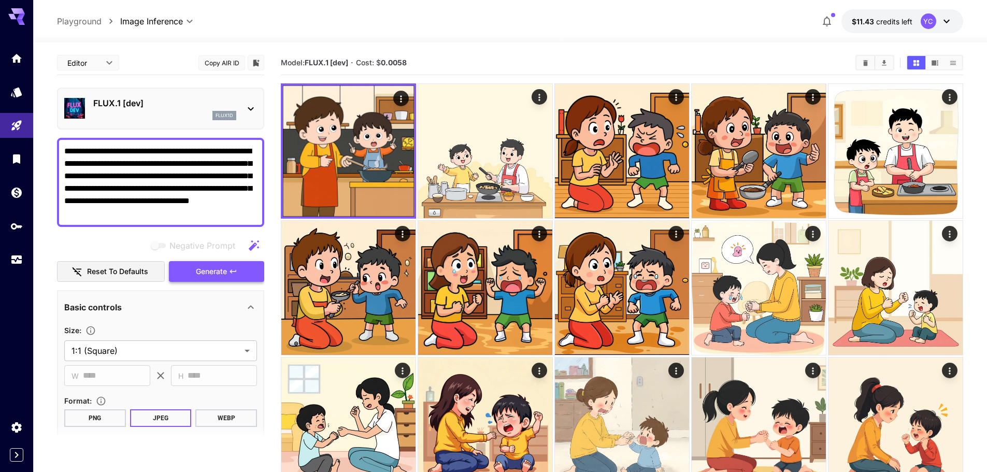
click at [221, 273] on span "Generate" at bounding box center [211, 271] width 31 height 13
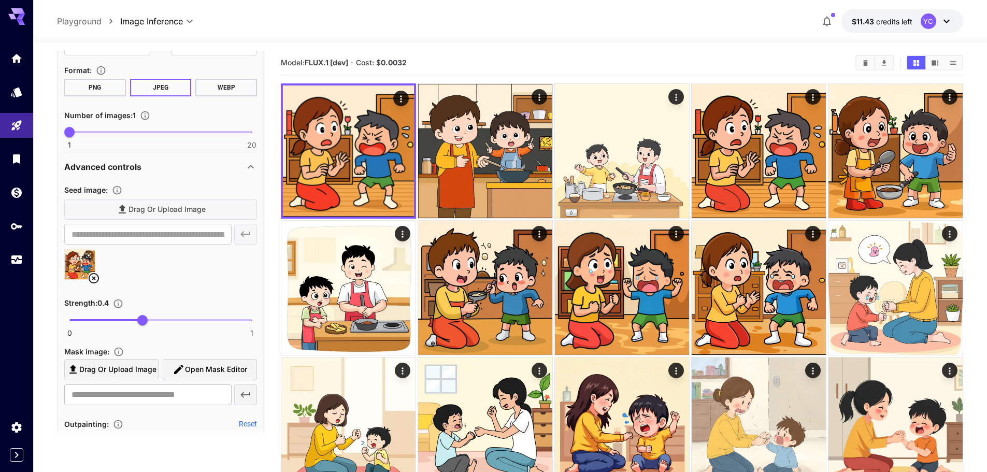
scroll to position [363, 0]
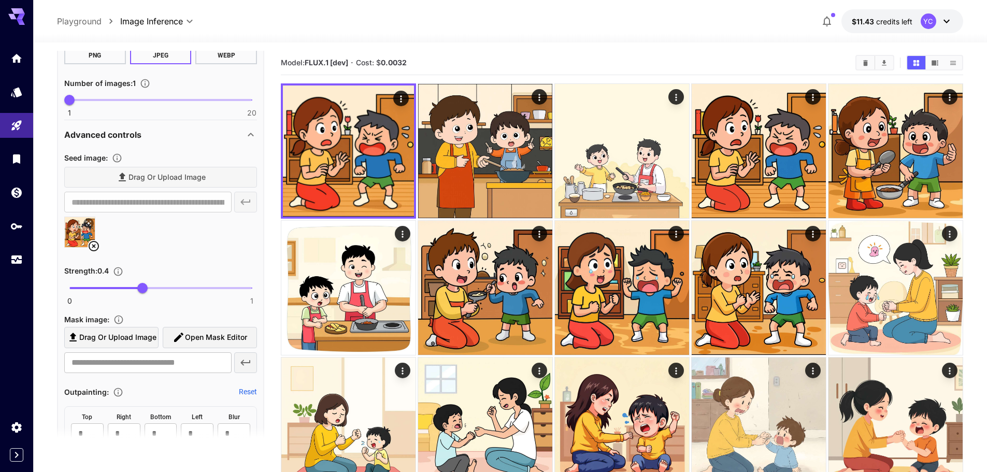
click at [161, 245] on div at bounding box center [160, 236] width 193 height 39
click at [168, 238] on div at bounding box center [160, 236] width 193 height 39
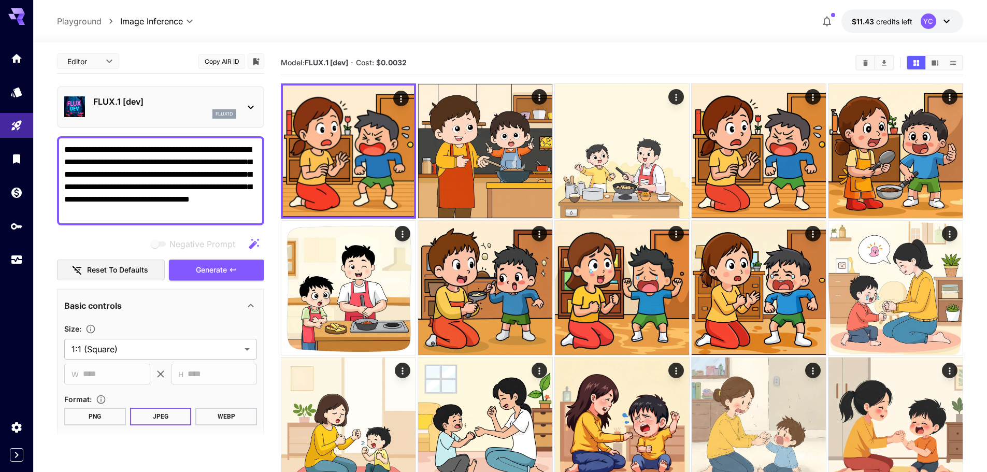
scroll to position [0, 0]
click at [251, 245] on icon "button" at bounding box center [254, 245] width 12 height 12
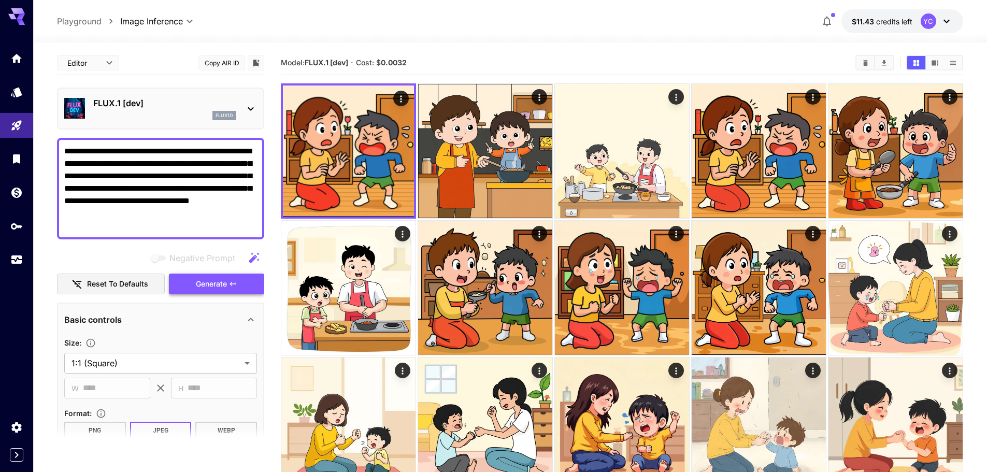
click at [214, 284] on span "Generate" at bounding box center [211, 284] width 31 height 13
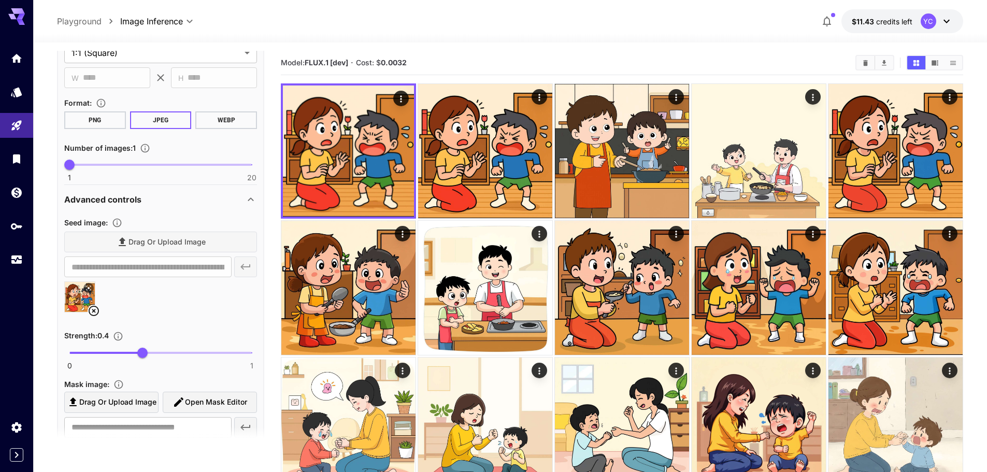
scroll to position [311, 0]
type input "*"
drag, startPoint x: 141, startPoint y: 354, endPoint x: 59, endPoint y: 355, distance: 81.9
click at [64, 355] on span "0" at bounding box center [69, 352] width 10 height 10
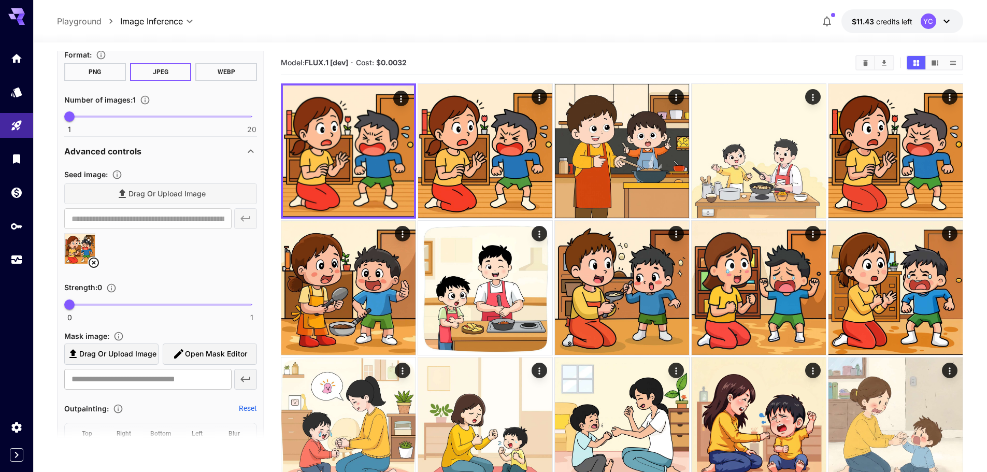
scroll to position [363, 0]
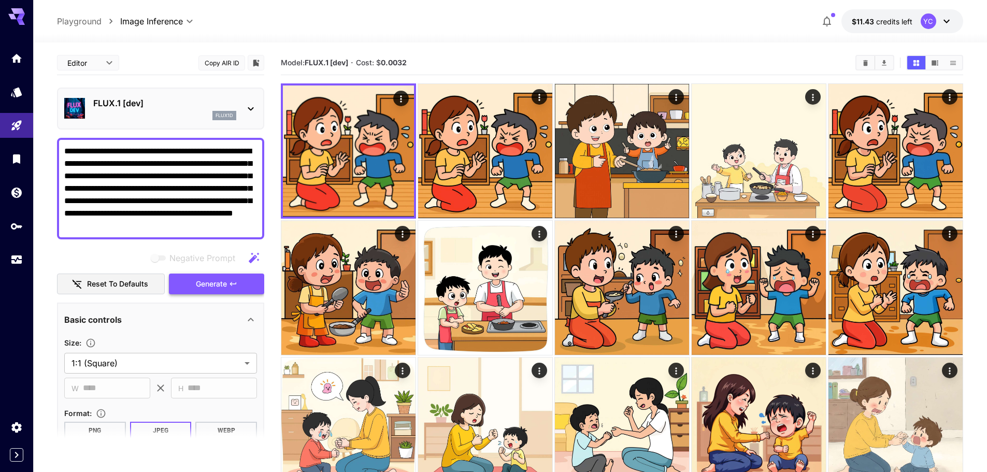
click at [213, 280] on span "Generate" at bounding box center [211, 284] width 31 height 13
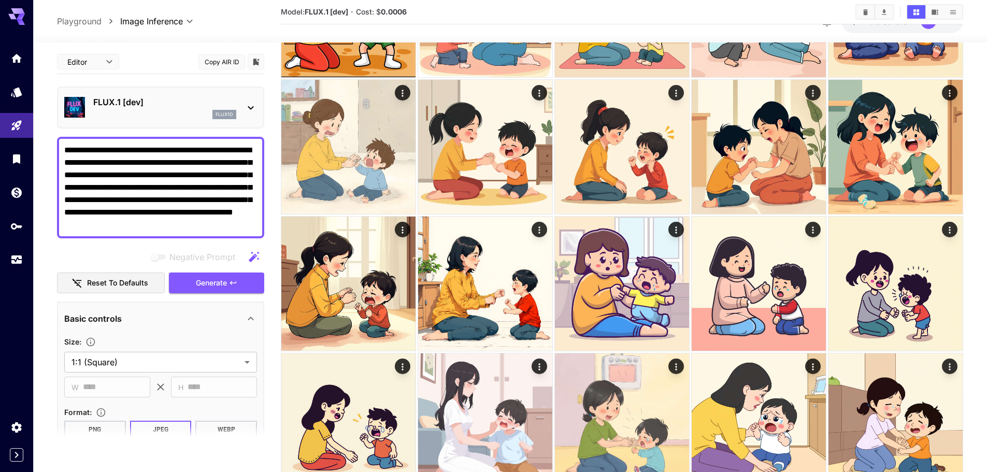
click at [64, 150] on div "**********" at bounding box center [160, 188] width 207 height 102
click at [64, 149] on textarea "**********" at bounding box center [160, 187] width 193 height 87
click at [223, 284] on span "Generate" at bounding box center [211, 283] width 31 height 13
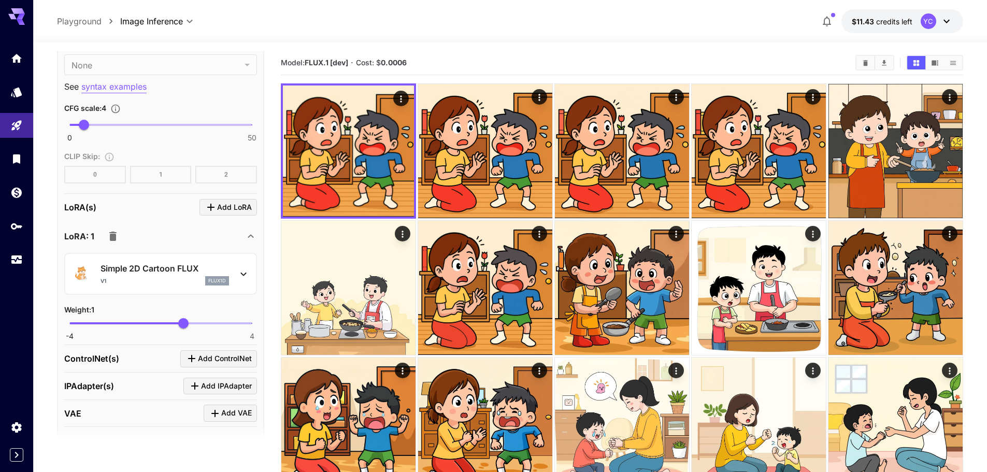
scroll to position [933, 0]
click at [231, 207] on span "Add LoRA" at bounding box center [234, 207] width 35 height 13
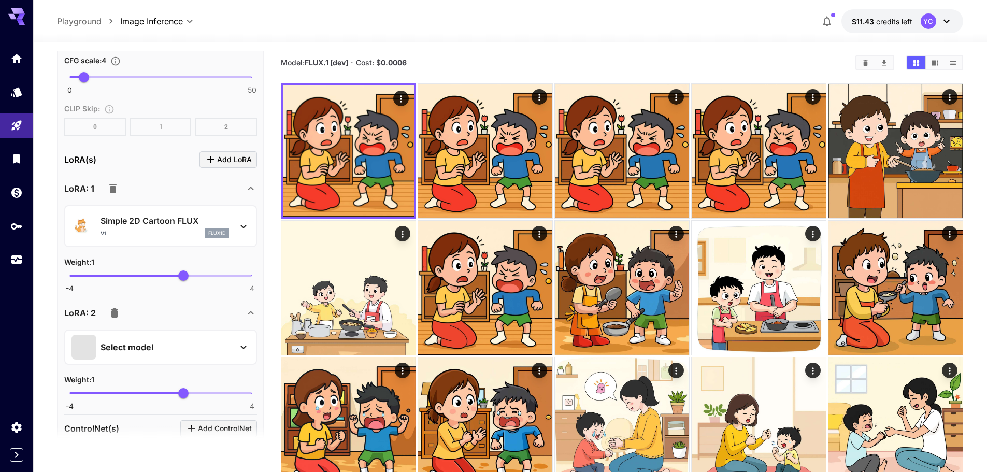
scroll to position [1037, 0]
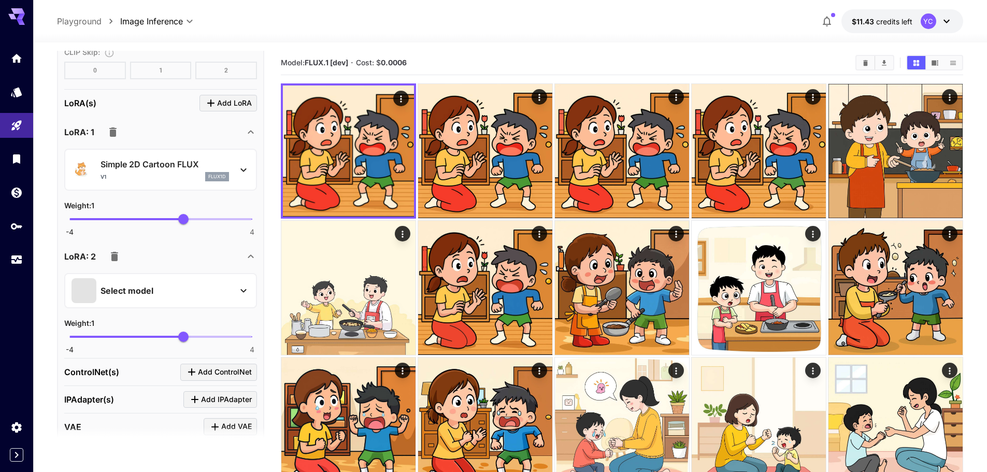
click at [218, 287] on div "Select model" at bounding box center [153, 290] width 162 height 25
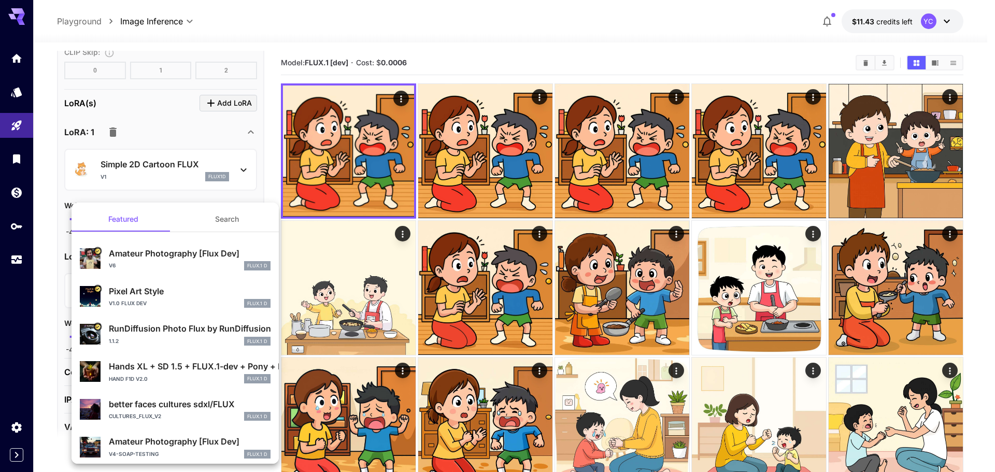
click at [266, 184] on div at bounding box center [497, 236] width 995 height 472
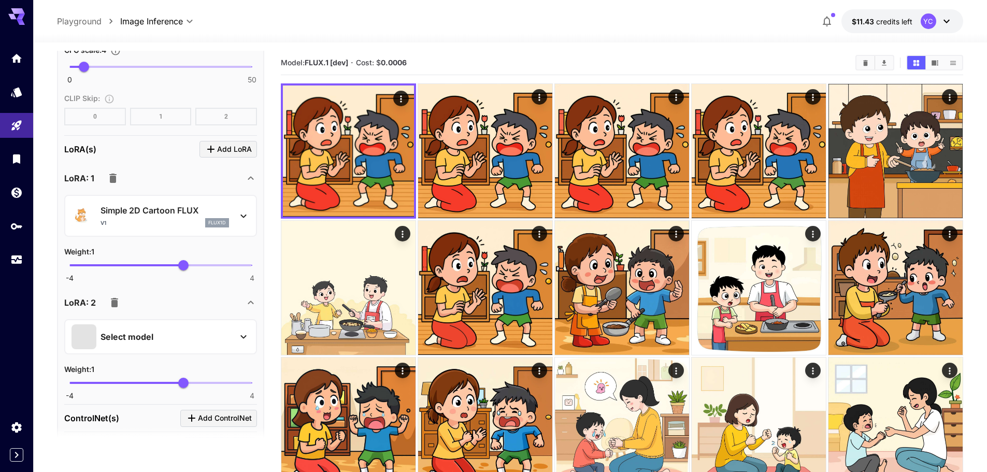
scroll to position [985, 0]
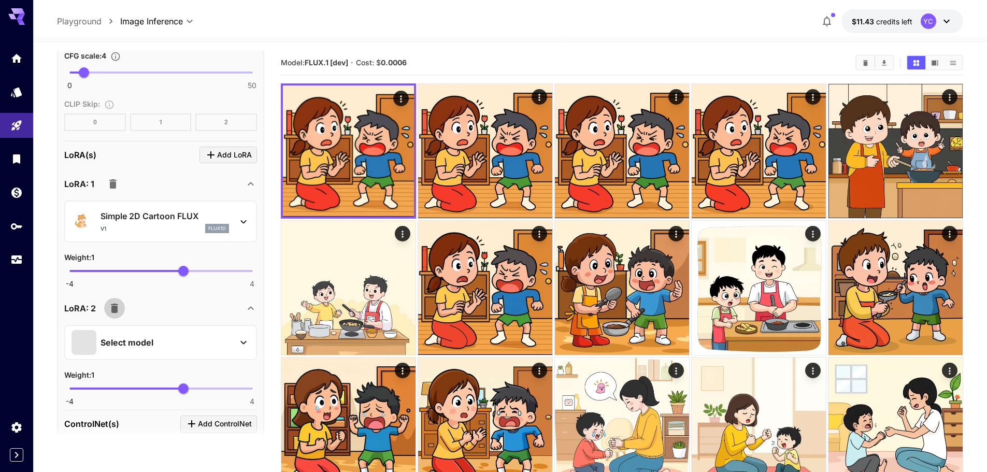
click at [115, 306] on icon "button" at bounding box center [114, 308] width 7 height 9
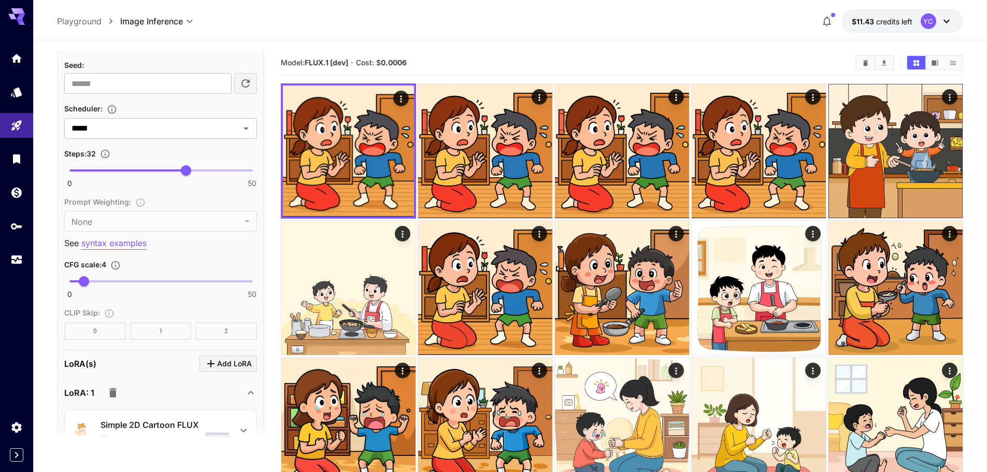
scroll to position [778, 0]
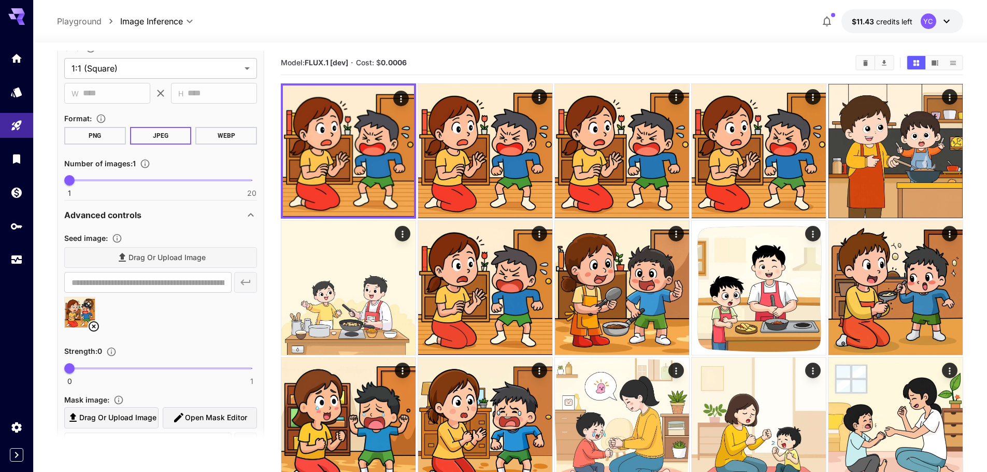
scroll to position [36, 0]
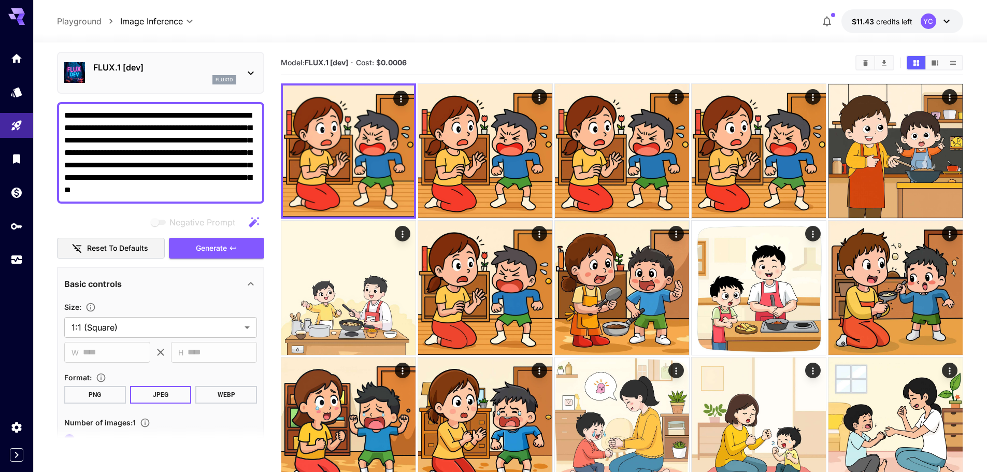
click at [225, 192] on textarea "**********" at bounding box center [160, 152] width 193 height 87
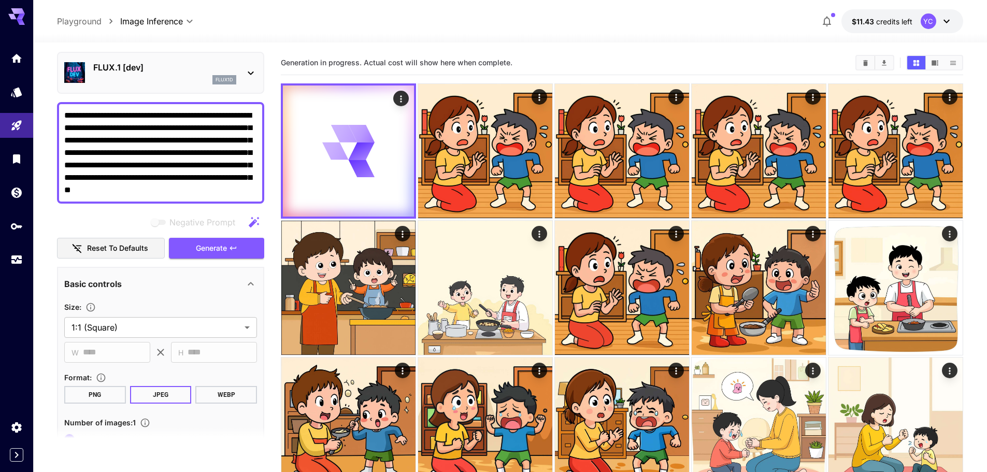
click at [225, 192] on textarea "**********" at bounding box center [160, 152] width 193 height 87
paste textarea "**********"
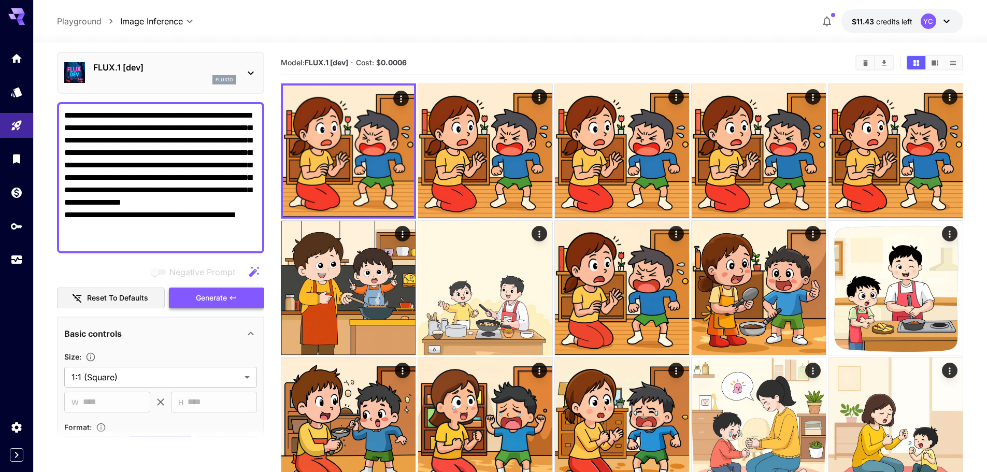
click at [215, 299] on span "Generate" at bounding box center [211, 298] width 31 height 13
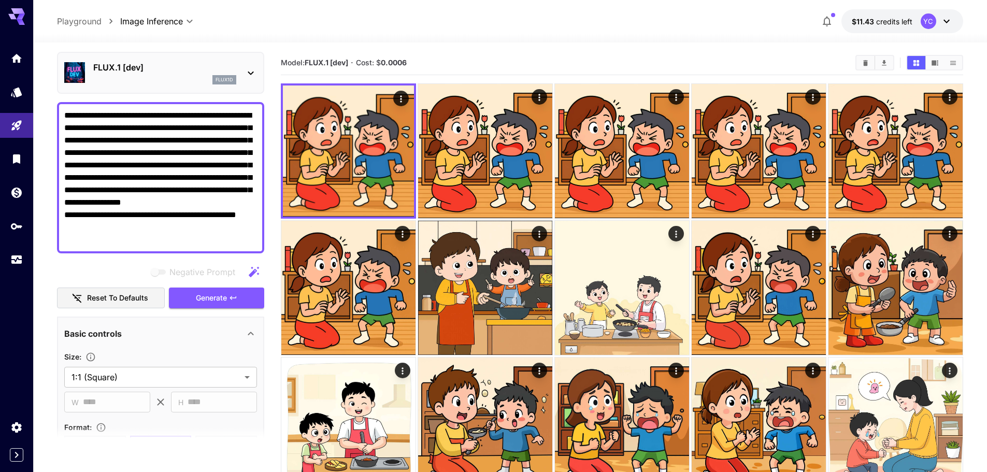
click at [144, 244] on textarea "**********" at bounding box center [160, 177] width 193 height 137
paste textarea "**********"
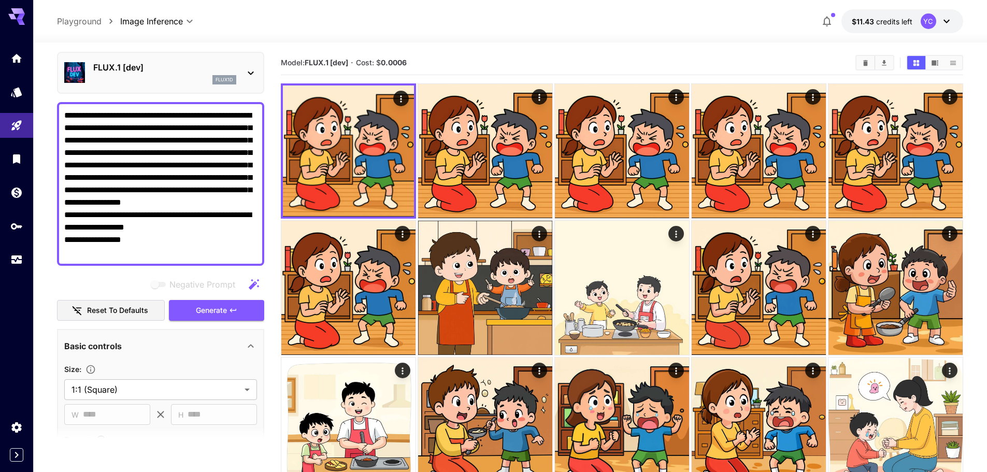
click at [110, 243] on textarea "**********" at bounding box center [160, 183] width 193 height 149
type textarea "**********"
click at [206, 306] on span "Generate" at bounding box center [211, 310] width 31 height 13
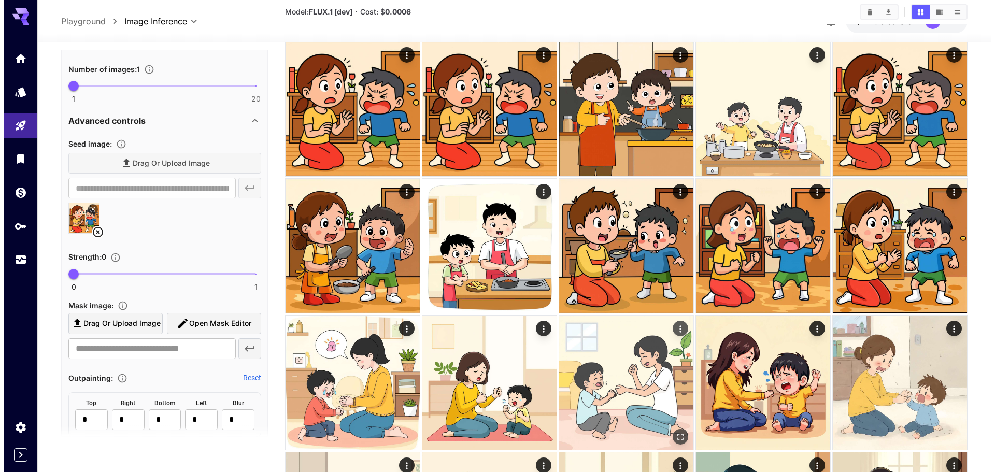
scroll to position [259, 0]
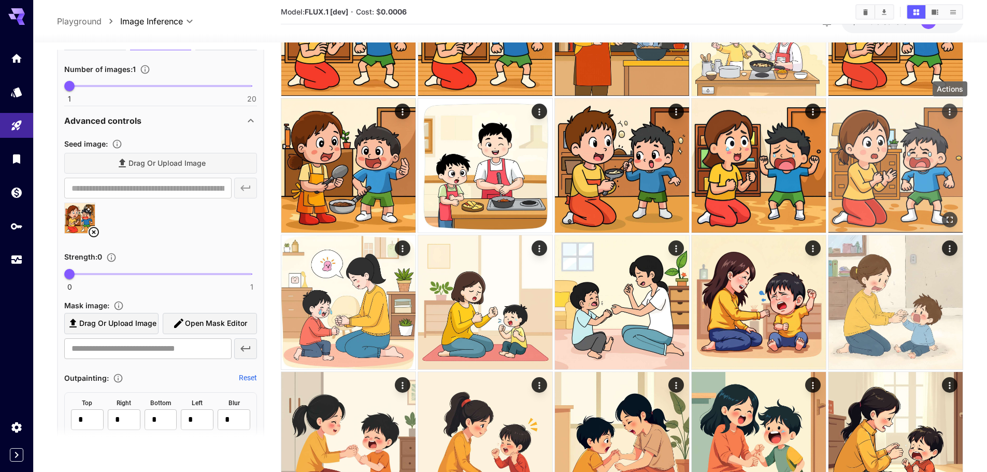
click at [947, 108] on icon "Actions" at bounding box center [950, 112] width 10 height 10
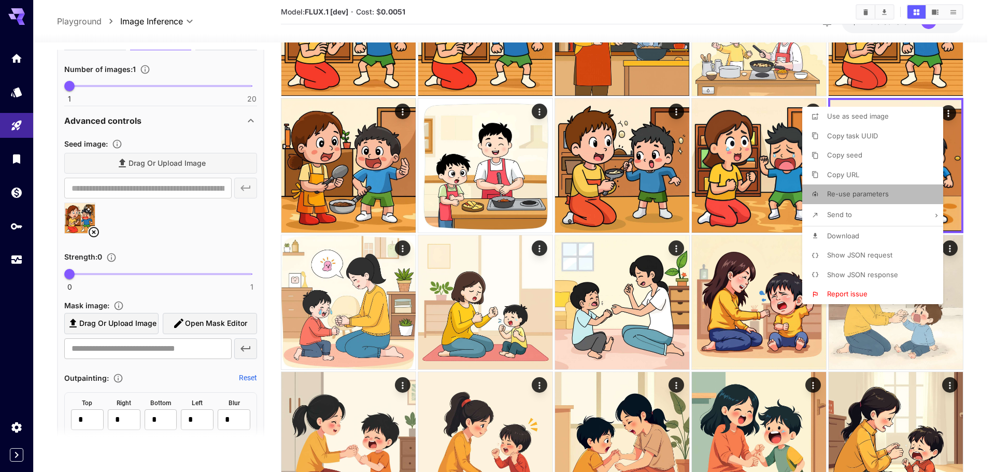
click at [876, 191] on span "Re-use parameters" at bounding box center [858, 194] width 62 height 8
type input "*********"
type input "*"
type input "*******"
type input "*"
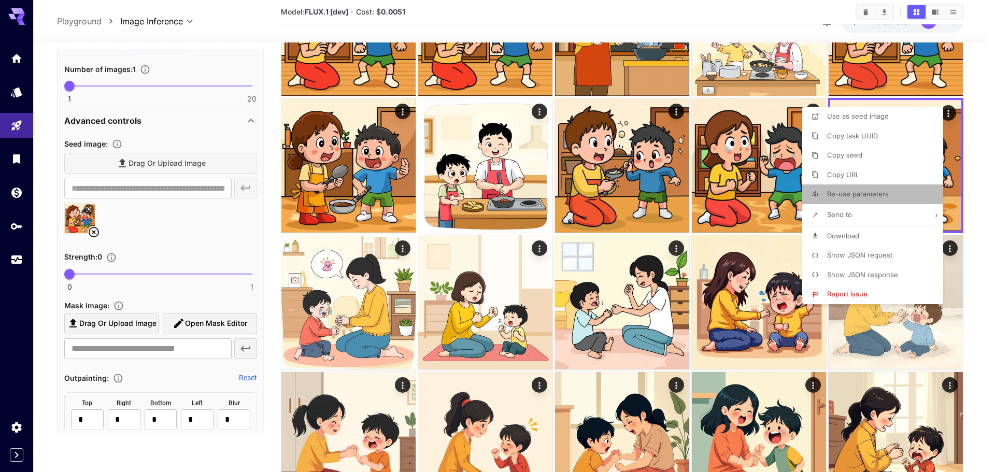
type input "**"
type input "**********"
type input "****"
type input "**"
type input "****"
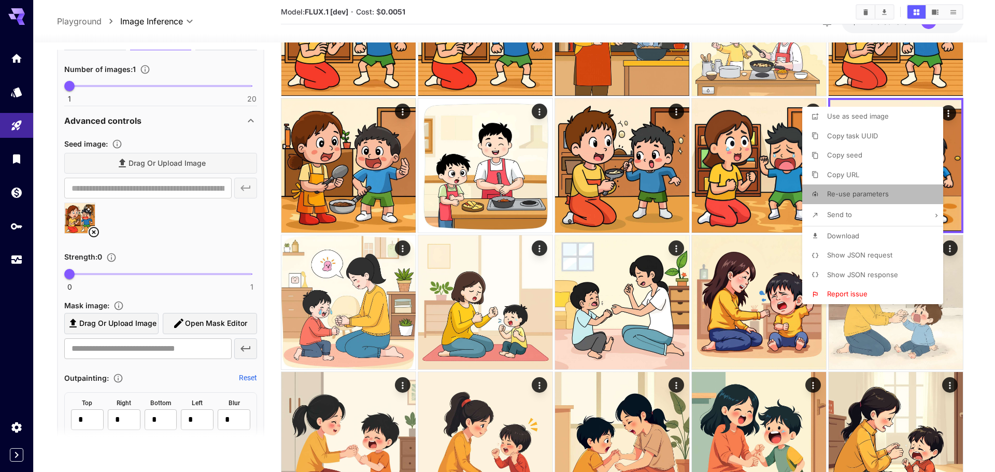
type input "*"
type input "**"
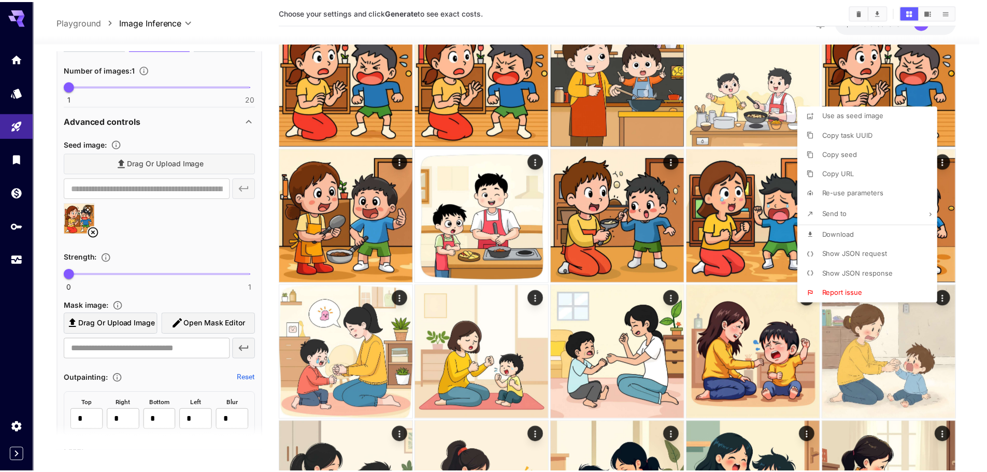
scroll to position [401, 0]
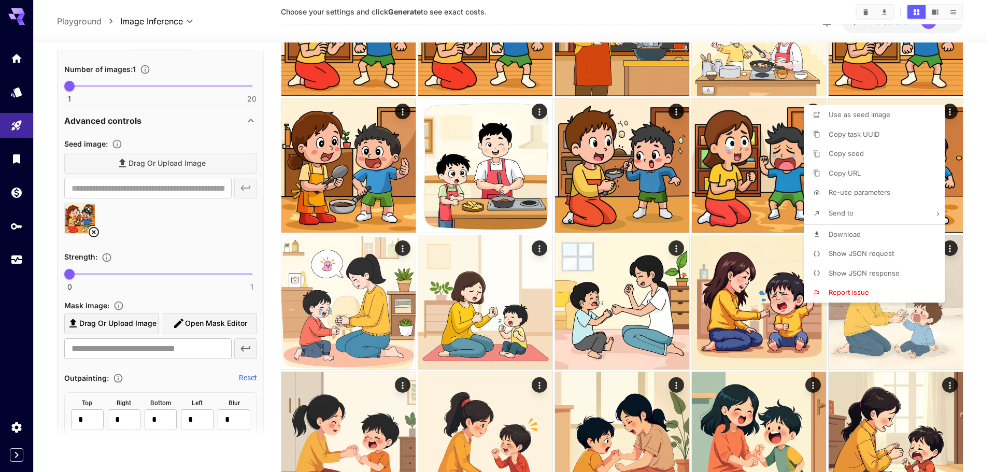
click at [275, 210] on div at bounding box center [497, 236] width 995 height 472
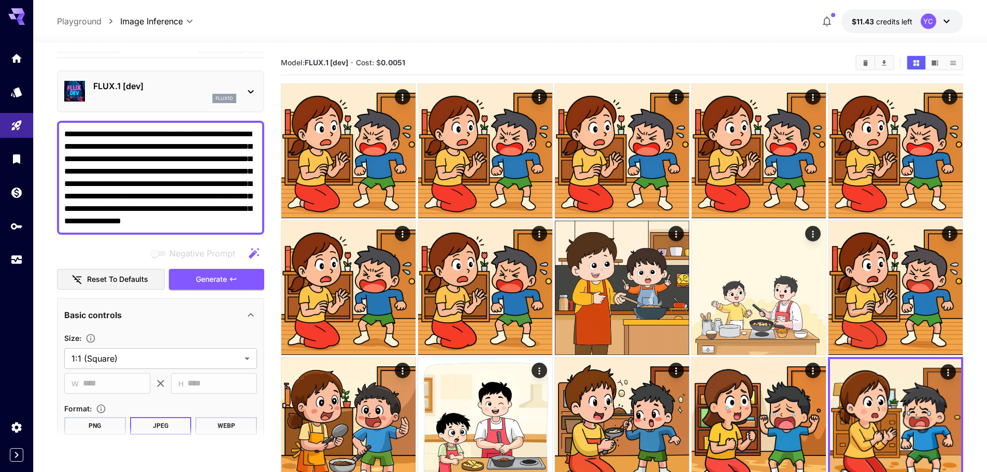
scroll to position [0, 0]
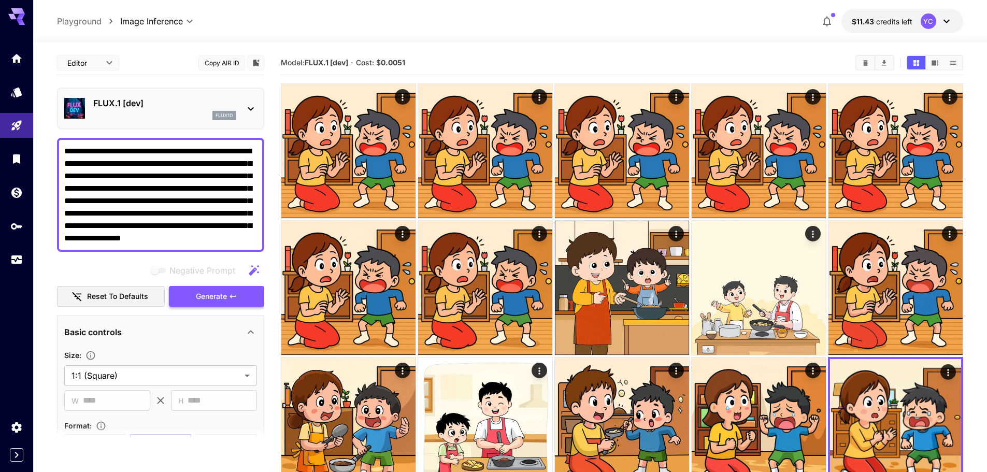
click at [217, 293] on span "Generate" at bounding box center [211, 296] width 31 height 13
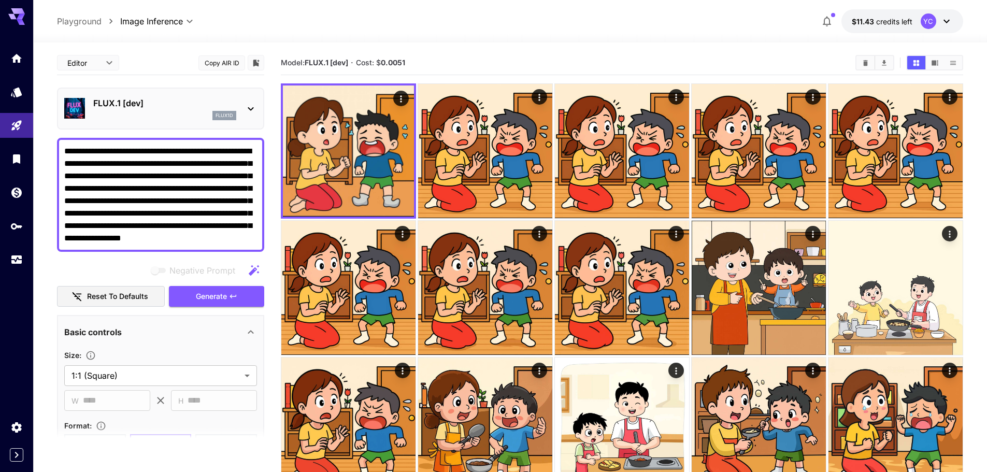
click at [492, 42] on div at bounding box center [510, 36] width 954 height 12
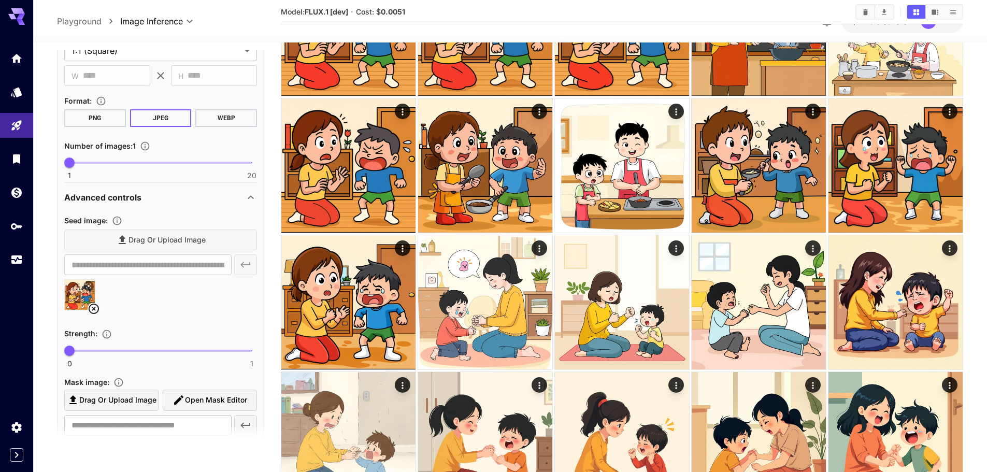
scroll to position [415, 0]
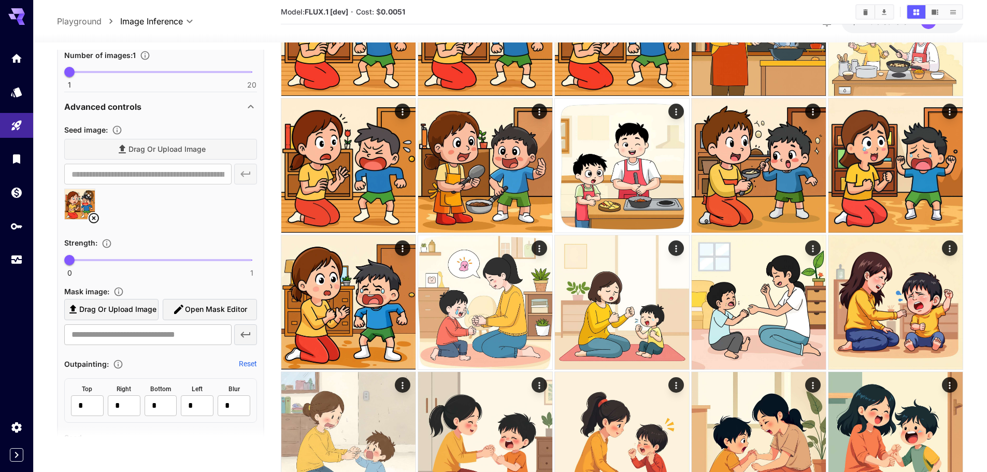
click at [168, 151] on div "Drag or upload image" at bounding box center [160, 149] width 193 height 21
drag, startPoint x: 138, startPoint y: 140, endPoint x: 109, endPoint y: 124, distance: 33.6
click at [138, 140] on div "Drag or upload image" at bounding box center [160, 149] width 193 height 21
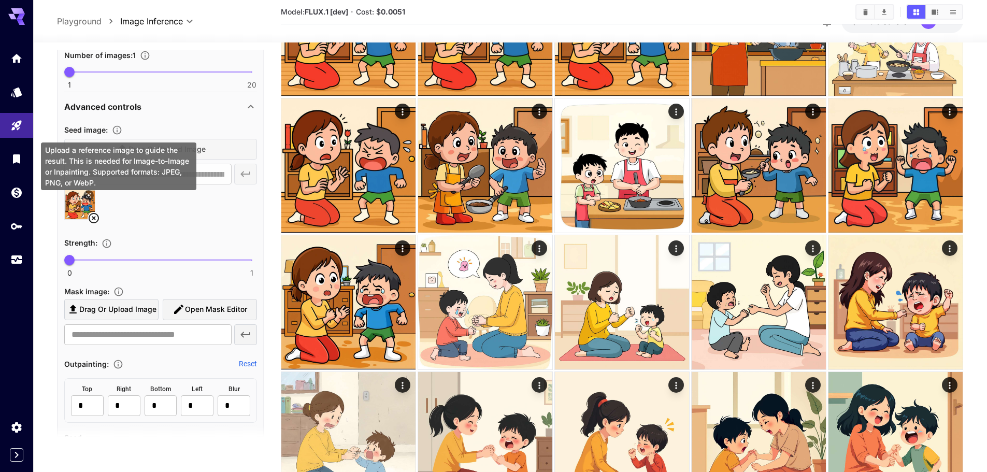
click at [117, 129] on icon "Upload a reference image to guide the result. This is needed for Image-to-Image…" at bounding box center [117, 130] width 10 height 10
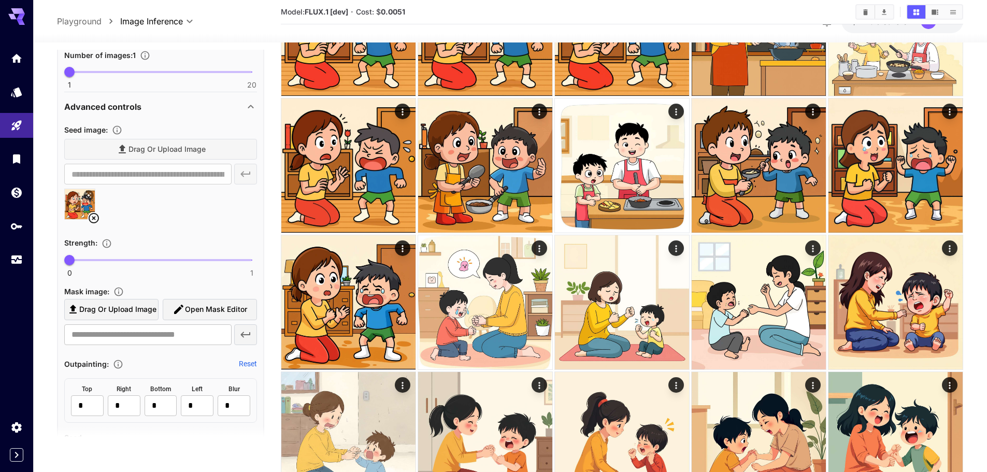
click at [248, 230] on div "**********" at bounding box center [160, 236] width 193 height 226
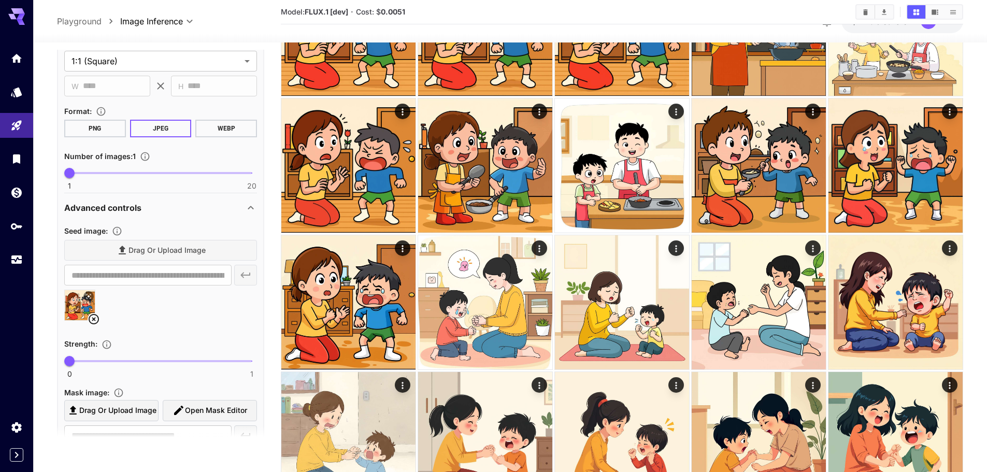
scroll to position [311, 0]
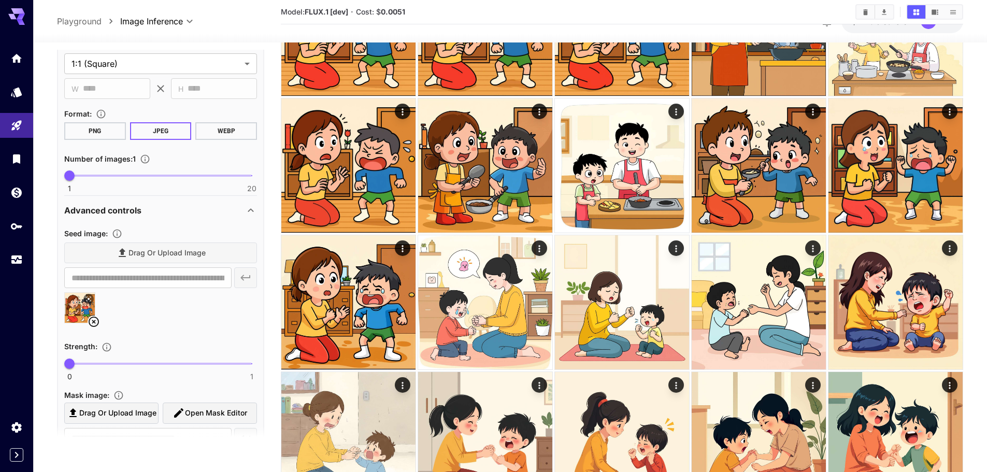
click at [191, 316] on div at bounding box center [160, 311] width 193 height 39
click at [208, 316] on div at bounding box center [160, 311] width 193 height 39
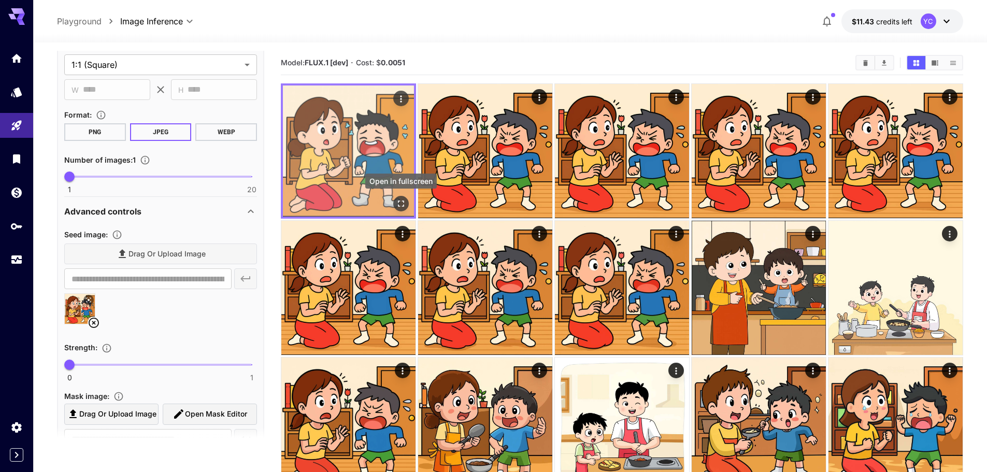
click at [400, 204] on icon "Open in fullscreen" at bounding box center [401, 204] width 10 height 10
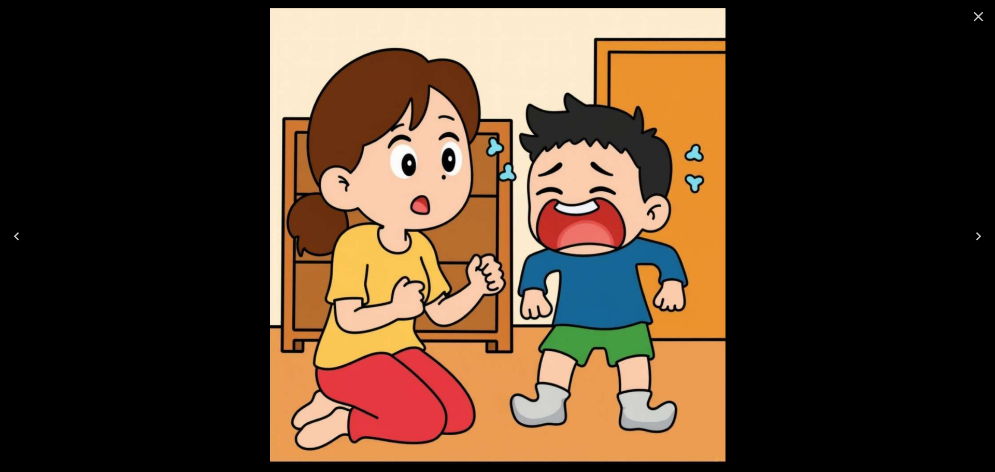
click at [977, 20] on icon "Close" at bounding box center [978, 16] width 17 height 17
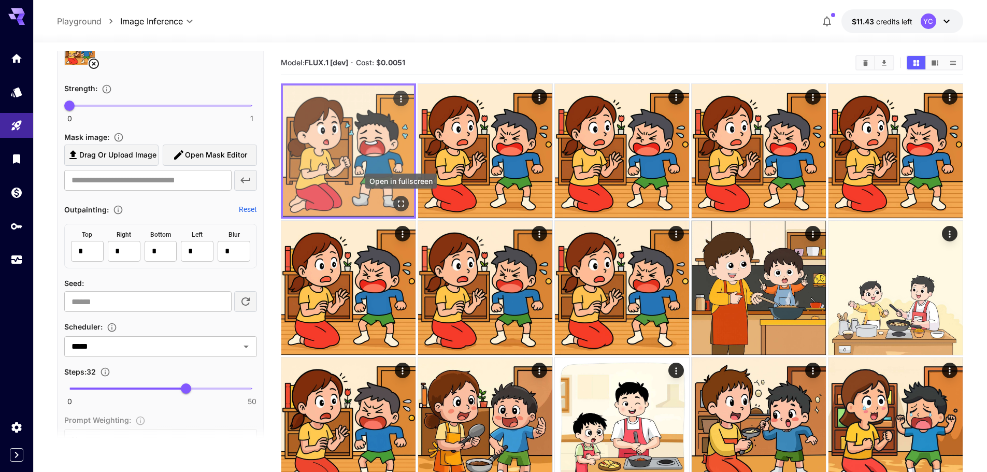
click at [405, 202] on icon "Open in fullscreen" at bounding box center [401, 204] width 10 height 10
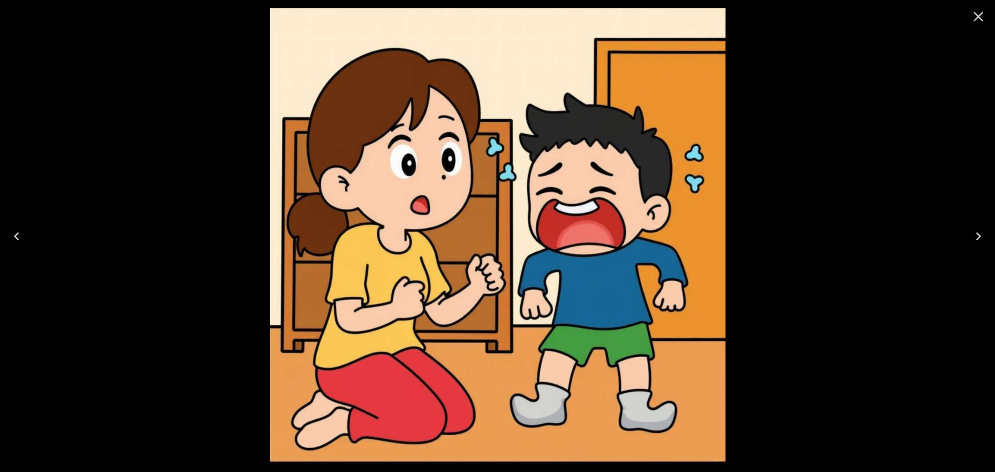
click at [982, 15] on icon "Close" at bounding box center [978, 16] width 17 height 17
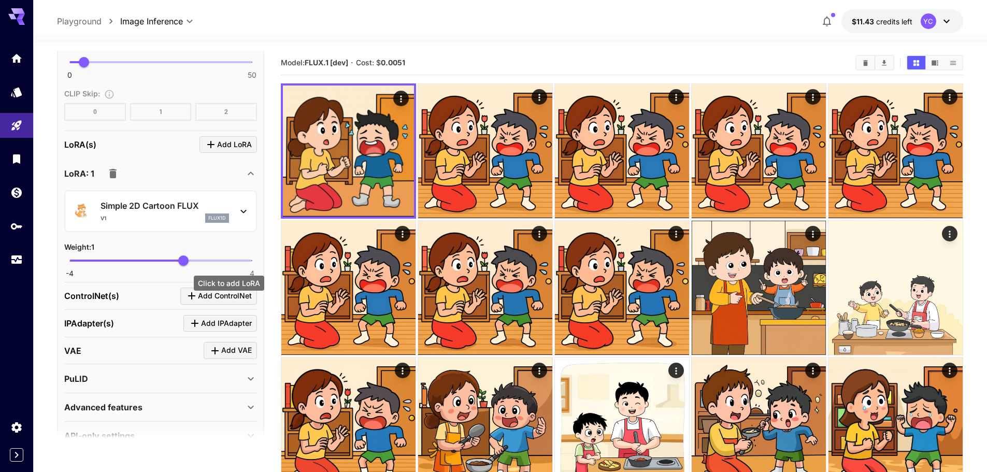
scroll to position [1033, 0]
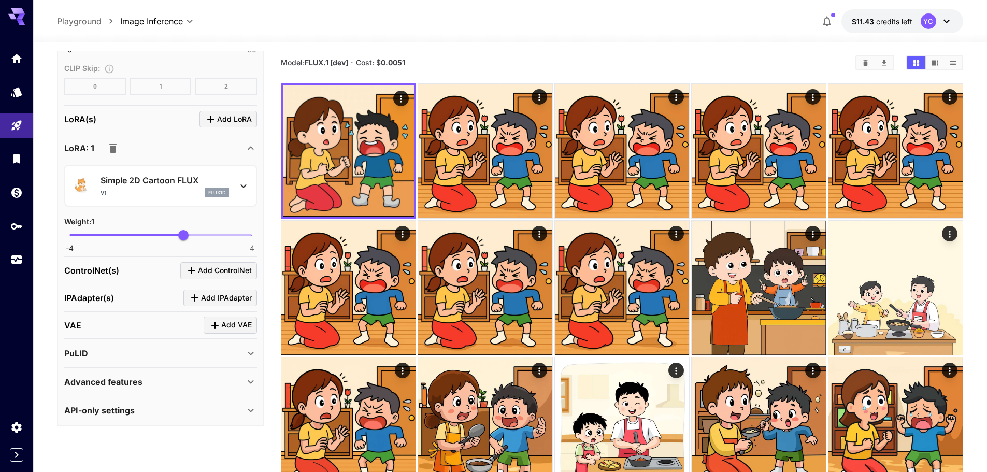
click at [244, 184] on icon at bounding box center [243, 186] width 12 height 12
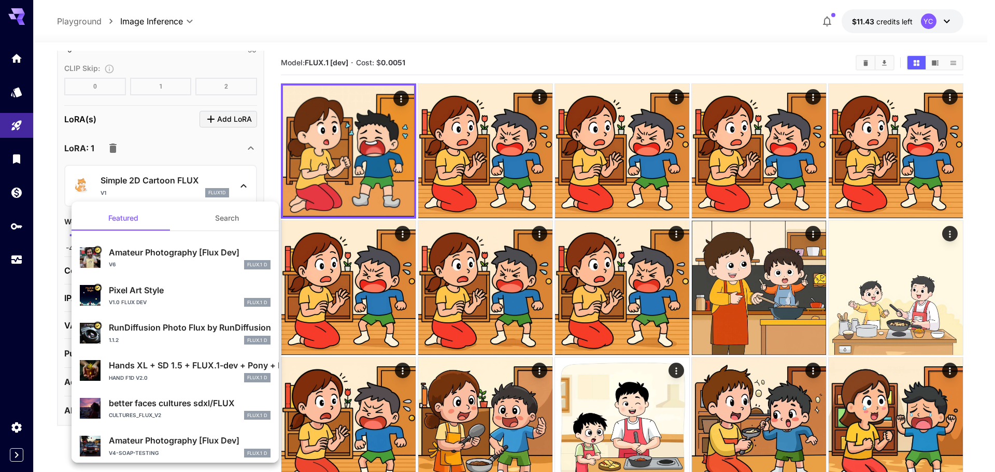
click at [244, 184] on div at bounding box center [497, 236] width 995 height 472
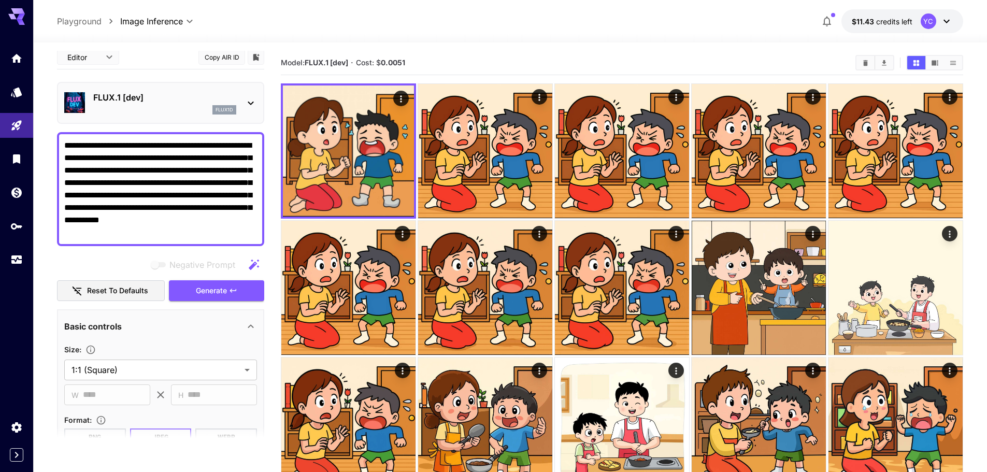
scroll to position [0, 0]
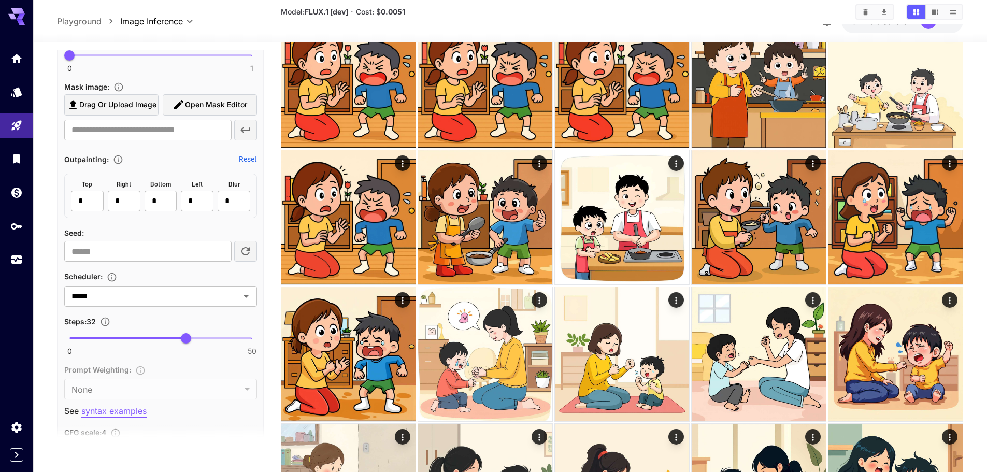
scroll to position [622, 0]
type input "**"
drag, startPoint x: 186, startPoint y: 335, endPoint x: 129, endPoint y: 333, distance: 56.5
click at [129, 333] on span "16" at bounding box center [128, 336] width 10 height 10
click at [464, 18] on div "Model: FLUX.1 [dev] · Cost: $ 0.0051" at bounding box center [622, 12] width 683 height 16
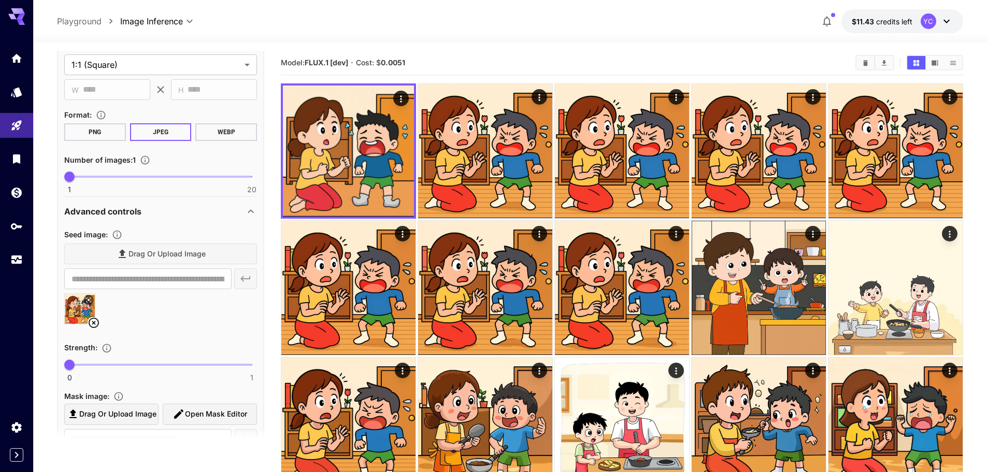
scroll to position [0, 0]
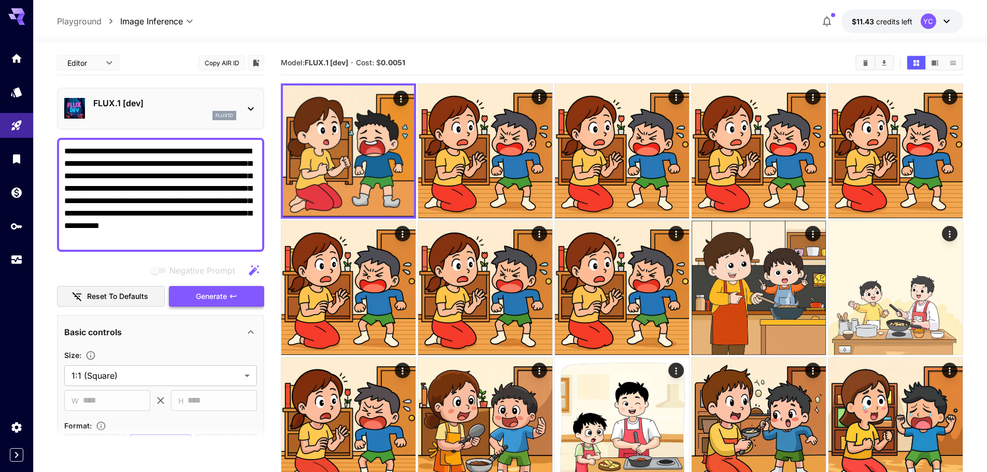
click at [219, 297] on span "Generate" at bounding box center [211, 296] width 31 height 13
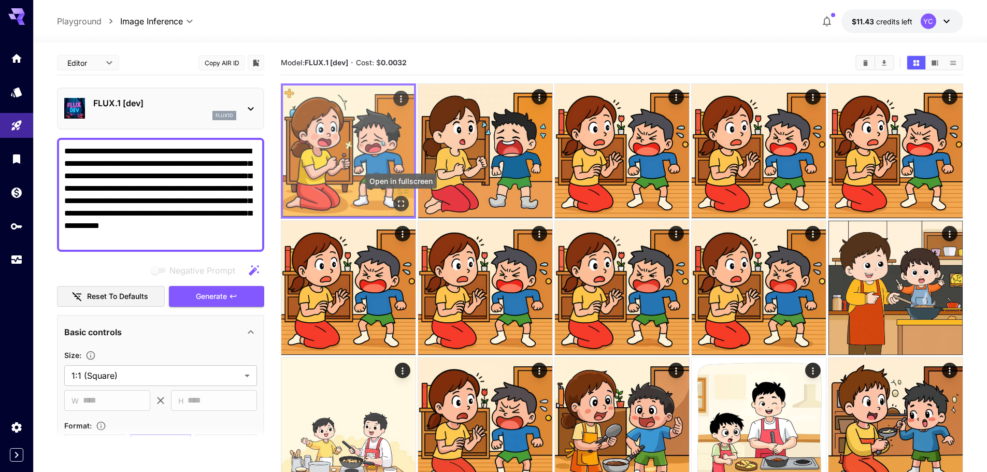
click at [402, 202] on icon "Open in fullscreen" at bounding box center [401, 204] width 10 height 10
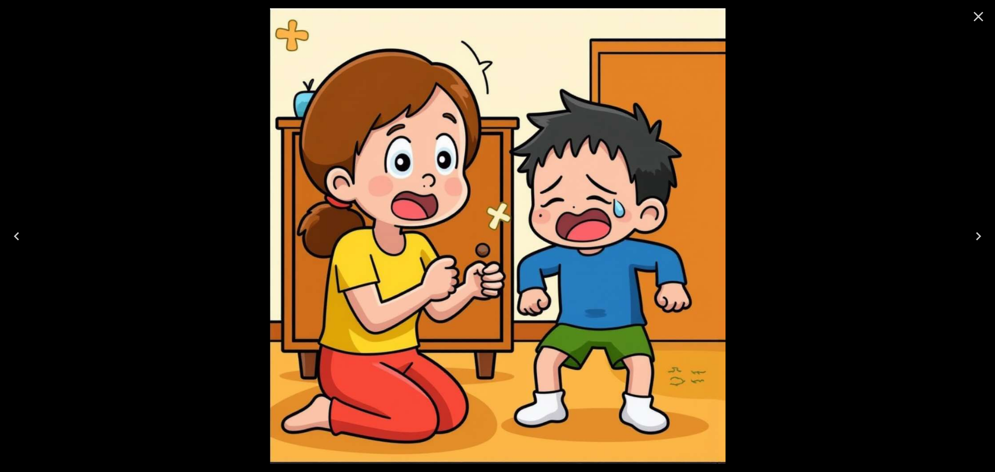
click at [977, 14] on icon "Close" at bounding box center [978, 16] width 17 height 17
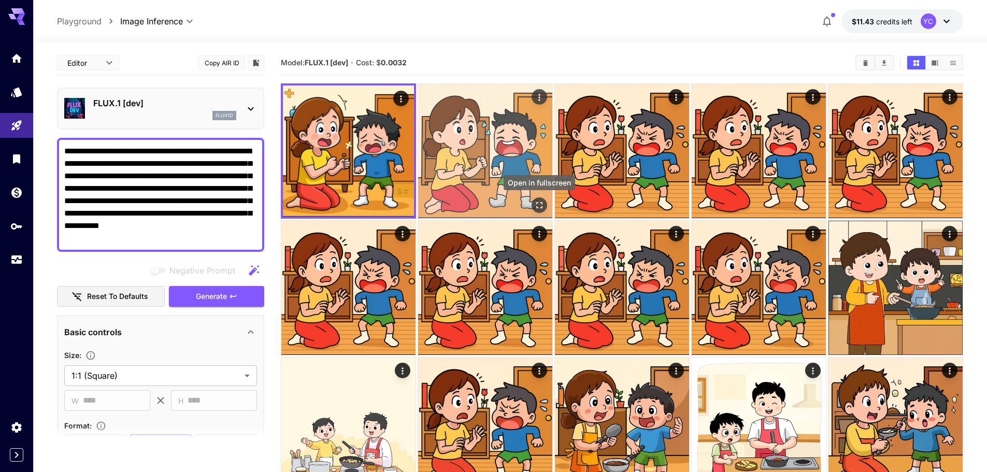
click at [540, 205] on icon "Open in fullscreen" at bounding box center [539, 205] width 10 height 10
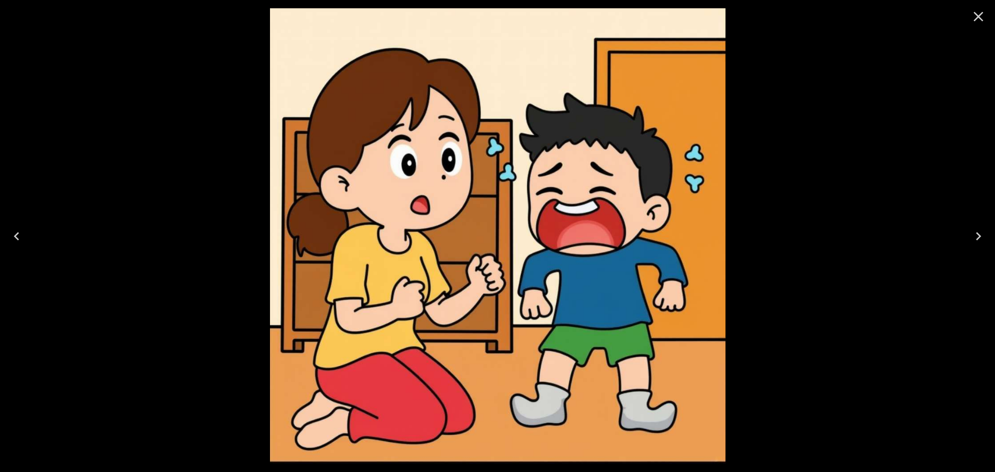
click at [980, 13] on icon "Close" at bounding box center [978, 16] width 17 height 17
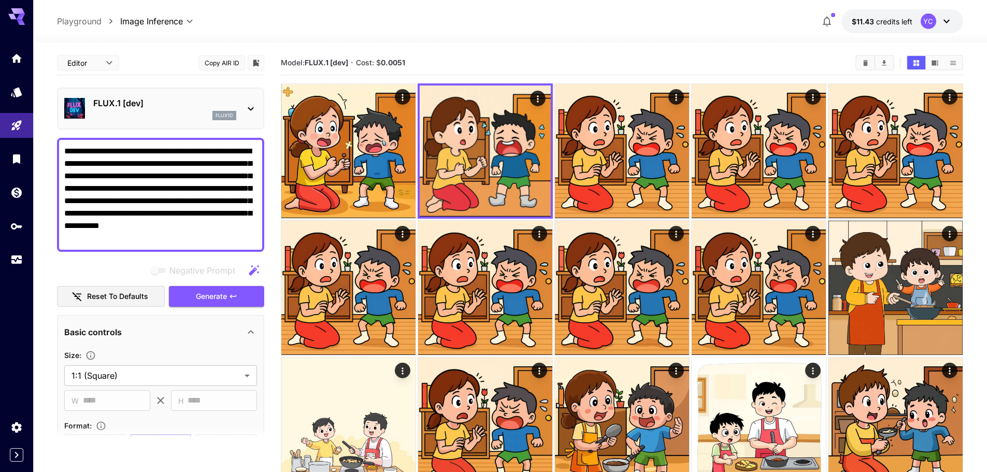
click at [519, 23] on div "**********" at bounding box center [510, 21] width 907 height 24
click at [464, 33] on div at bounding box center [510, 36] width 954 height 12
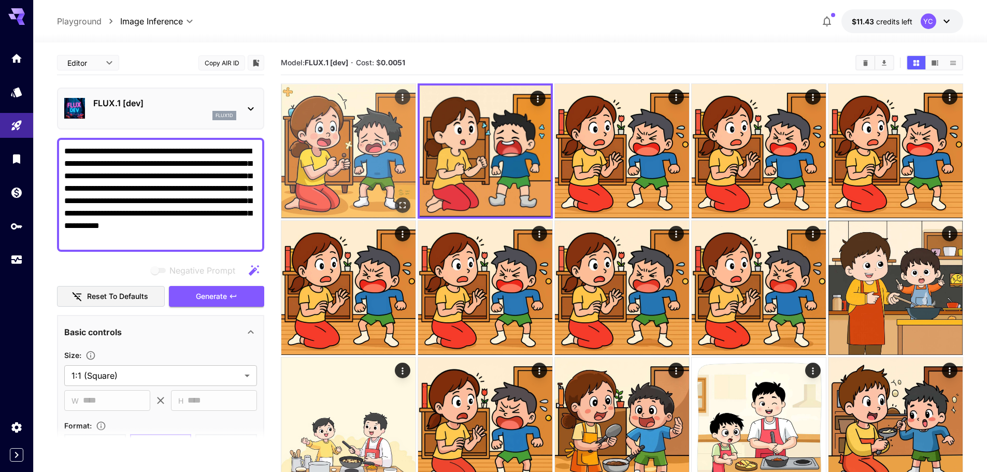
click at [355, 172] on img at bounding box center [348, 151] width 134 height 134
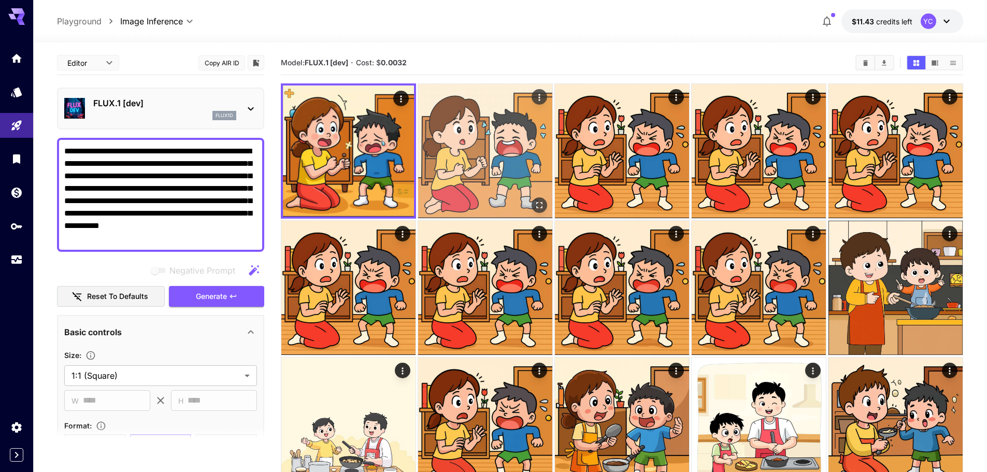
click at [459, 168] on img at bounding box center [485, 151] width 134 height 134
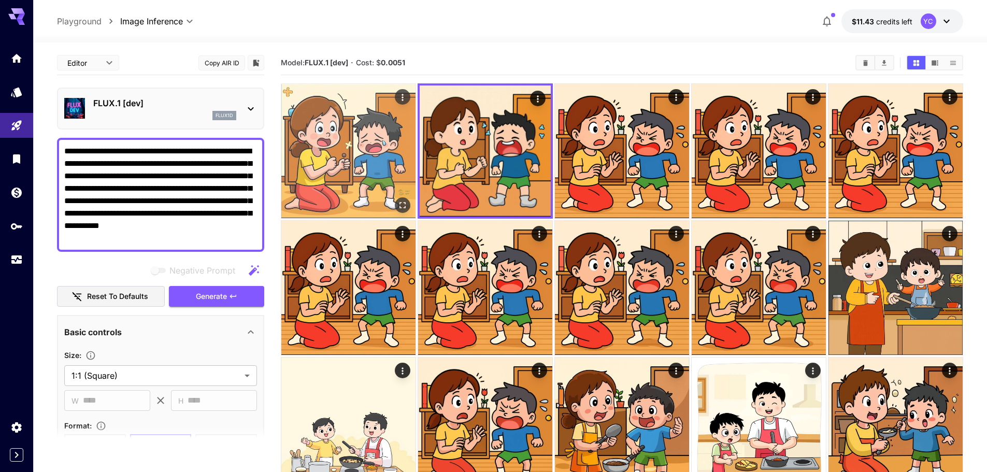
click at [355, 168] on img at bounding box center [348, 151] width 134 height 134
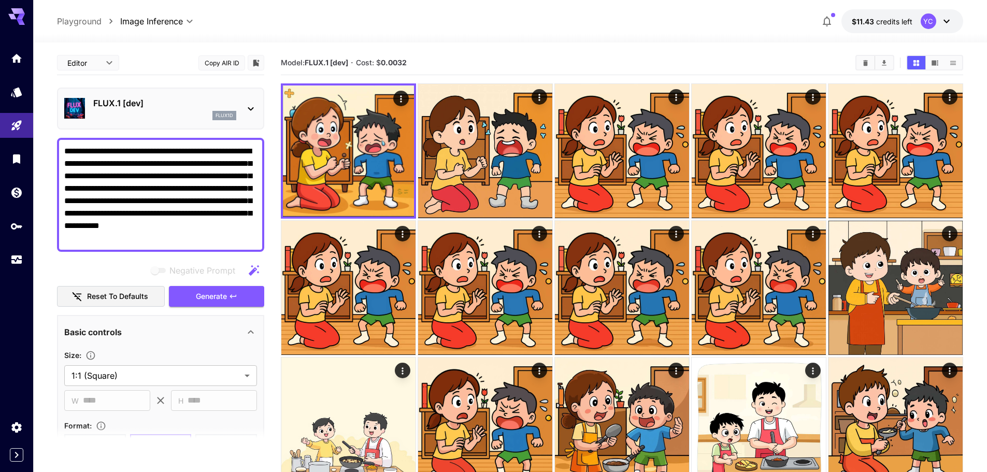
click at [16, 17] on icon at bounding box center [16, 16] width 17 height 17
click at [18, 58] on icon "Home" at bounding box center [17, 55] width 12 height 12
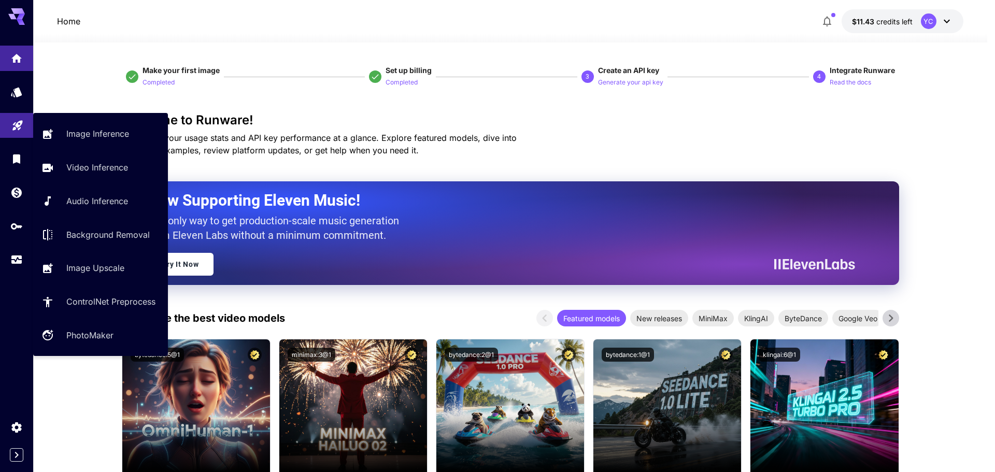
drag, startPoint x: 15, startPoint y: 127, endPoint x: 21, endPoint y: 127, distance: 6.2
click at [15, 127] on icon "Playground" at bounding box center [17, 123] width 10 height 10
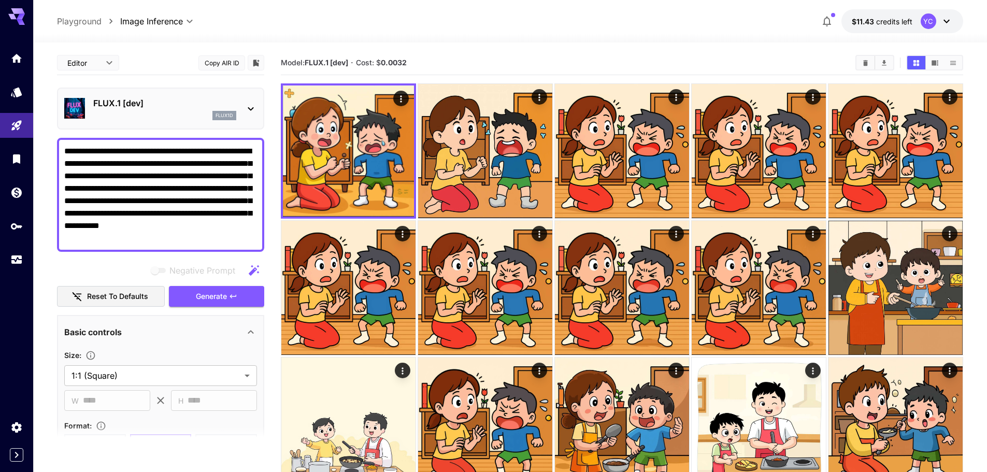
click at [511, 35] on div at bounding box center [510, 36] width 954 height 12
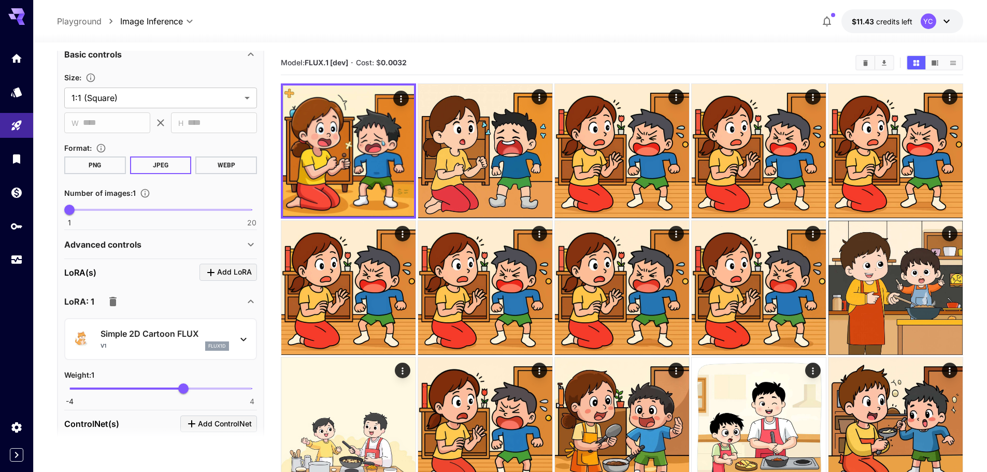
scroll to position [275, 0]
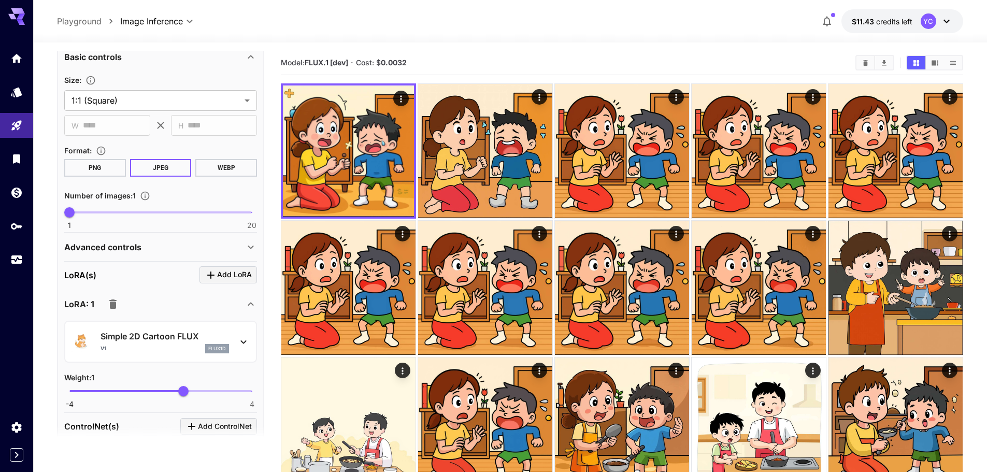
click at [249, 250] on icon at bounding box center [251, 247] width 12 height 12
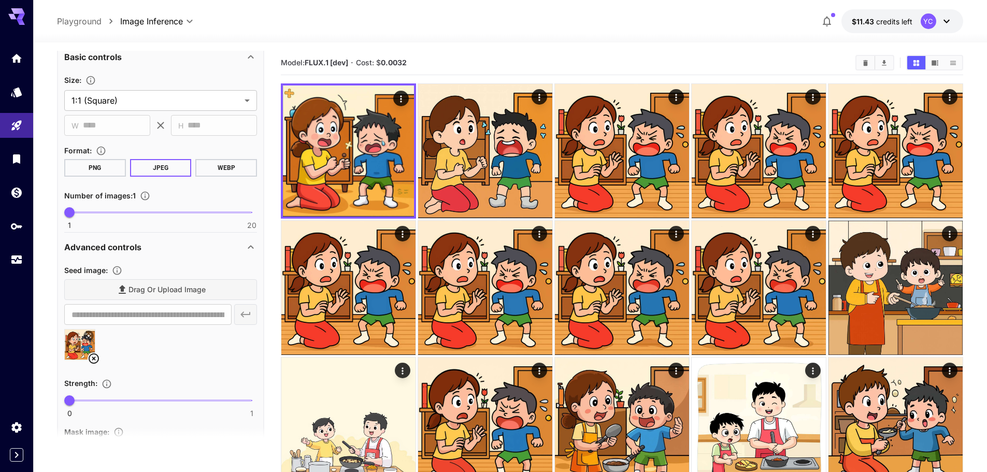
click at [94, 355] on icon at bounding box center [94, 358] width 12 height 12
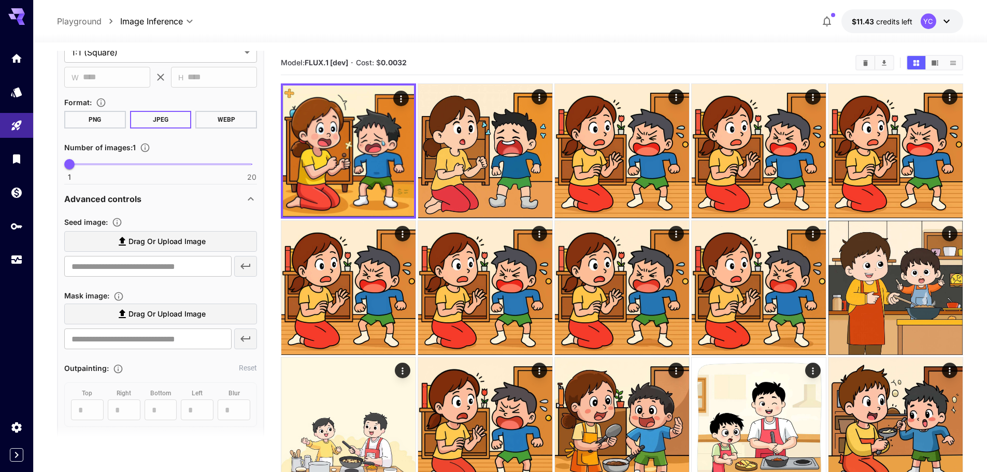
scroll to position [327, 0]
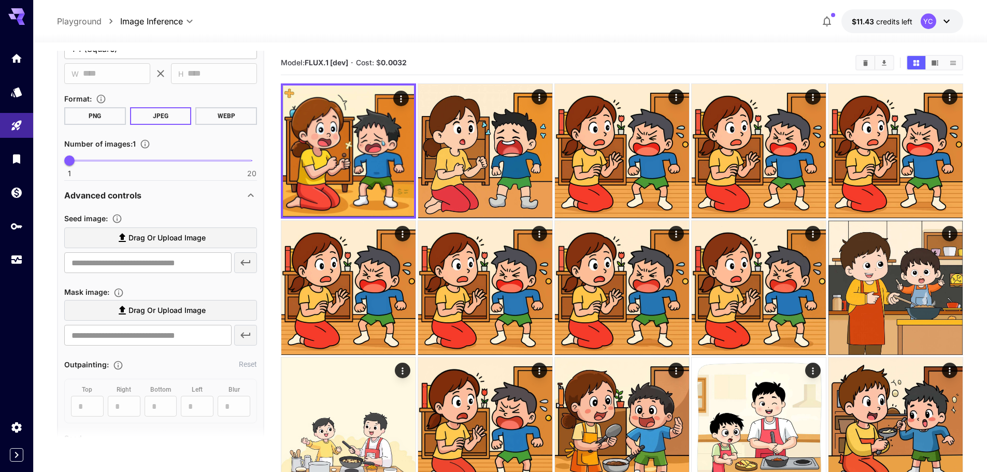
click at [249, 193] on icon at bounding box center [251, 195] width 12 height 12
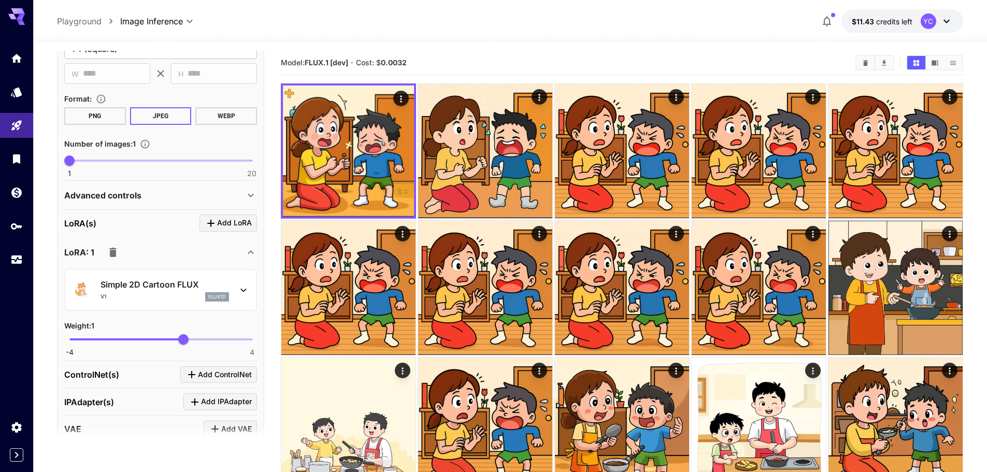
click at [250, 254] on icon at bounding box center [251, 252] width 12 height 12
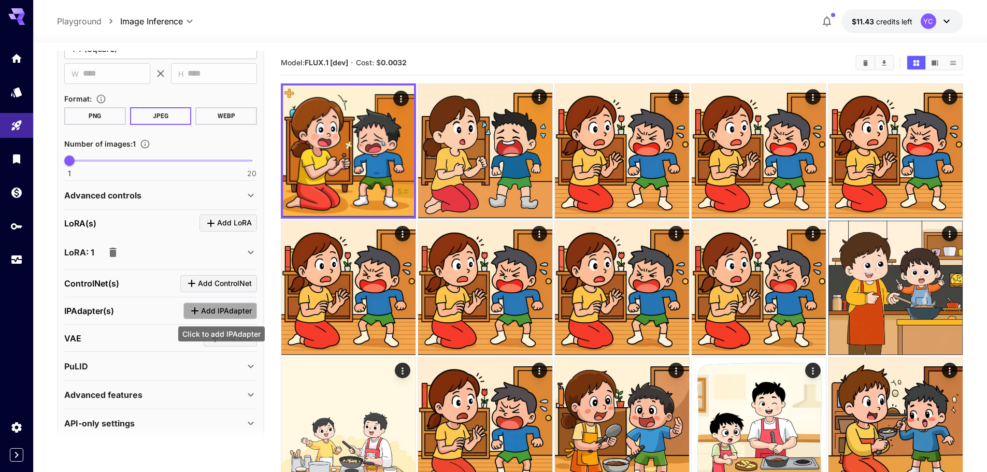
click at [197, 309] on icon "Click to add IPAdapter" at bounding box center [195, 311] width 12 height 12
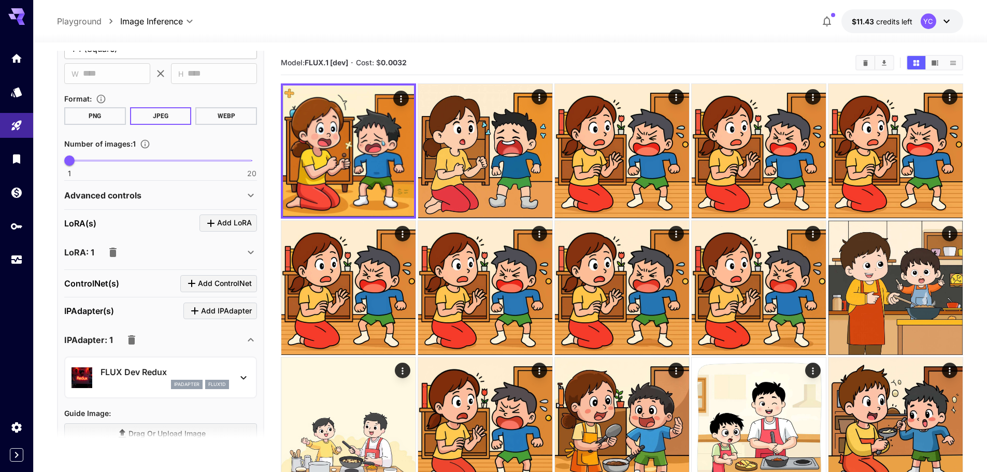
click at [245, 379] on icon at bounding box center [243, 378] width 12 height 12
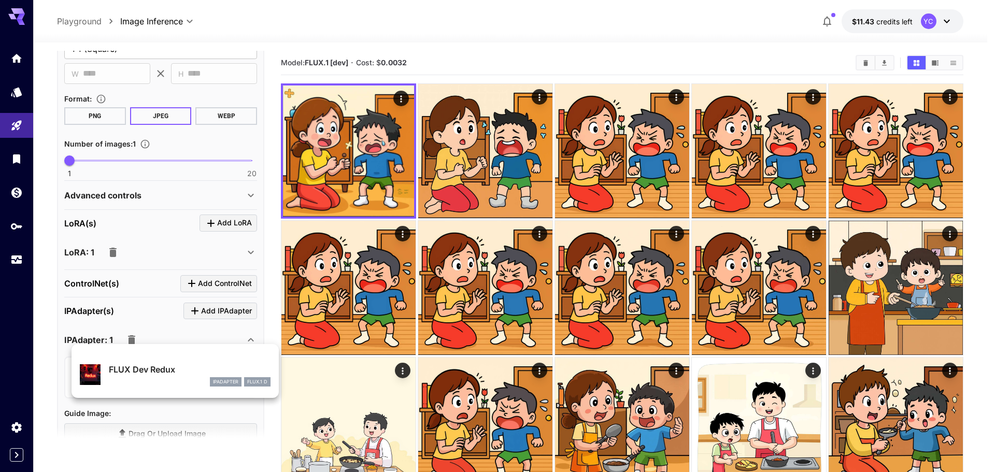
click at [154, 335] on div at bounding box center [497, 236] width 995 height 472
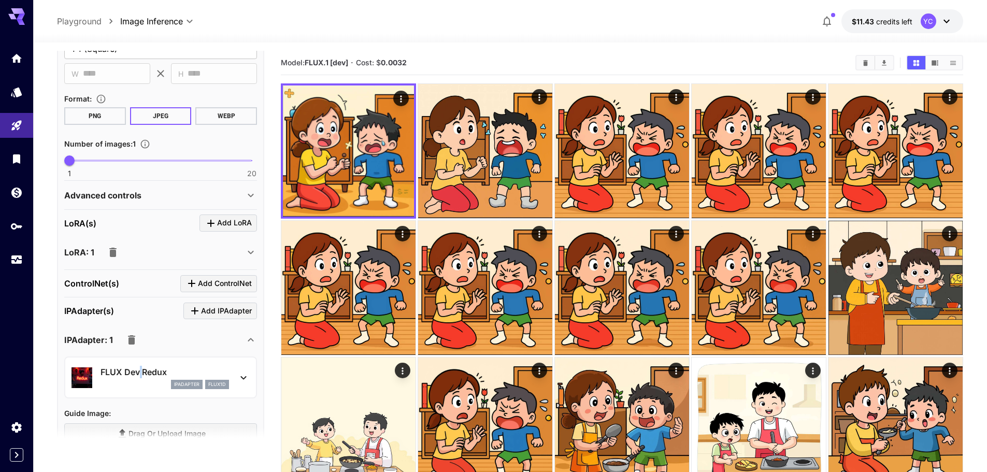
click at [140, 371] on p "FLUX Dev Redux" at bounding box center [165, 372] width 129 height 12
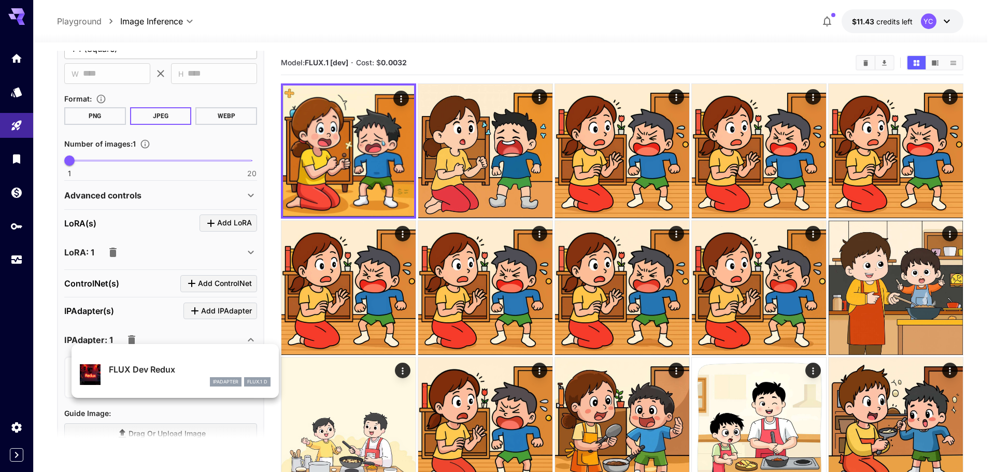
click at [187, 327] on div at bounding box center [497, 236] width 995 height 472
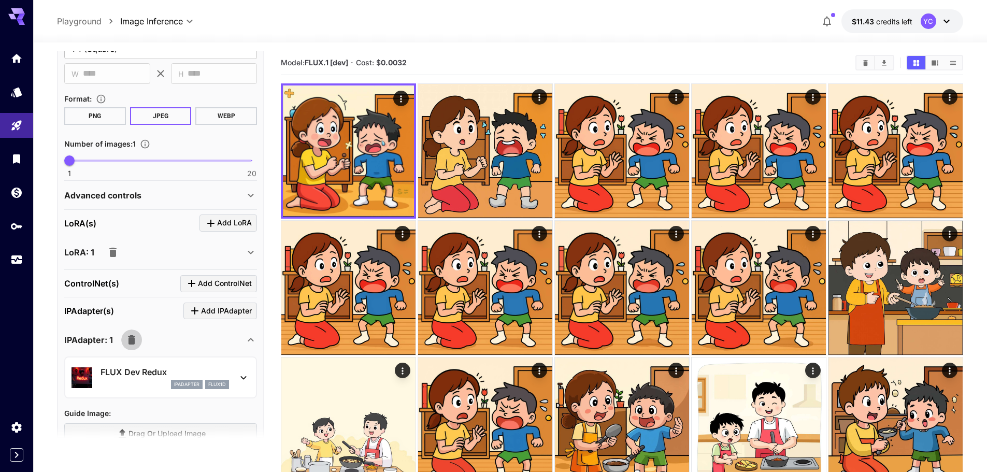
click at [130, 340] on icon "button" at bounding box center [131, 339] width 7 height 9
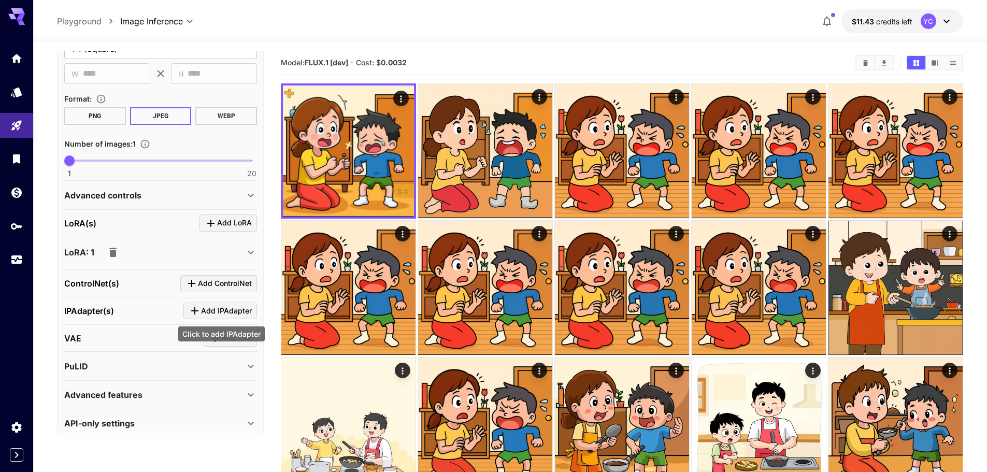
click at [227, 309] on span "Add IPAdapter" at bounding box center [226, 311] width 51 height 13
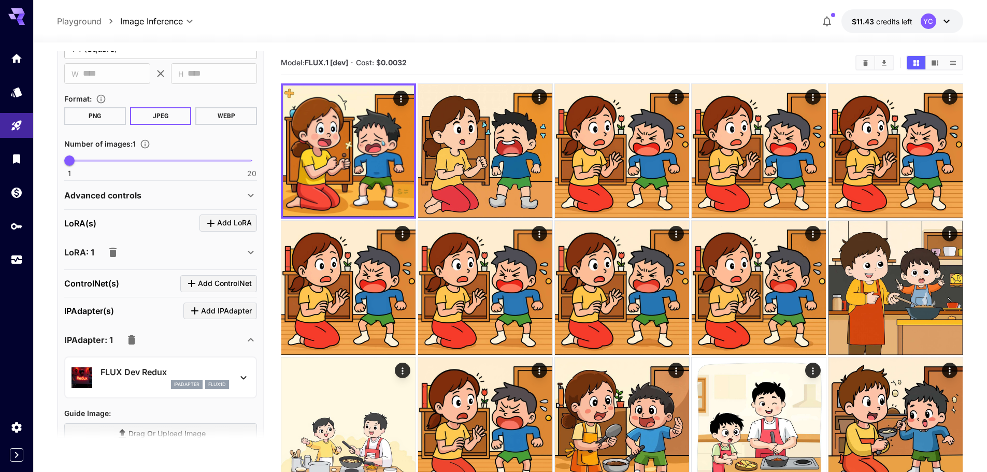
click at [129, 340] on icon "button" at bounding box center [131, 339] width 7 height 9
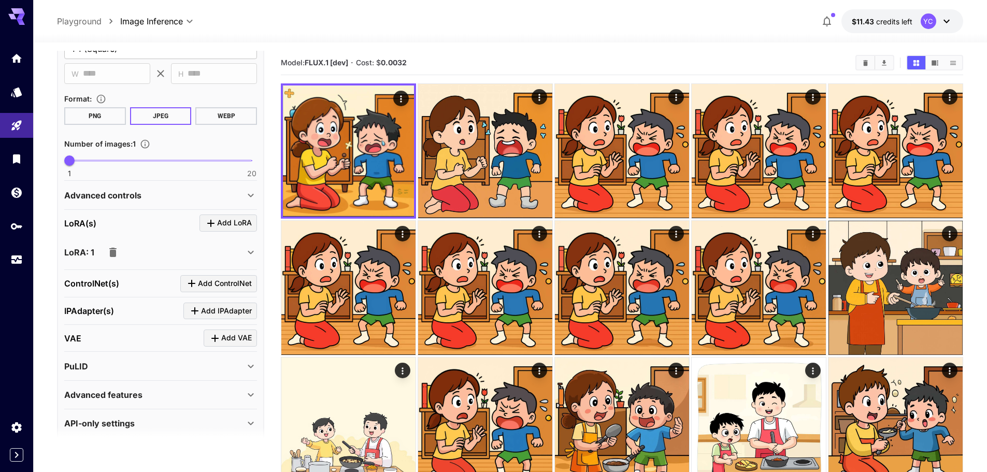
click at [158, 370] on div "PuLID" at bounding box center [154, 366] width 180 height 12
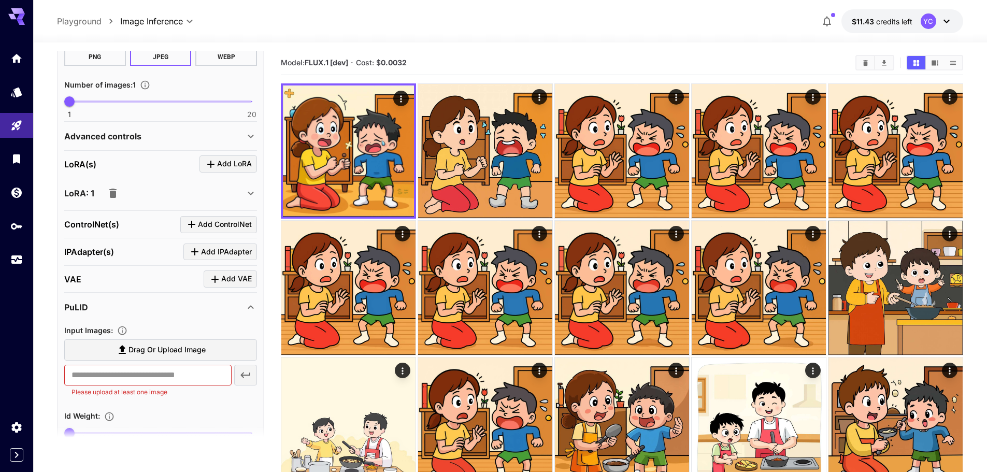
scroll to position [431, 0]
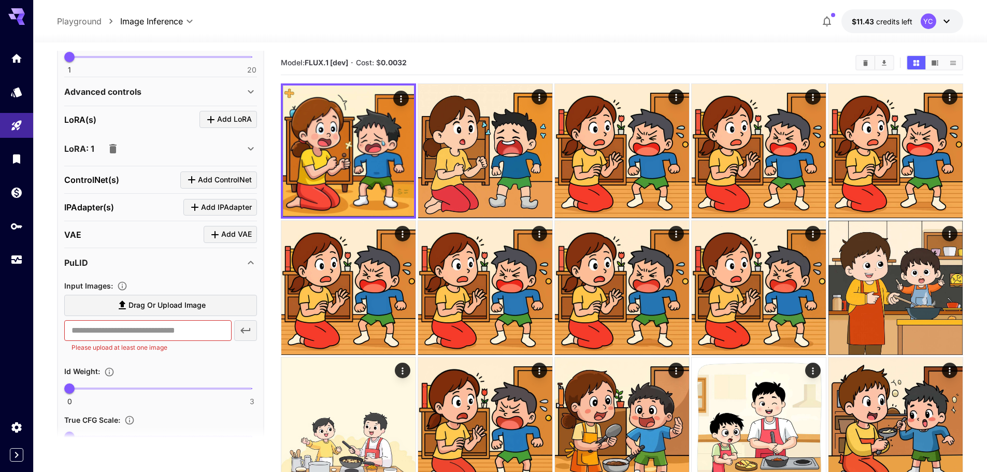
click at [143, 303] on span "Drag or upload image" at bounding box center [167, 305] width 77 height 13
click at [0, 0] on input "Drag or upload image" at bounding box center [0, 0] width 0 height 0
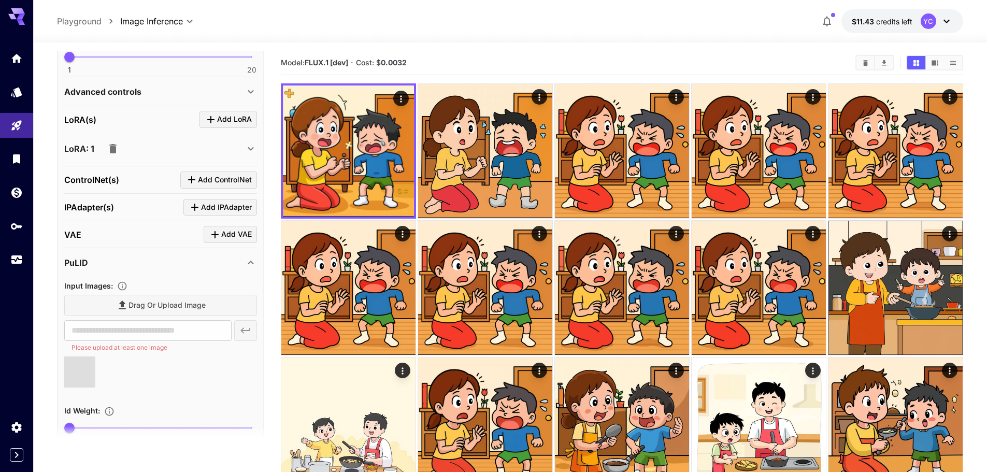
type input "**********"
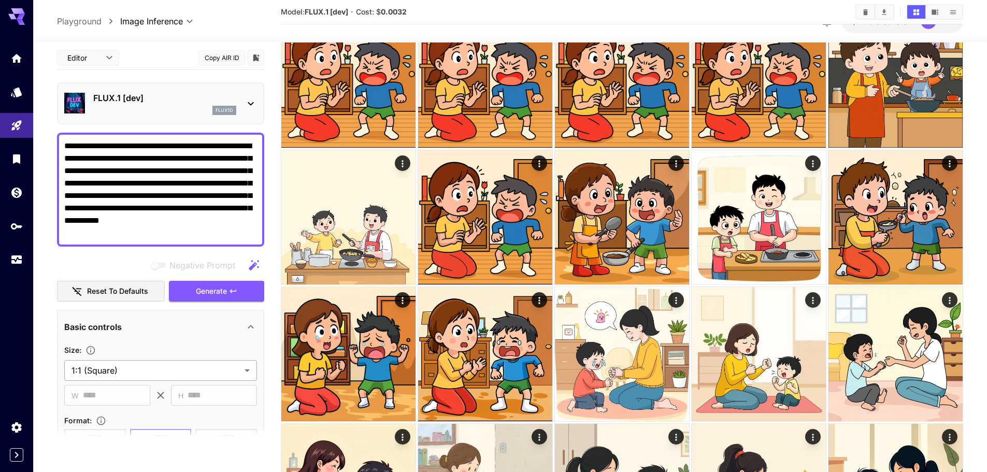
scroll to position [0, 0]
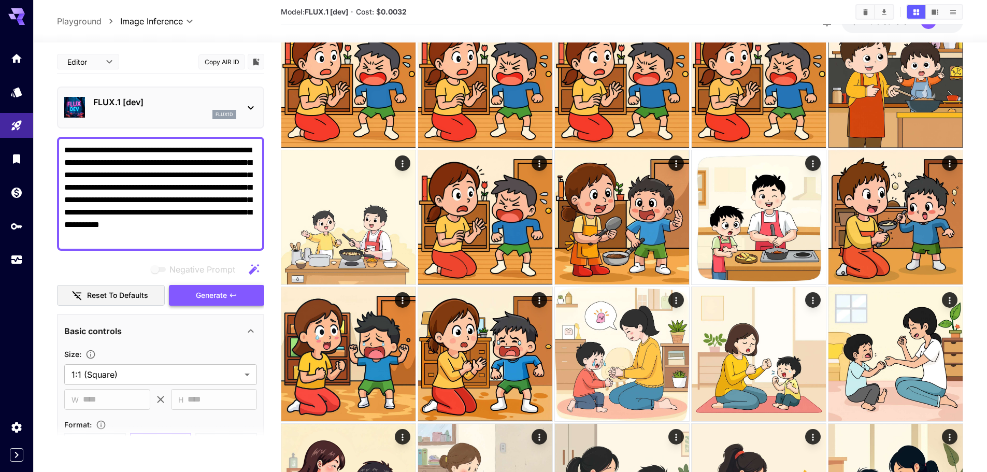
click at [213, 295] on span "Generate" at bounding box center [211, 295] width 31 height 13
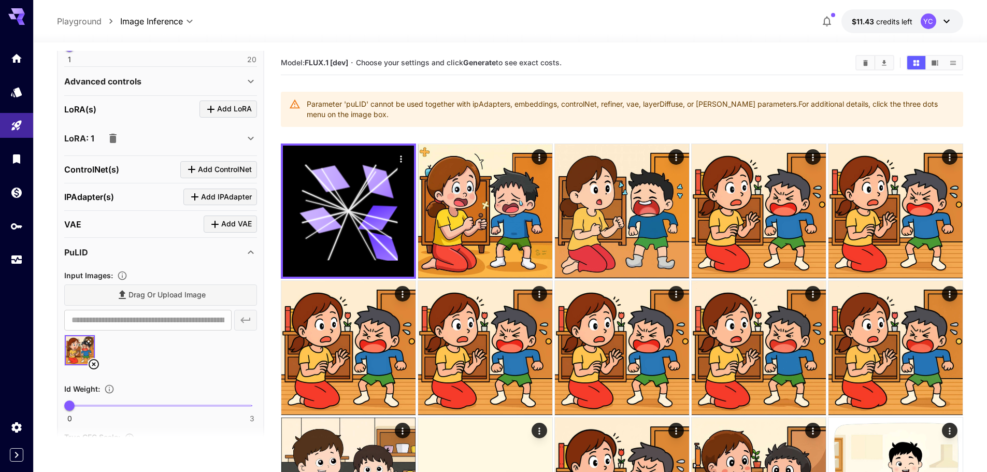
scroll to position [554, 0]
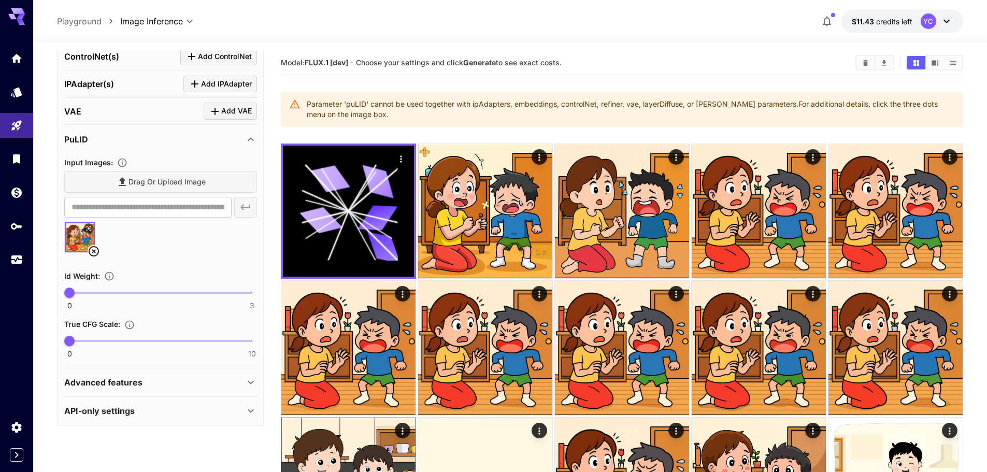
click at [93, 251] on icon at bounding box center [94, 251] width 10 height 10
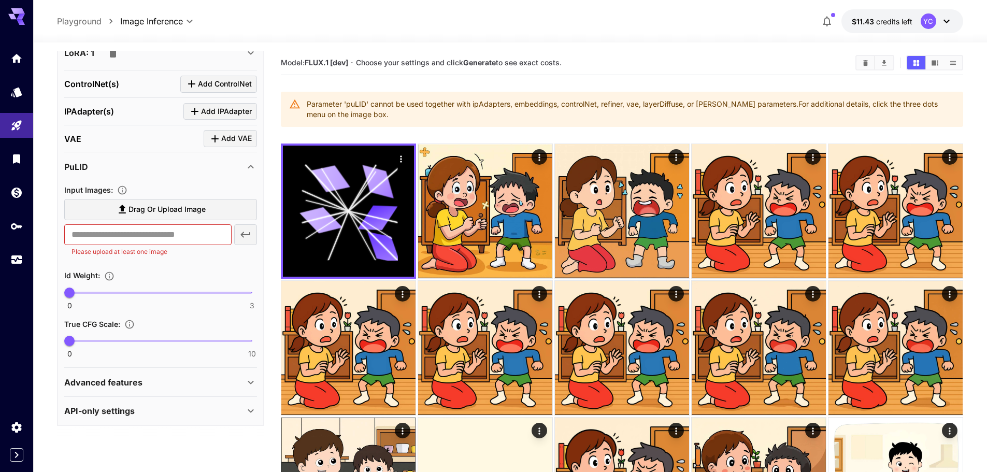
scroll to position [527, 0]
click at [246, 163] on icon at bounding box center [251, 167] width 12 height 12
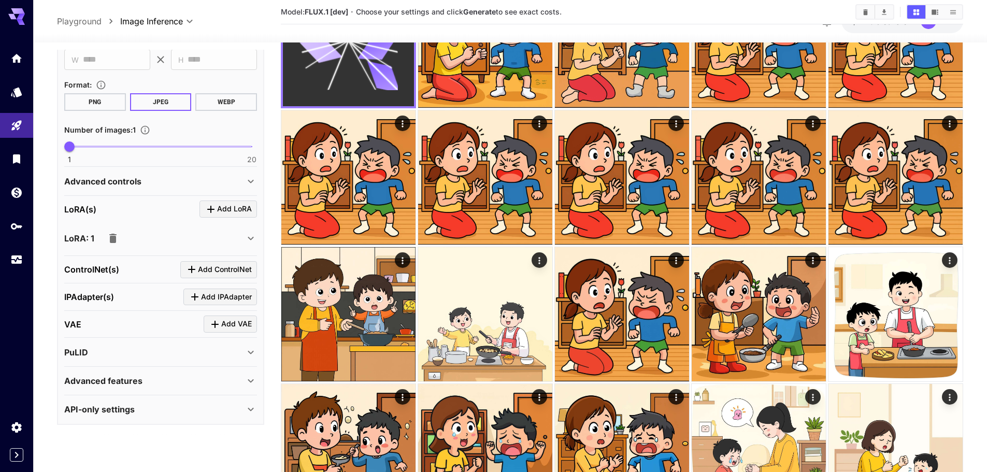
scroll to position [52, 0]
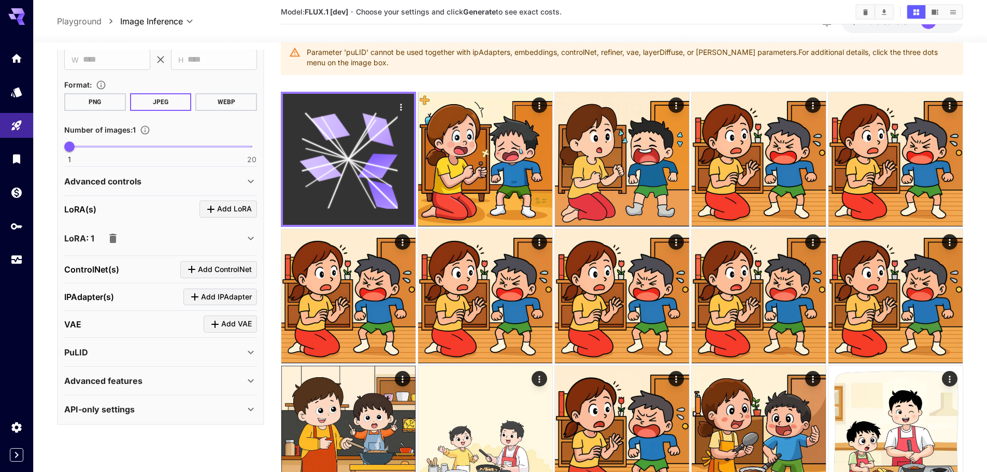
click at [337, 140] on icon at bounding box center [349, 159] width 98 height 98
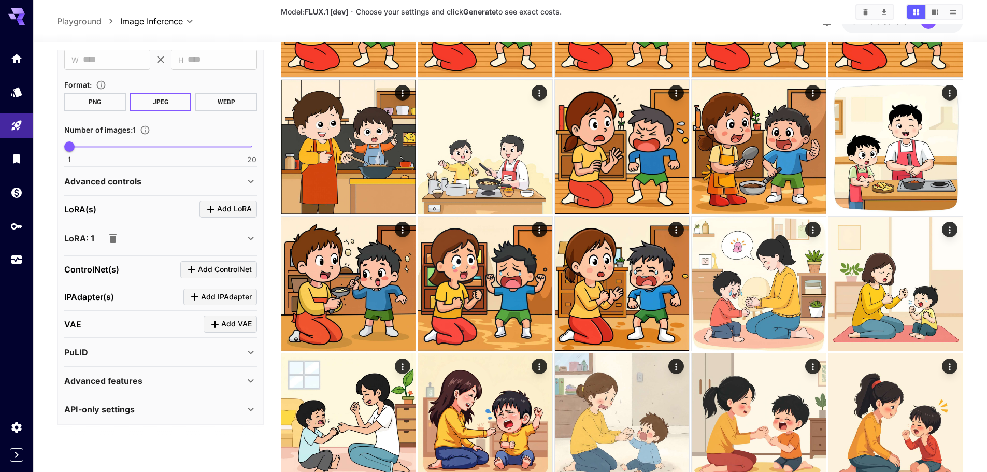
scroll to position [363, 0]
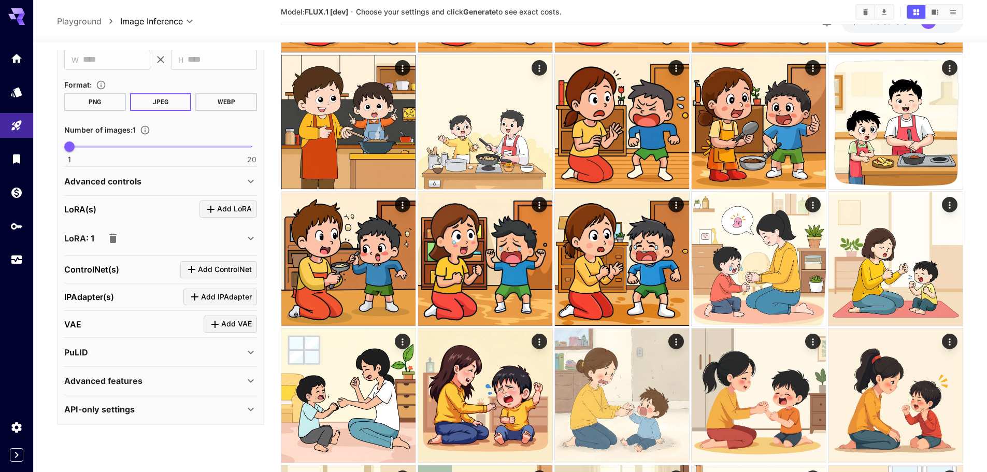
click at [178, 411] on div "API-only settings" at bounding box center [154, 409] width 180 height 12
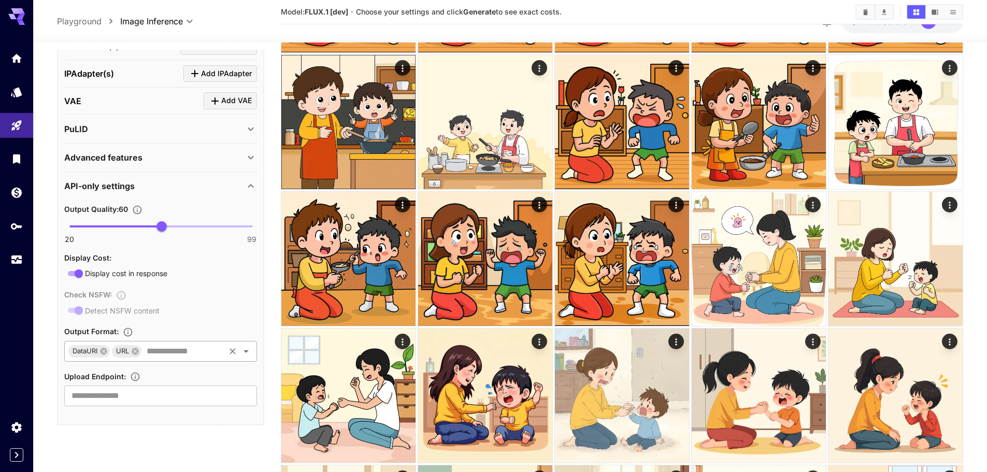
scroll to position [564, 0]
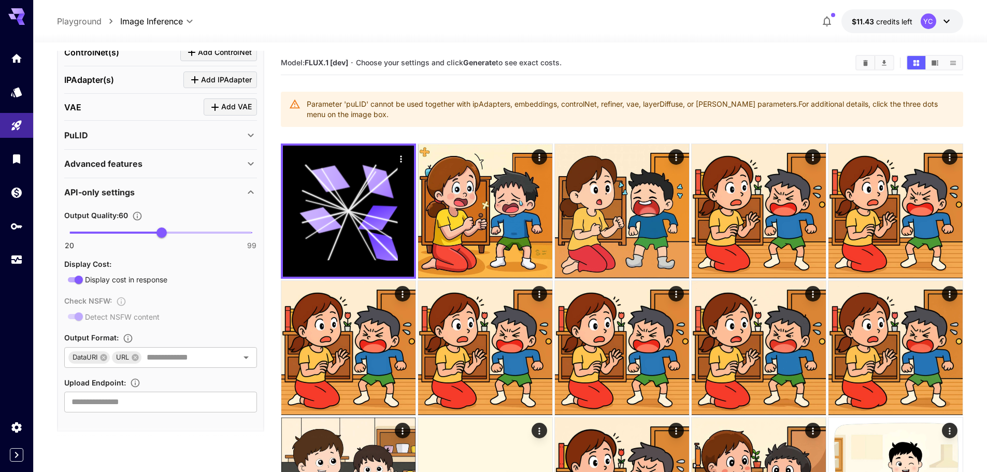
scroll to position [564, 0]
